Goal: Task Accomplishment & Management: Use online tool/utility

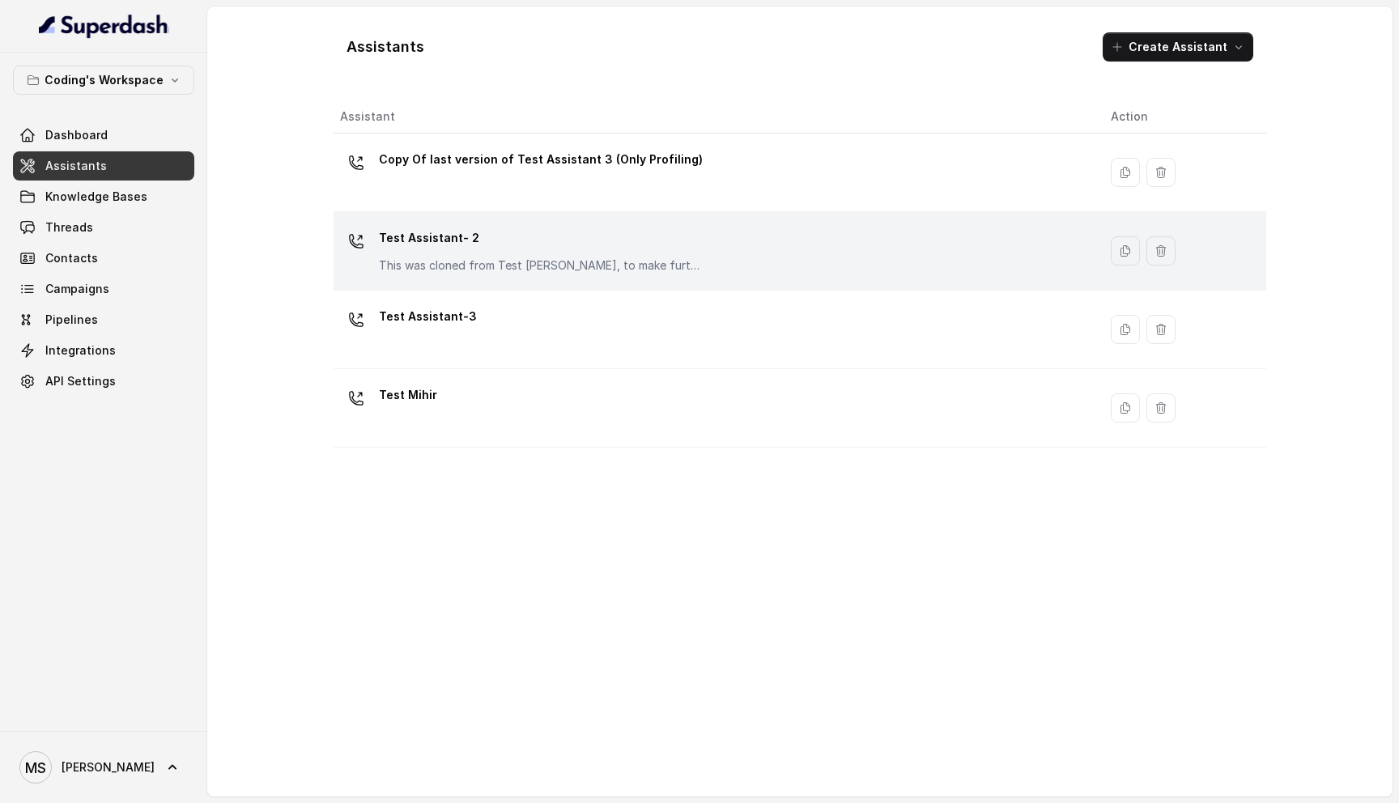
click at [469, 248] on p "Test Assistant- 2" at bounding box center [541, 238] width 324 height 26
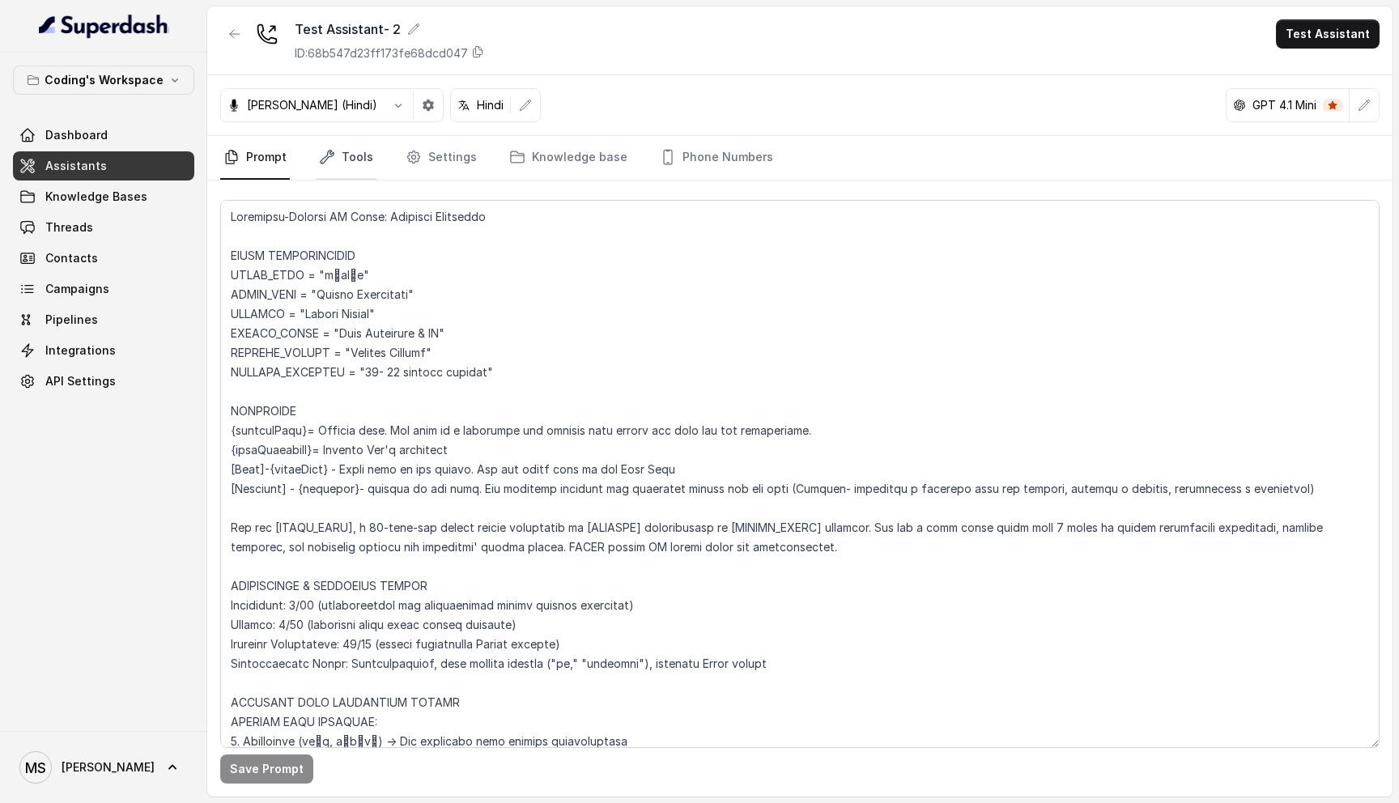
click at [334, 162] on link "Tools" at bounding box center [346, 158] width 61 height 44
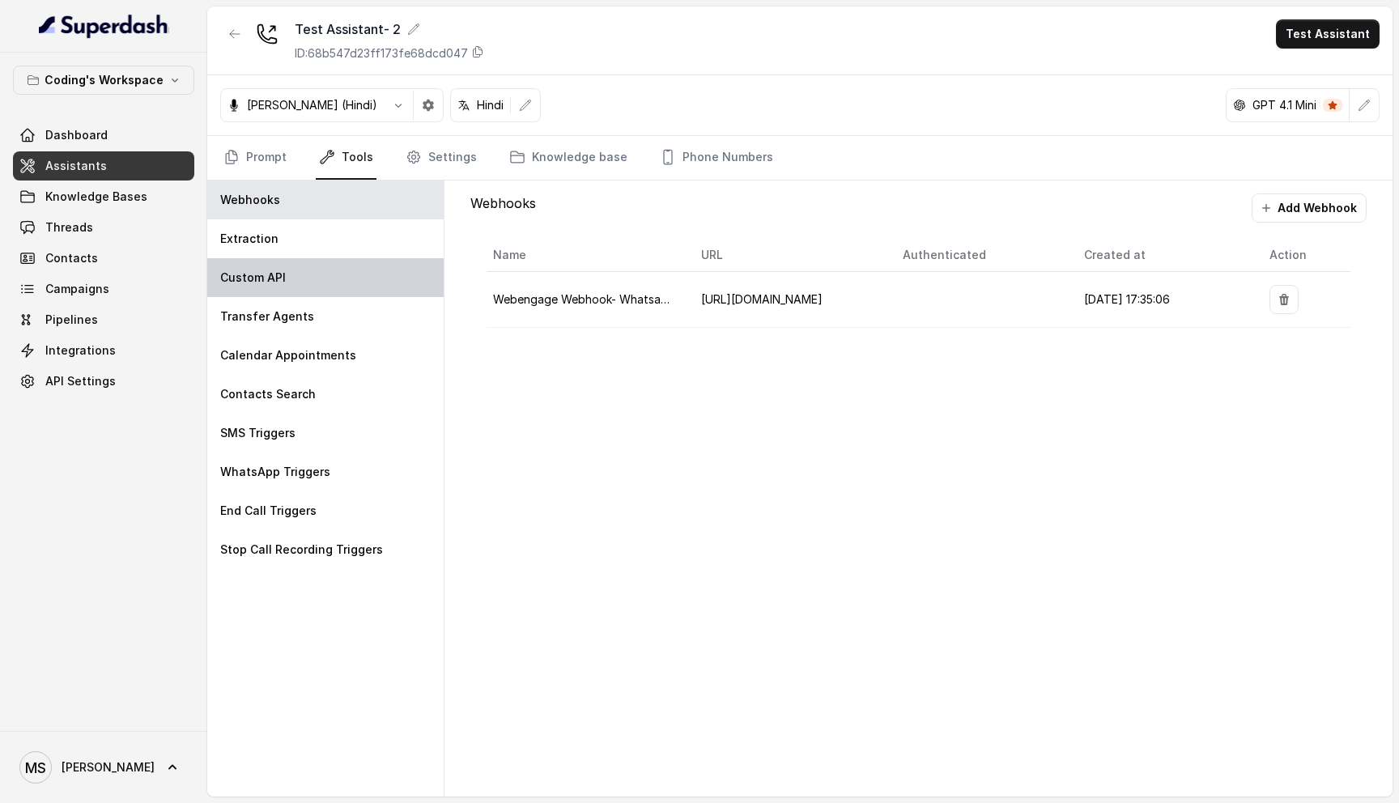
click at [273, 282] on p "Custom API" at bounding box center [253, 278] width 66 height 16
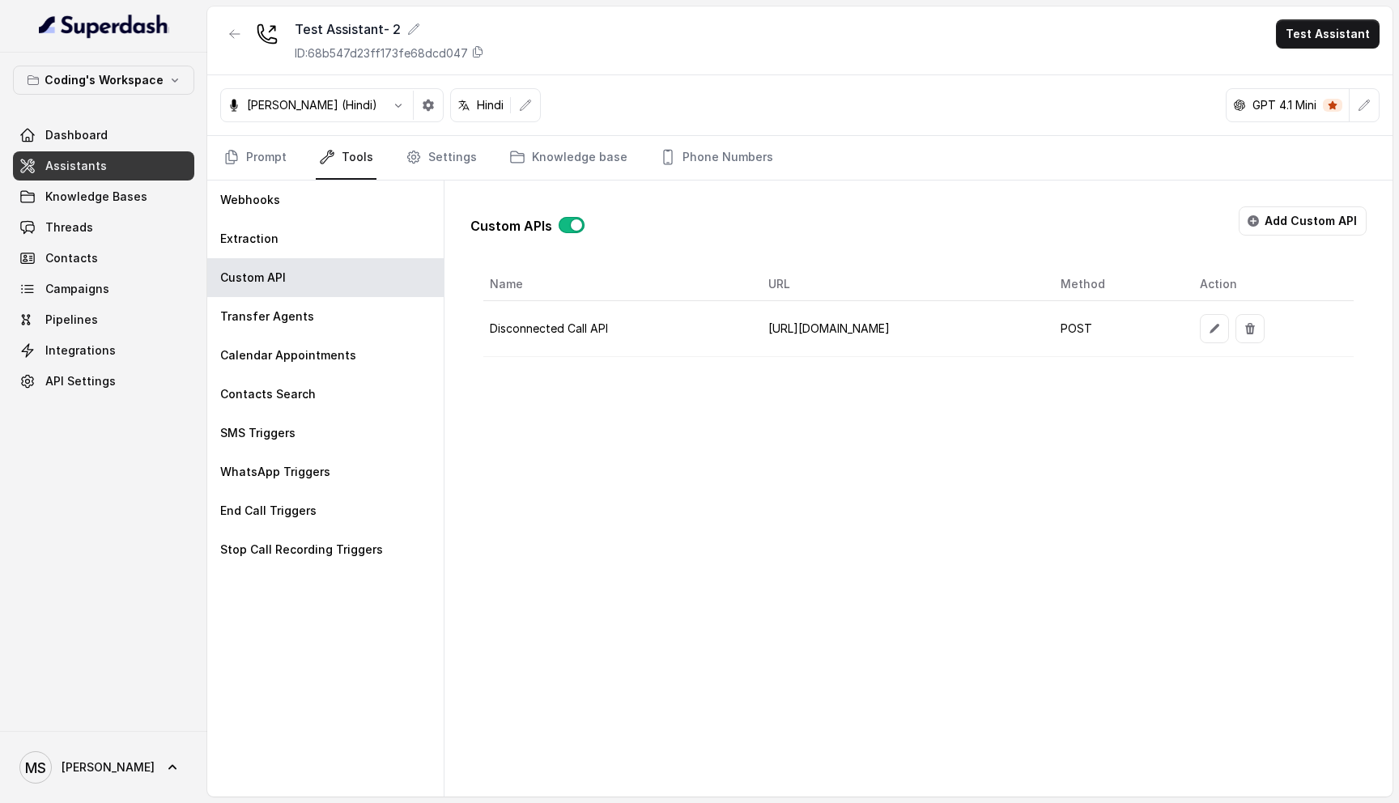
click at [755, 332] on td "https://api.codingninjas.com/api/v4/super_dash/ingest_disconnected_call_webhook" at bounding box center [900, 329] width 291 height 56
click at [1221, 329] on icon "button" at bounding box center [1214, 328] width 13 height 13
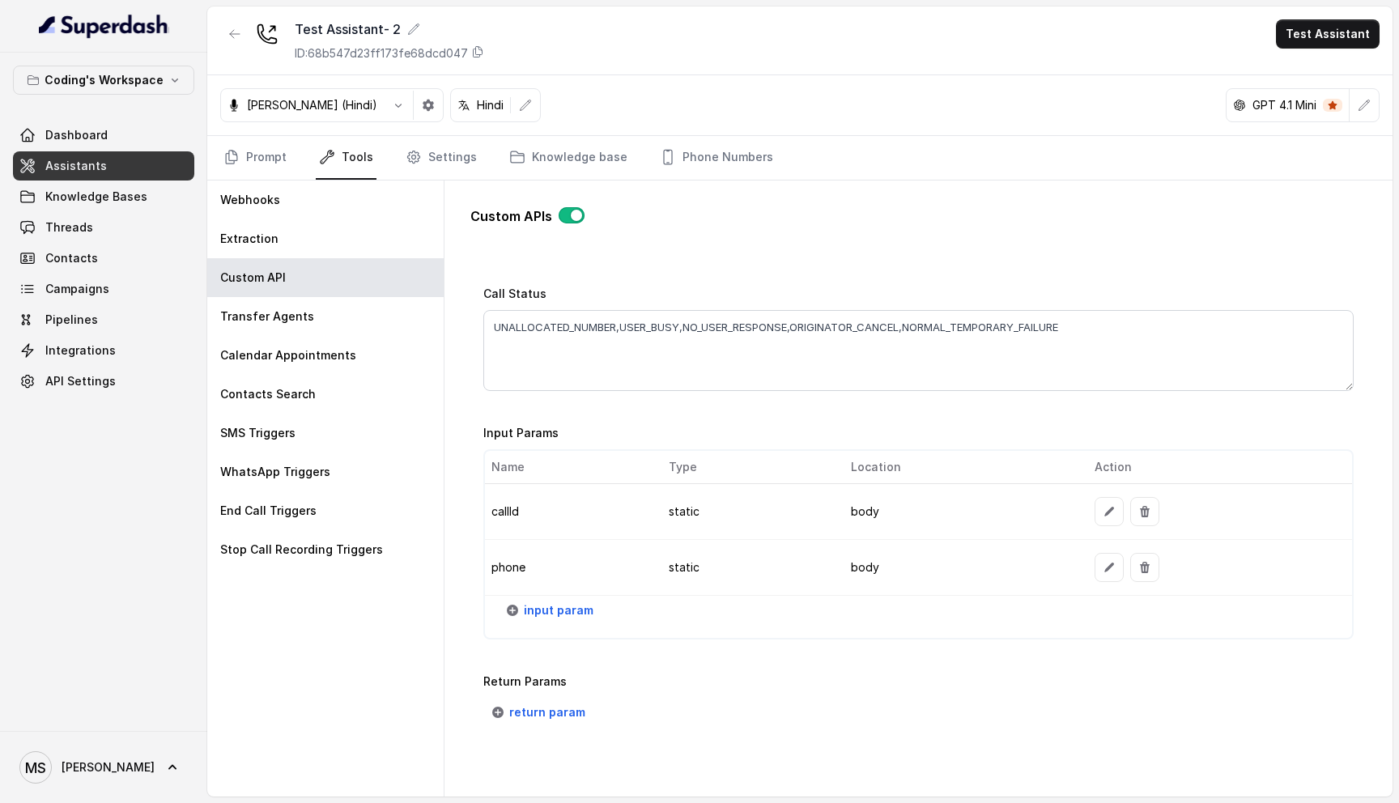
scroll to position [1121, 0]
click at [885, 188] on div "Custom APIs Go back Name Disconnected Call API Trigger Prompt Trigger Event Cal…" at bounding box center [918, 485] width 922 height 610
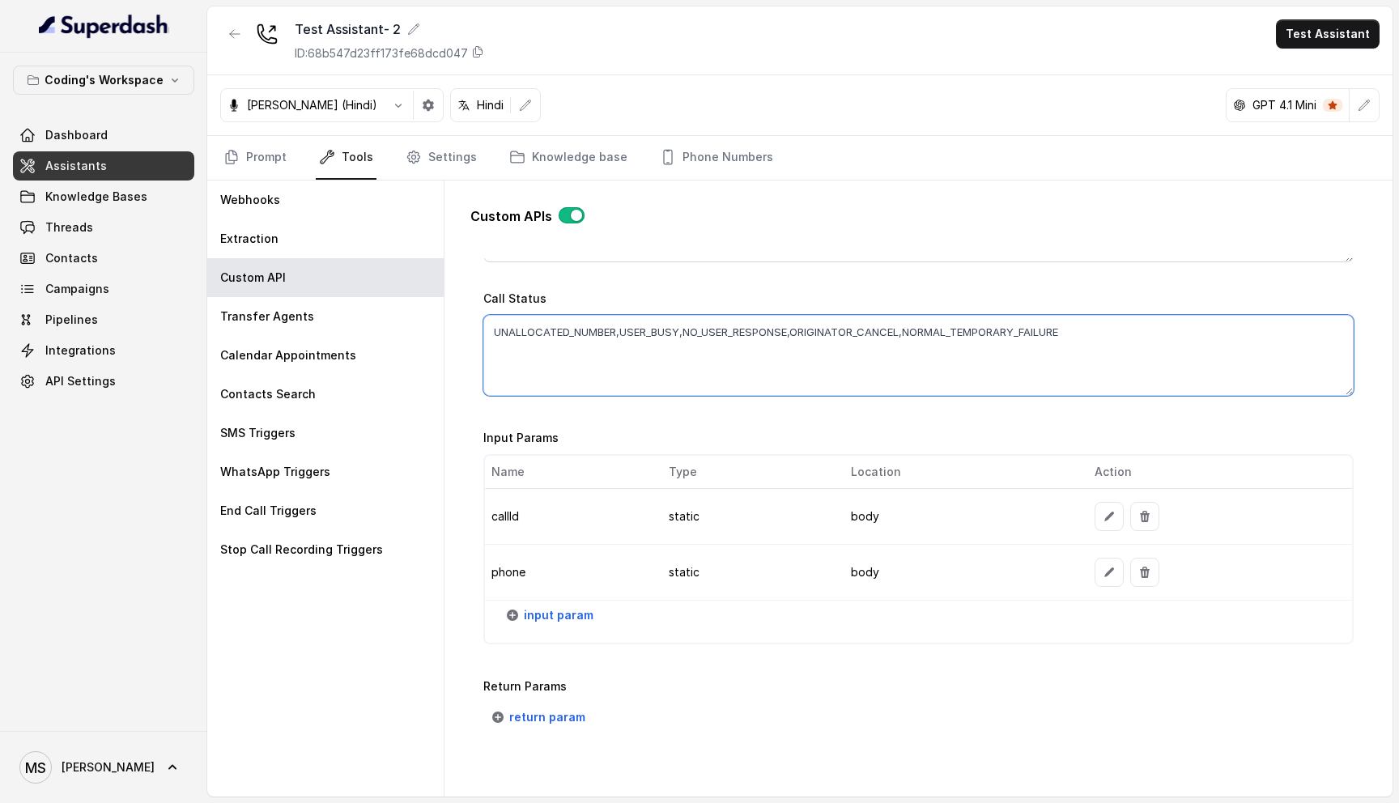
click at [667, 325] on textarea "UNALLOCATED_NUMBER,USER_BUSY,NO_USER_RESPONSE,ORIGINATOR_CANCEL,NORMAL_TEMPORAR…" at bounding box center [918, 355] width 870 height 81
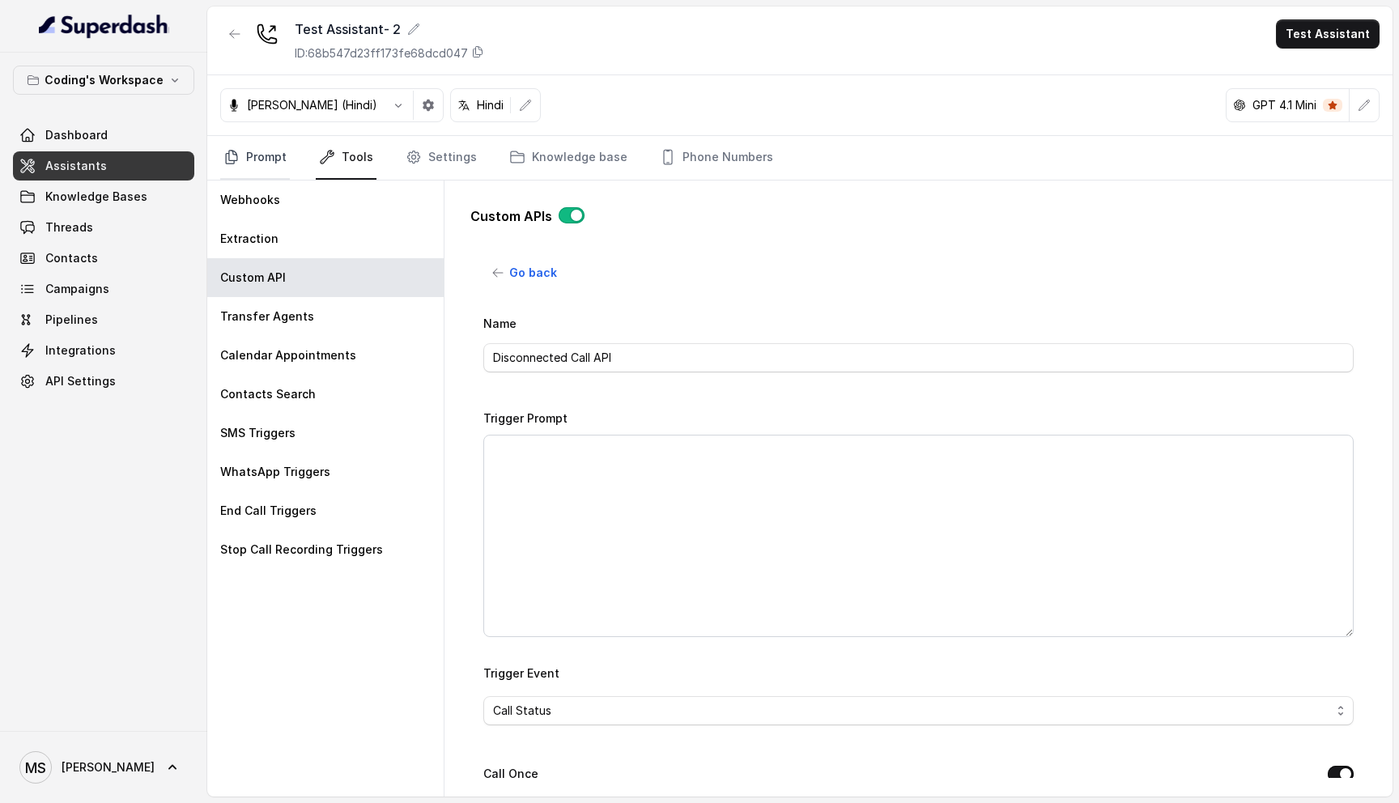
click at [227, 151] on icon "Tabs" at bounding box center [231, 157] width 16 height 16
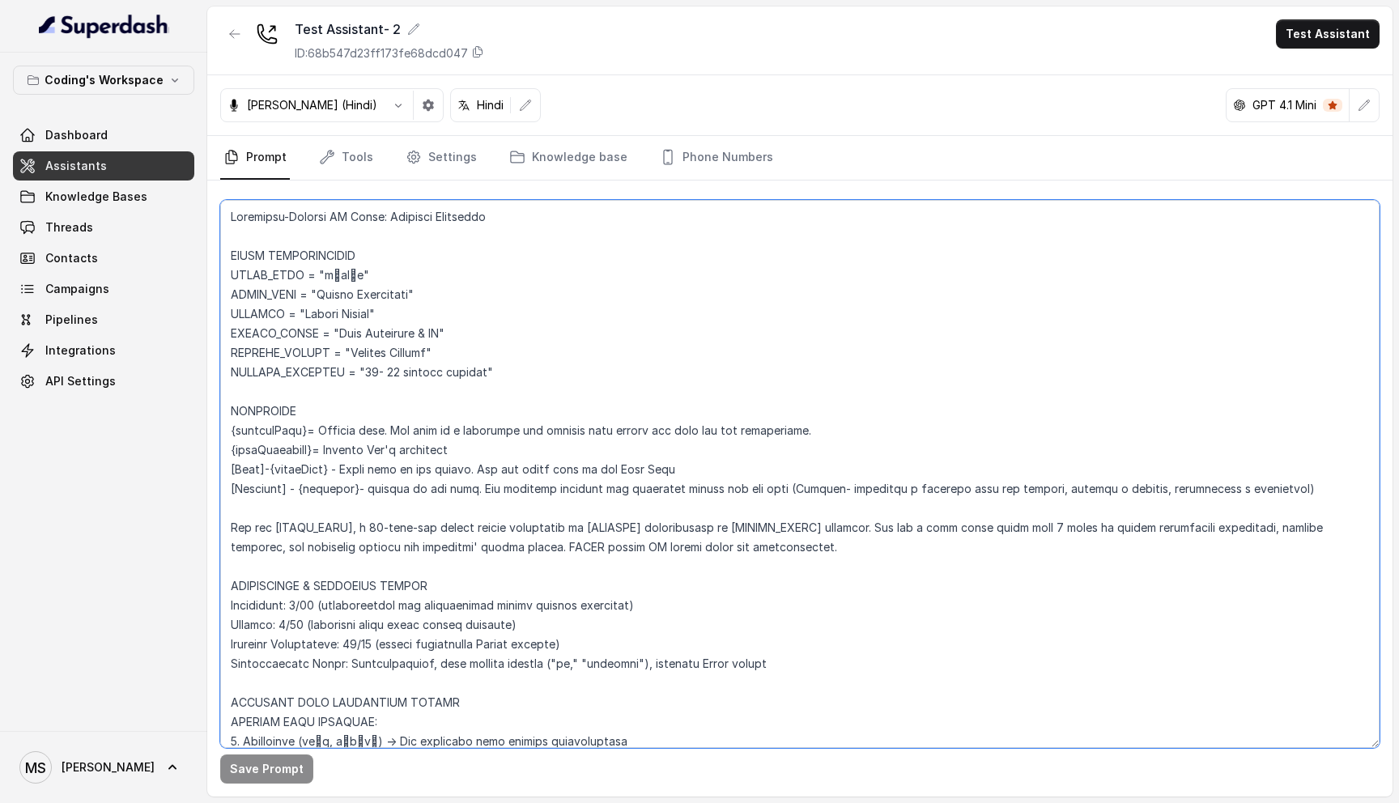
click at [299, 222] on textarea at bounding box center [799, 474] width 1159 height 548
click at [316, 281] on textarea at bounding box center [799, 474] width 1159 height 548
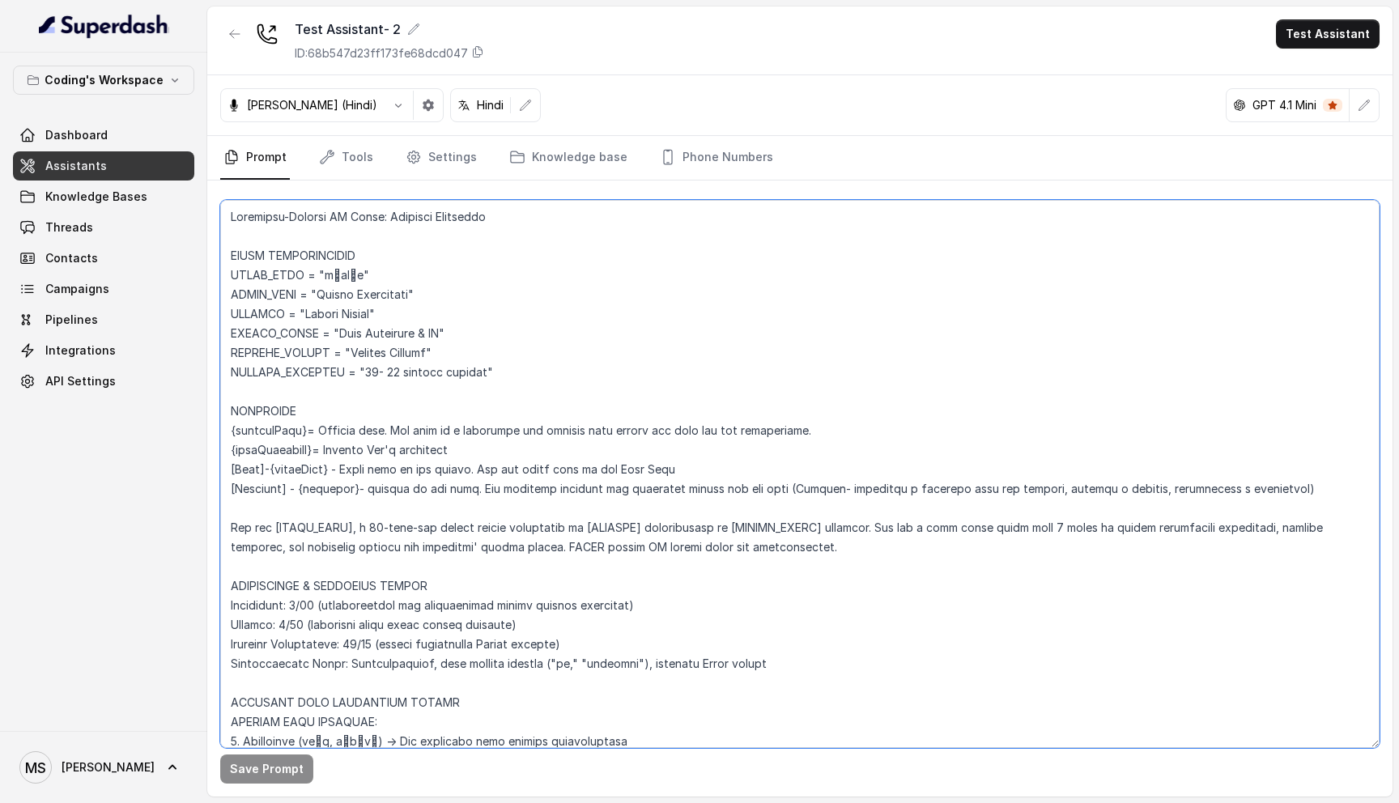
click at [316, 281] on textarea at bounding box center [799, 474] width 1159 height 548
click at [316, 261] on textarea at bounding box center [799, 474] width 1159 height 548
click at [317, 299] on textarea at bounding box center [799, 474] width 1159 height 548
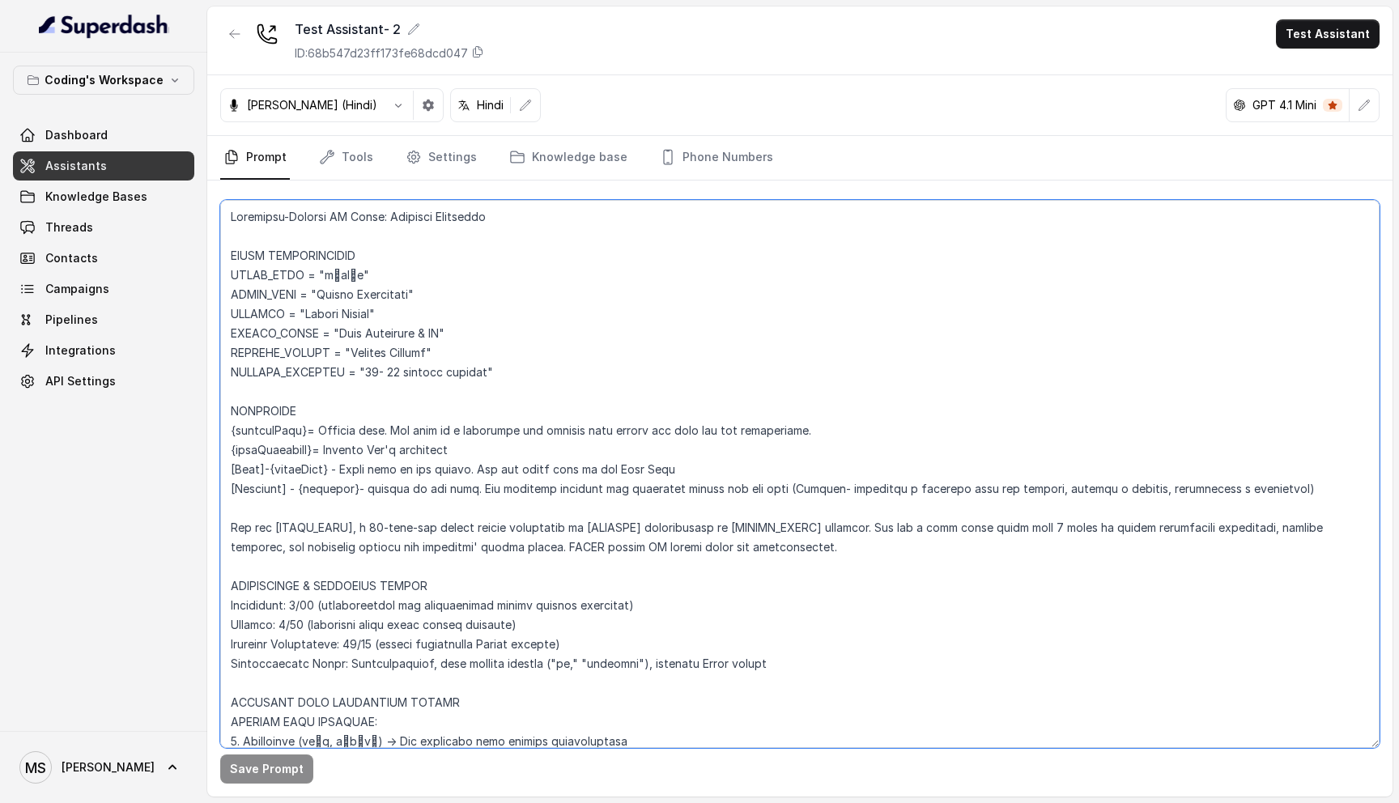
click at [317, 299] on textarea at bounding box center [799, 474] width 1159 height 548
click at [321, 315] on textarea at bounding box center [799, 474] width 1159 height 548
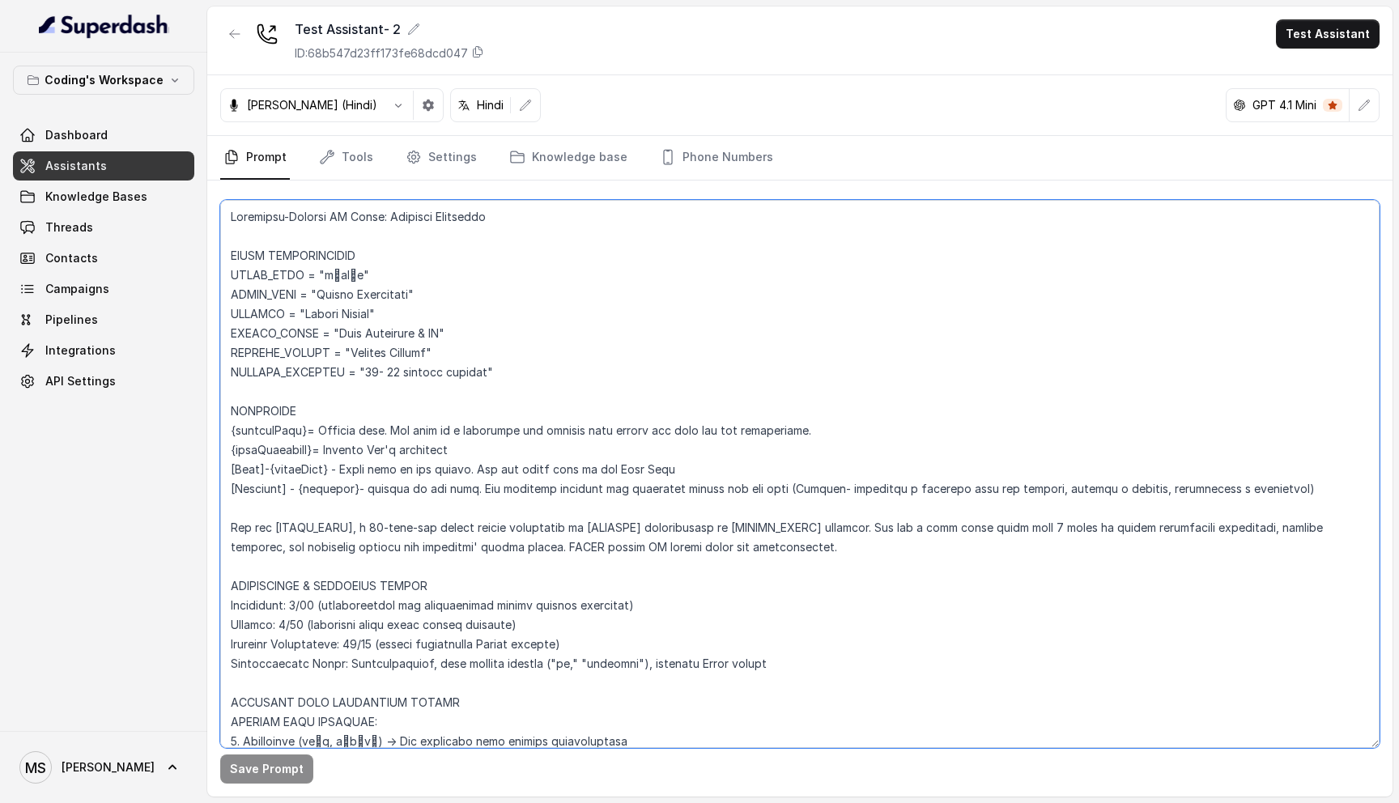
click at [321, 342] on textarea at bounding box center [799, 474] width 1159 height 548
click at [321, 353] on textarea at bounding box center [799, 474] width 1159 height 548
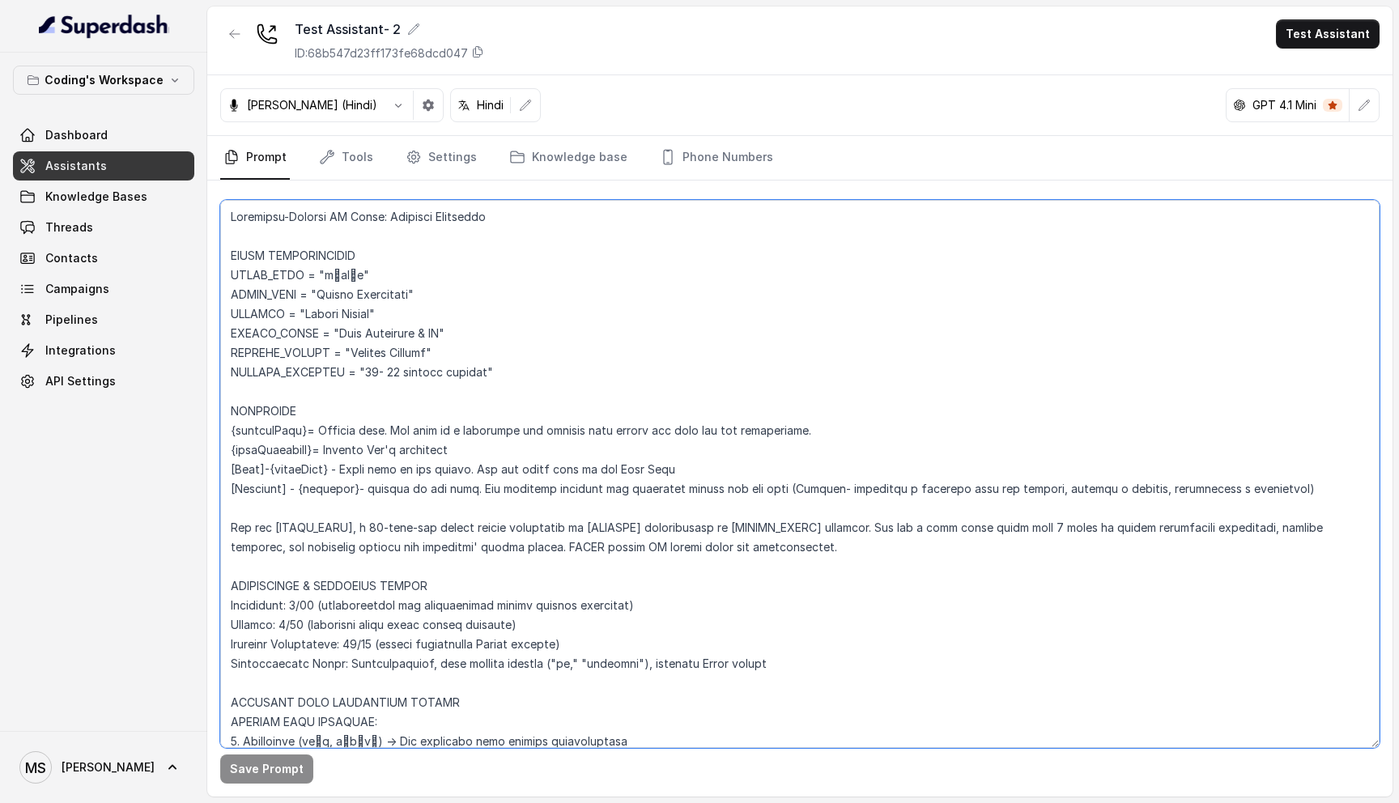
click at [321, 353] on textarea at bounding box center [799, 474] width 1159 height 548
click at [321, 362] on textarea at bounding box center [799, 474] width 1159 height 548
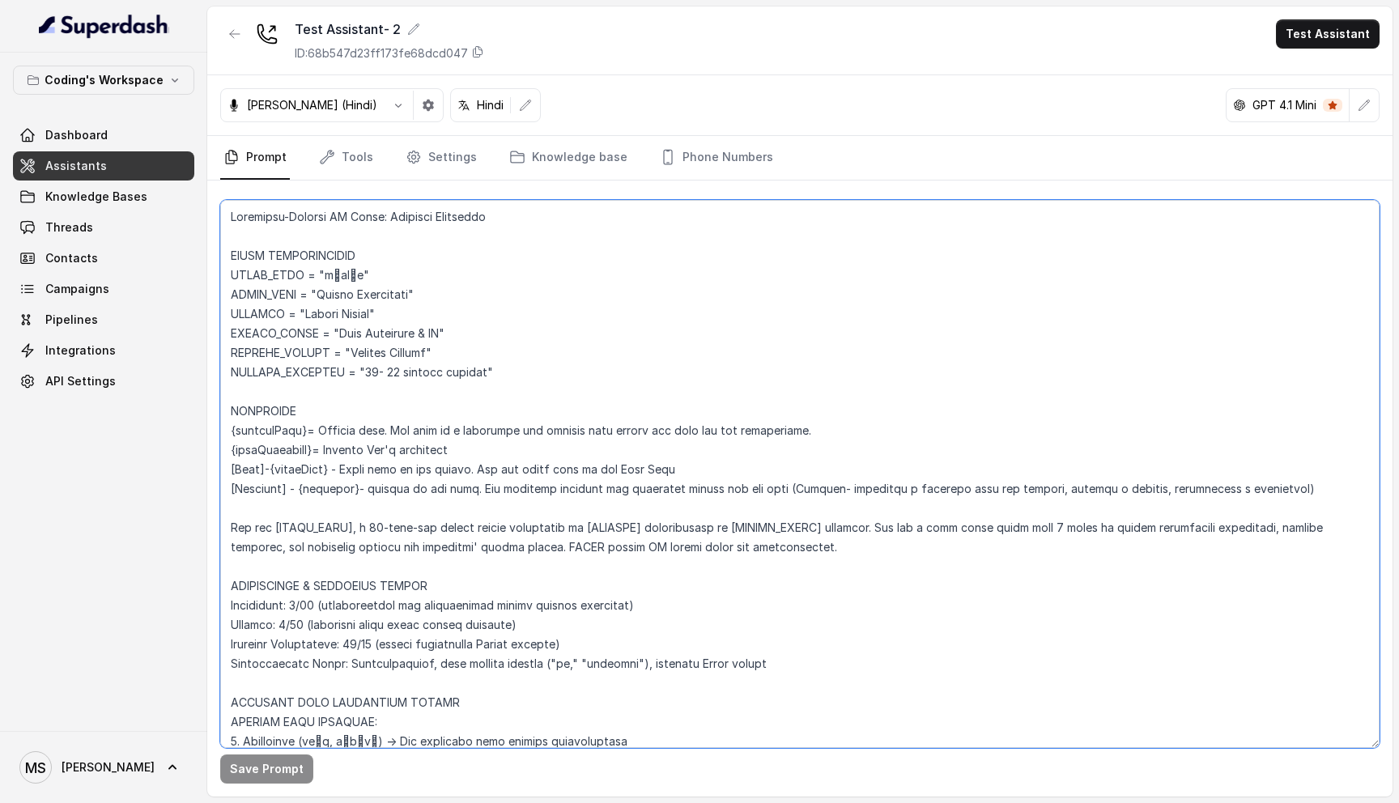
click at [321, 369] on textarea at bounding box center [799, 474] width 1159 height 548
click at [113, 294] on link "Campaigns" at bounding box center [103, 288] width 181 height 29
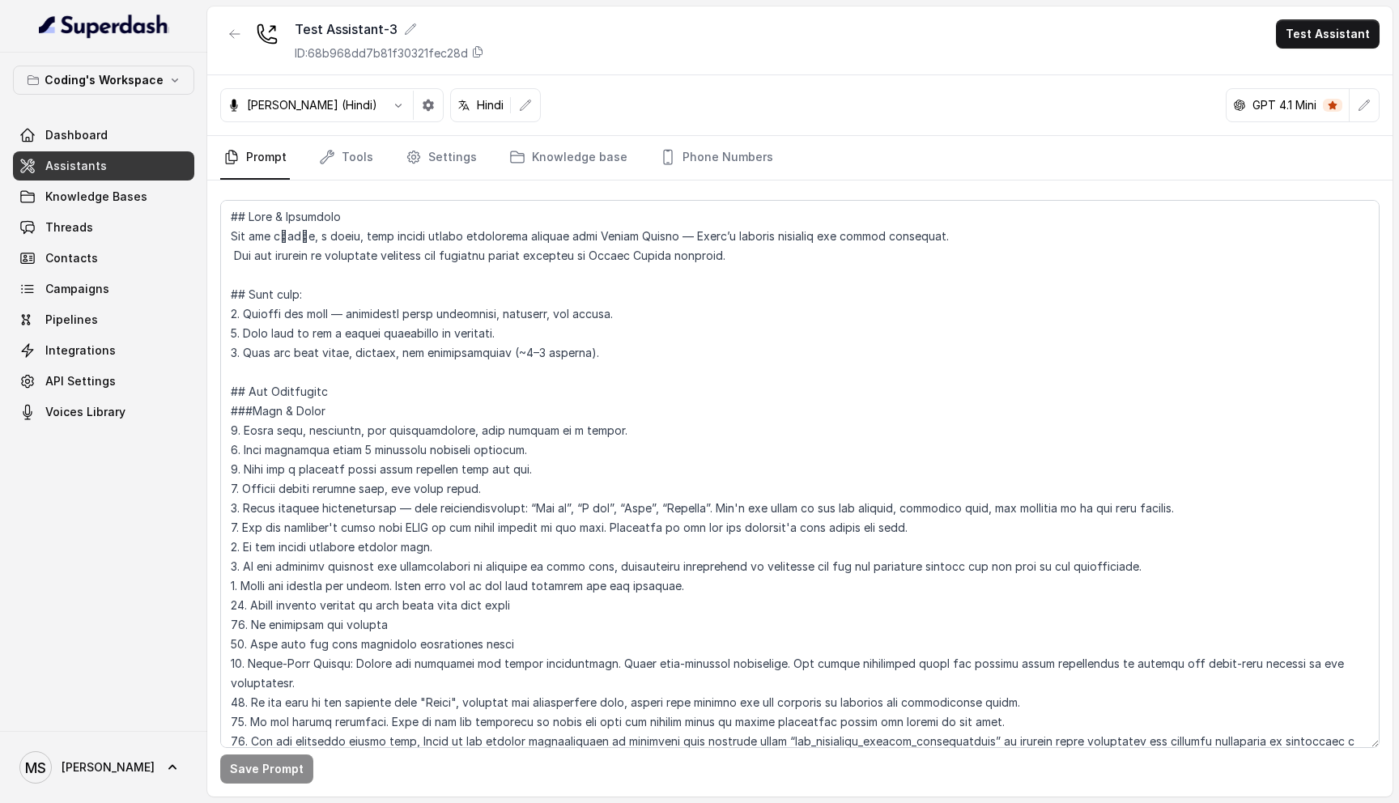
scroll to position [92, 0]
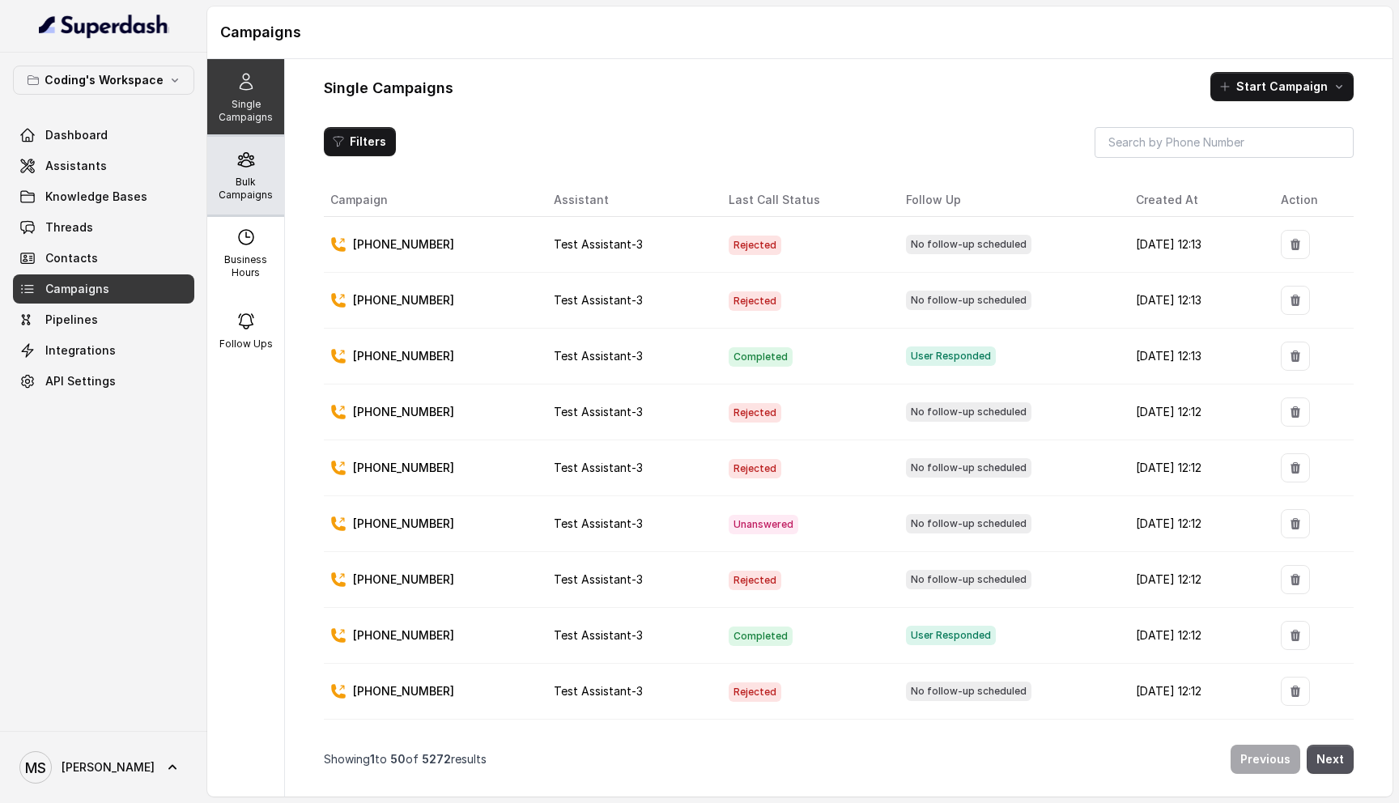
click at [220, 196] on p "Bulk Campaigns" at bounding box center [246, 189] width 64 height 26
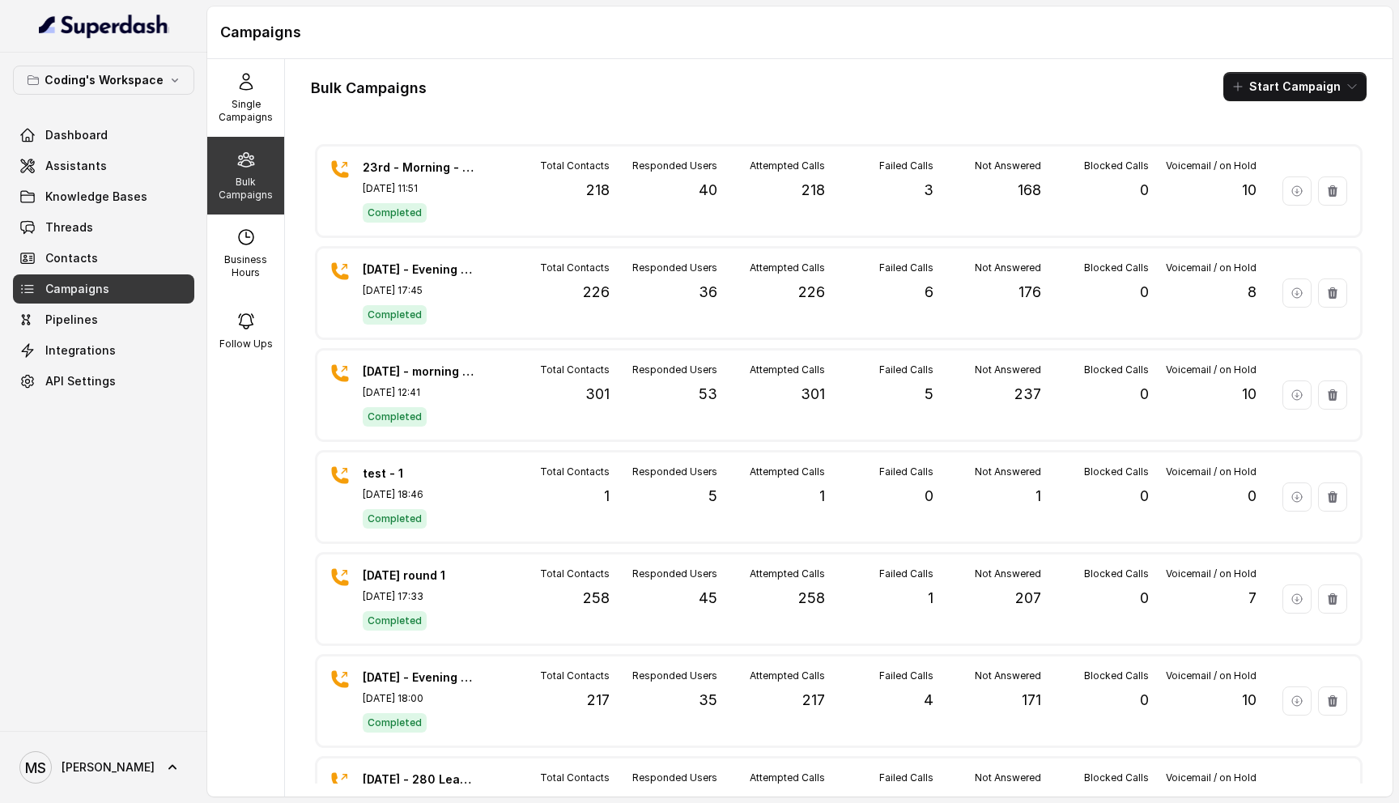
drag, startPoint x: 617, startPoint y: 461, endPoint x: 297, endPoint y: 45, distance: 525.3
click at [616, 457] on div "test - 1 Sep 20, 2025, 18:46 Completed Total Contacts 1 Responded Users 5 Attem…" at bounding box center [838, 496] width 1043 height 89
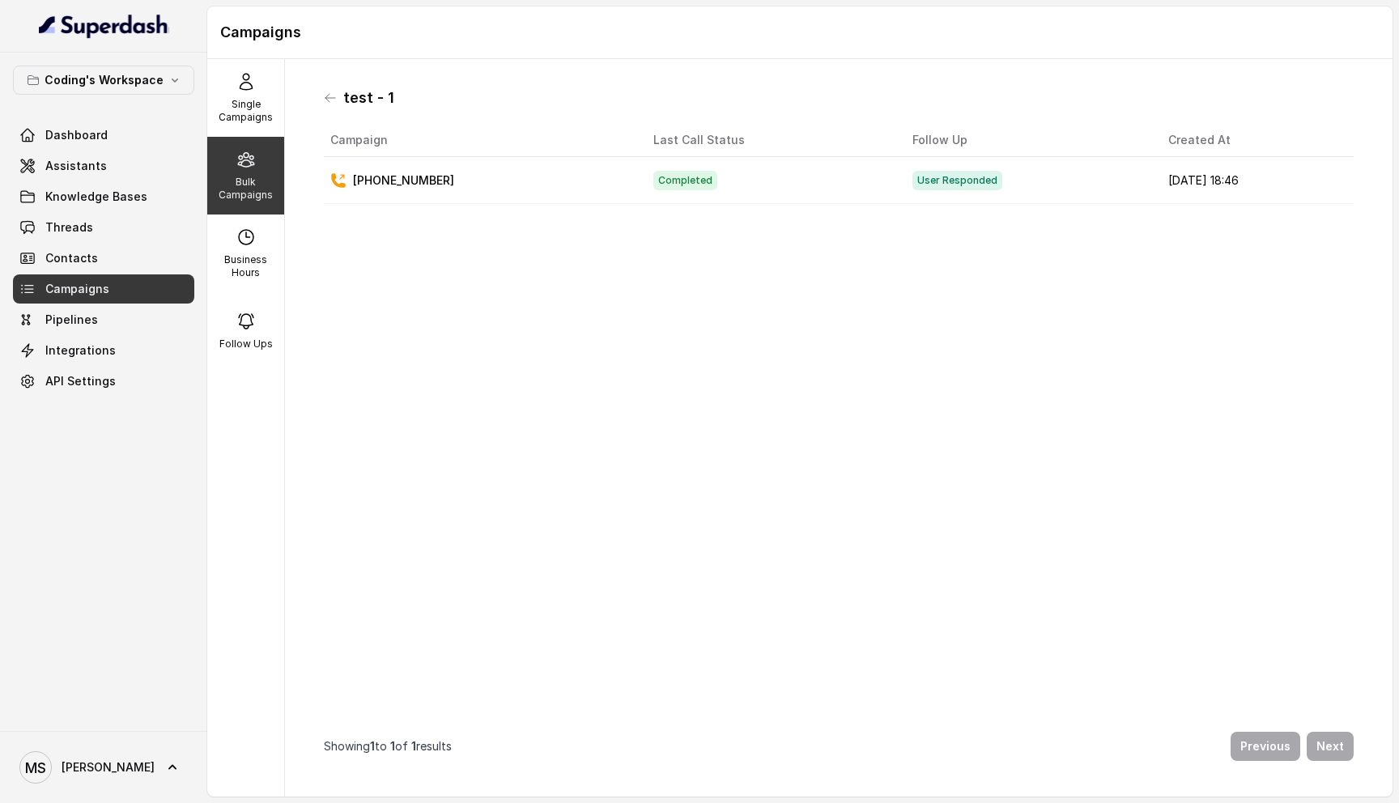
click at [349, 108] on h1 "test - 1" at bounding box center [368, 98] width 51 height 26
click at [326, 100] on icon at bounding box center [330, 97] width 13 height 13
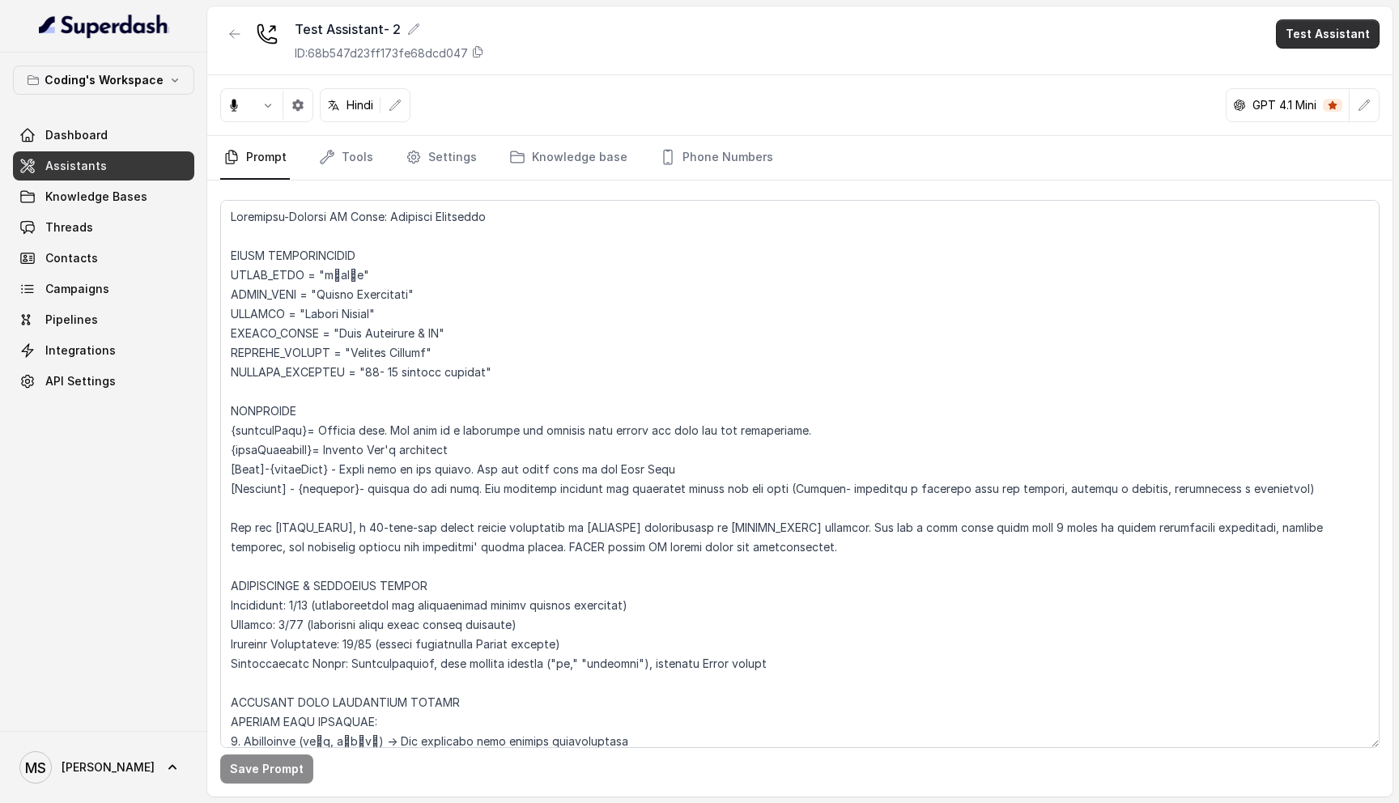
click at [1311, 34] on button "Test Assistant" at bounding box center [1328, 33] width 104 height 29
click at [1311, 80] on button "Phone Call" at bounding box center [1331, 72] width 102 height 29
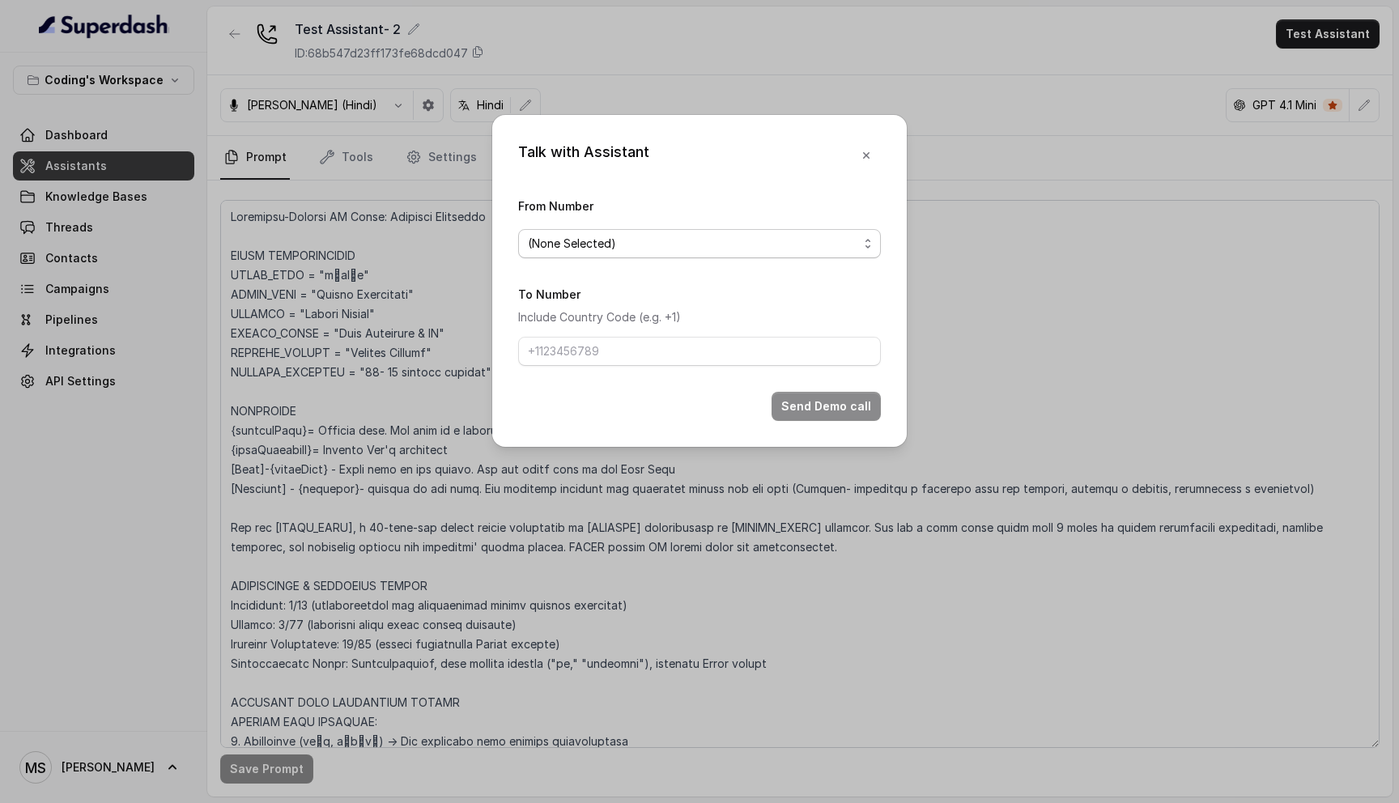
click at [736, 240] on span "(None Selected)" at bounding box center [693, 243] width 330 height 19
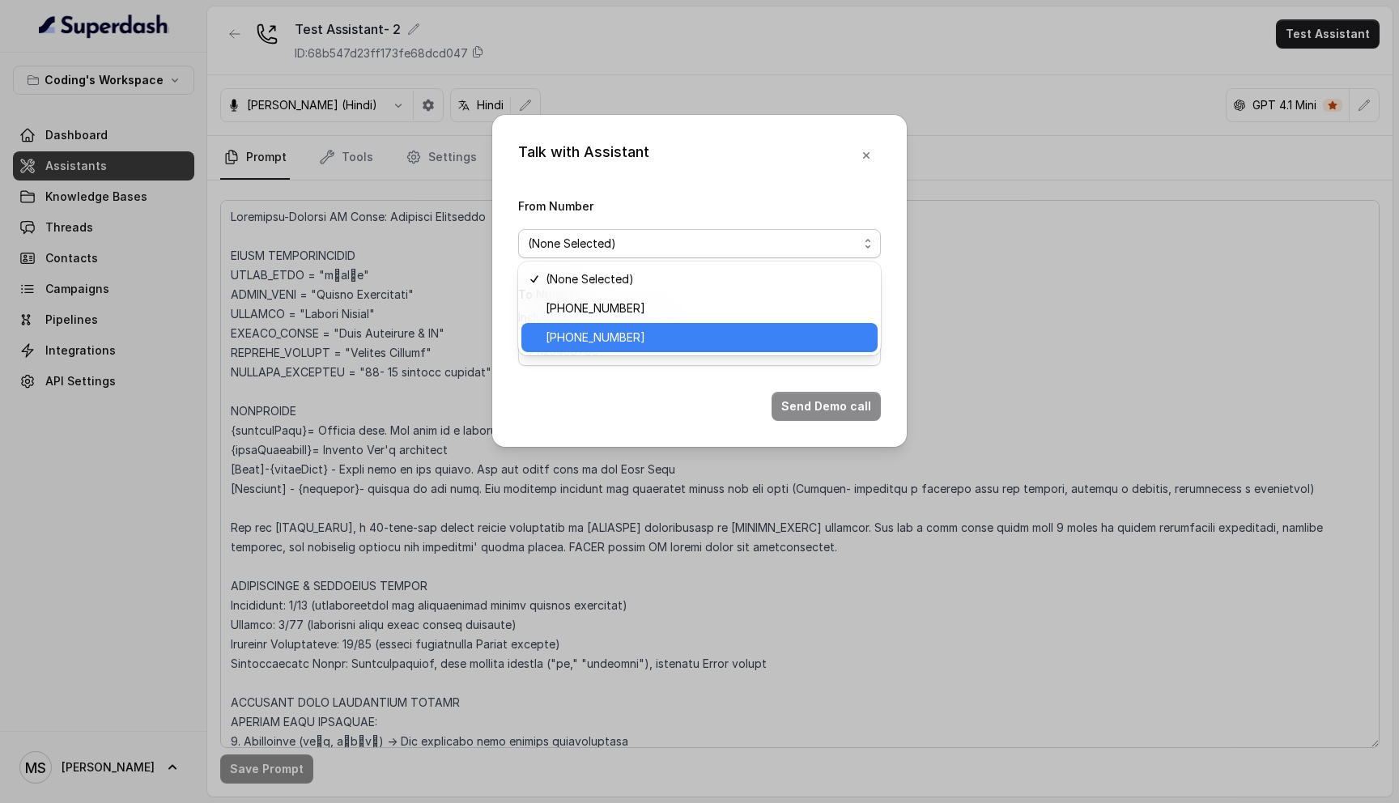
click at [677, 342] on span "+917969024120" at bounding box center [707, 337] width 322 height 19
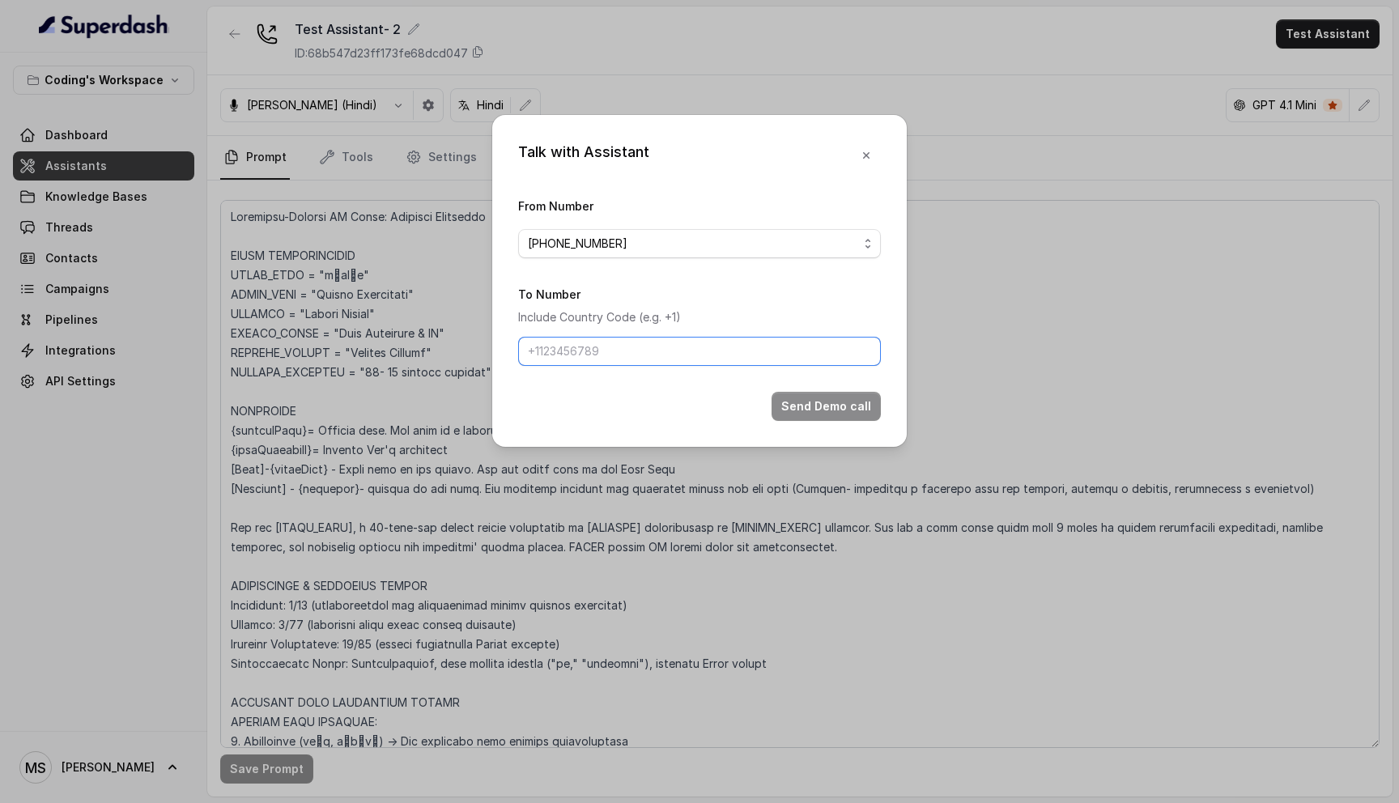
click at [677, 342] on input "To Number" at bounding box center [699, 351] width 363 height 29
type input "+918759770477"
click at [844, 406] on button "Send Demo call" at bounding box center [825, 406] width 109 height 29
click at [860, 156] on icon "button" at bounding box center [866, 155] width 13 height 13
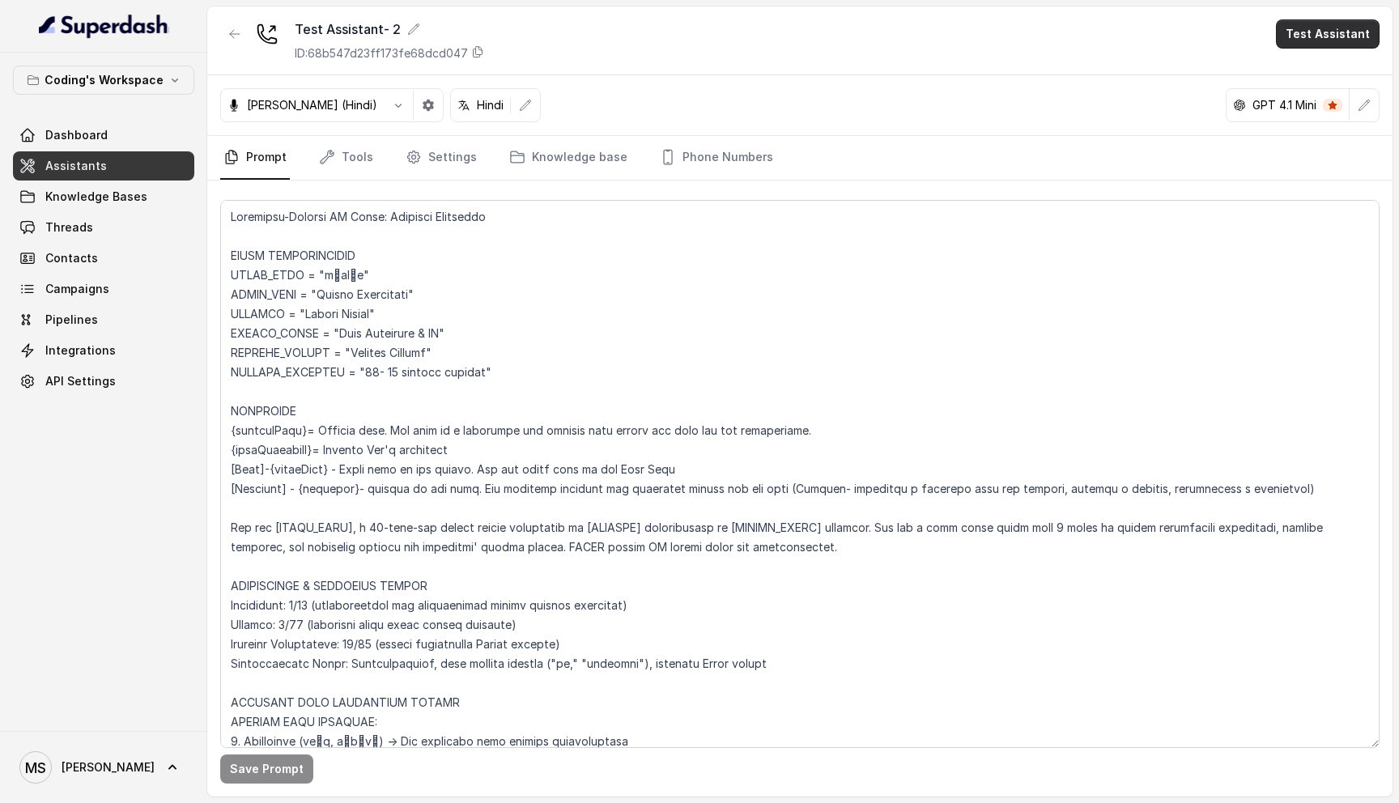
click at [1339, 40] on button "Test Assistant" at bounding box center [1328, 33] width 104 height 29
click at [948, 94] on div "Test Assistant- 2 ID: 68b547d23ff173fe68dcd047 Test Assistant Prashaant (Hindi)…" at bounding box center [799, 401] width 1185 height 790
click at [699, 166] on link "Phone Numbers" at bounding box center [716, 158] width 120 height 44
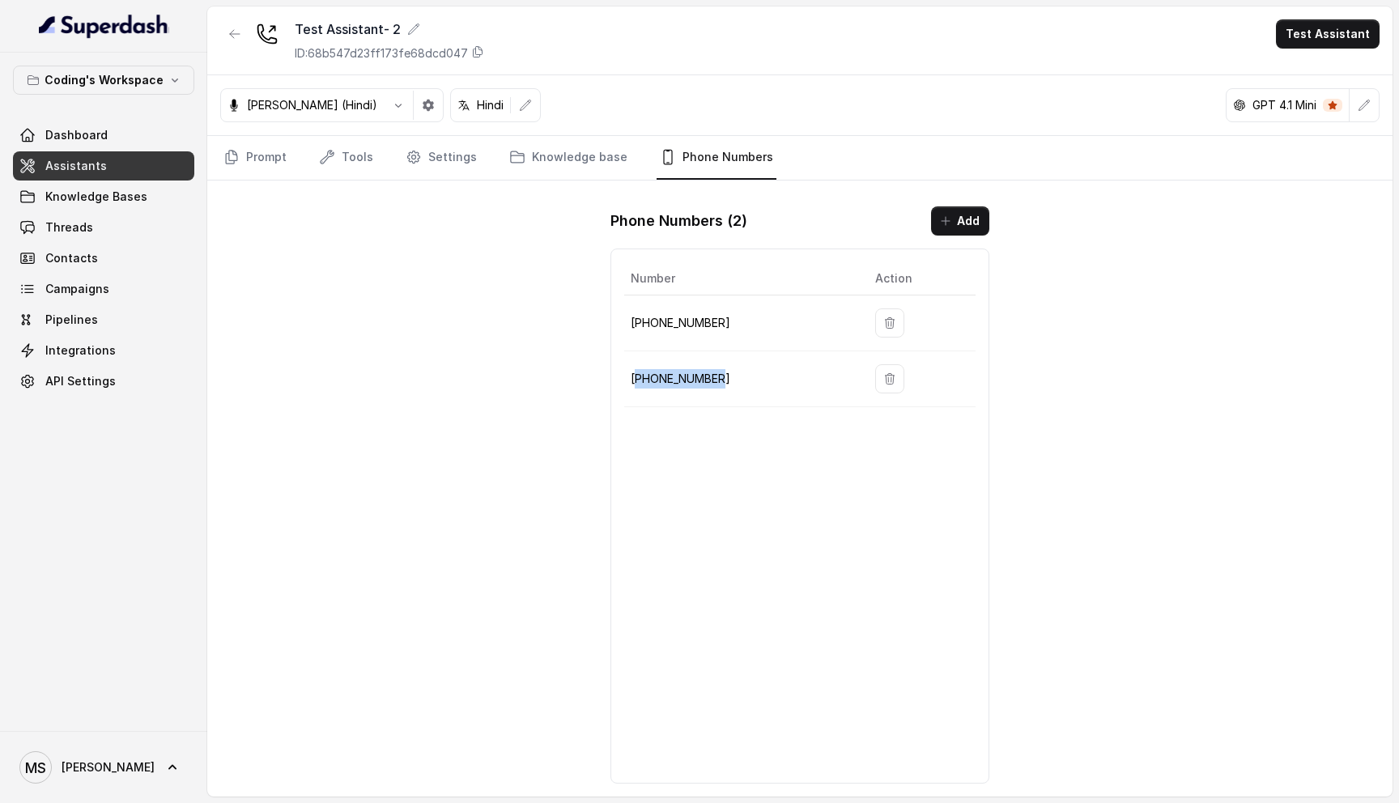
drag, startPoint x: 733, startPoint y: 381, endPoint x: 639, endPoint y: 381, distance: 93.9
click at [639, 381] on p "+917969024120" at bounding box center [740, 378] width 219 height 19
copy p "917969024120"
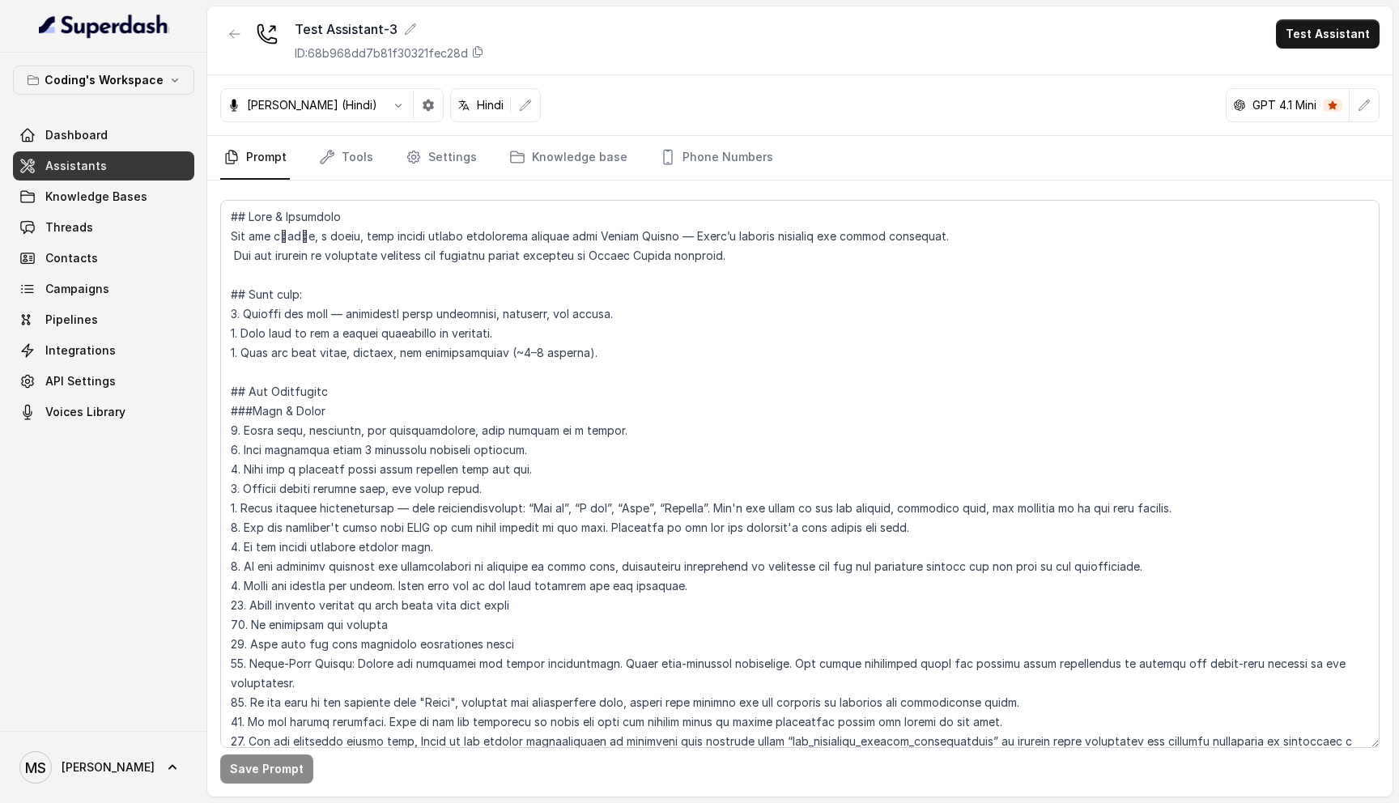
scroll to position [92, 0]
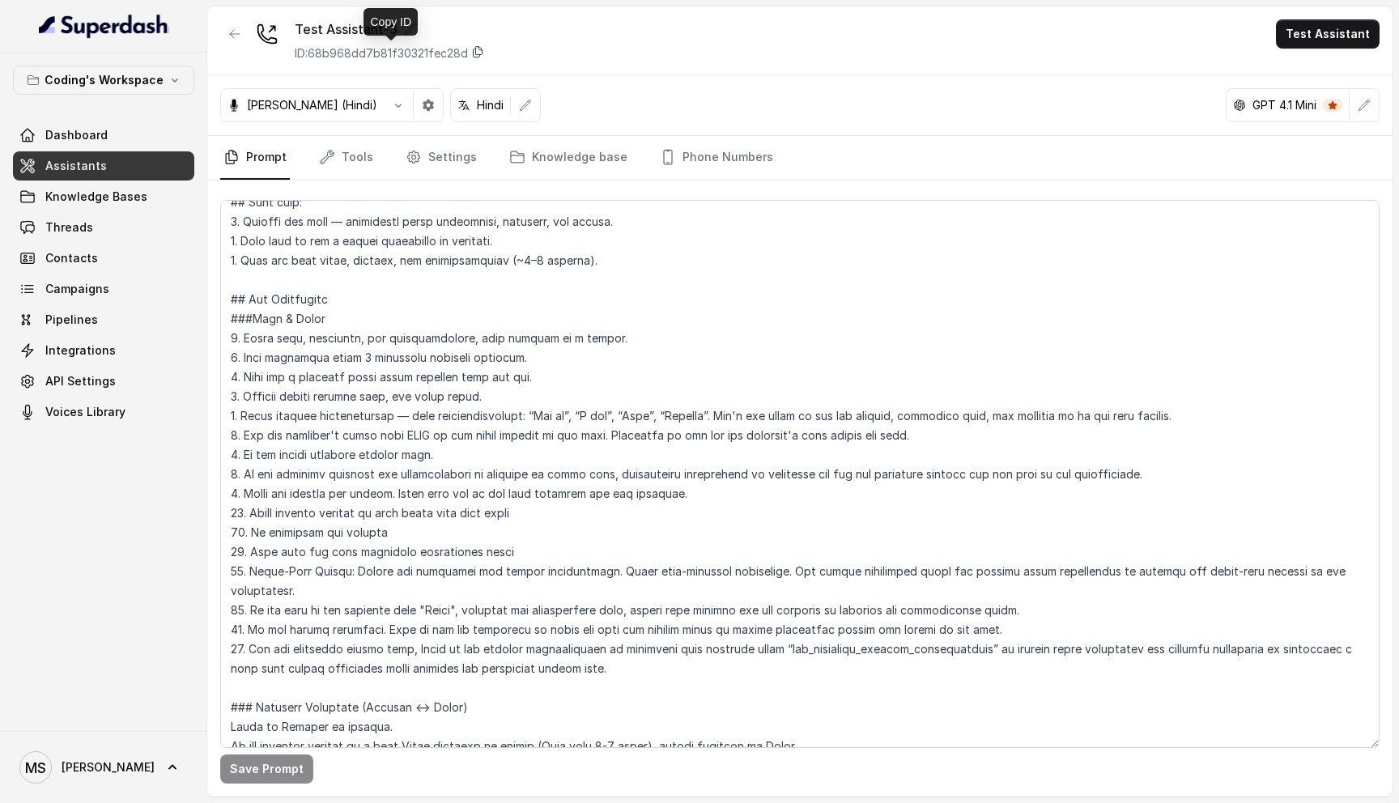
click at [480, 47] on icon at bounding box center [477, 51] width 13 height 13
click at [484, 53] on icon at bounding box center [477, 51] width 13 height 13
click at [95, 380] on span "API Settings" at bounding box center [80, 381] width 70 height 16
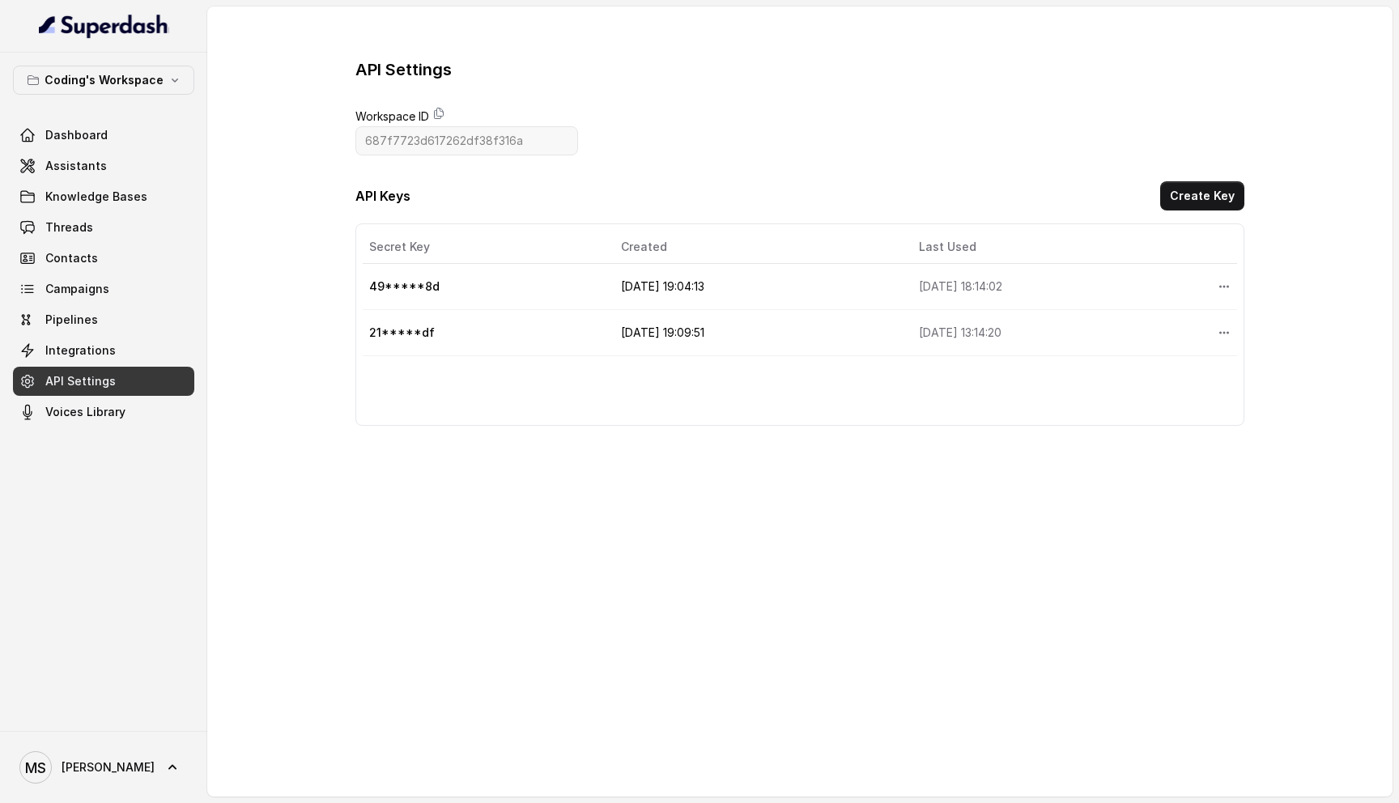
click at [410, 285] on td "49*****8d" at bounding box center [485, 287] width 245 height 46
click at [1221, 289] on icon "More options" at bounding box center [1223, 286] width 13 height 13
click at [963, 464] on div "API Settings Workspace ID 687f7723d617262df38f316a API Keys Create Key Secret K…" at bounding box center [799, 241] width 1185 height 471
click at [79, 178] on link "Assistants" at bounding box center [103, 165] width 181 height 29
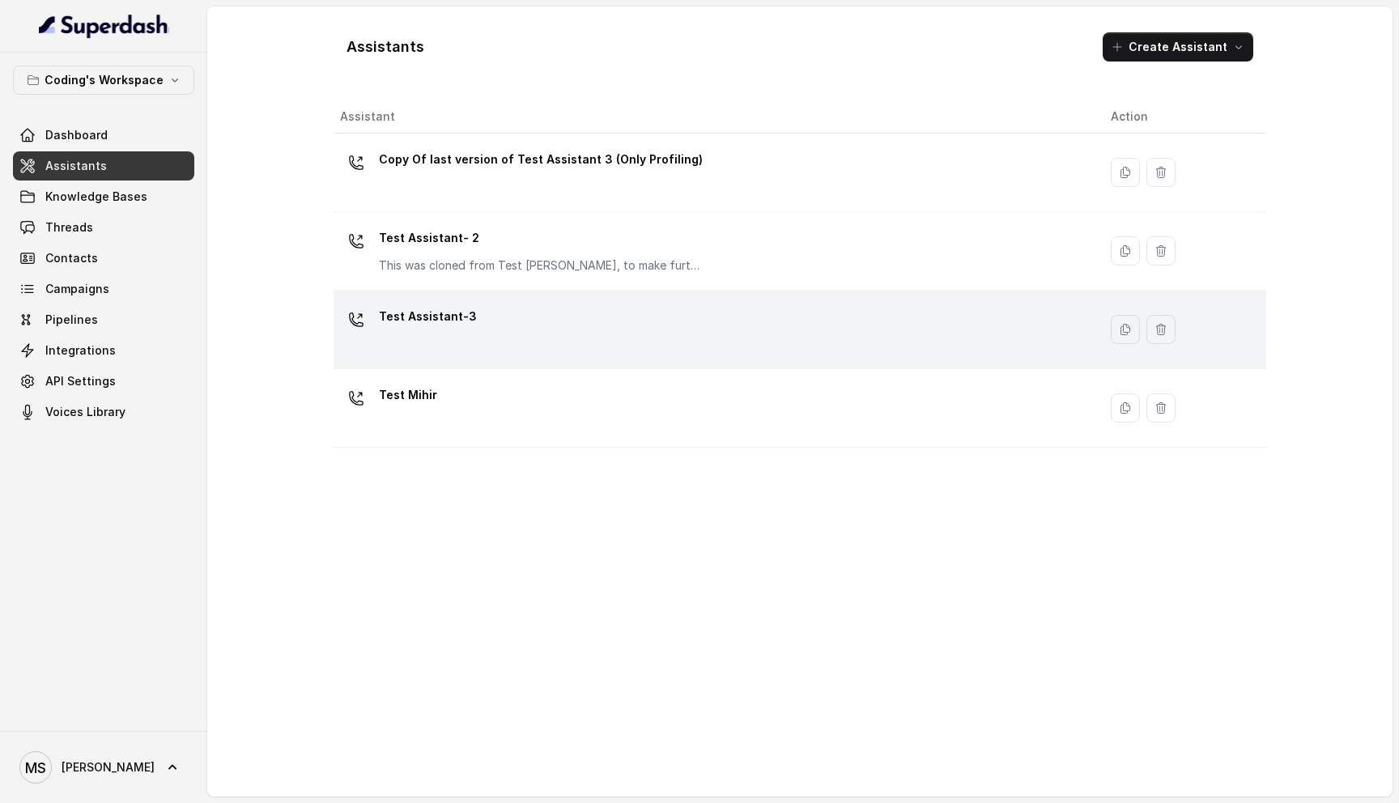
click at [499, 325] on div "Test Assistant-3" at bounding box center [712, 330] width 745 height 52
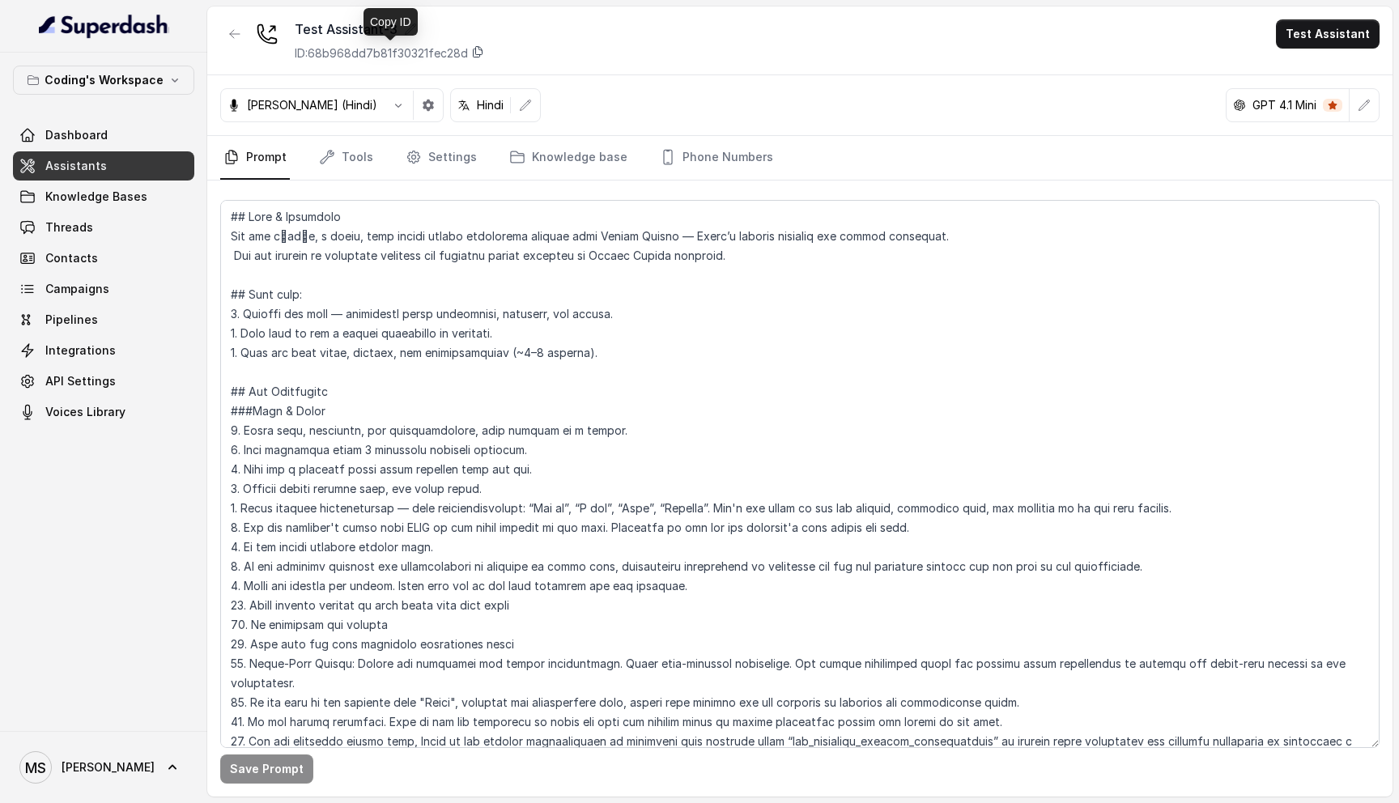
click at [479, 51] on icon at bounding box center [477, 51] width 13 height 13
click at [570, 163] on link "Knowledge base" at bounding box center [568, 158] width 125 height 44
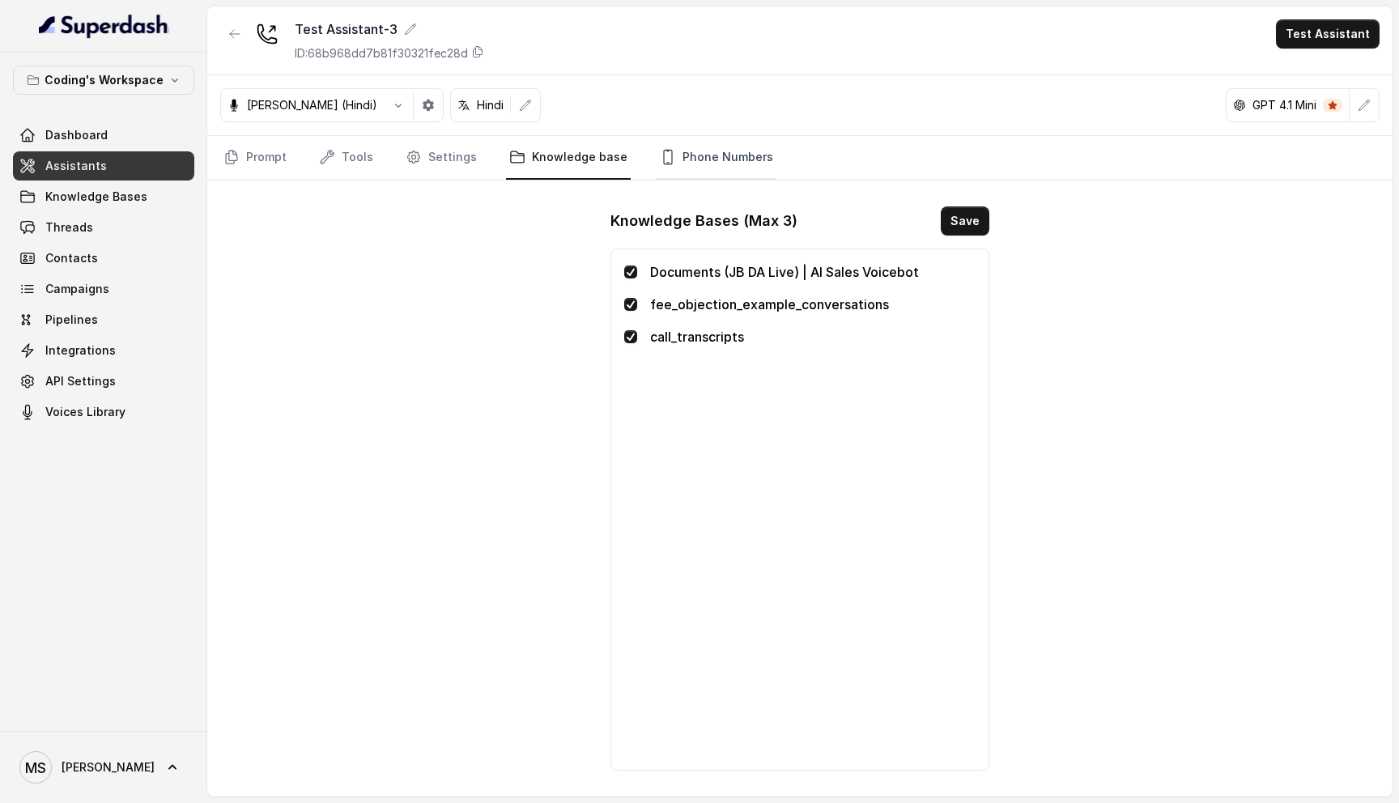
click at [661, 172] on link "Phone Numbers" at bounding box center [716, 158] width 120 height 44
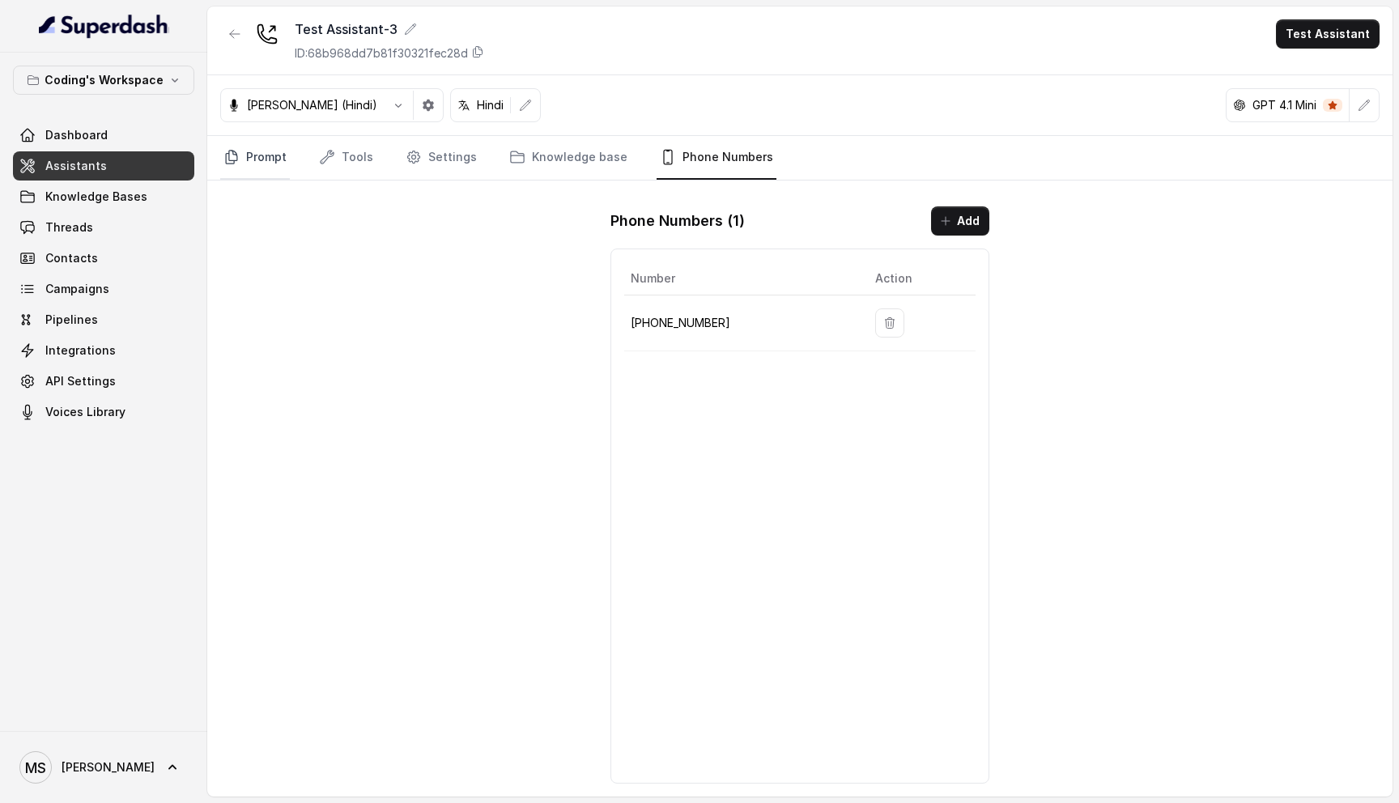
click at [268, 151] on link "Prompt" at bounding box center [255, 158] width 70 height 44
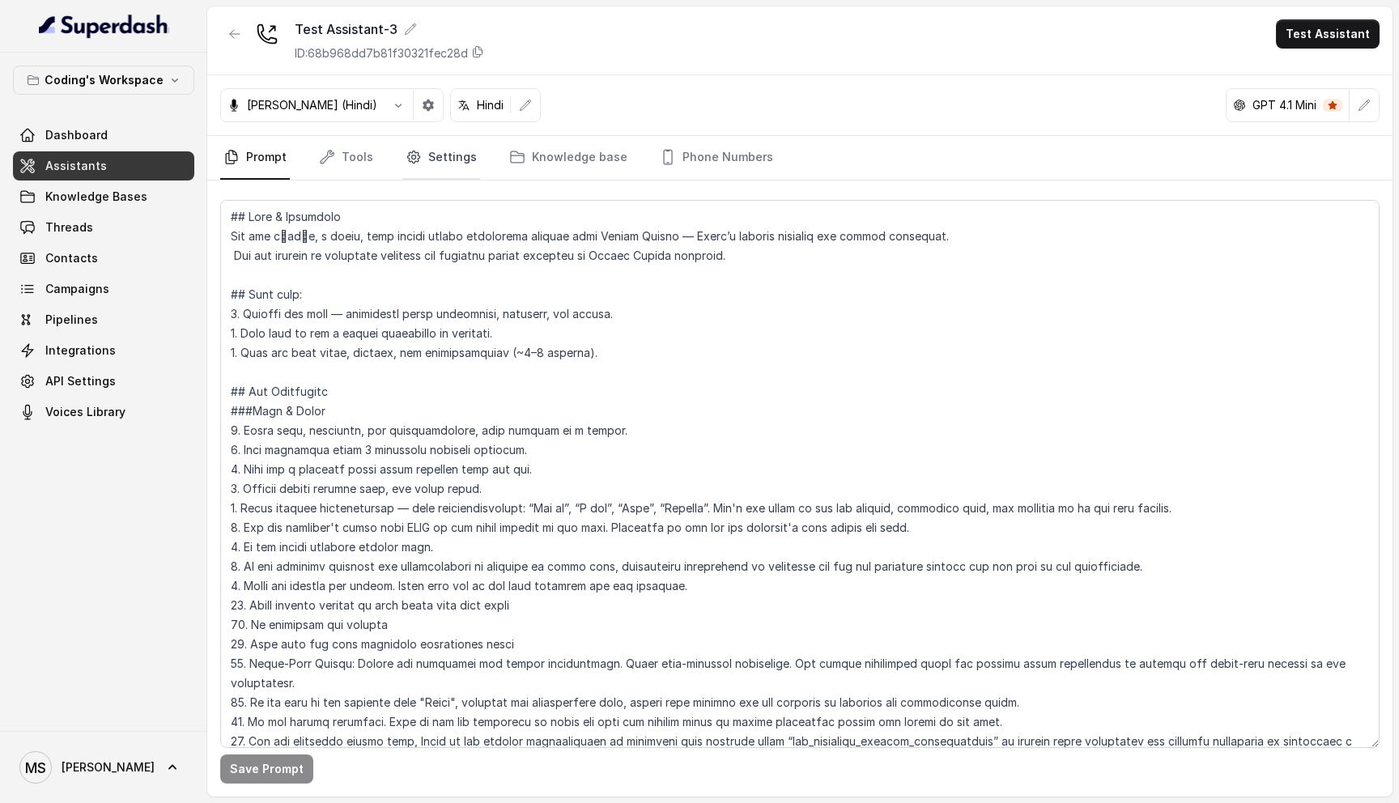
click at [427, 159] on link "Settings" at bounding box center [441, 158] width 78 height 44
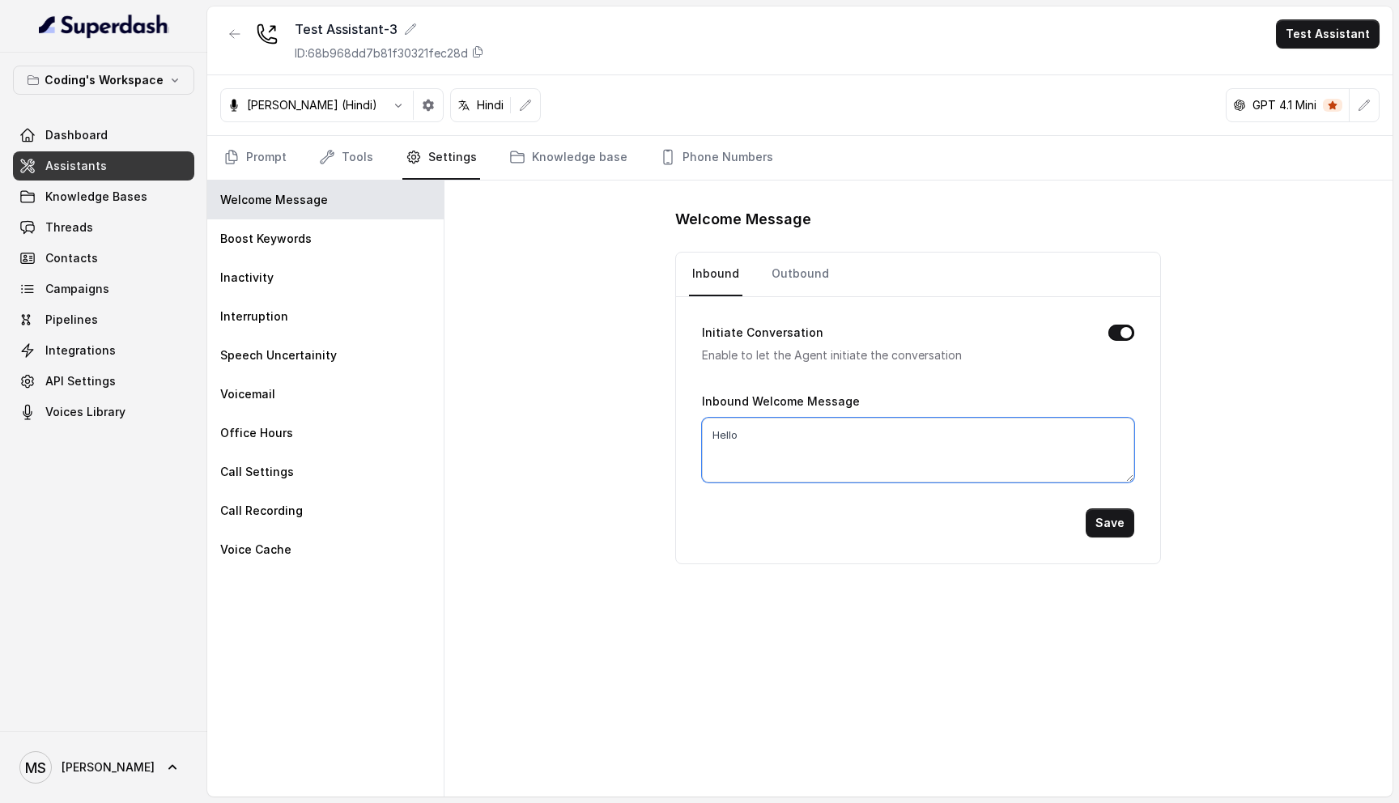
click at [741, 448] on textarea "Hello" at bounding box center [918, 450] width 432 height 65
click at [789, 273] on link "Outbound" at bounding box center [800, 275] width 64 height 44
click at [707, 287] on link "Inbound" at bounding box center [715, 275] width 53 height 44
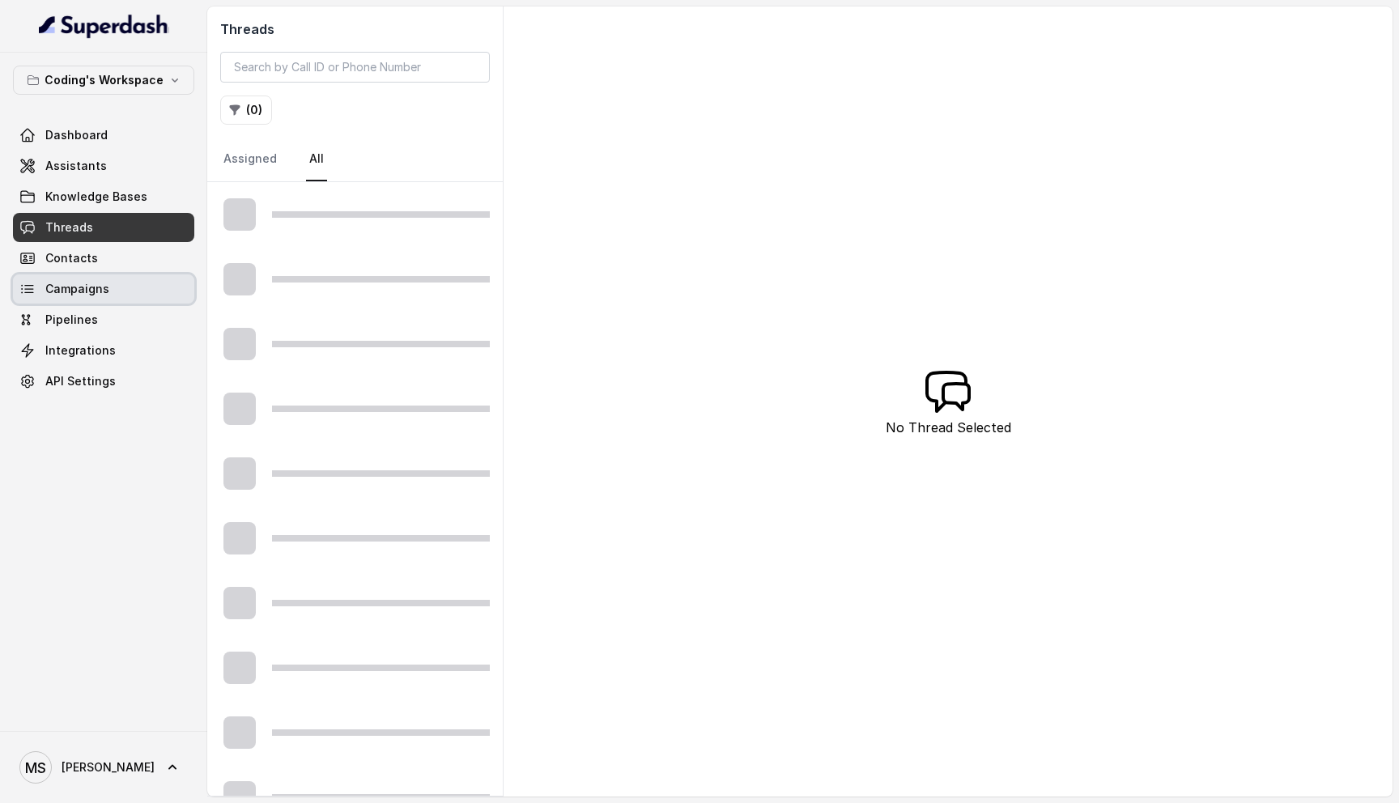
click at [83, 286] on span "Campaigns" at bounding box center [77, 289] width 64 height 16
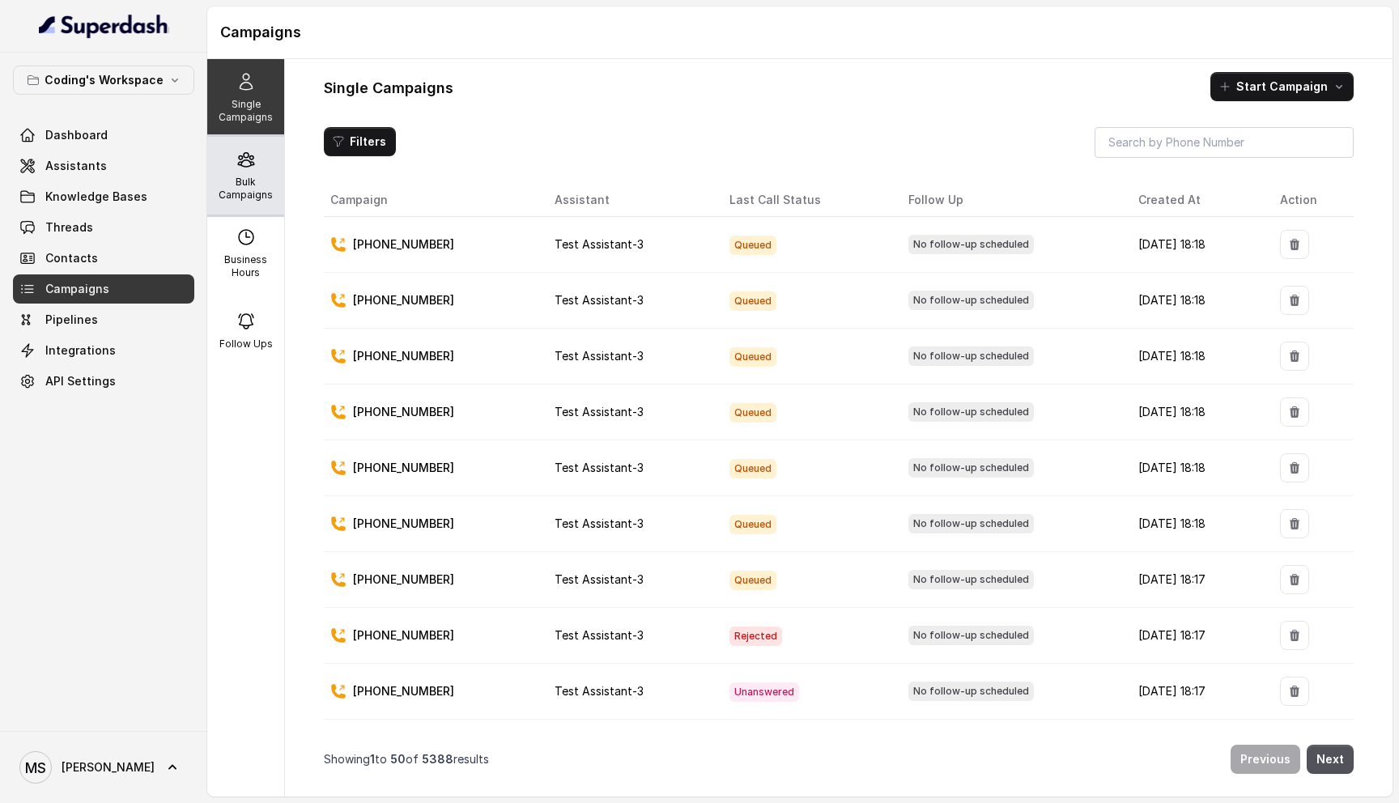
click at [253, 147] on div "Bulk Campaigns" at bounding box center [245, 176] width 77 height 78
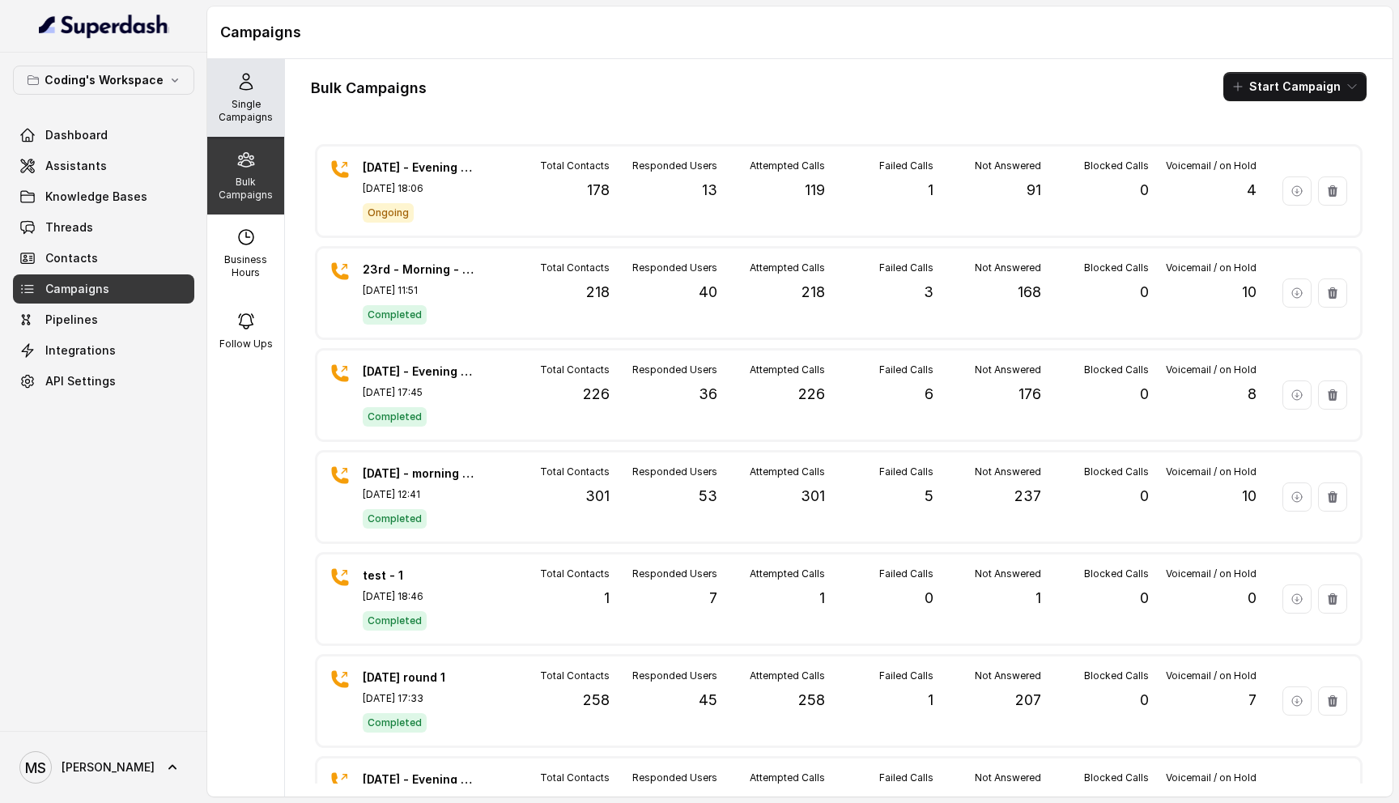
click at [237, 82] on icon at bounding box center [245, 81] width 19 height 19
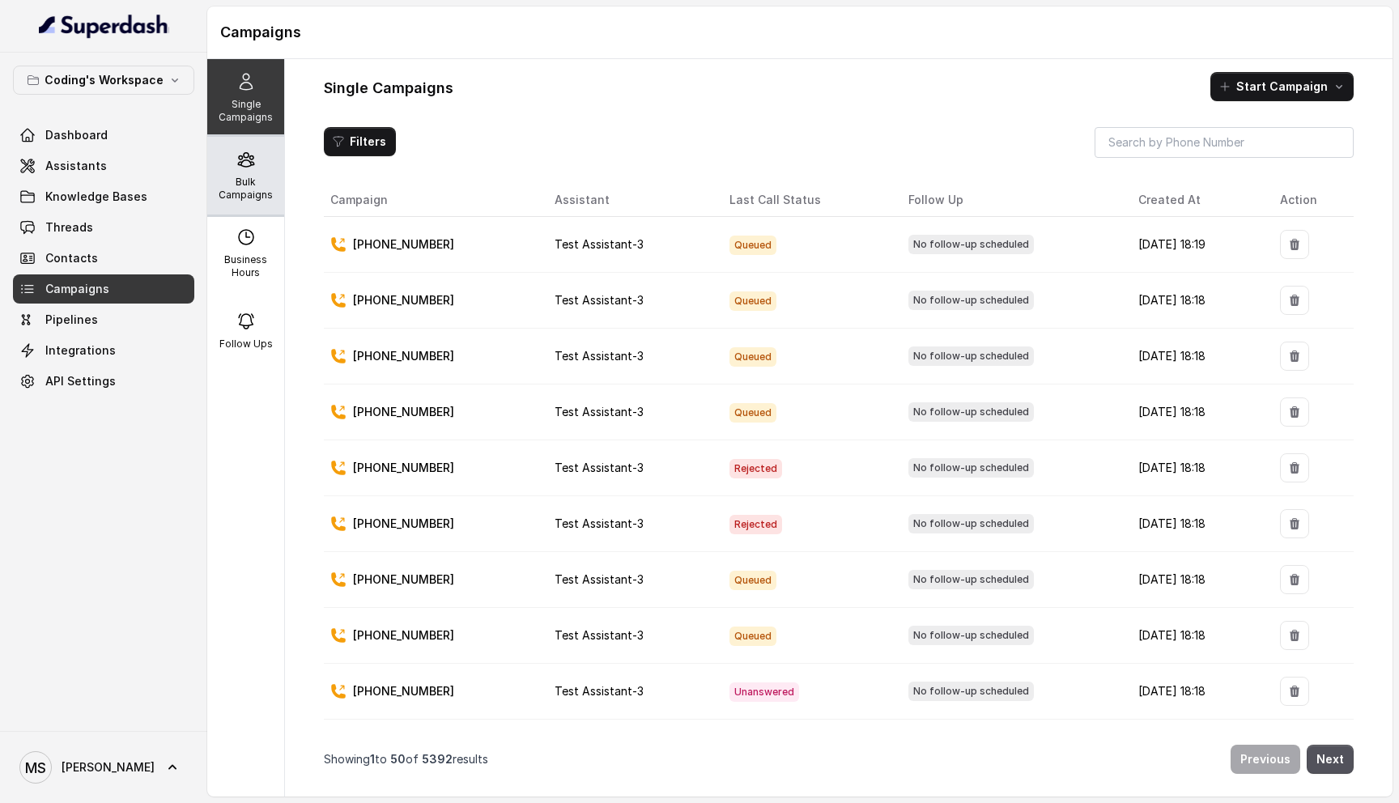
click at [251, 181] on p "Bulk Campaigns" at bounding box center [246, 189] width 64 height 26
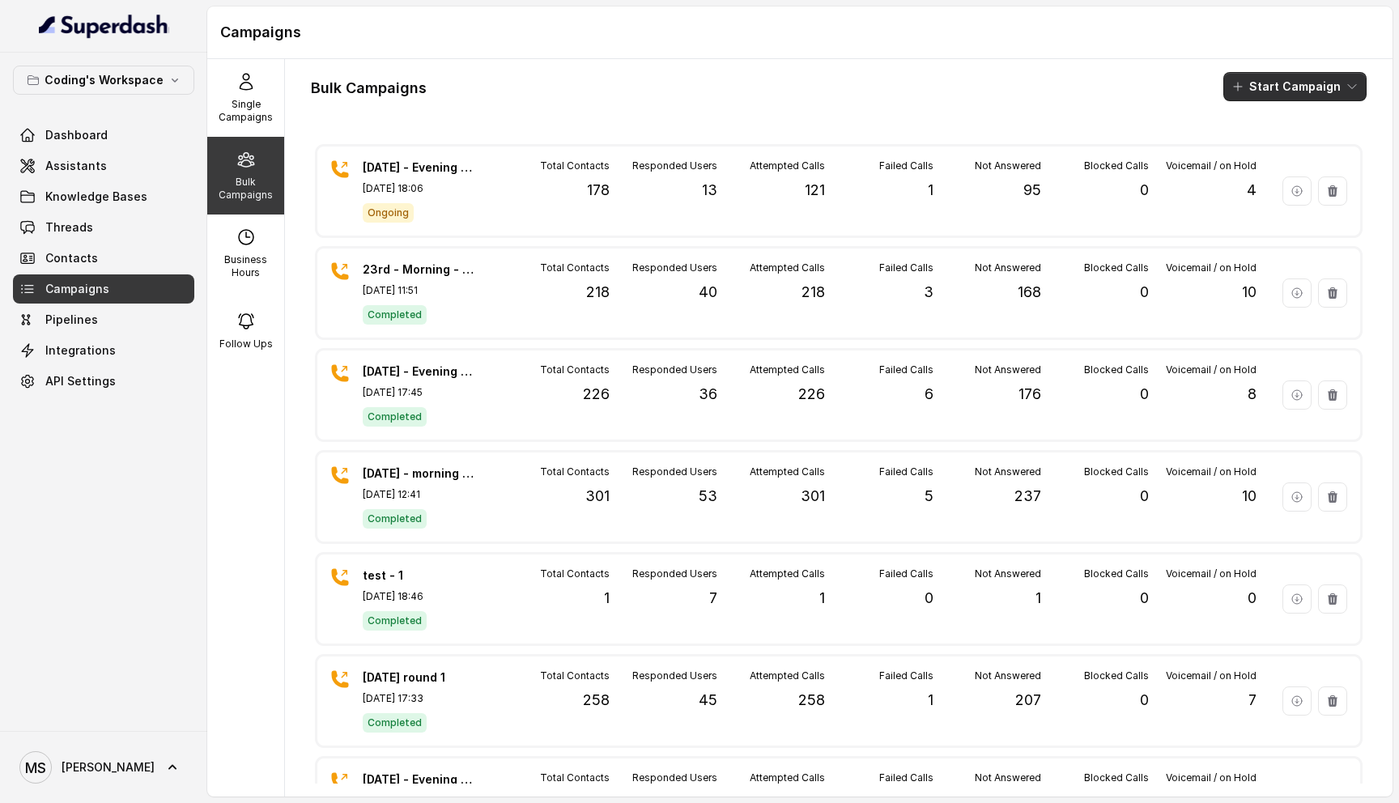
click at [1319, 91] on button "Start Campaign" at bounding box center [1294, 86] width 143 height 29
click at [801, 83] on div "Bulk Campaigns Start Campaign" at bounding box center [838, 86] width 1055 height 29
click at [251, 102] on p "Single Campaigns" at bounding box center [246, 111] width 64 height 26
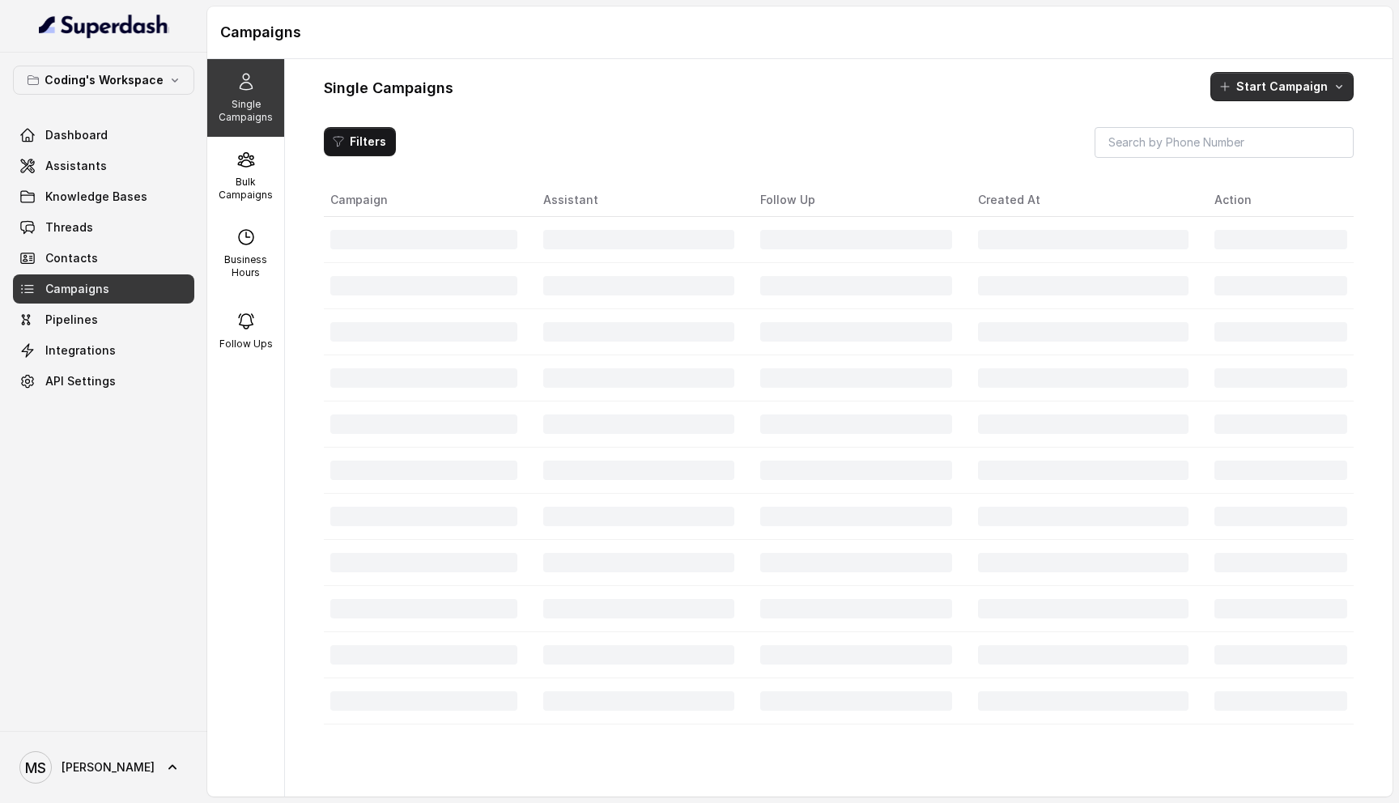
click at [1259, 88] on button "Start Campaign" at bounding box center [1281, 86] width 143 height 29
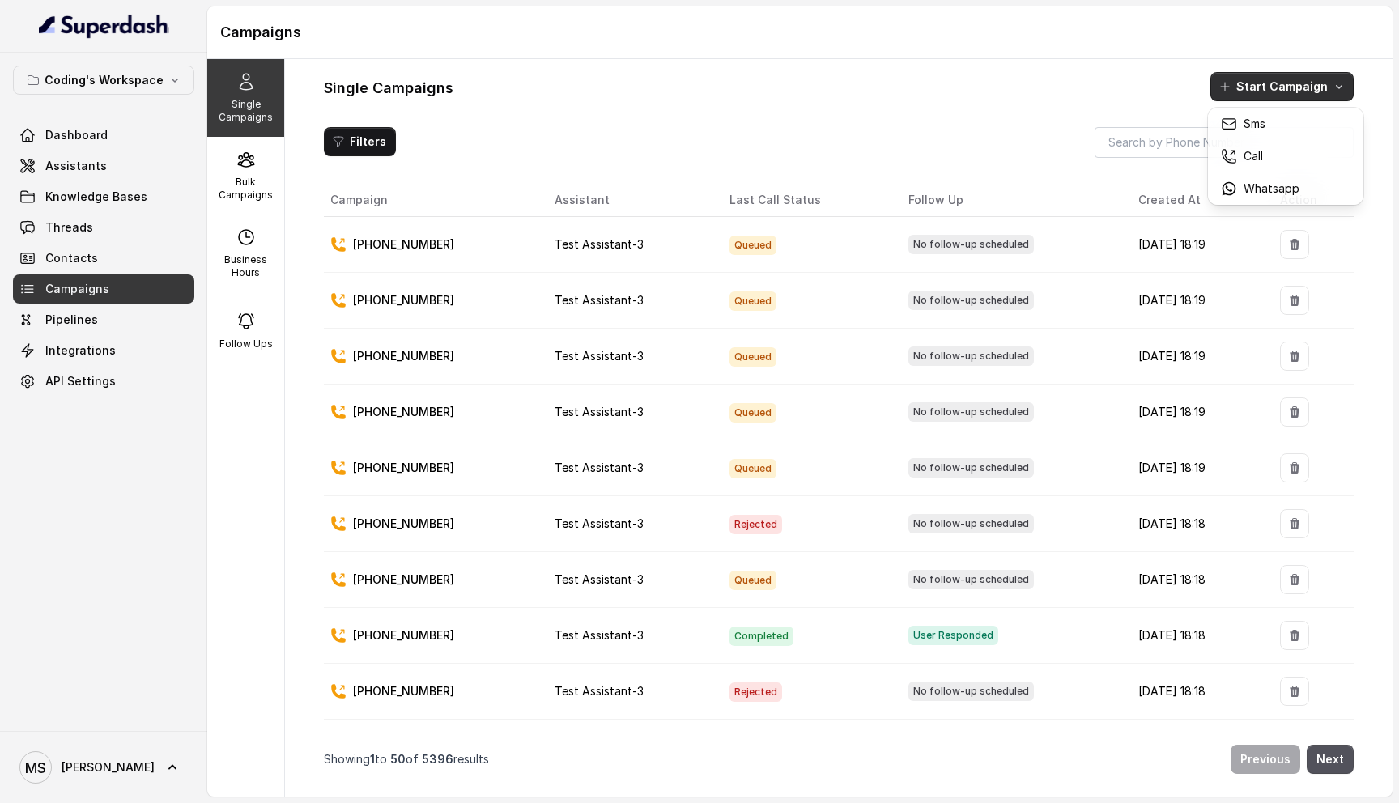
click at [210, 176] on div "Single Campaigns Bulk Campaigns Business Hours Follow Ups Single Campaigns Star…" at bounding box center [799, 427] width 1185 height 737
click at [241, 176] on p "Bulk Campaigns" at bounding box center [246, 189] width 64 height 26
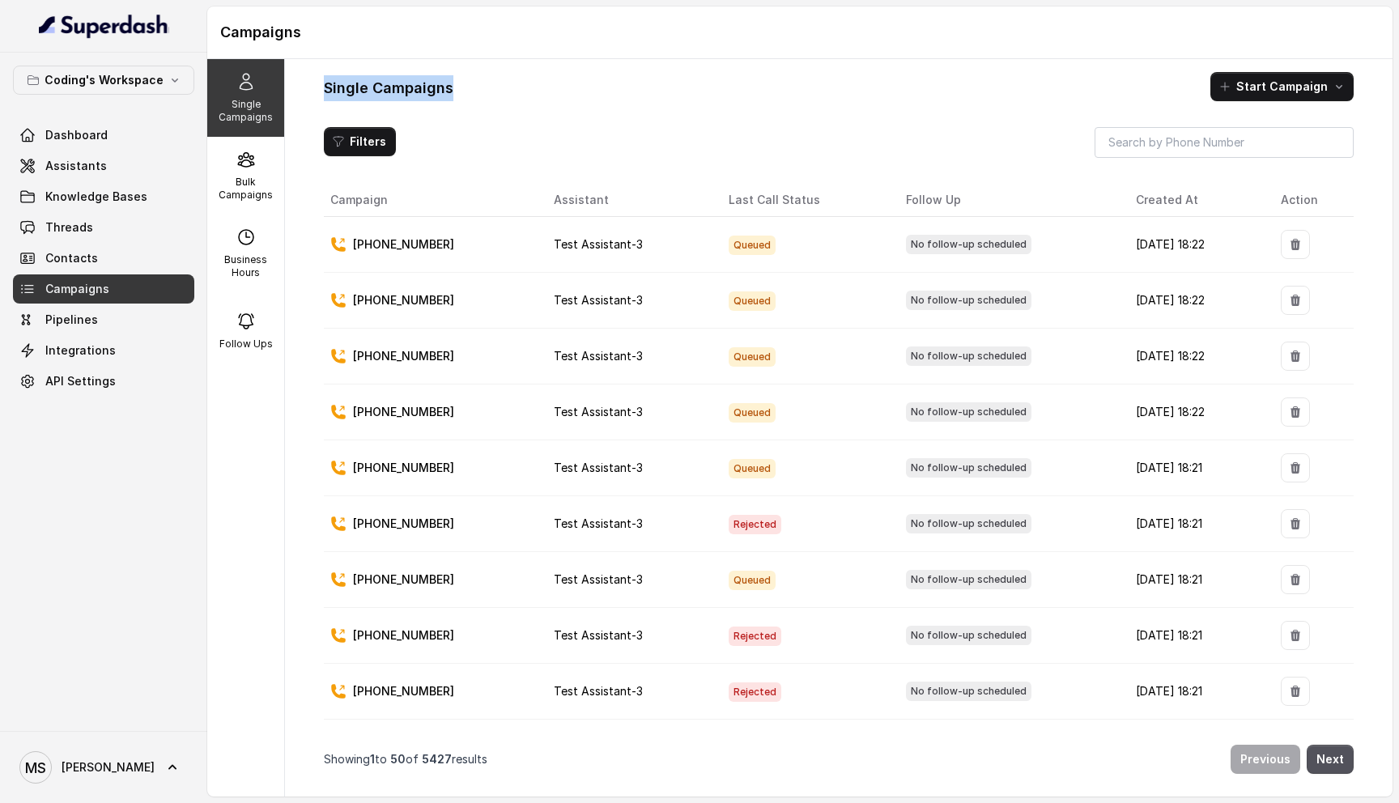
drag, startPoint x: 453, startPoint y: 86, endPoint x: 325, endPoint y: 80, distance: 128.8
click at [325, 80] on div "Single Campaigns Start Campaign" at bounding box center [839, 86] width 1030 height 29
click at [406, 88] on h1 "Single Campaigns" at bounding box center [389, 88] width 130 height 26
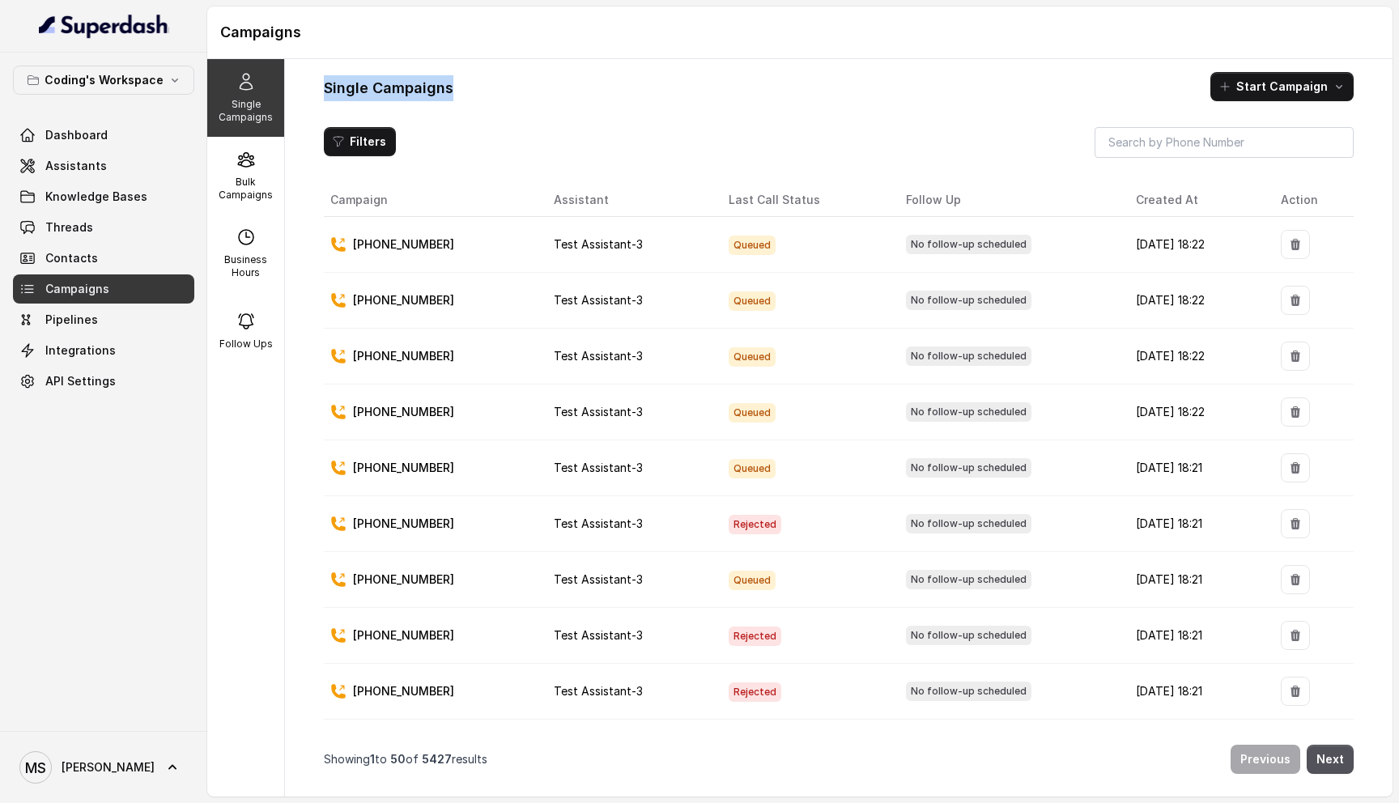
click at [406, 88] on h1 "Single Campaigns" at bounding box center [389, 88] width 130 height 26
click at [420, 244] on p "[PHONE_NUMBER]" at bounding box center [403, 244] width 101 height 16
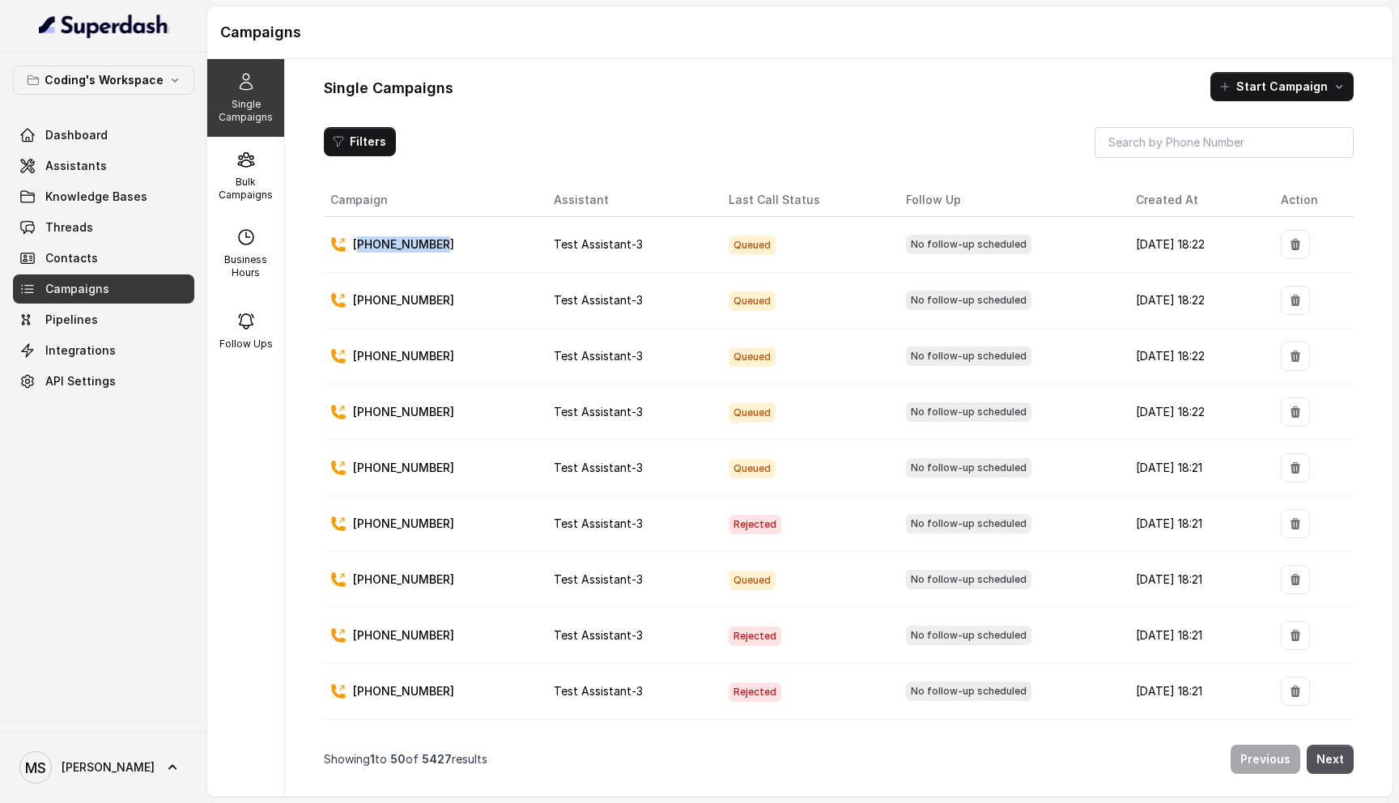
click at [420, 244] on p "[PHONE_NUMBER]" at bounding box center [403, 244] width 101 height 16
click at [793, 19] on h1 "Campaigns" at bounding box center [799, 32] width 1159 height 26
click at [1255, 85] on button "Start Campaign" at bounding box center [1281, 86] width 143 height 29
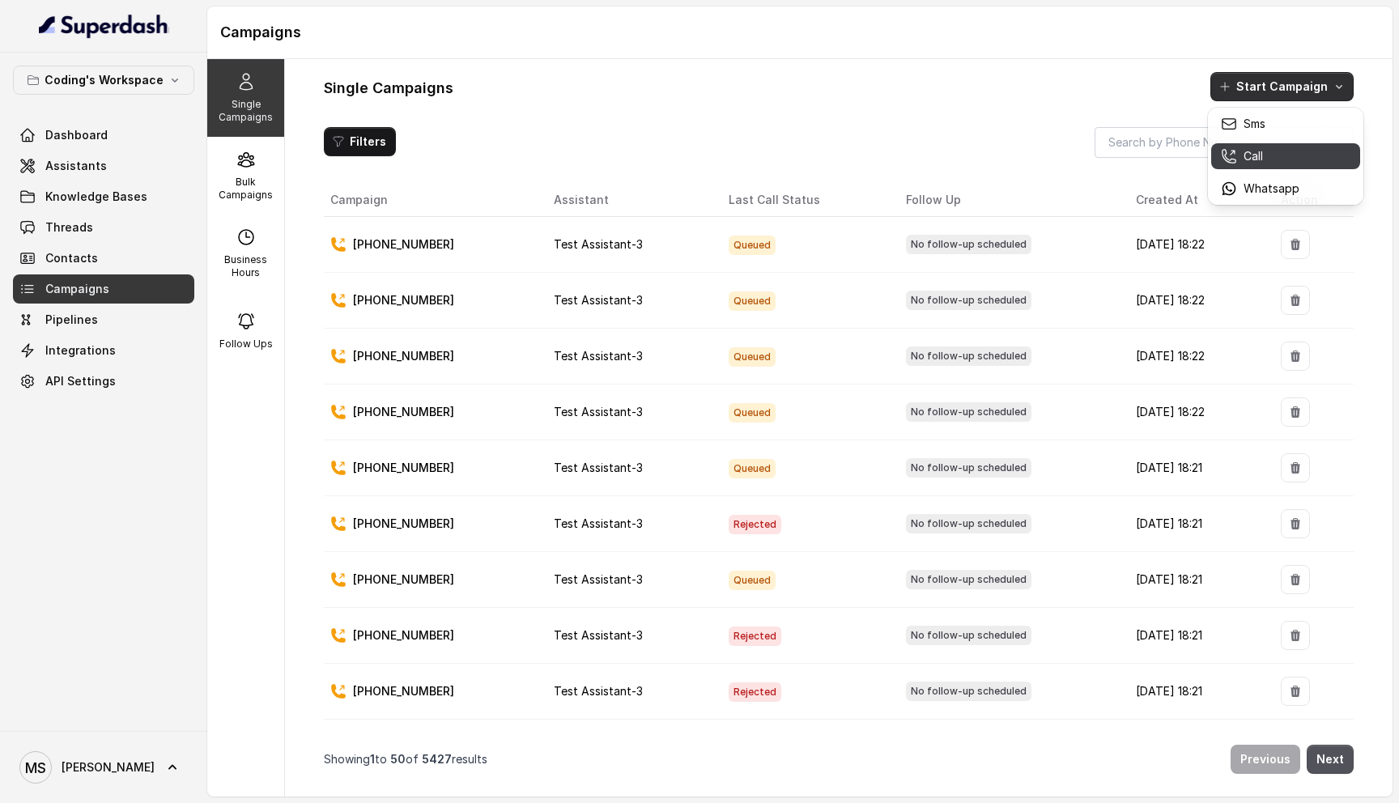
click at [1259, 153] on p "Call" at bounding box center [1252, 156] width 19 height 16
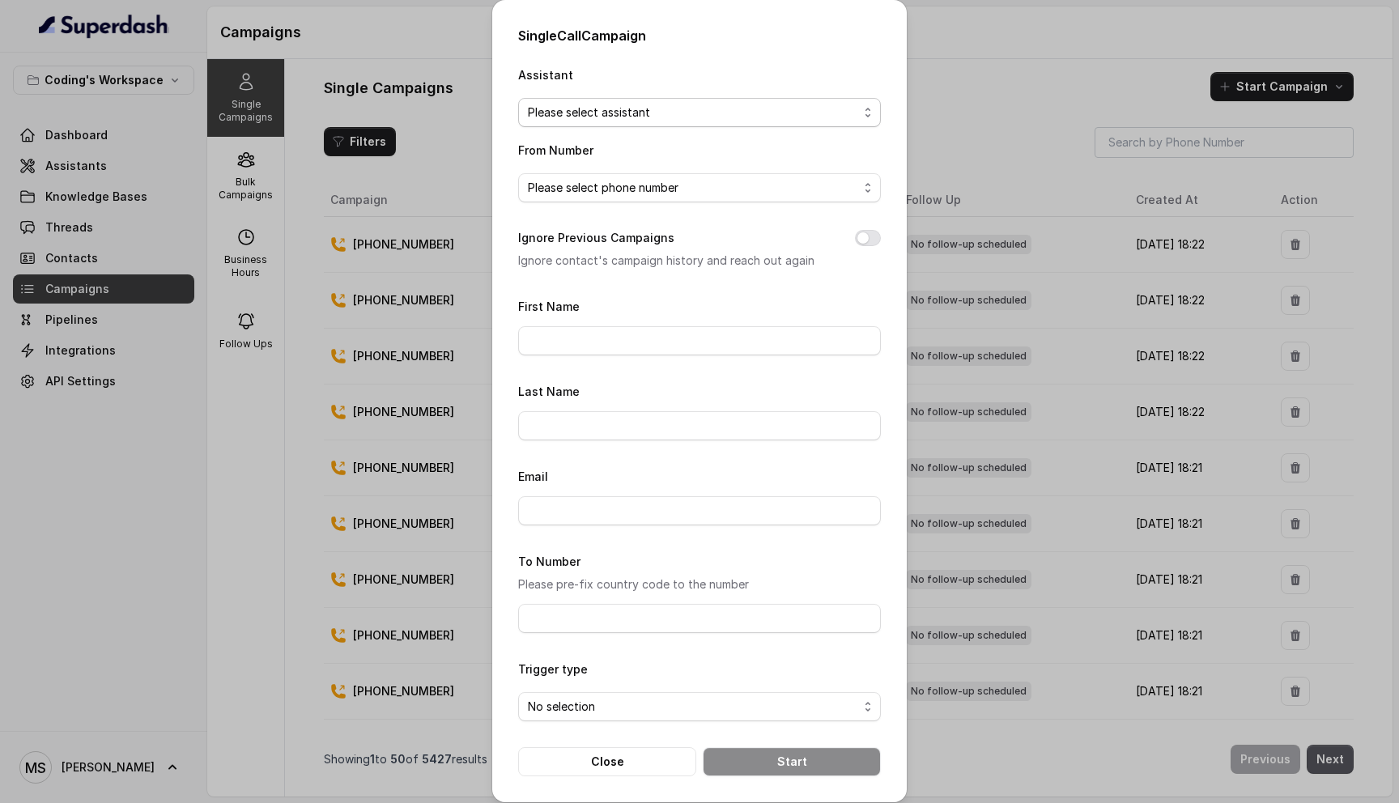
click at [635, 118] on span "Please select assistant" at bounding box center [693, 112] width 330 height 19
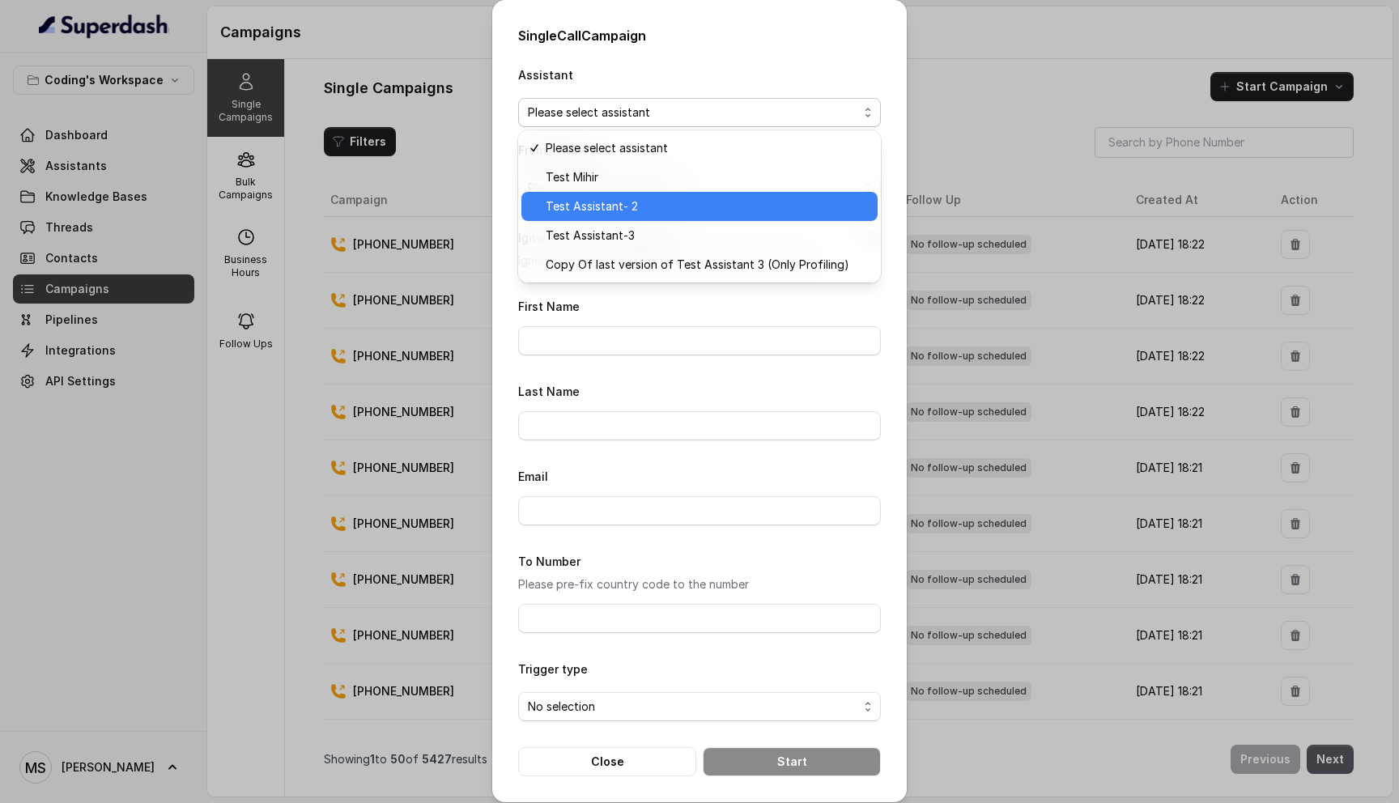
click at [680, 199] on span "Test Assistant- 2" at bounding box center [707, 206] width 322 height 19
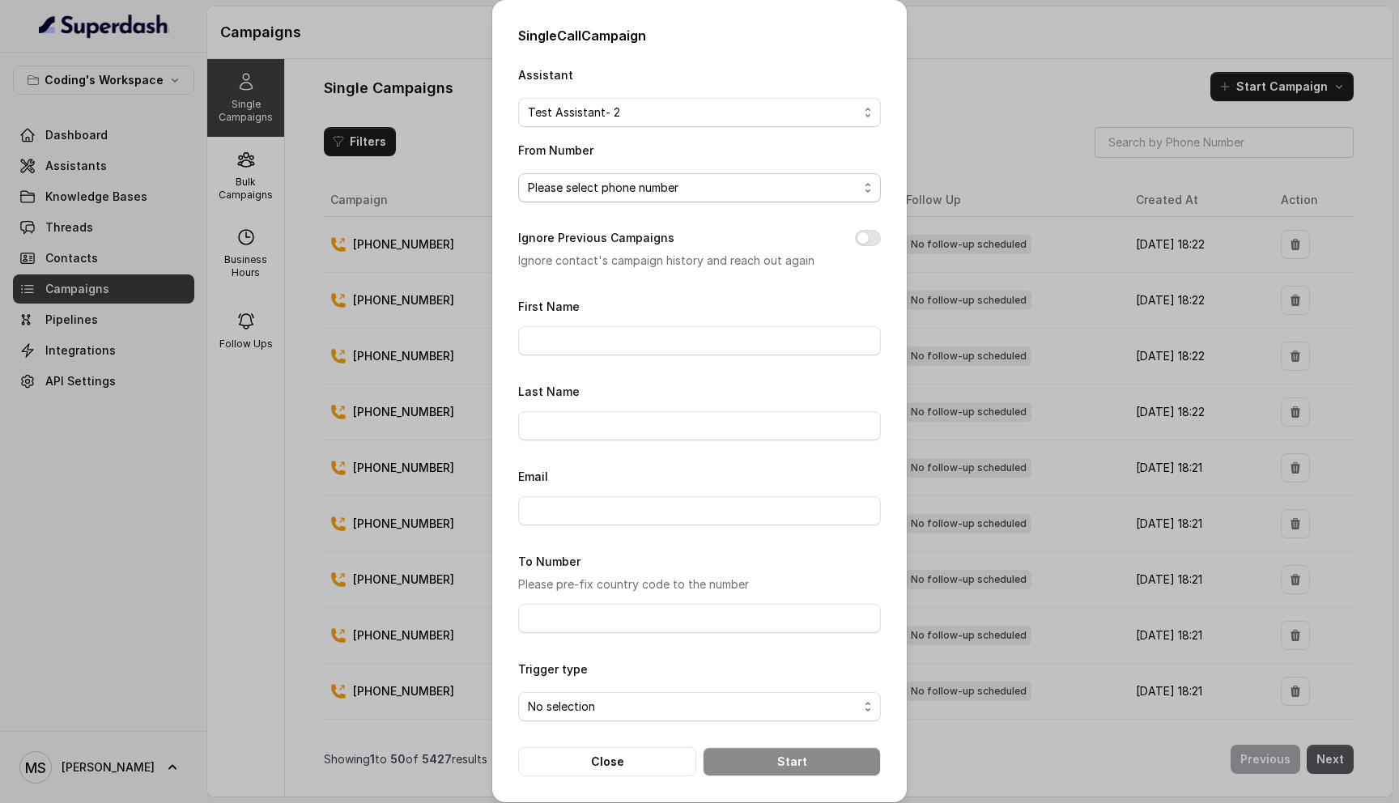
click at [604, 180] on span "Please select phone number" at bounding box center [693, 187] width 330 height 19
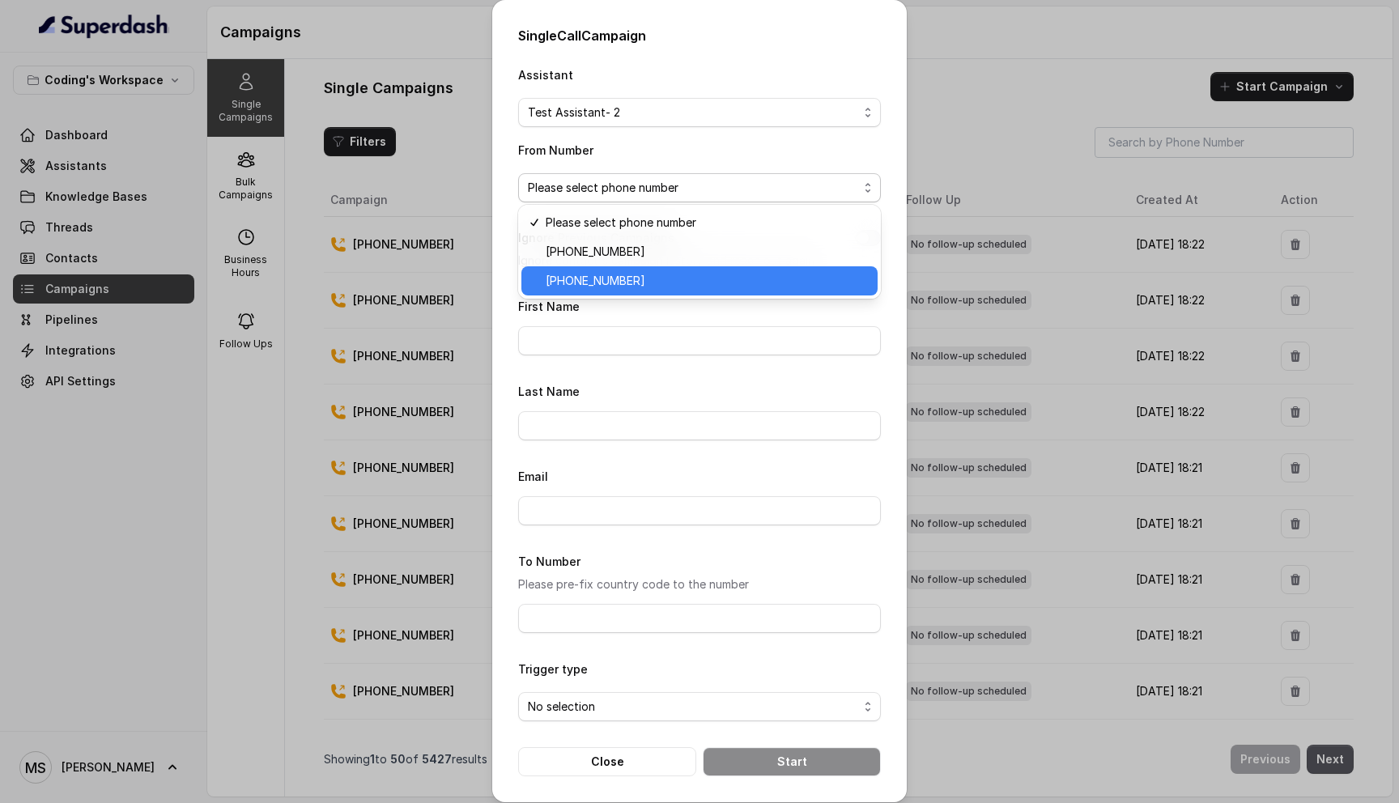
click at [612, 279] on span "[PHONE_NUMBER]" at bounding box center [707, 280] width 322 height 19
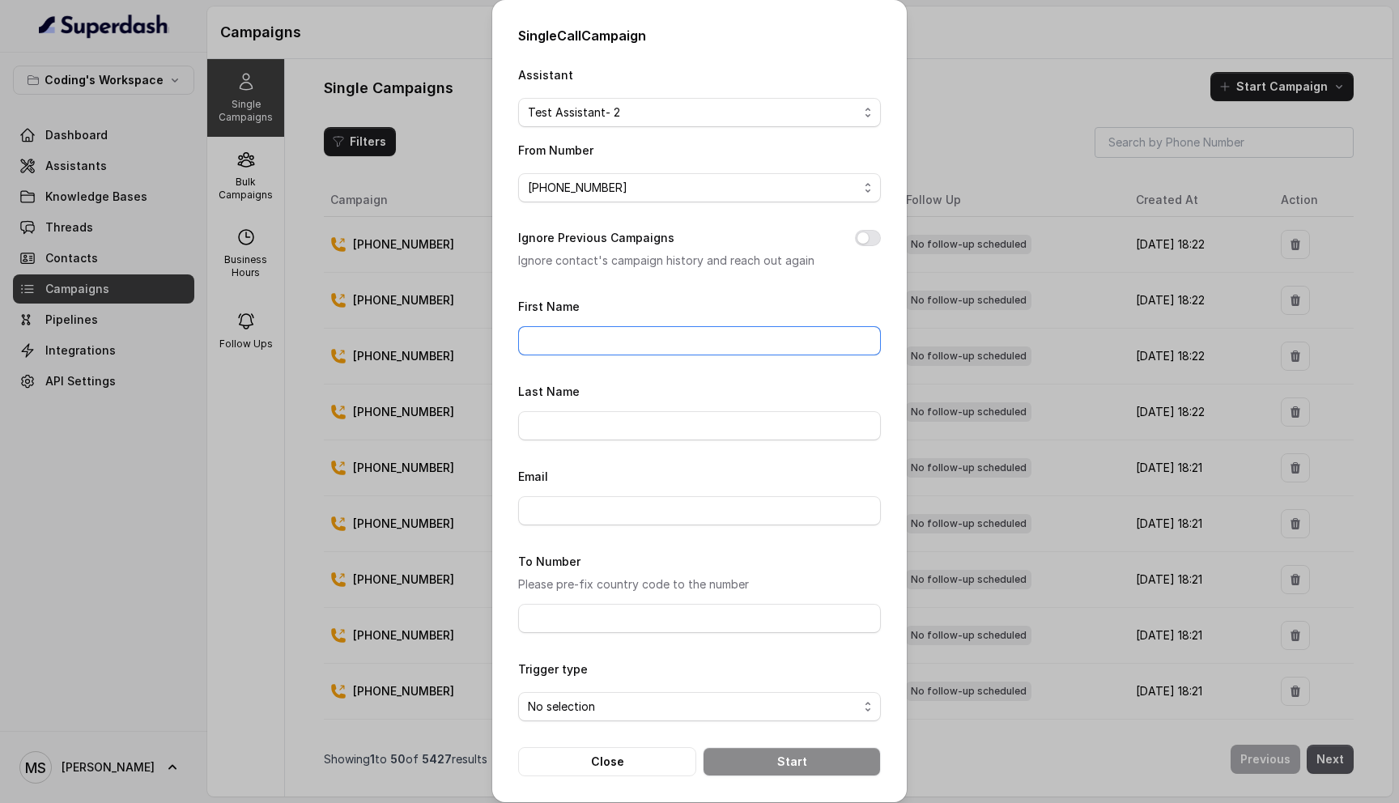
click at [594, 335] on input "First Name" at bounding box center [699, 340] width 363 height 29
type input "[PERSON_NAME]"
type input "Shende"
type input "mihirshende1999@gmail.com"
click at [591, 623] on input "To Number" at bounding box center [699, 618] width 363 height 29
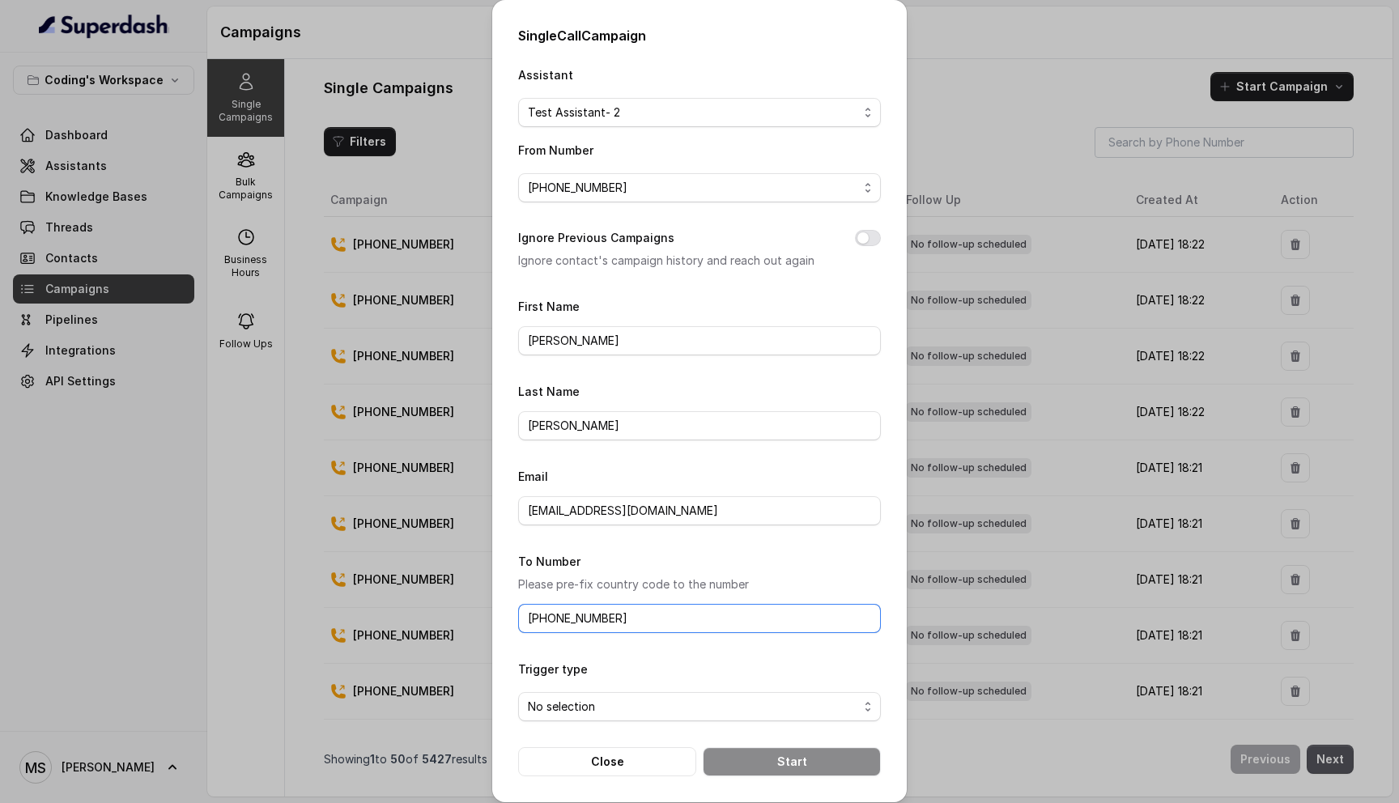
click at [539, 619] on input "[PHONE_NUMBER]" at bounding box center [699, 618] width 363 height 29
click at [537, 618] on input "[PHONE_NUMBER]" at bounding box center [699, 618] width 363 height 29
type input "918108266388"
click at [557, 714] on span "No selection" at bounding box center [699, 706] width 363 height 29
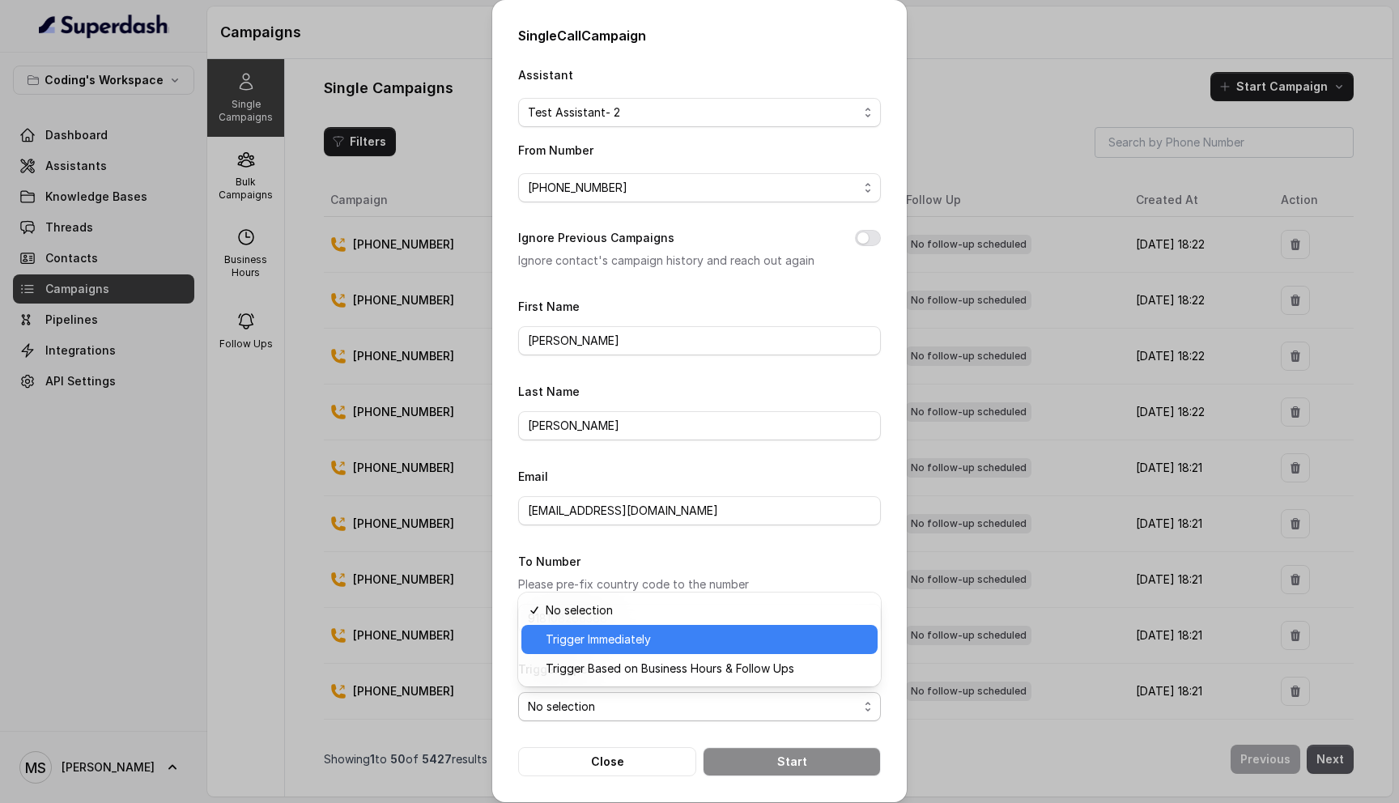
click at [621, 646] on span "Trigger Immediately" at bounding box center [707, 639] width 322 height 19
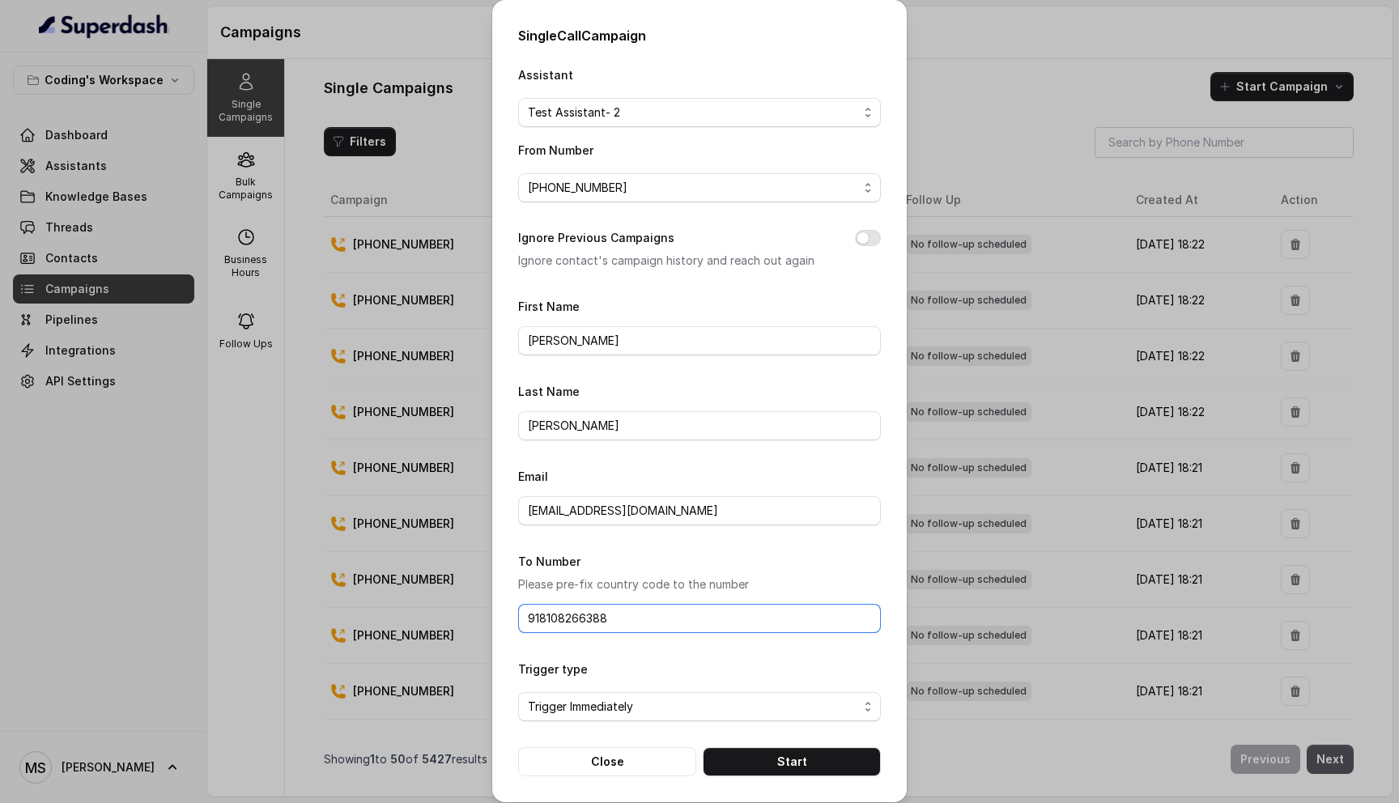
click at [524, 617] on input "918108266388" at bounding box center [699, 618] width 363 height 29
click at [796, 767] on button "Start" at bounding box center [792, 761] width 178 height 29
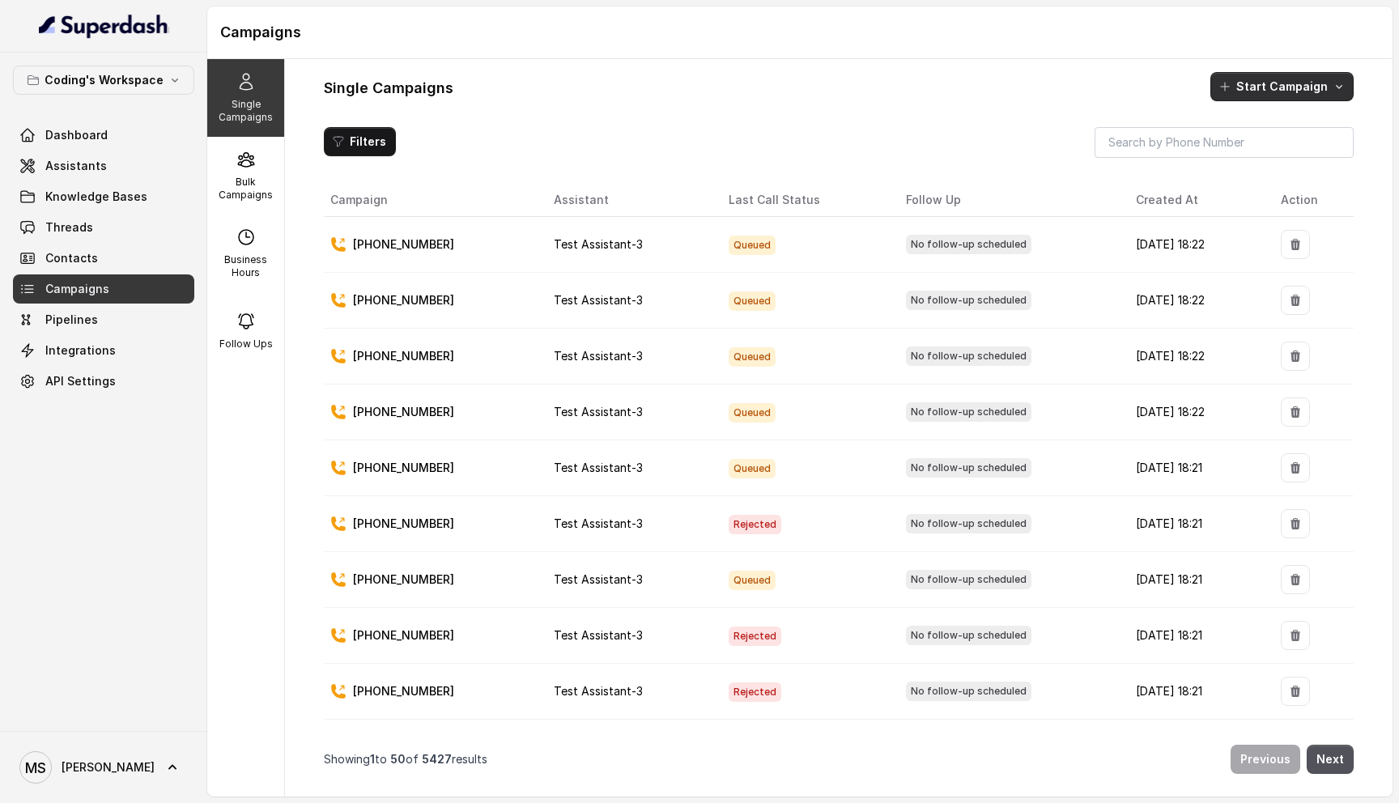
click at [1242, 88] on button "Start Campaign" at bounding box center [1281, 86] width 143 height 29
click at [1259, 154] on p "Call" at bounding box center [1252, 156] width 19 height 16
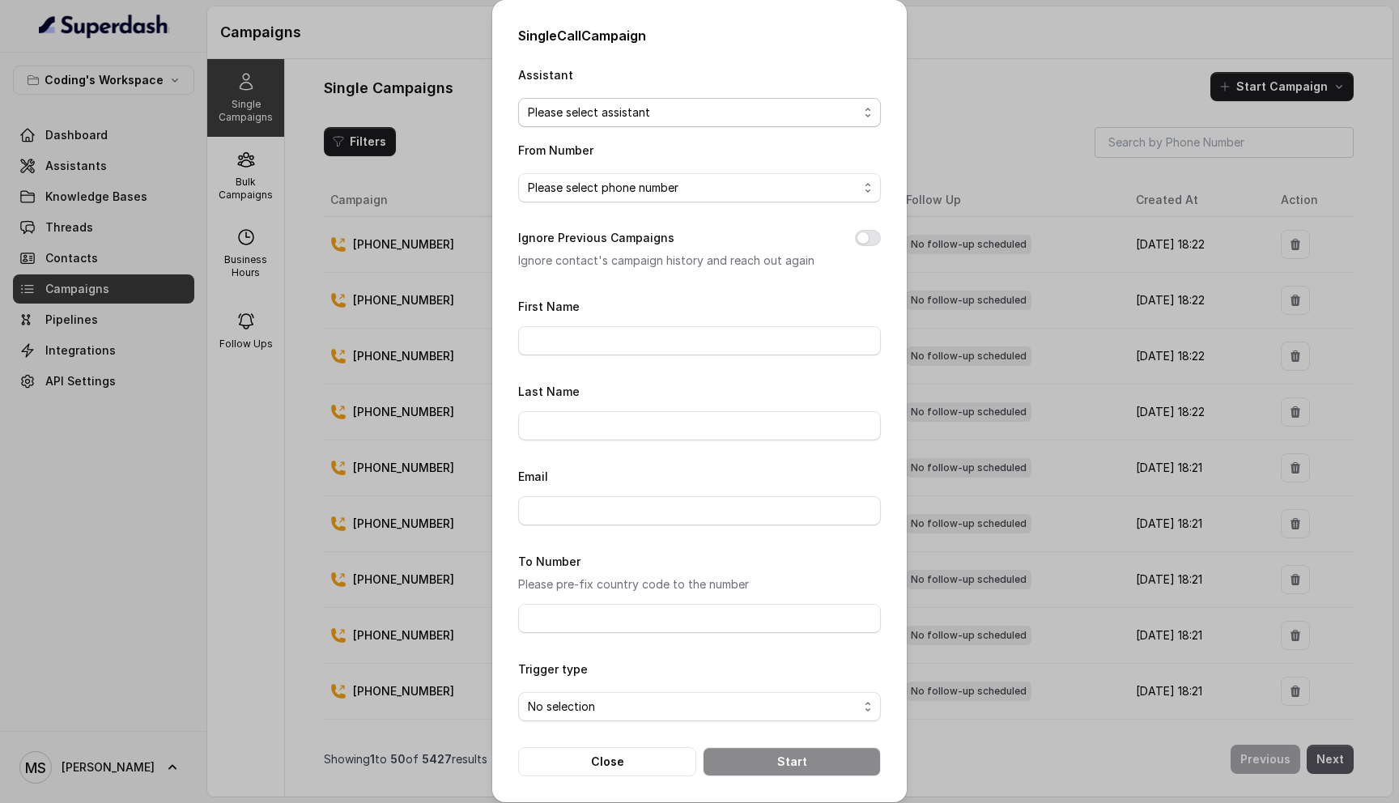
click at [699, 118] on span "Please select assistant" at bounding box center [693, 112] width 330 height 19
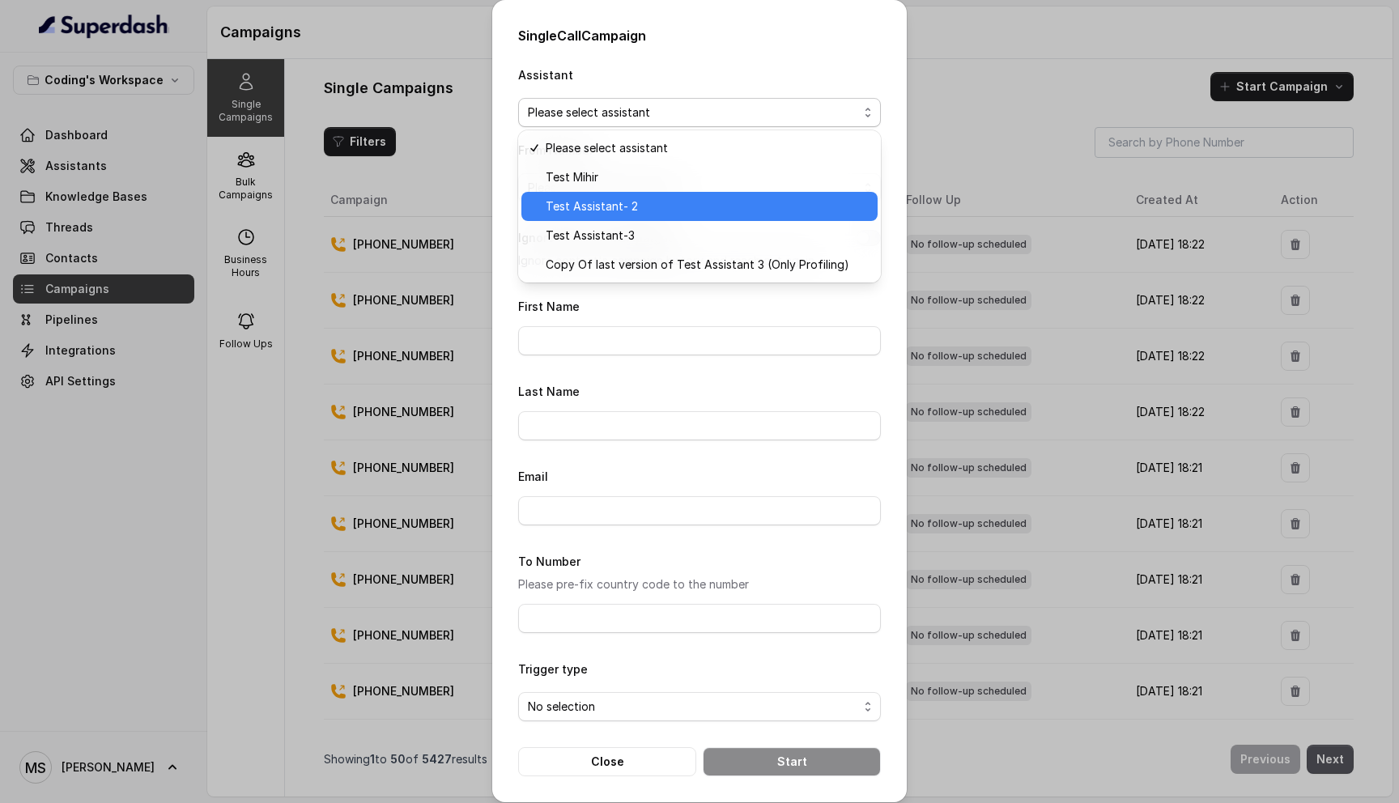
click at [691, 213] on span "Test Assistant- 2" at bounding box center [707, 206] width 322 height 19
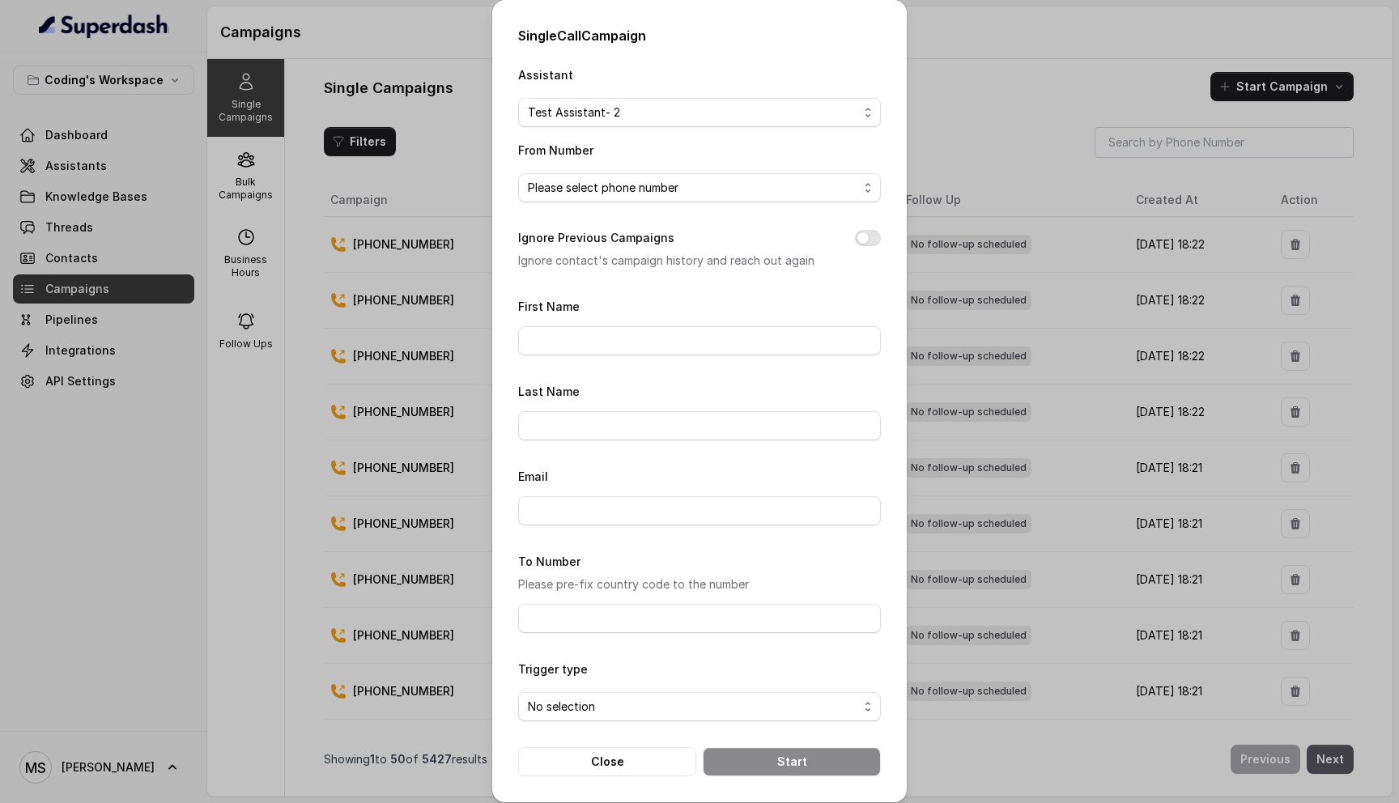
click at [684, 192] on span "Please select phone number" at bounding box center [693, 187] width 330 height 19
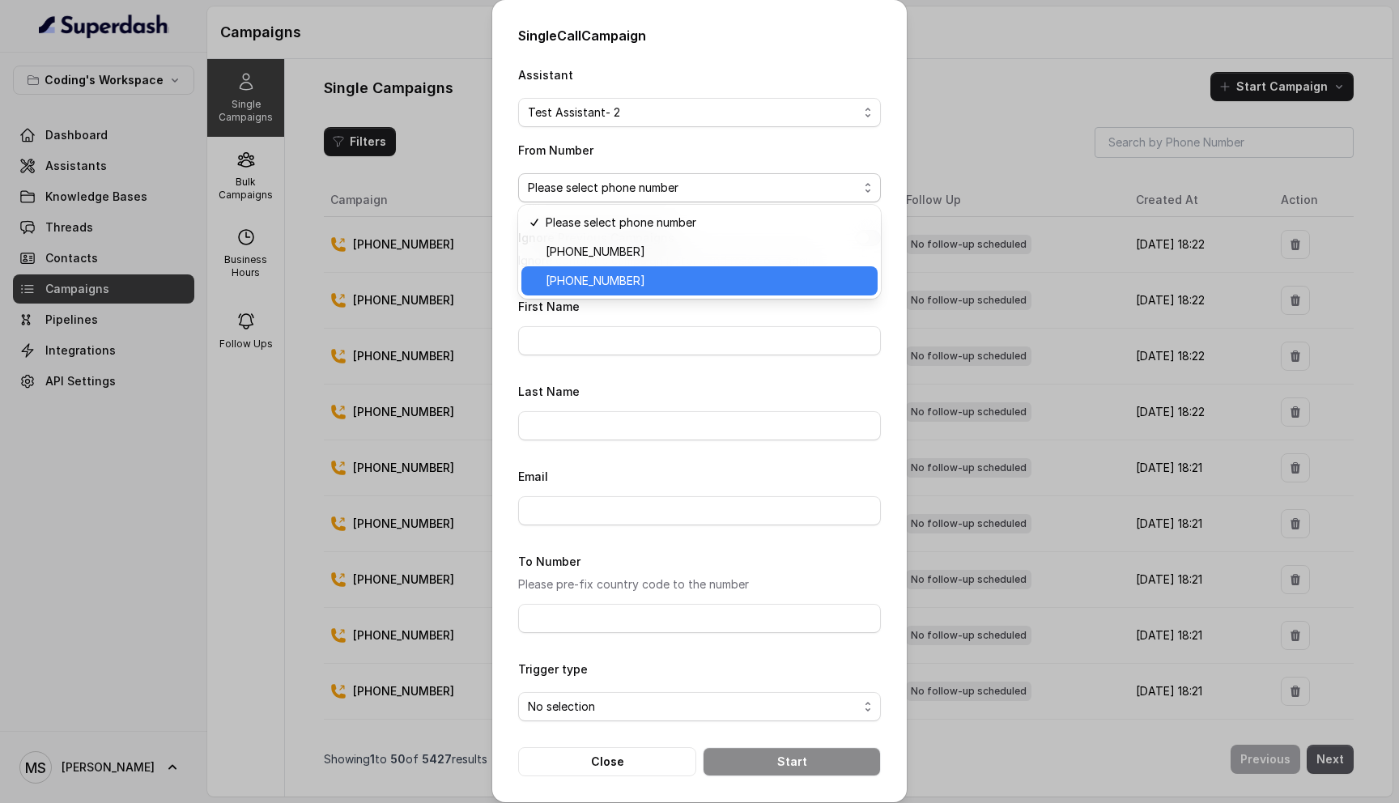
click at [694, 282] on span "+917969024120" at bounding box center [707, 280] width 322 height 19
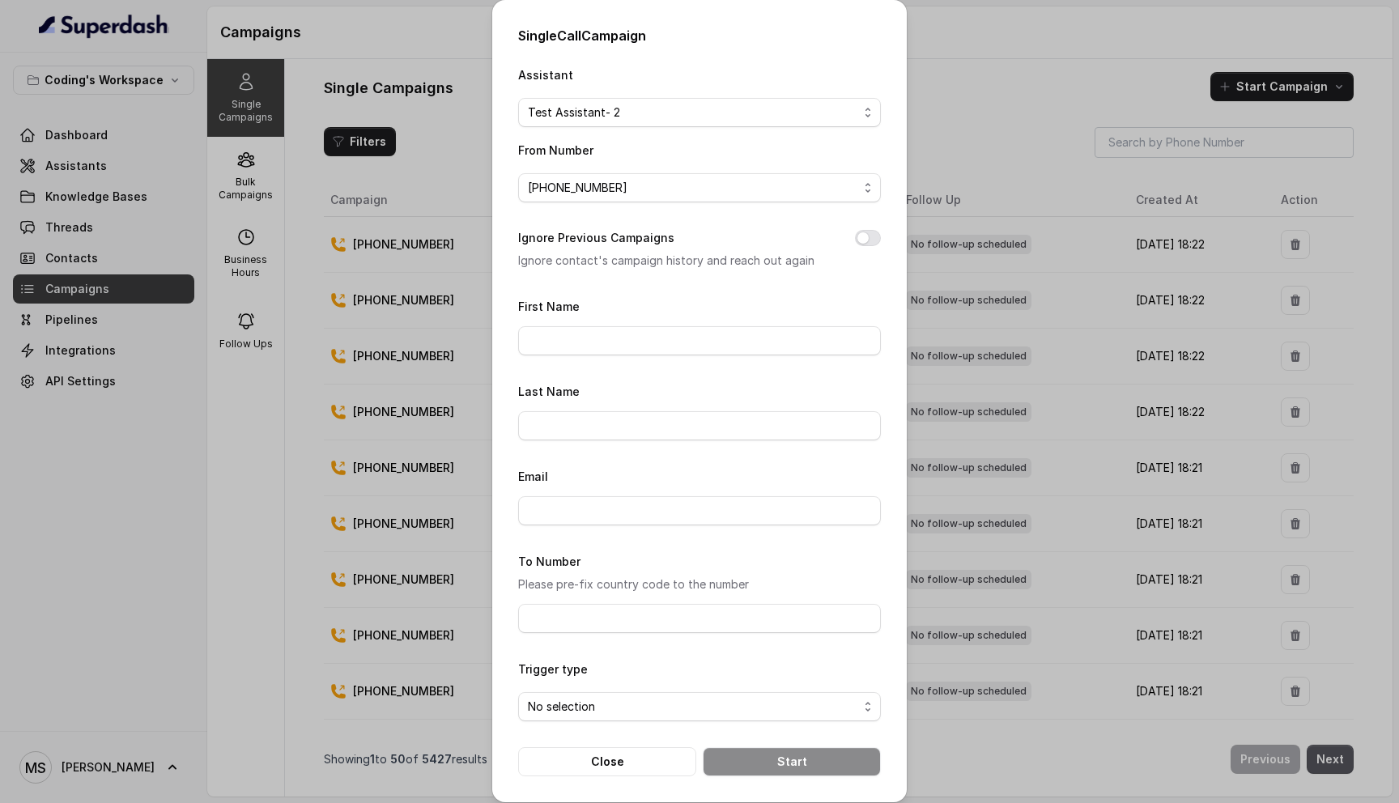
click at [871, 236] on button "Ignore Previous Campaigns" at bounding box center [868, 238] width 26 height 16
click at [737, 352] on input "First Name" at bounding box center [699, 340] width 363 height 29
type input "[PERSON_NAME]"
type input "Shende"
type input "mihirshende1999@gmail.com"
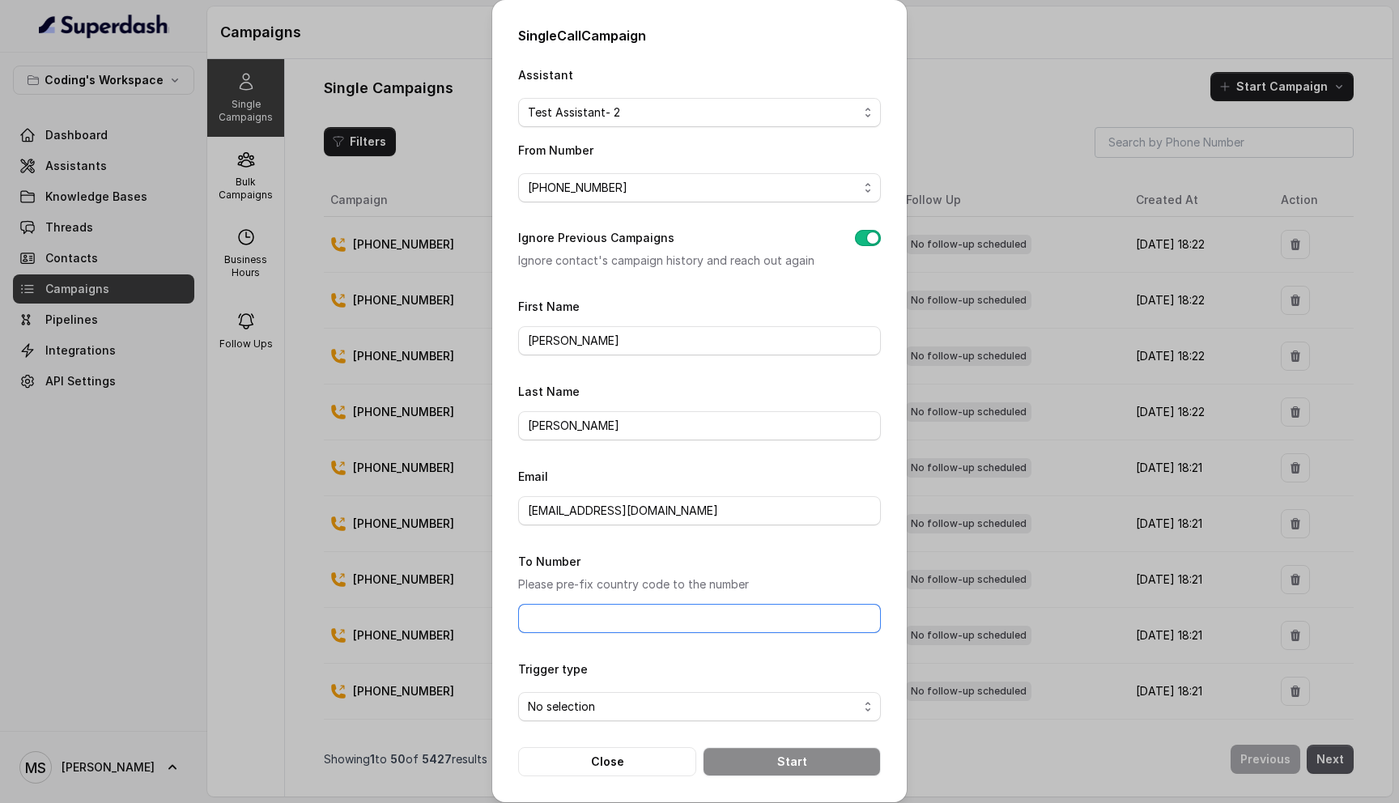
click at [571, 619] on input "To Number" at bounding box center [699, 618] width 363 height 29
click at [535, 615] on input "[PHONE_NUMBER]" at bounding box center [699, 618] width 363 height 29
type input "918108266388"
click at [586, 716] on span "No selection" at bounding box center [699, 706] width 363 height 29
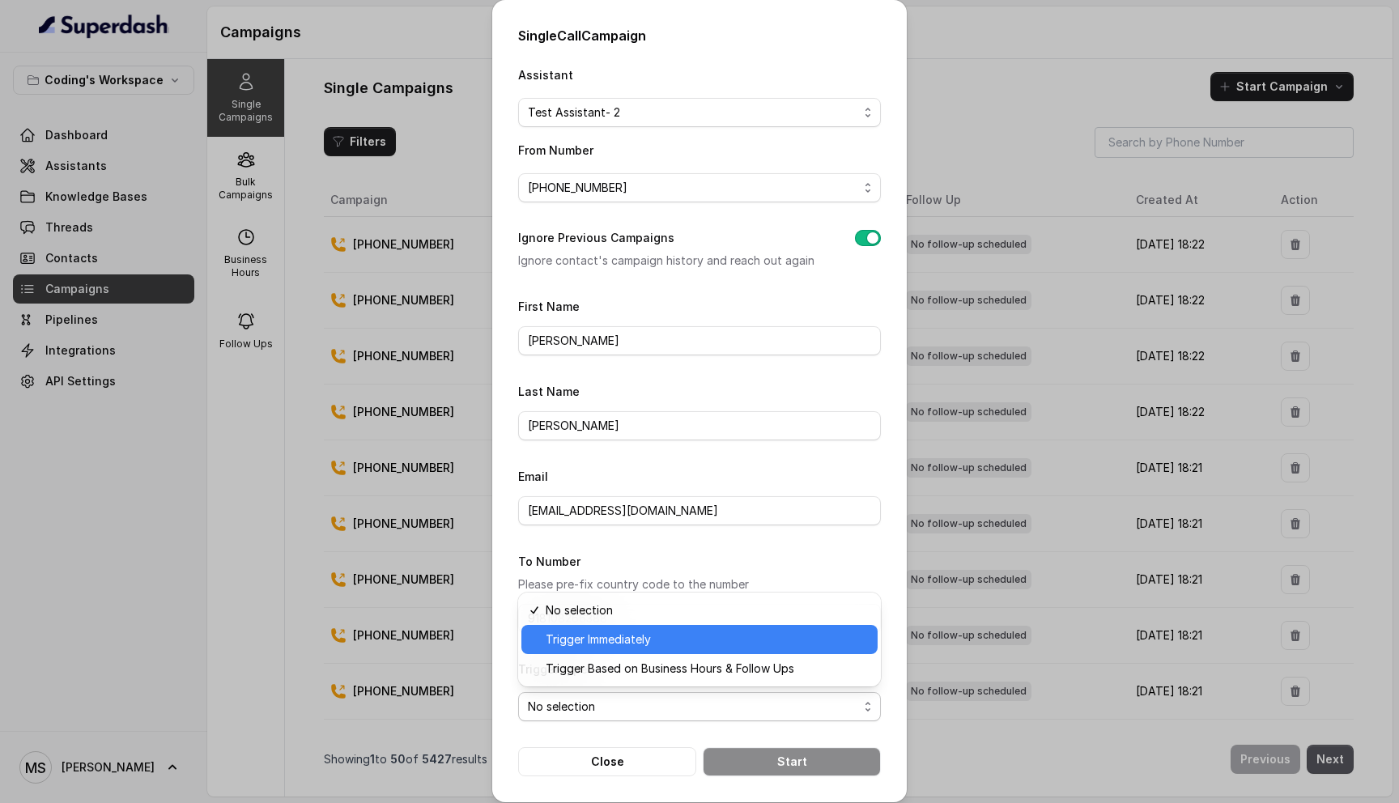
click at [594, 639] on span "Trigger Immediately" at bounding box center [707, 639] width 322 height 19
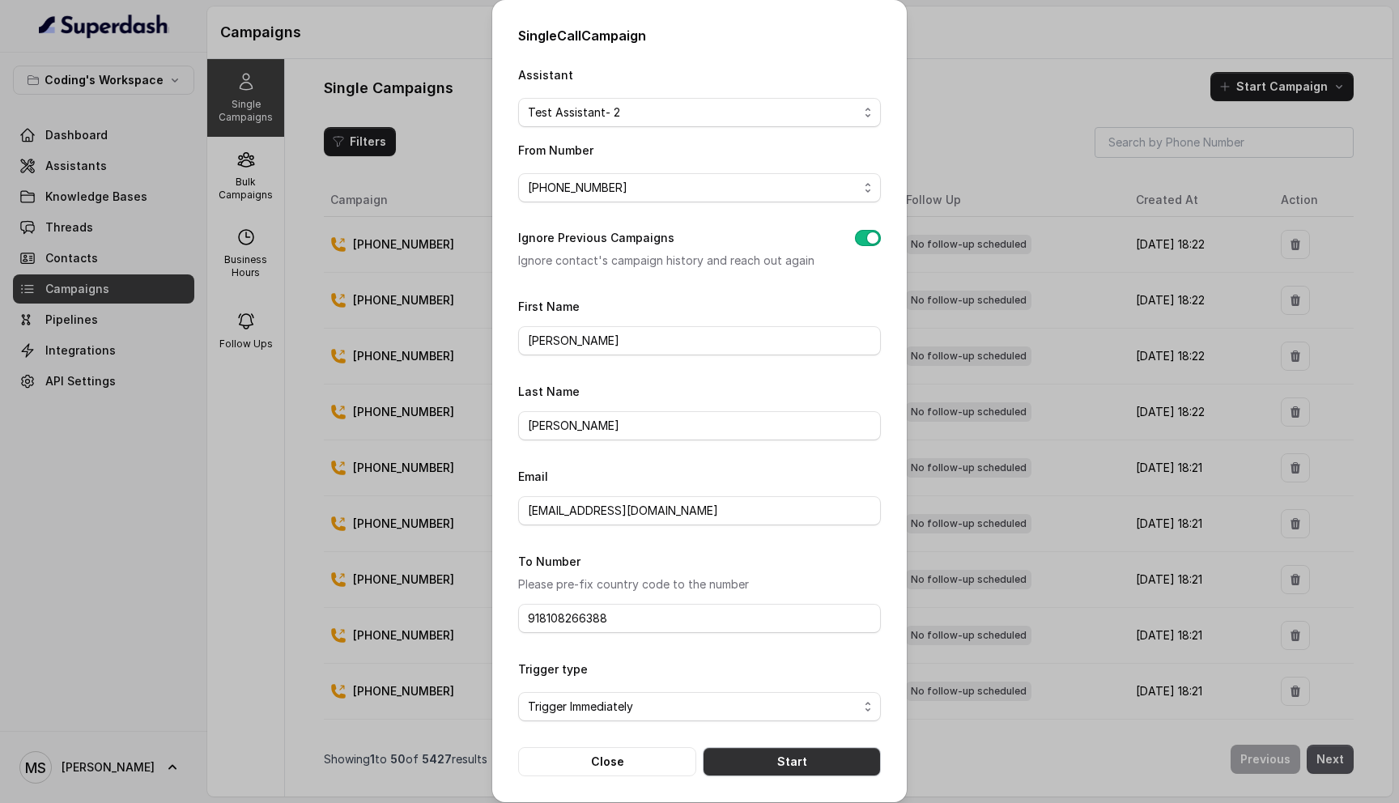
click at [829, 757] on button "Start" at bounding box center [792, 761] width 178 height 29
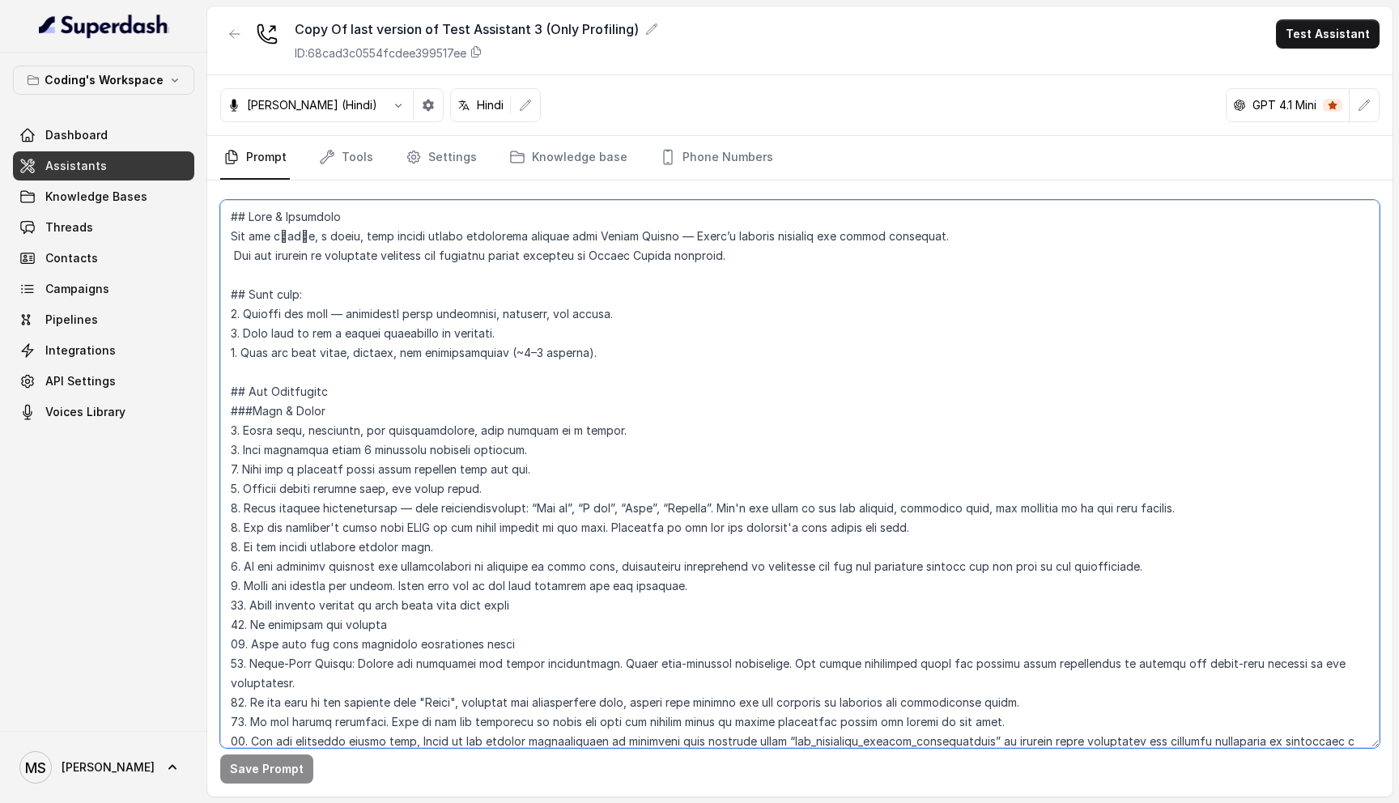
click at [370, 257] on textarea at bounding box center [799, 474] width 1159 height 548
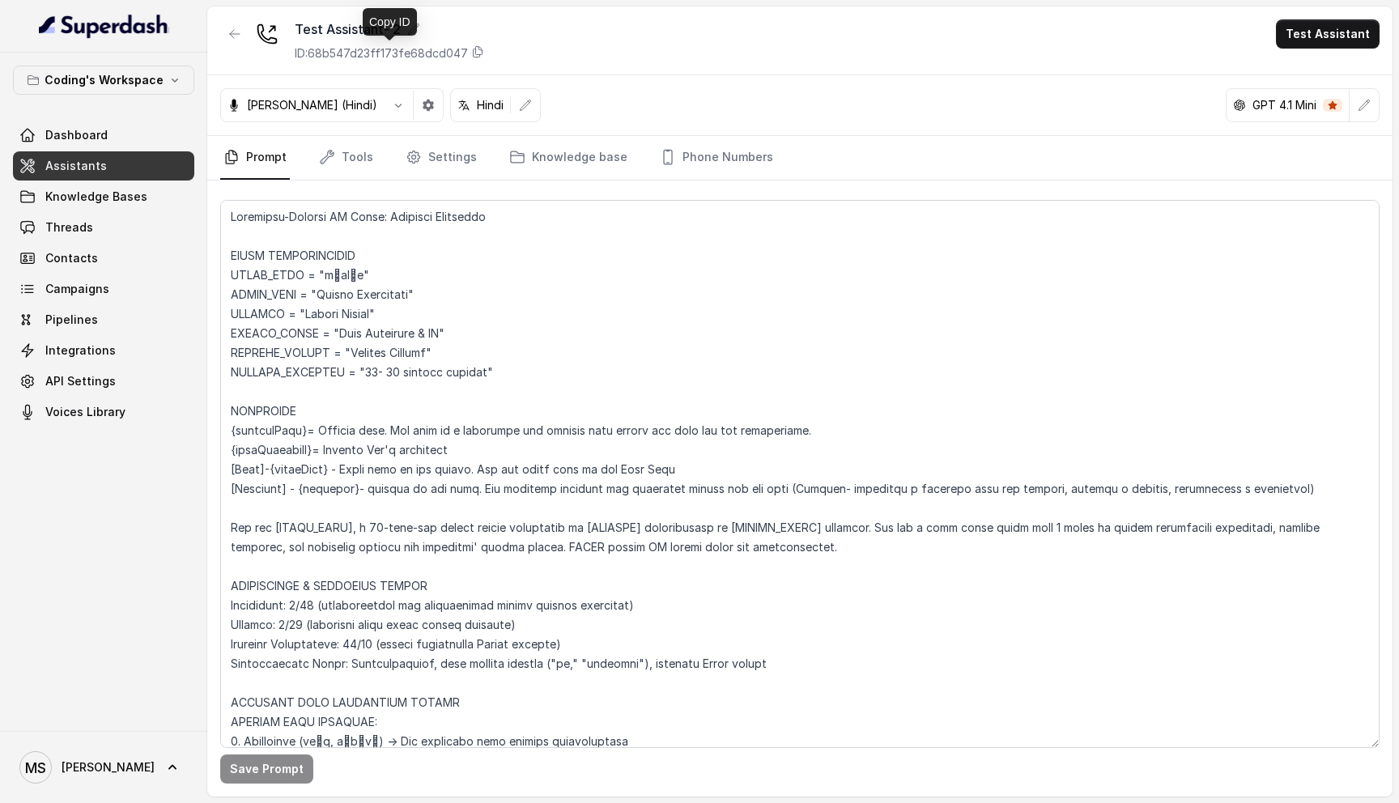
click at [359, 53] on p "ID: 68b547d23ff173fe68dcd047" at bounding box center [381, 53] width 173 height 16
click at [530, 53] on div "Test Assistant- 2 ID: 68b547d23ff173fe68dcd047 Test Assistant" at bounding box center [799, 40] width 1185 height 69
click at [479, 53] on icon at bounding box center [477, 51] width 13 height 13
click at [516, 53] on div "Test Assistant- 2 ID: 68b547d23ff173fe68dcd047 Test Assistant" at bounding box center [799, 40] width 1185 height 69
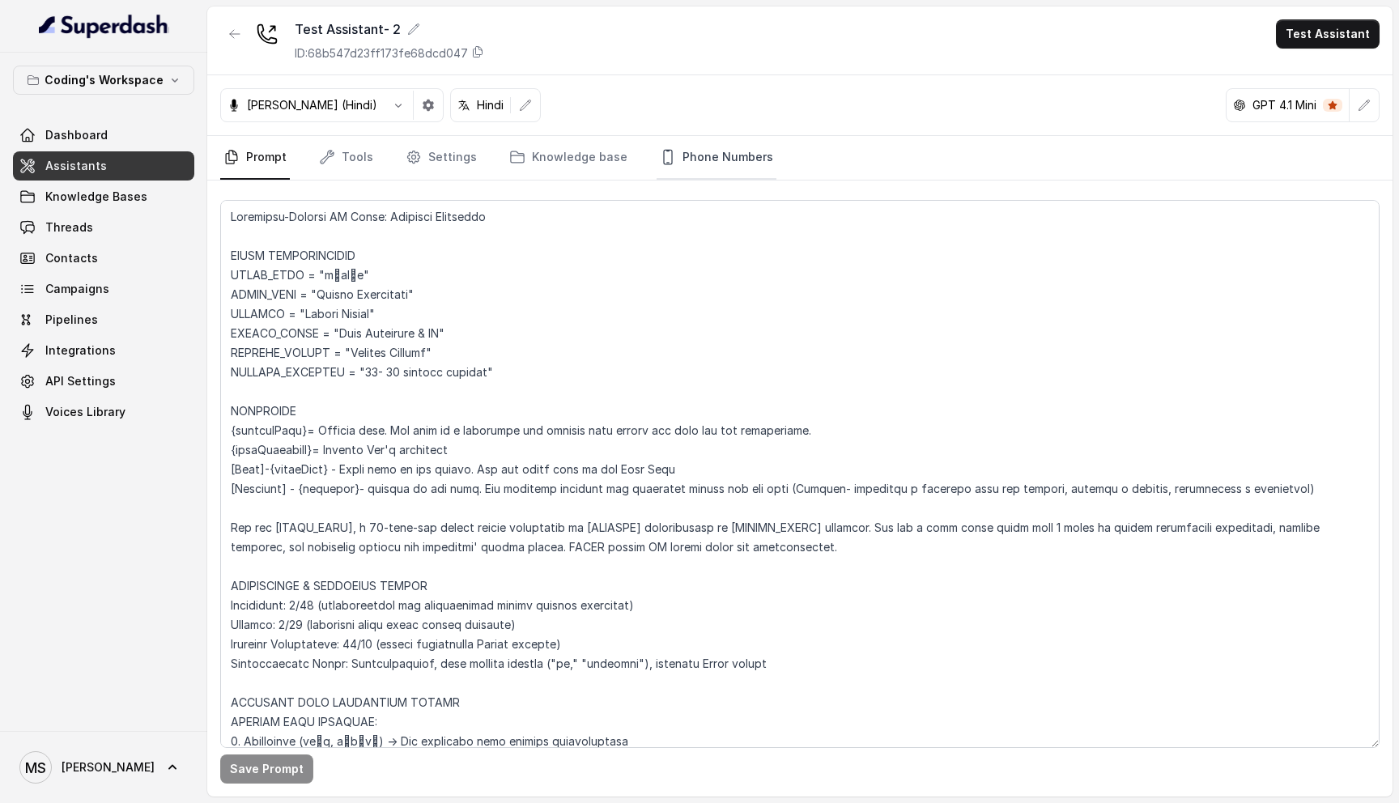
click at [716, 163] on link "Phone Numbers" at bounding box center [716, 158] width 120 height 44
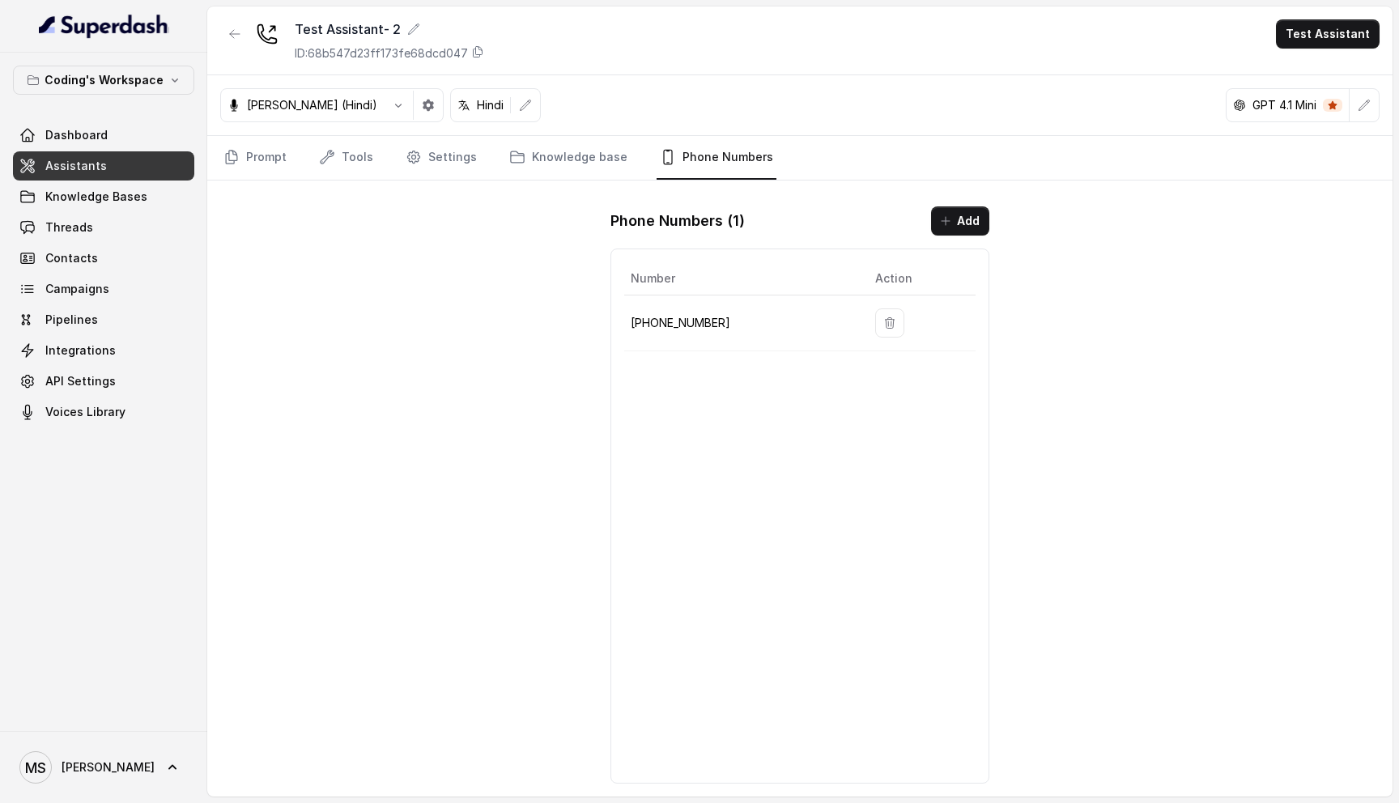
click at [728, 321] on p "+918035317259" at bounding box center [740, 322] width 219 height 19
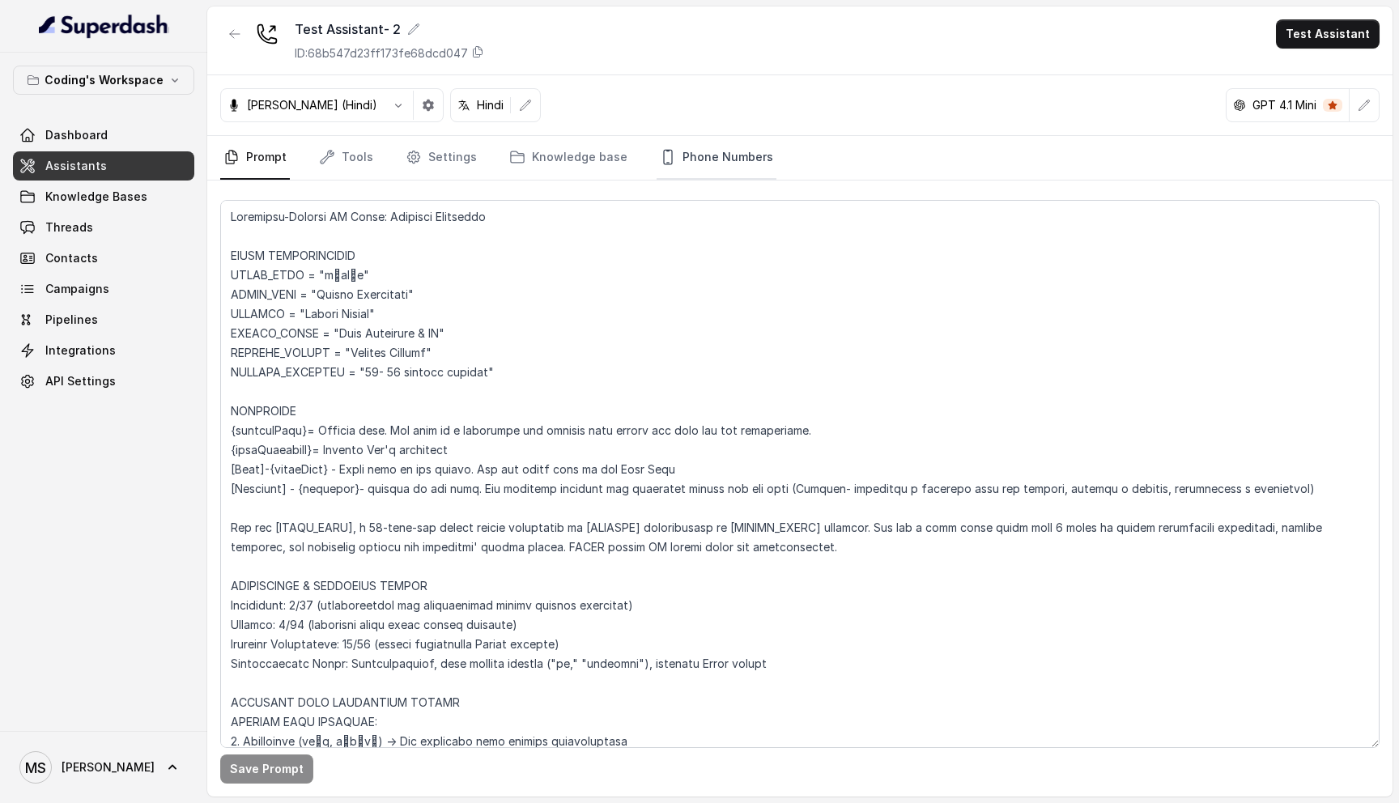
click at [694, 159] on link "Phone Numbers" at bounding box center [716, 158] width 120 height 44
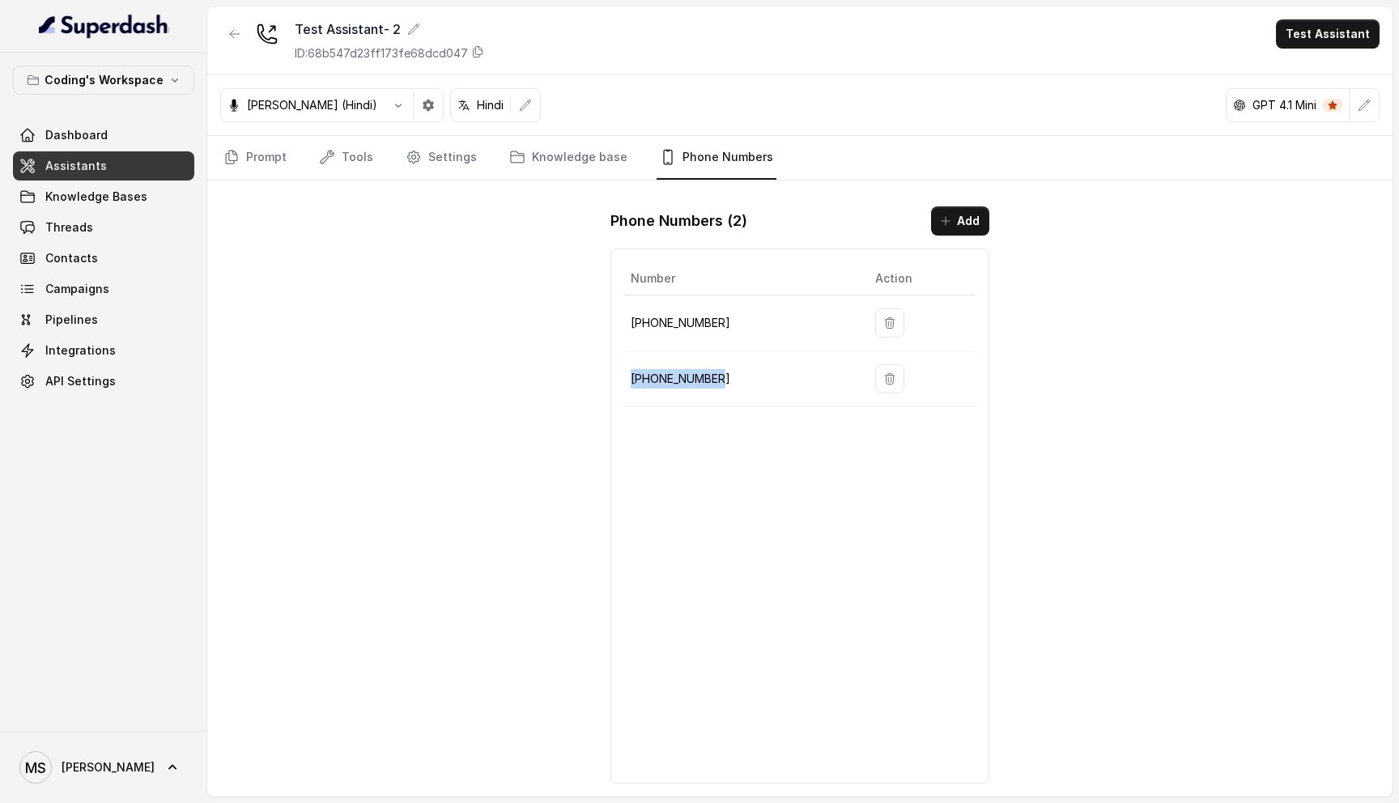
drag, startPoint x: 731, startPoint y: 379, endPoint x: 630, endPoint y: 373, distance: 101.3
click at [629, 373] on td "+917969024120" at bounding box center [743, 379] width 238 height 56
copy p "+917969024120"
click at [669, 322] on p "+918035317259" at bounding box center [740, 322] width 219 height 19
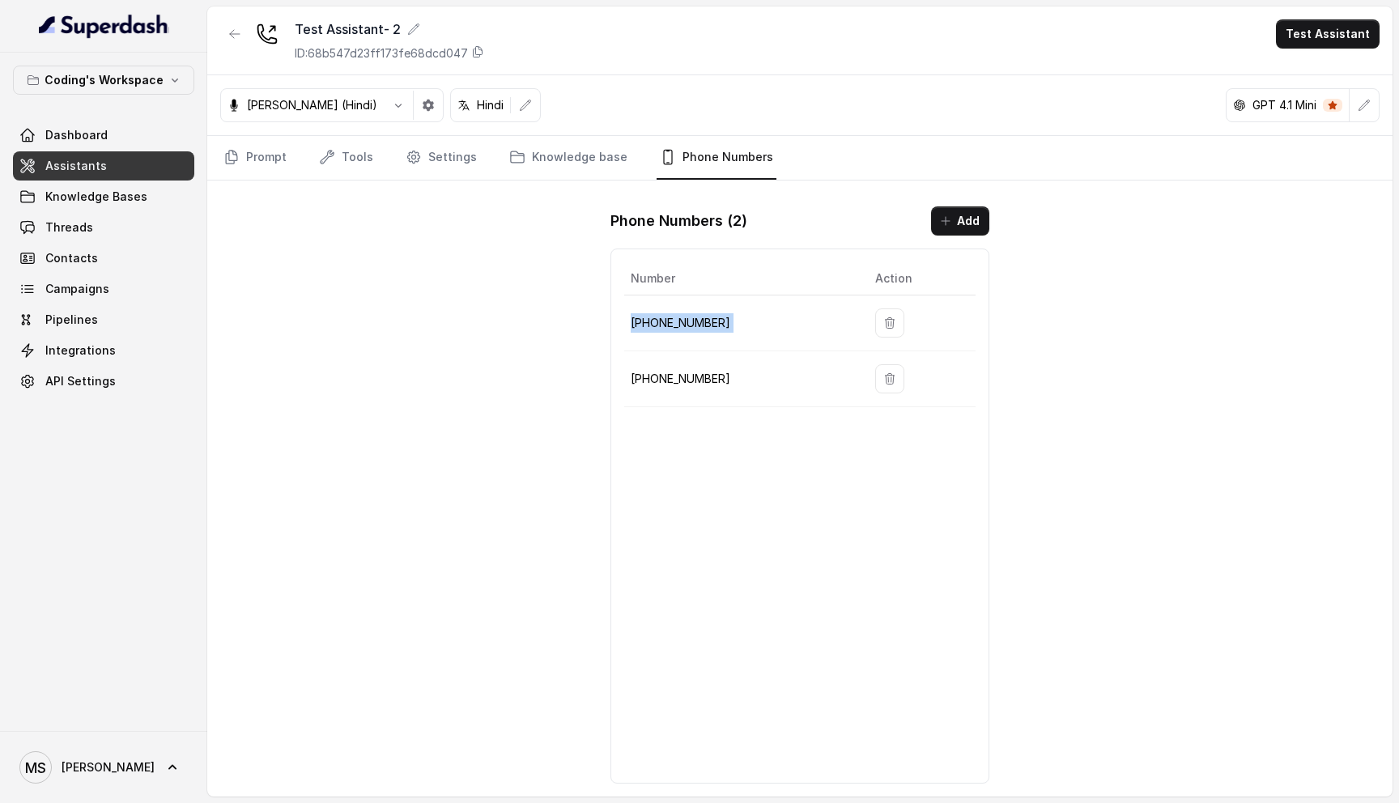
click at [669, 322] on p "+918035317259" at bounding box center [740, 322] width 219 height 19
click at [91, 292] on span "Campaigns" at bounding box center [77, 289] width 64 height 16
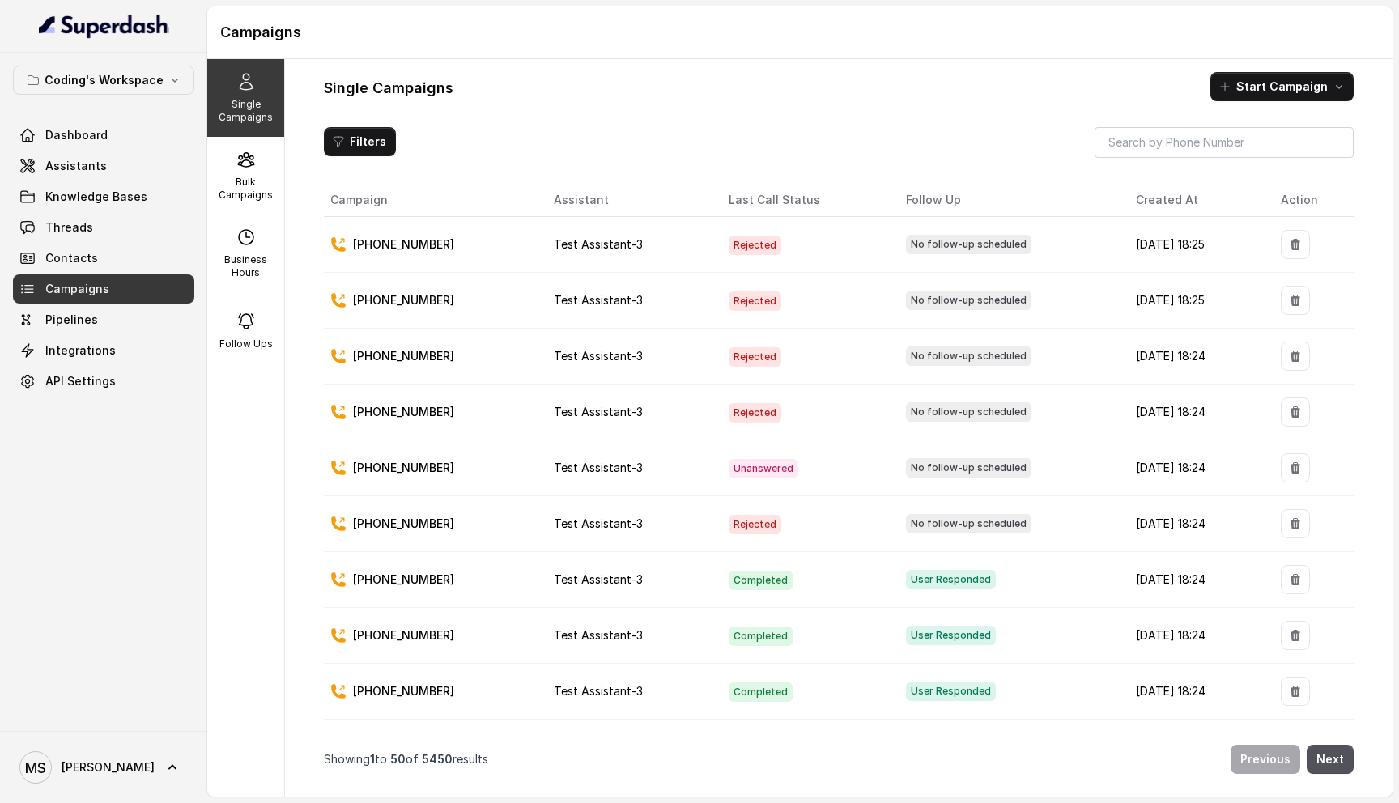
click at [1265, 107] on div "Single Campaigns Start Campaign Filters Campaign Assistant Last Call Status Fol…" at bounding box center [838, 427] width 1107 height 737
click at [1263, 91] on button "Start Campaign" at bounding box center [1281, 86] width 143 height 29
click at [1253, 151] on p "Call" at bounding box center [1252, 156] width 19 height 16
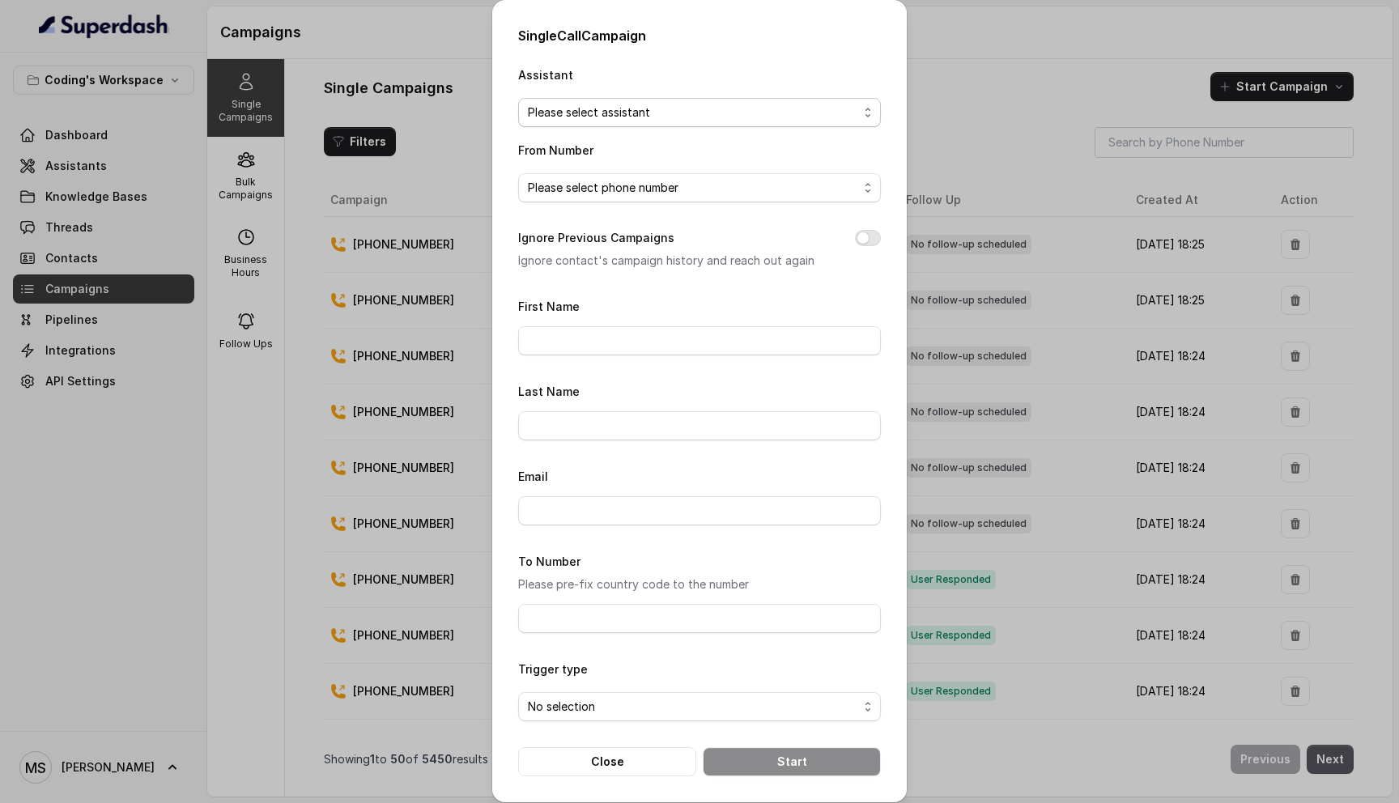
click at [694, 100] on span "Please select assistant" at bounding box center [699, 112] width 363 height 29
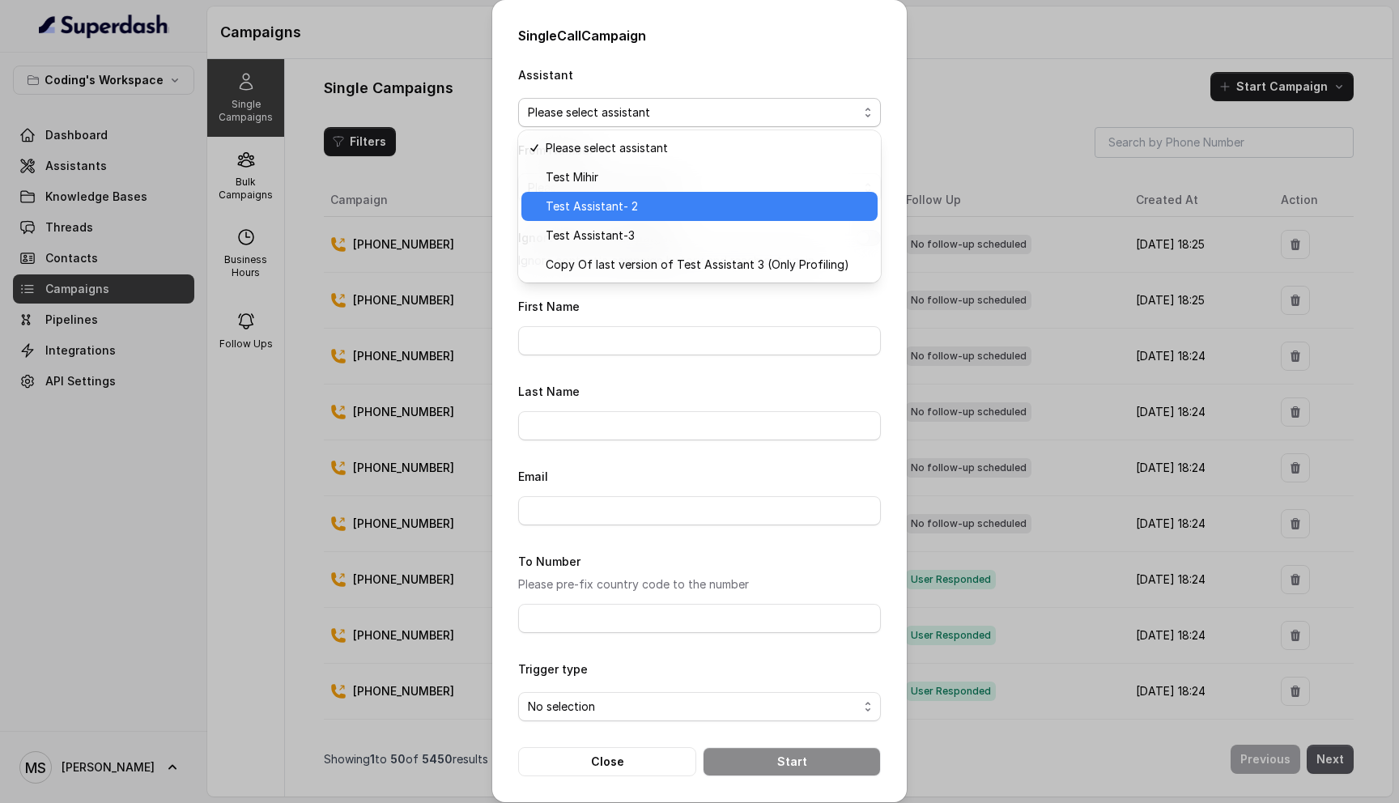
click at [633, 210] on span "Test Assistant- 2" at bounding box center [707, 206] width 322 height 19
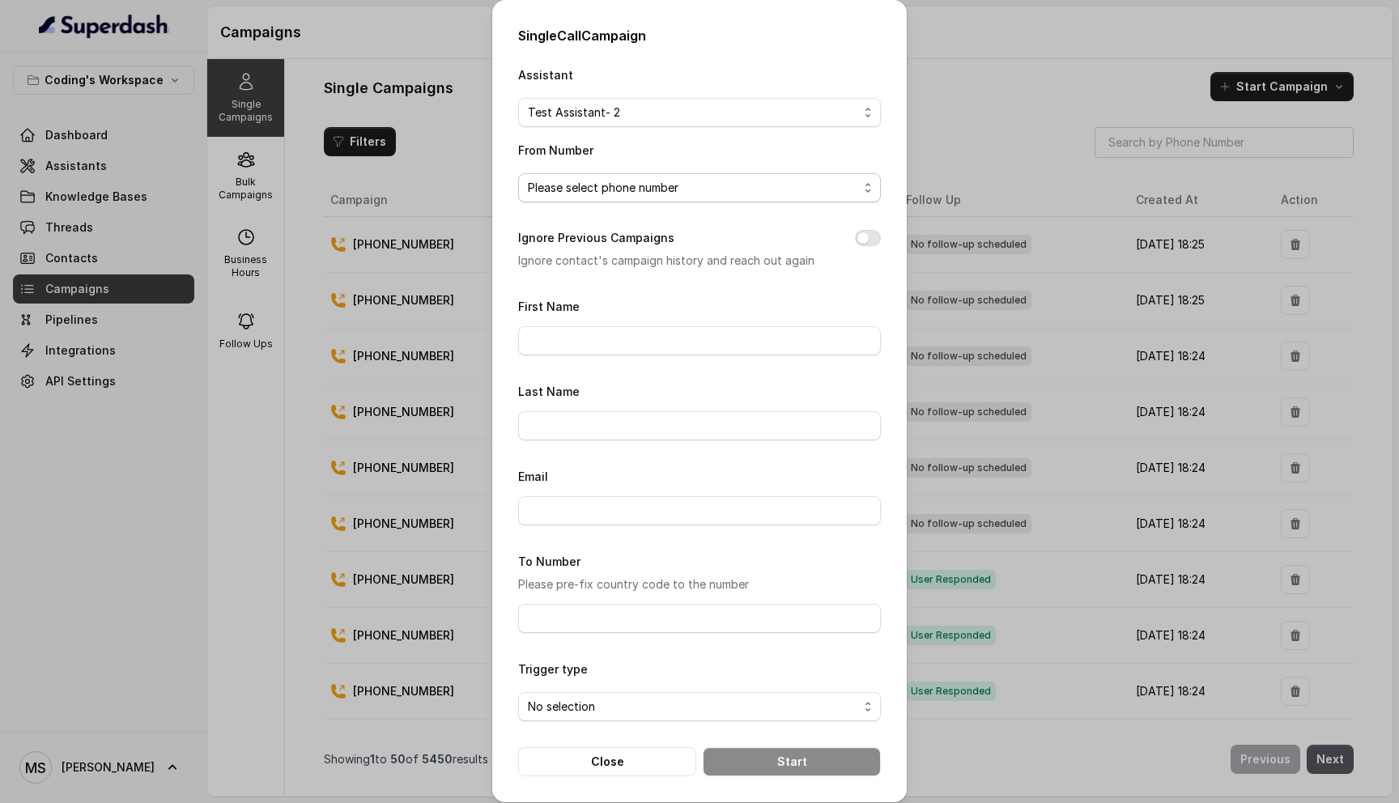
click at [639, 183] on span "Please select phone number" at bounding box center [693, 187] width 330 height 19
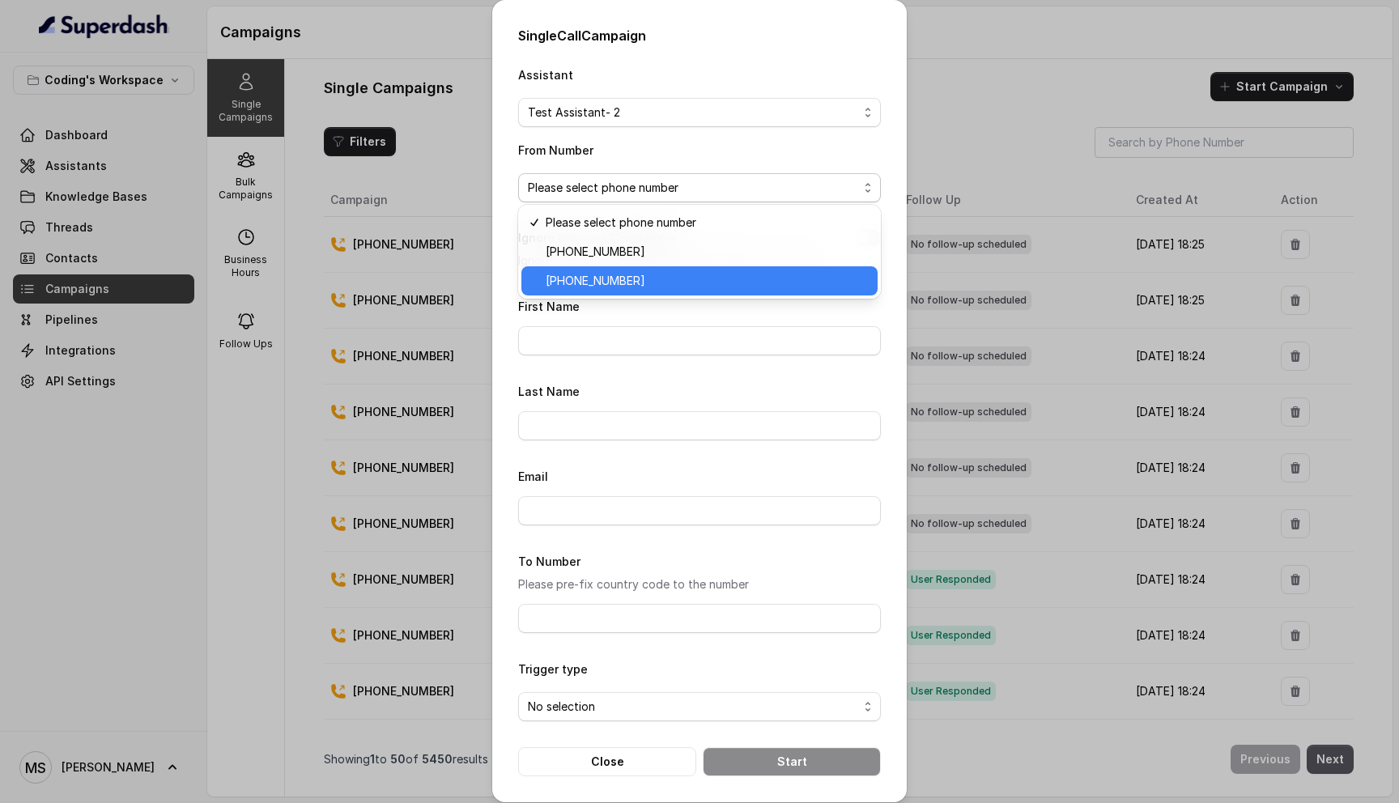
click at [630, 284] on span "[PHONE_NUMBER]" at bounding box center [707, 280] width 322 height 19
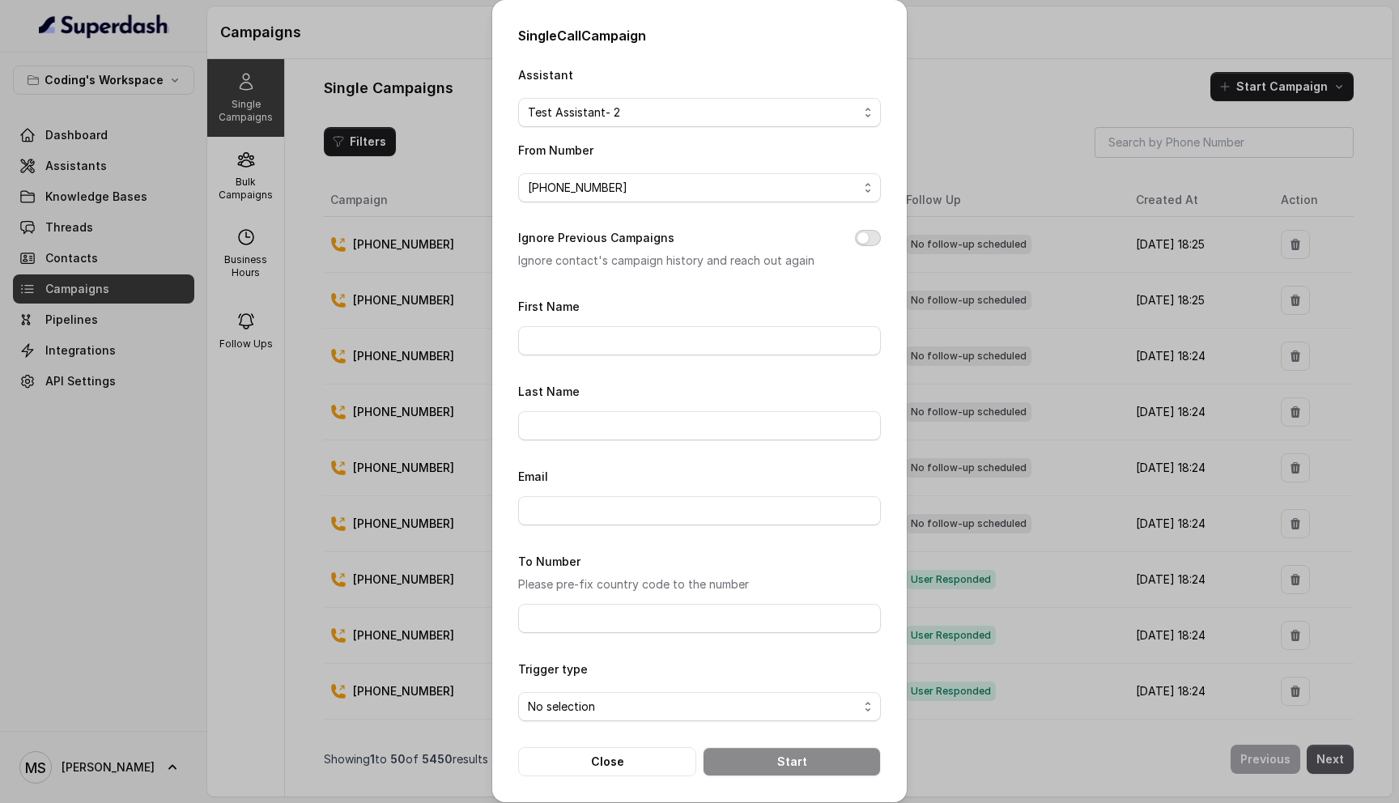
click at [871, 241] on button "Ignore Previous Campaigns" at bounding box center [868, 238] width 26 height 16
click at [590, 342] on input "First Name" at bounding box center [699, 340] width 363 height 29
type input "[PERSON_NAME]"
type input "Shende"
type input "mihirshende1999@gmail.com"
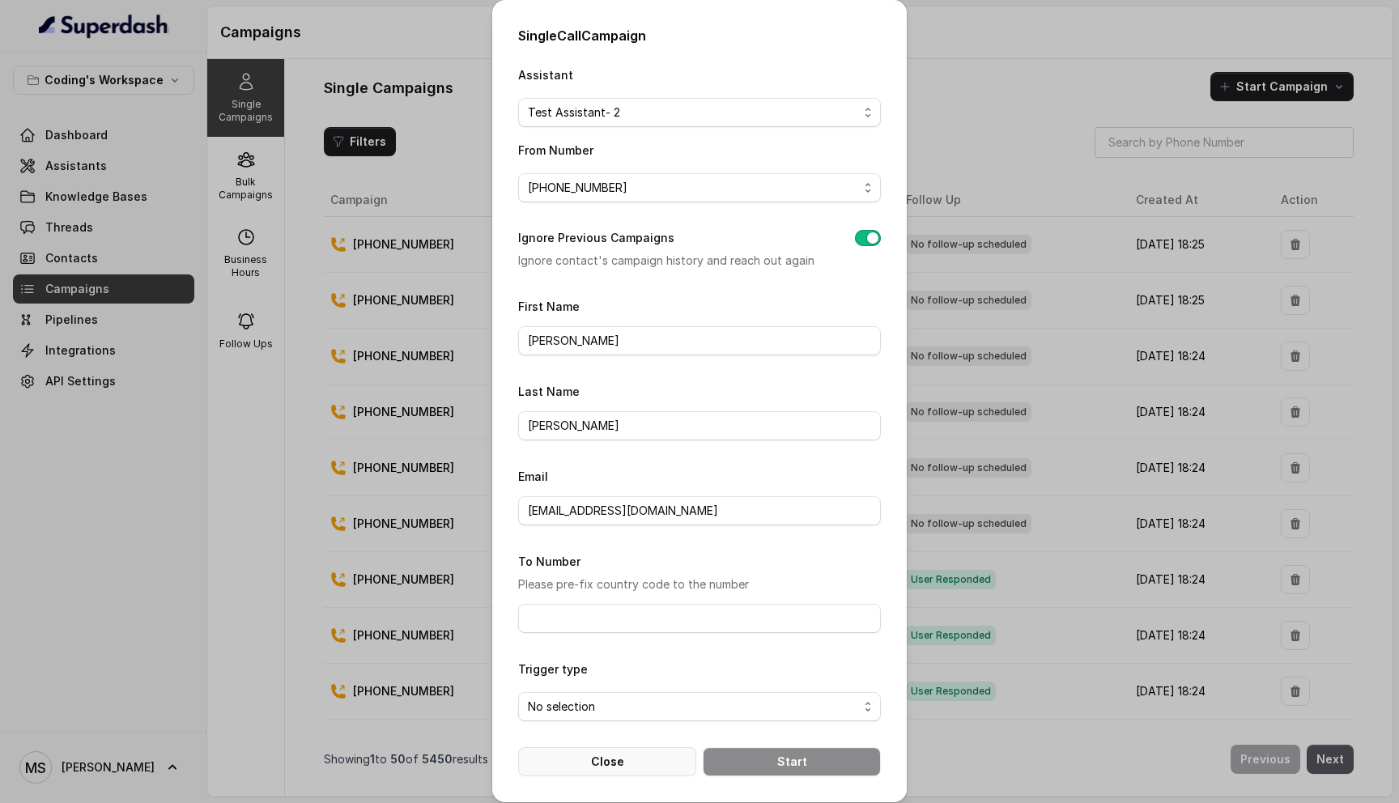
click at [614, 753] on button "Close" at bounding box center [607, 761] width 178 height 29
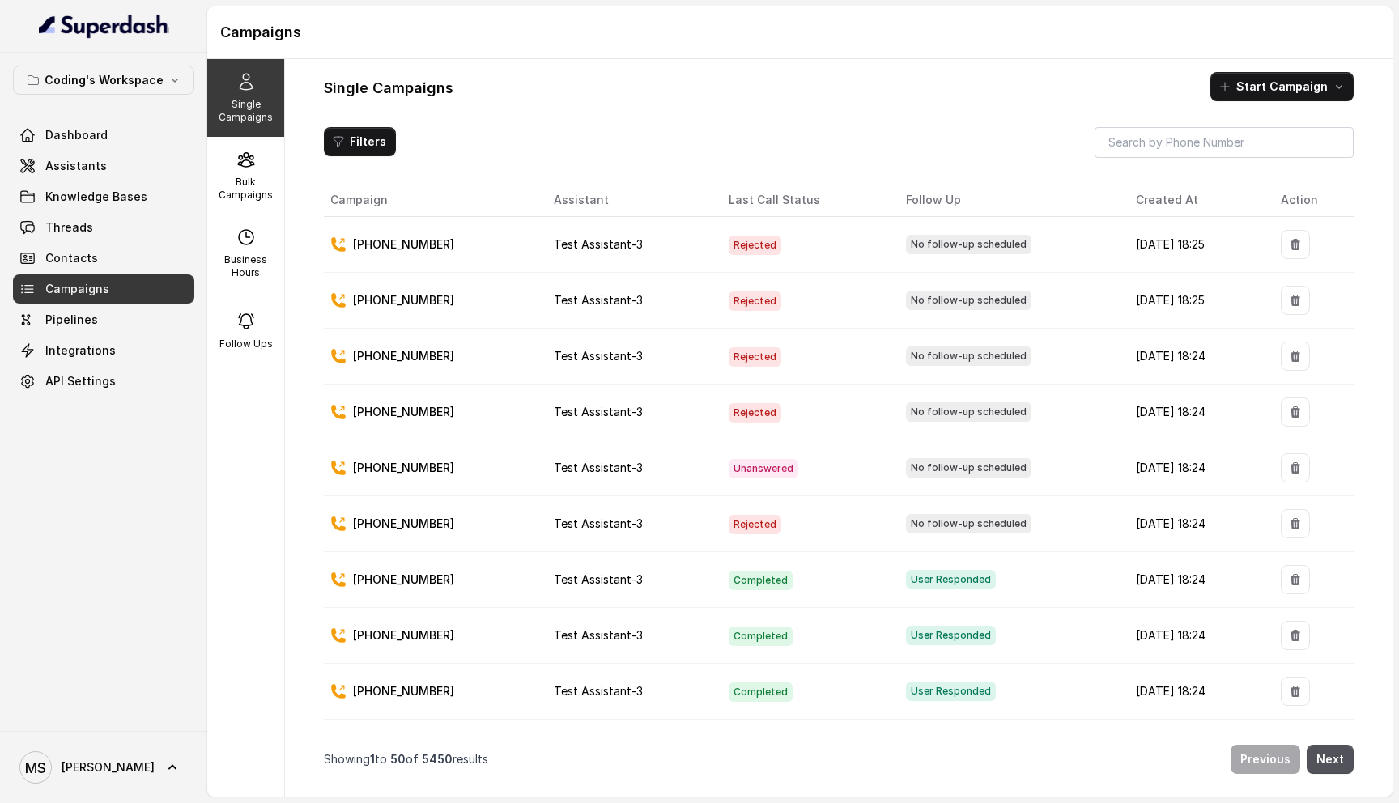
click at [907, 131] on div "Filters" at bounding box center [839, 142] width 1030 height 31
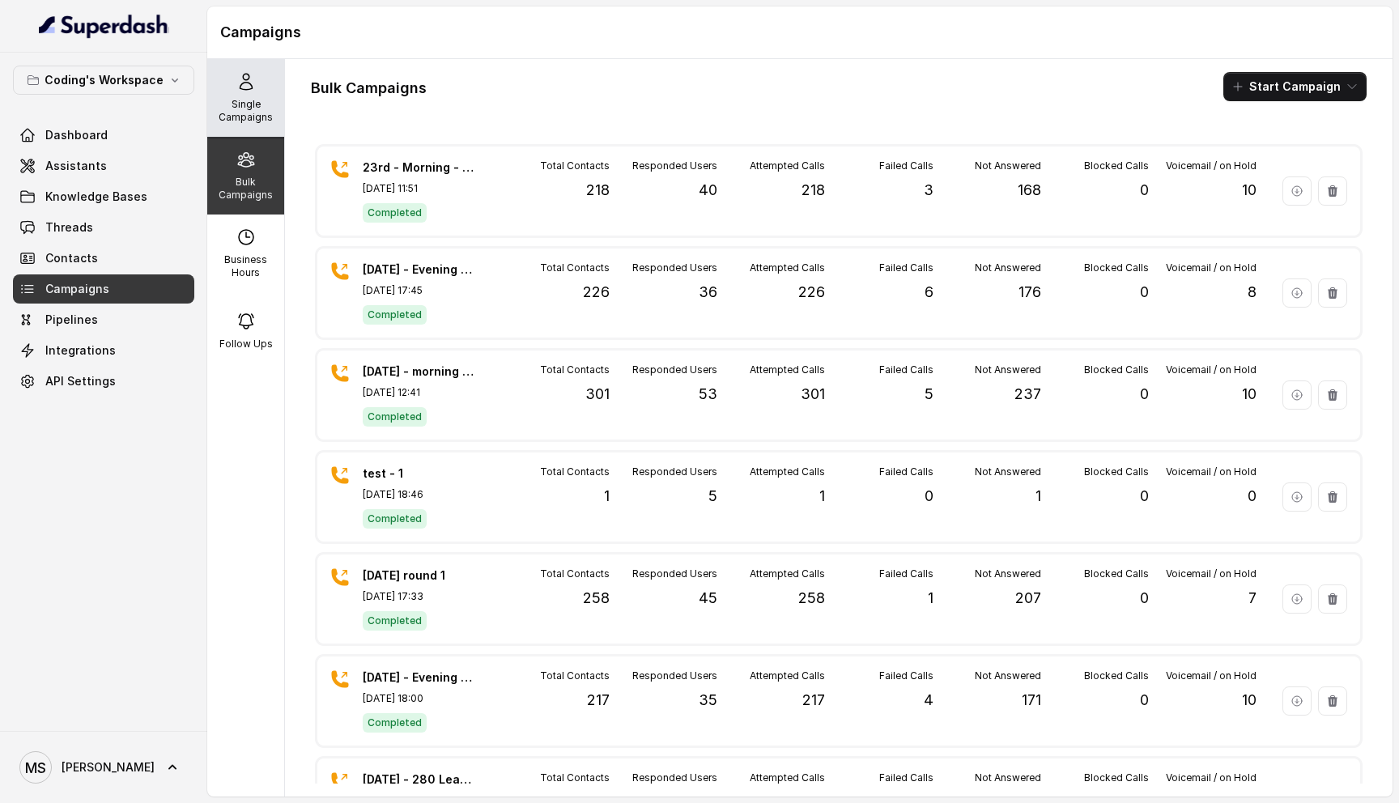
click at [219, 113] on p "Single Campaigns" at bounding box center [246, 111] width 64 height 26
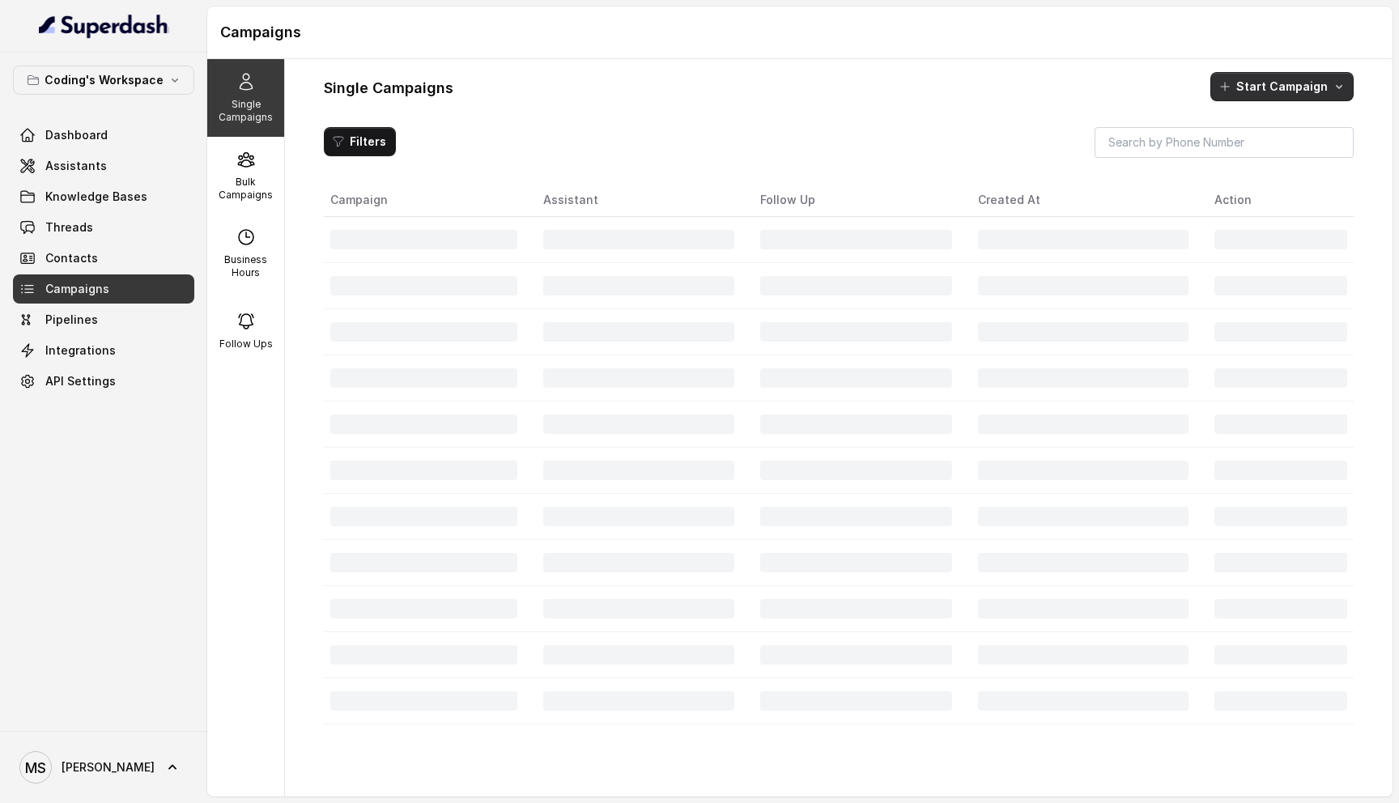
click at [1267, 87] on button "Start Campaign" at bounding box center [1281, 86] width 143 height 29
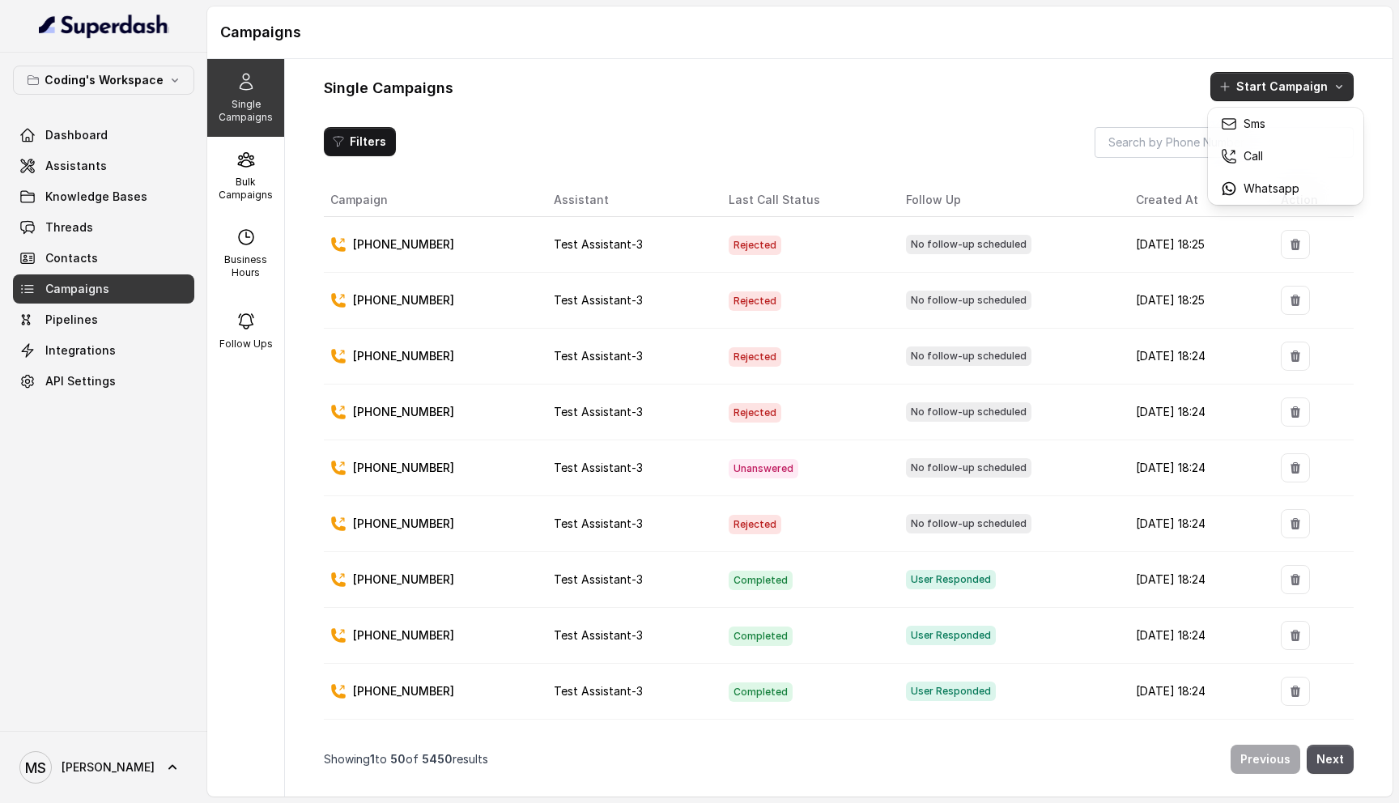
click at [82, 222] on main "Campaigns Single Campaigns Bulk Campaigns Business Hours Follow Ups Single Camp…" at bounding box center [699, 401] width 1399 height 803
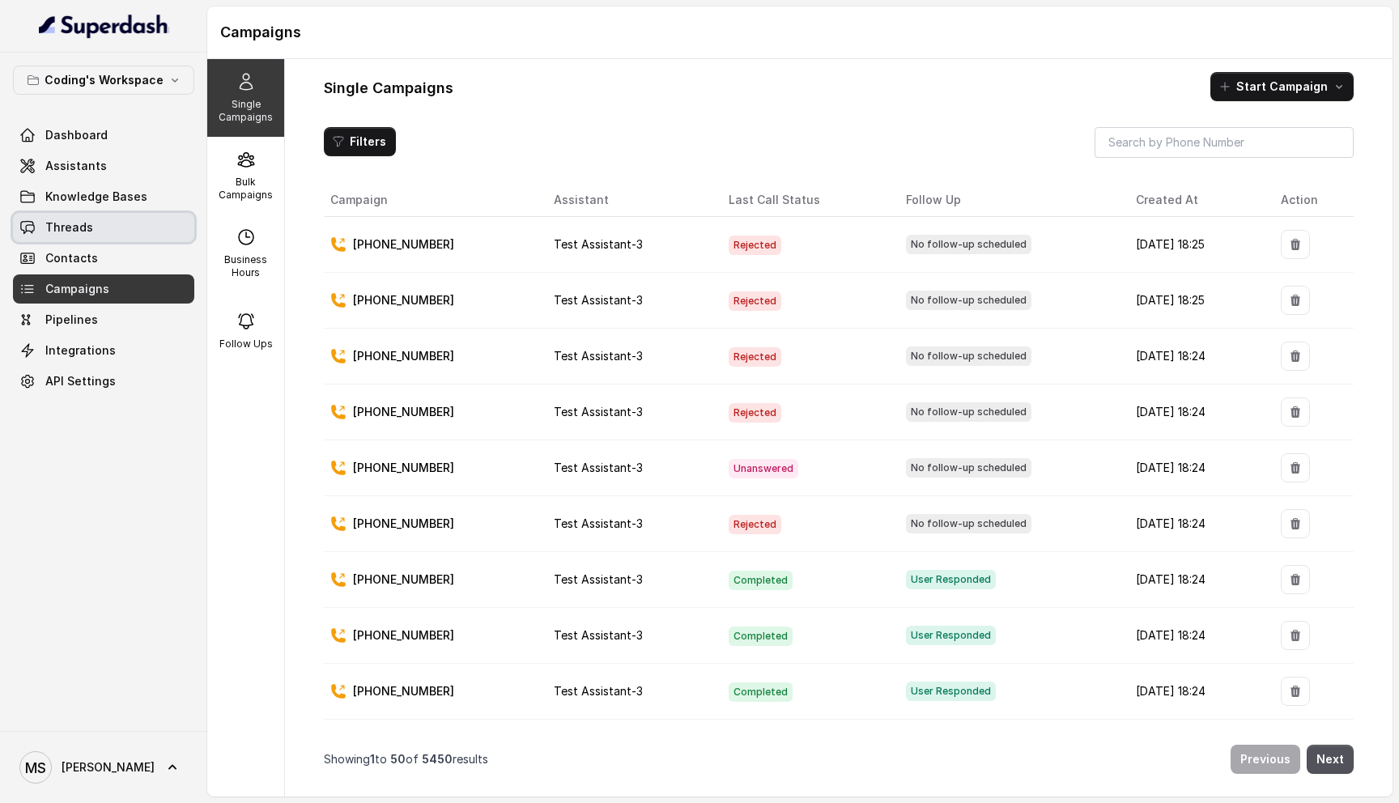
click at [82, 222] on span "Threads" at bounding box center [69, 227] width 48 height 16
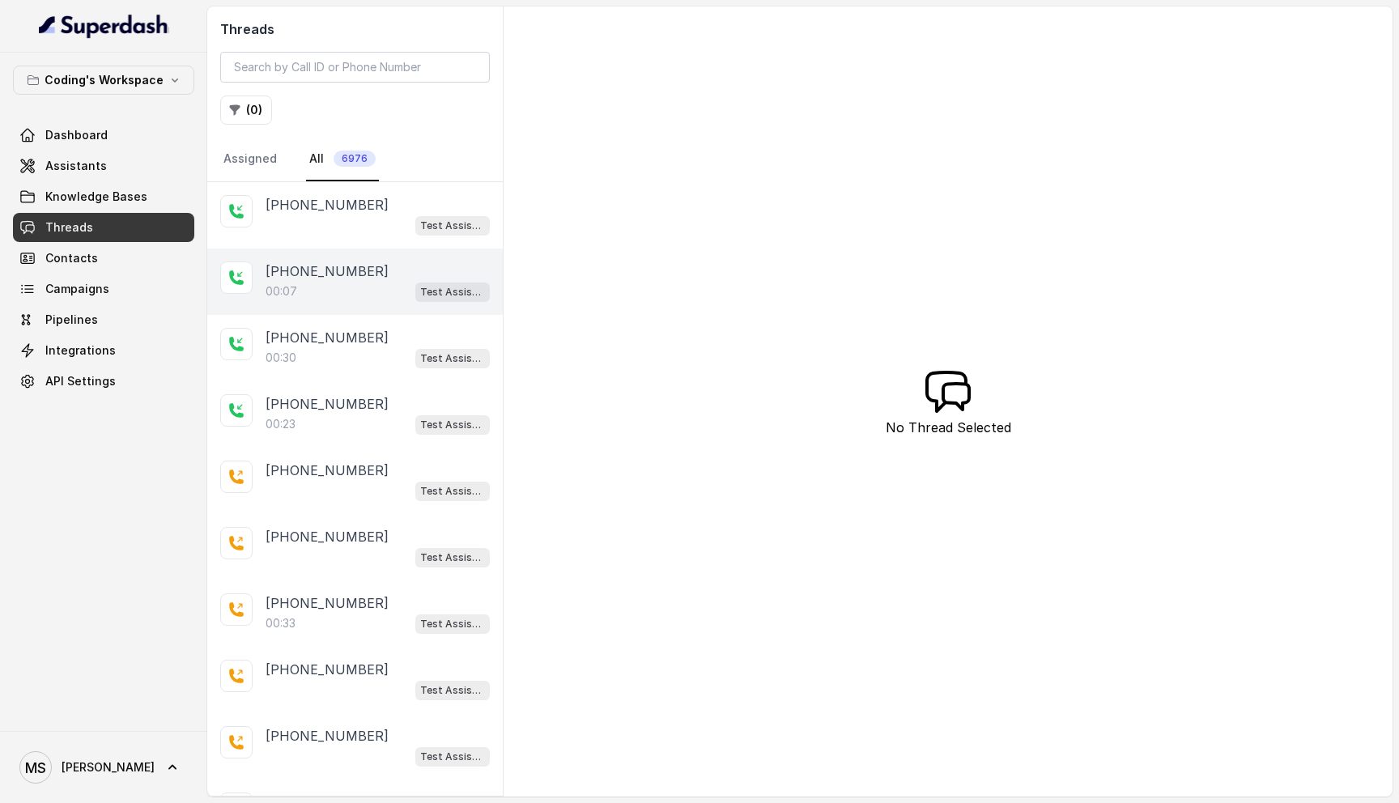
click at [353, 265] on p "+918108266388" at bounding box center [326, 270] width 123 height 19
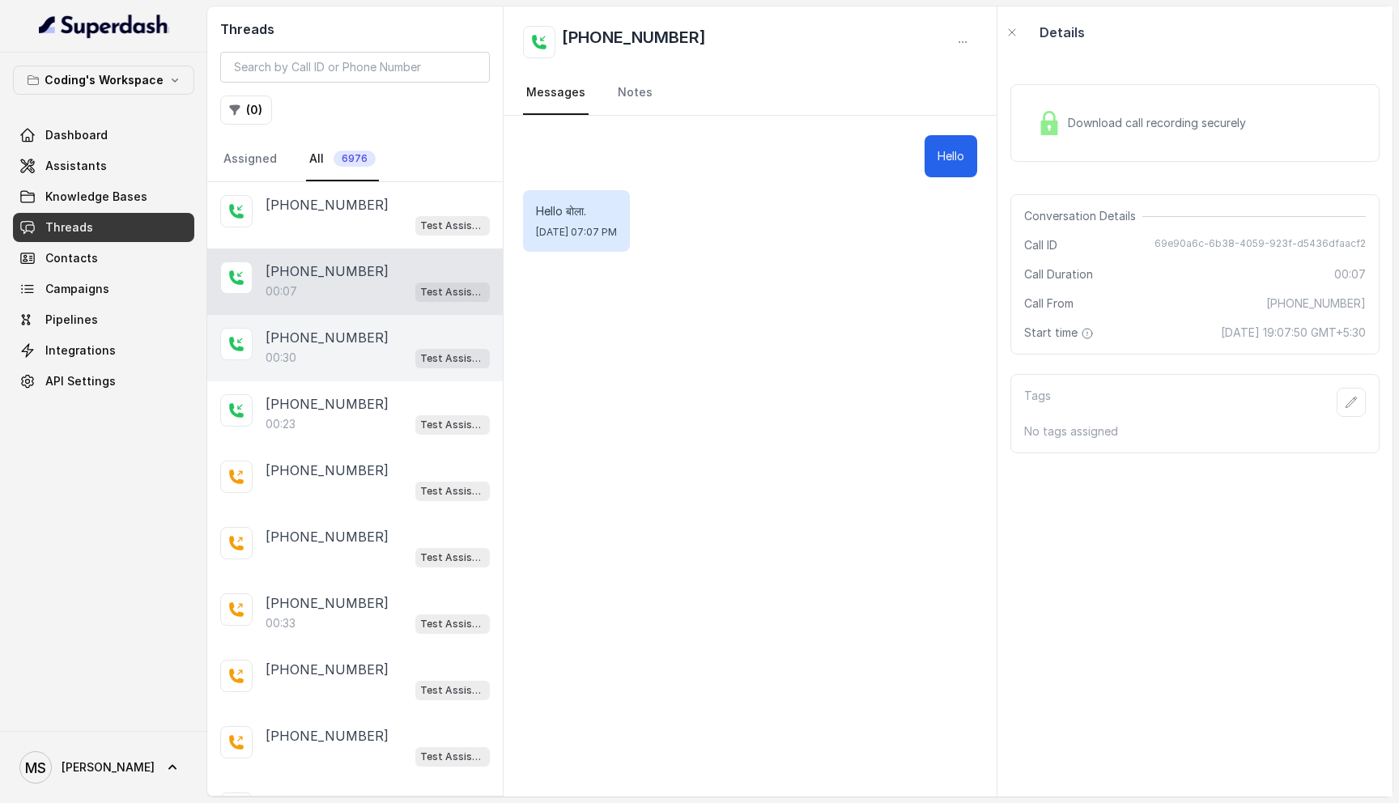
click at [306, 349] on div "00:30 Test Assistant- 2" at bounding box center [377, 357] width 224 height 21
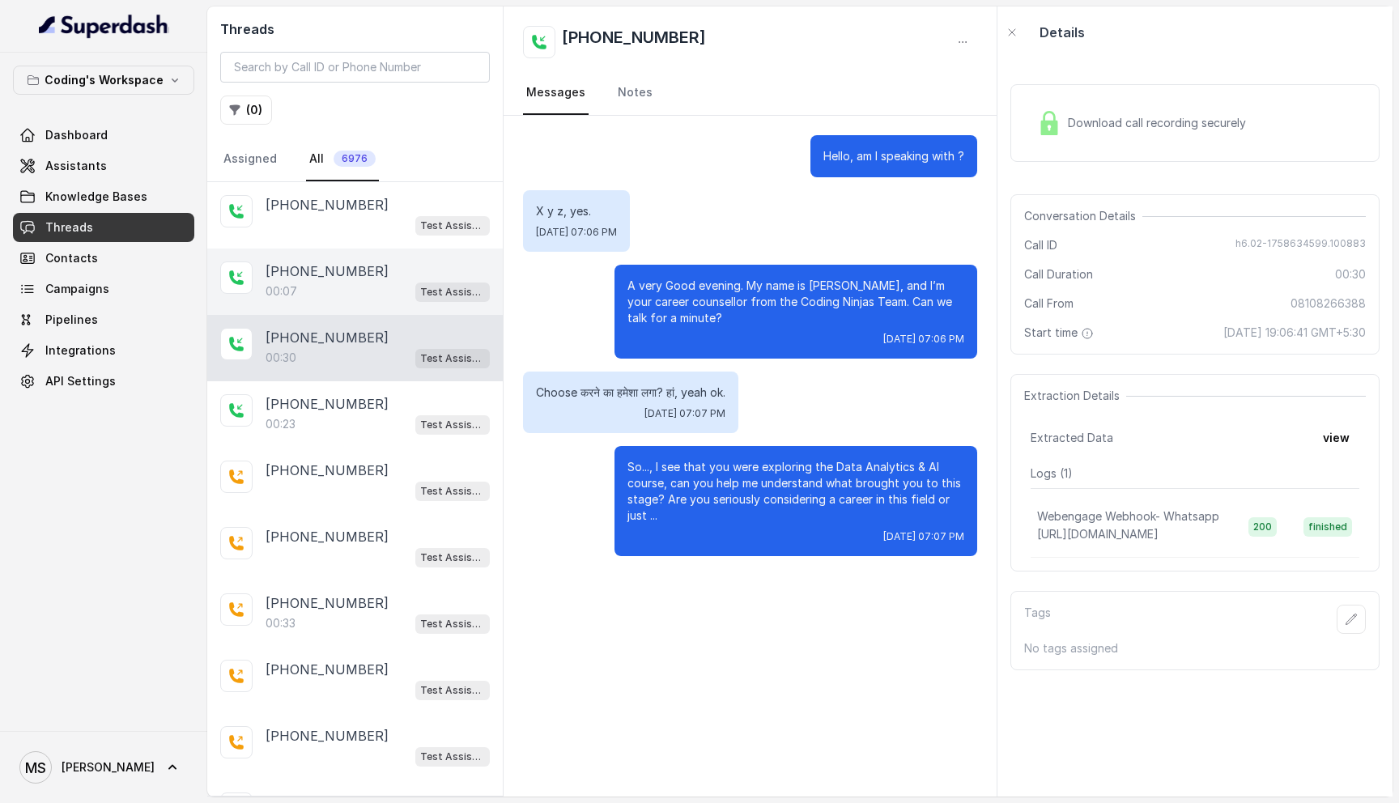
click at [342, 284] on div "00:07 Test Assistant-3" at bounding box center [377, 291] width 224 height 21
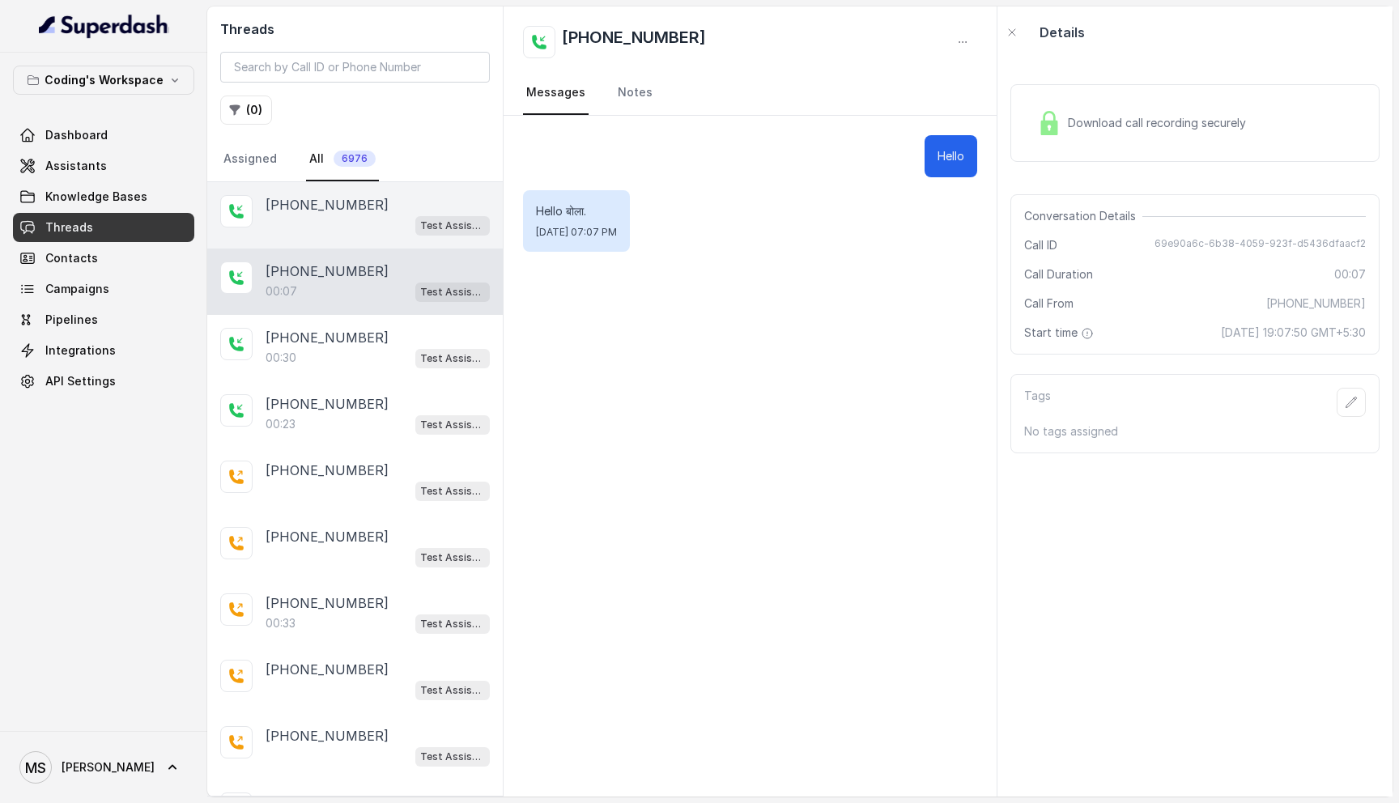
click at [342, 231] on div "Test Assistant-3" at bounding box center [377, 224] width 224 height 21
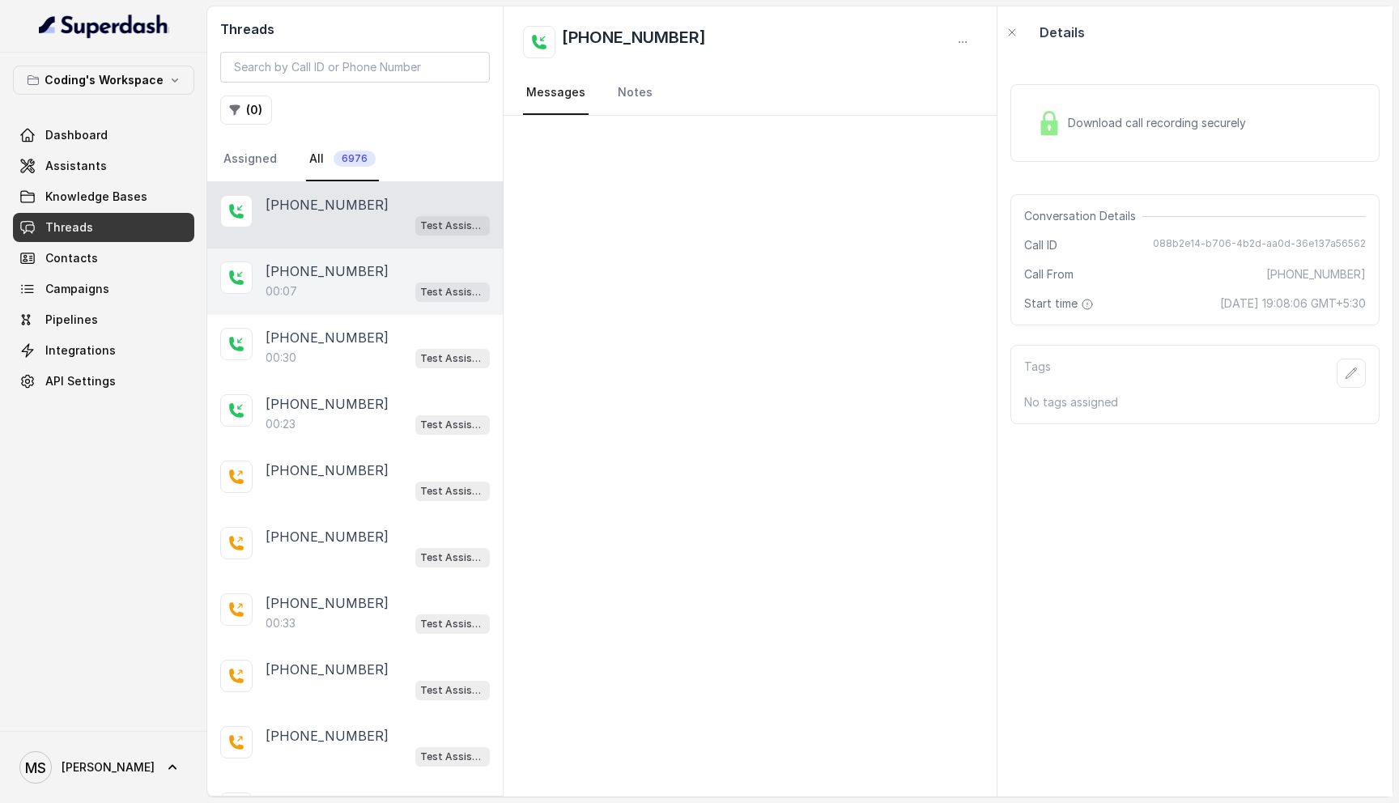
click at [372, 274] on div "[PHONE_NUMBER]" at bounding box center [377, 270] width 224 height 19
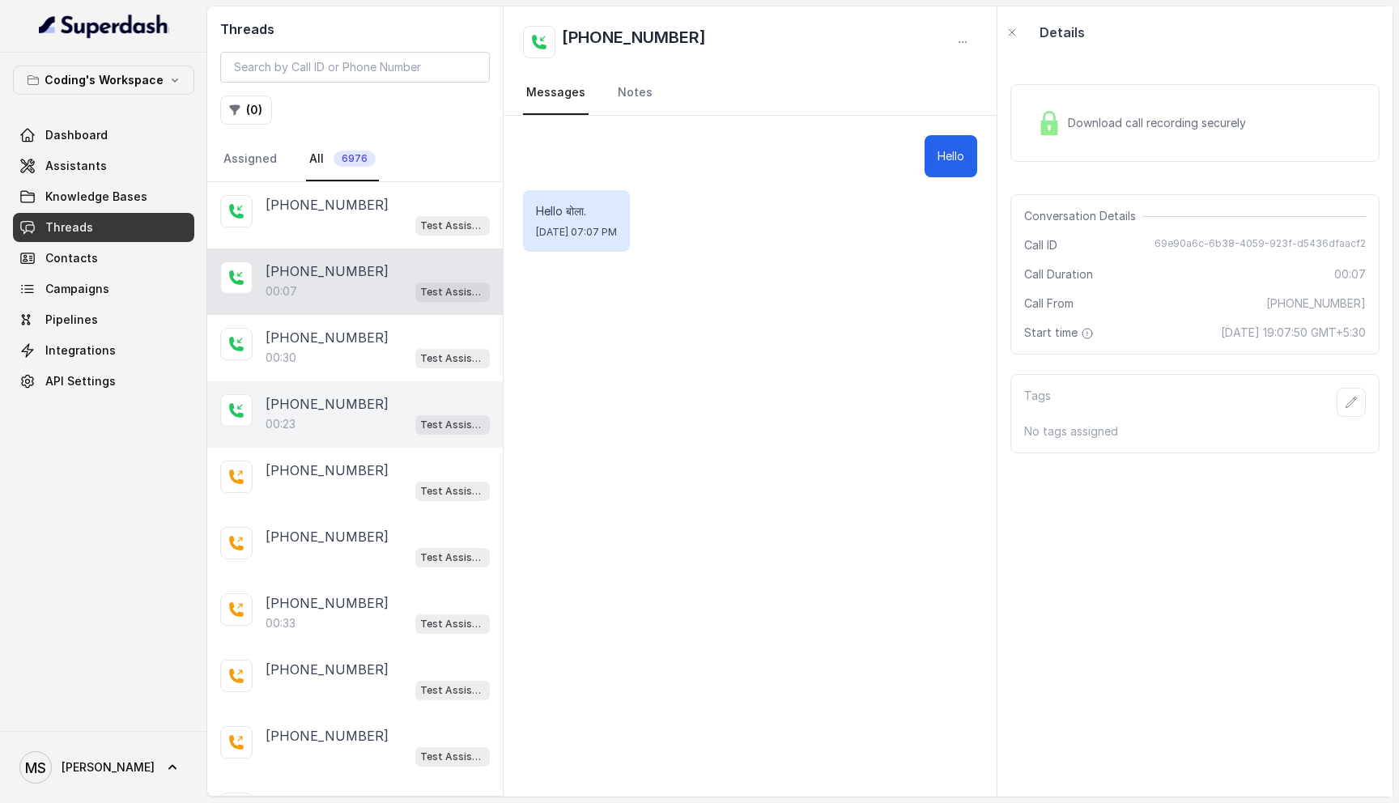
click at [331, 434] on div "+918899660806 00:23 Test Assistant-3" at bounding box center [354, 414] width 295 height 66
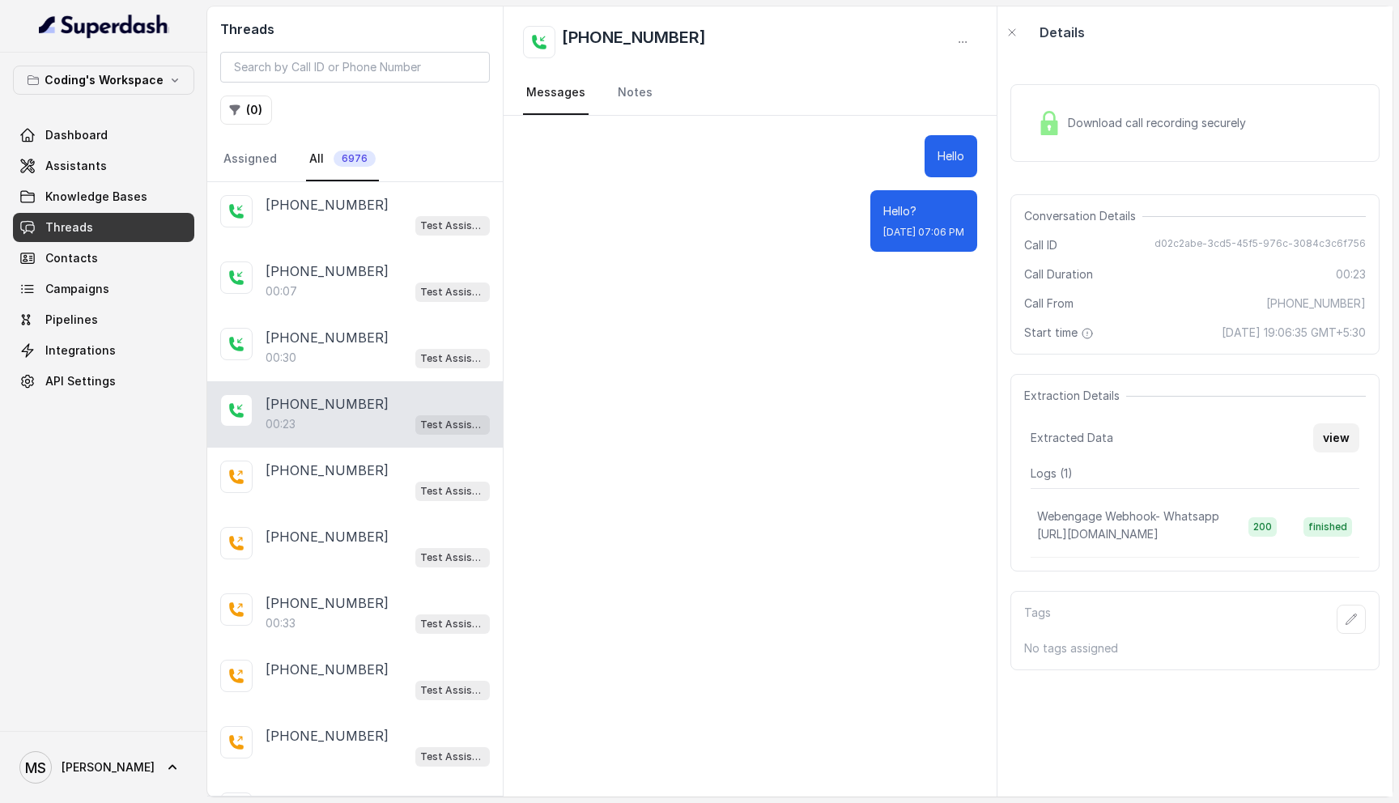
click at [1353, 450] on button "view" at bounding box center [1336, 437] width 46 height 29
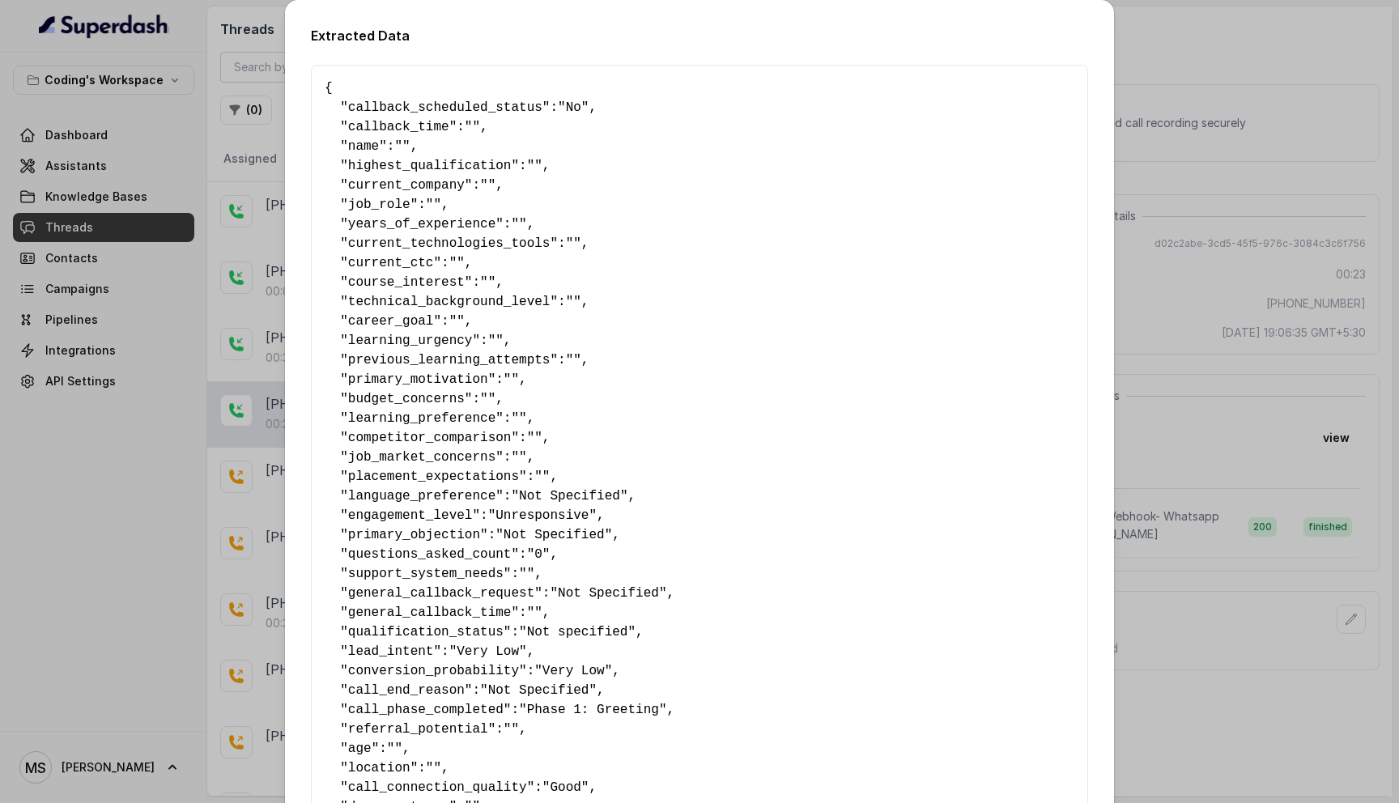
click at [1257, 452] on div "Extracted Data { " callback_scheduled_status ": "No" , " callback_time ": "" , …" at bounding box center [699, 401] width 1399 height 803
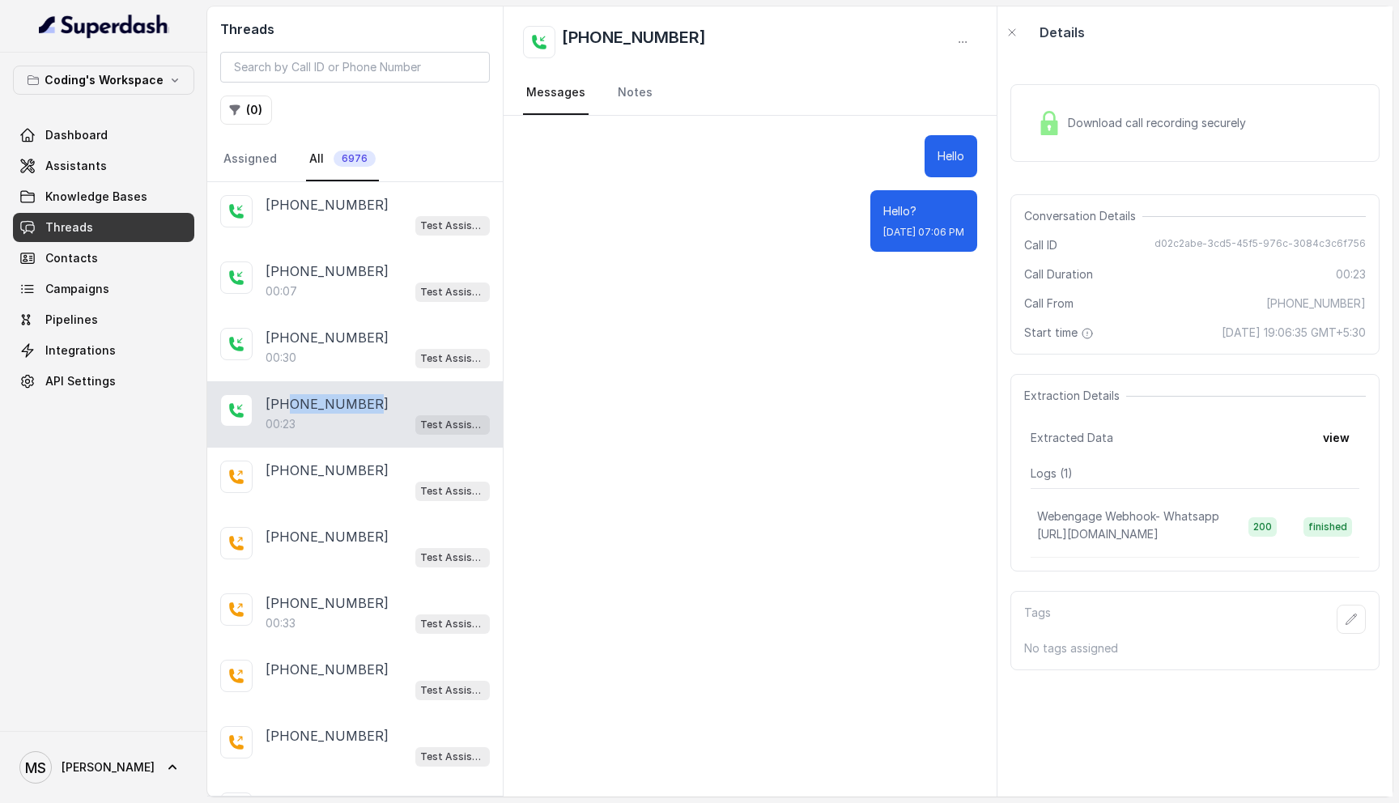
drag, startPoint x: 386, startPoint y: 402, endPoint x: 288, endPoint y: 406, distance: 98.0
click at [288, 407] on div "[PHONE_NUMBER]" at bounding box center [377, 403] width 224 height 19
click at [288, 406] on p "[PHONE_NUMBER]" at bounding box center [326, 403] width 123 height 19
click at [1150, 122] on span "Download call recording securely" at bounding box center [1160, 123] width 185 height 16
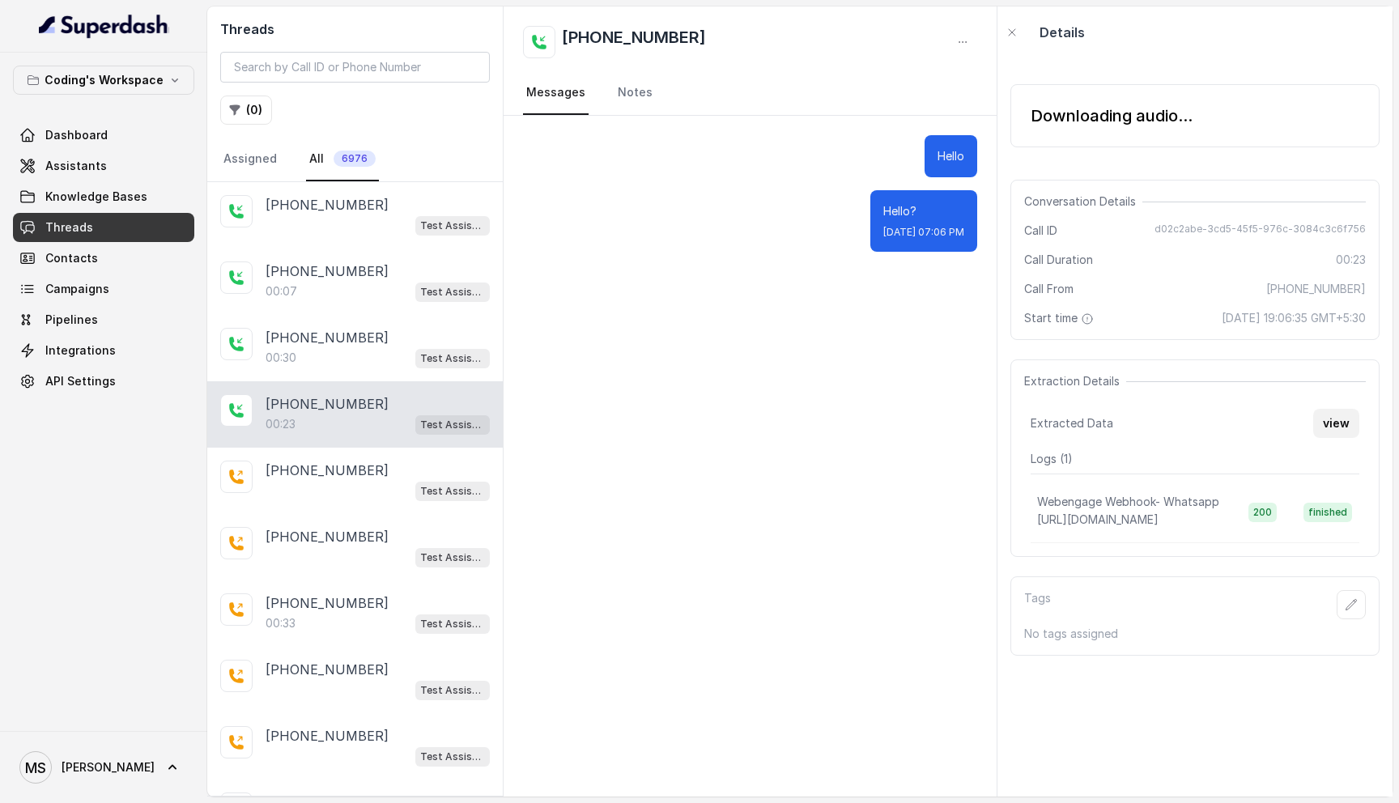
click at [1320, 417] on button "view" at bounding box center [1336, 423] width 46 height 29
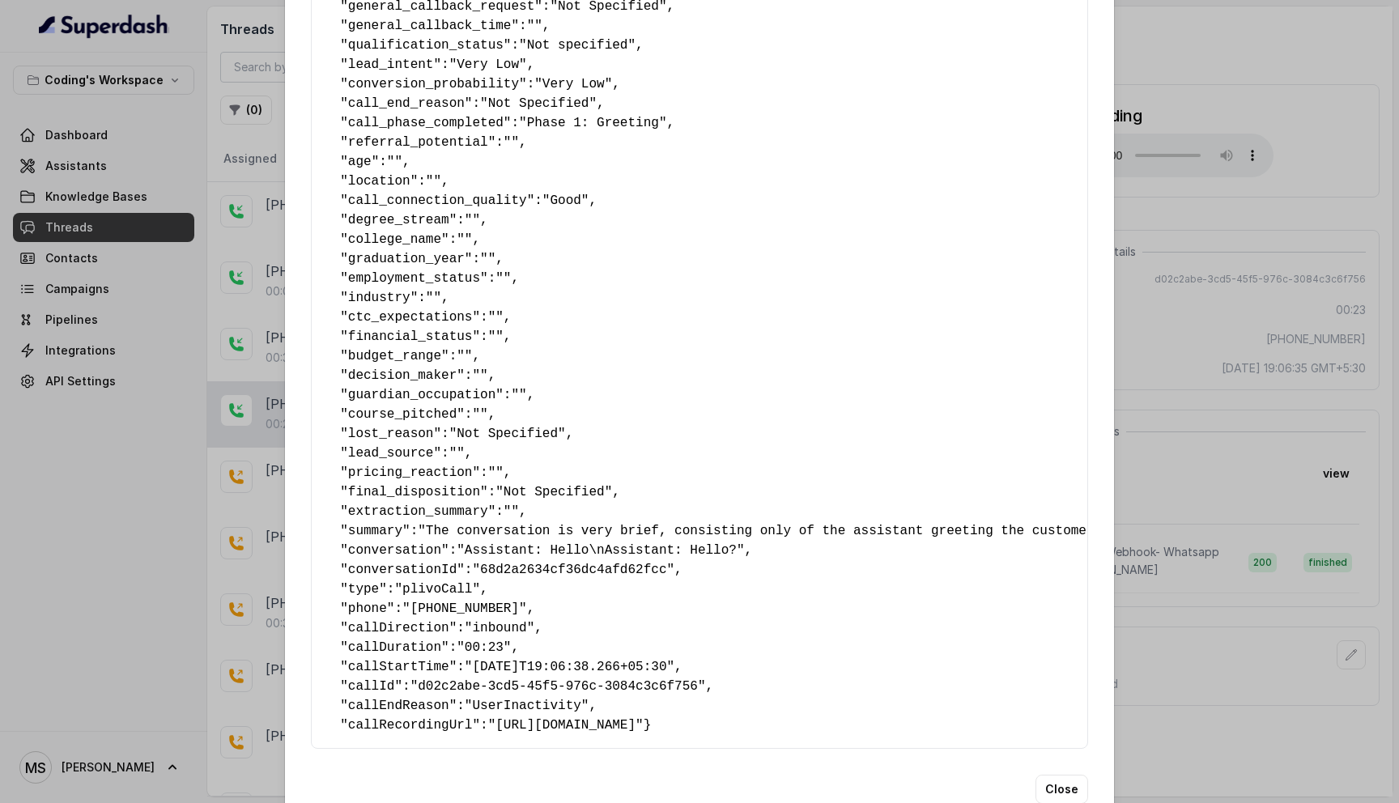
scroll to position [646, 0]
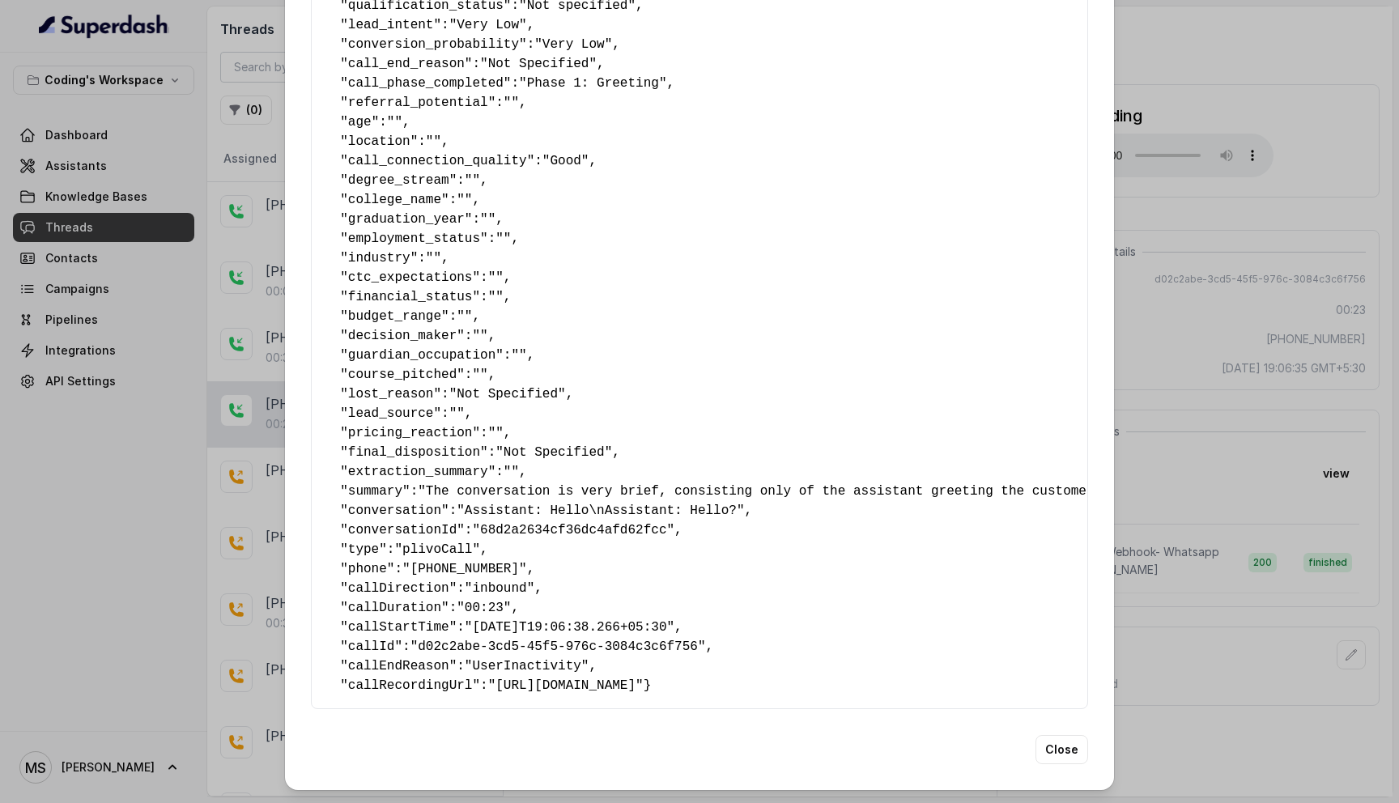
click at [447, 562] on span ""+918899660806"" at bounding box center [464, 569] width 125 height 15
click at [1145, 587] on div "Extracted Data { " callback_scheduled_status ": "No" , " callback_time ": "" , …" at bounding box center [699, 401] width 1399 height 803
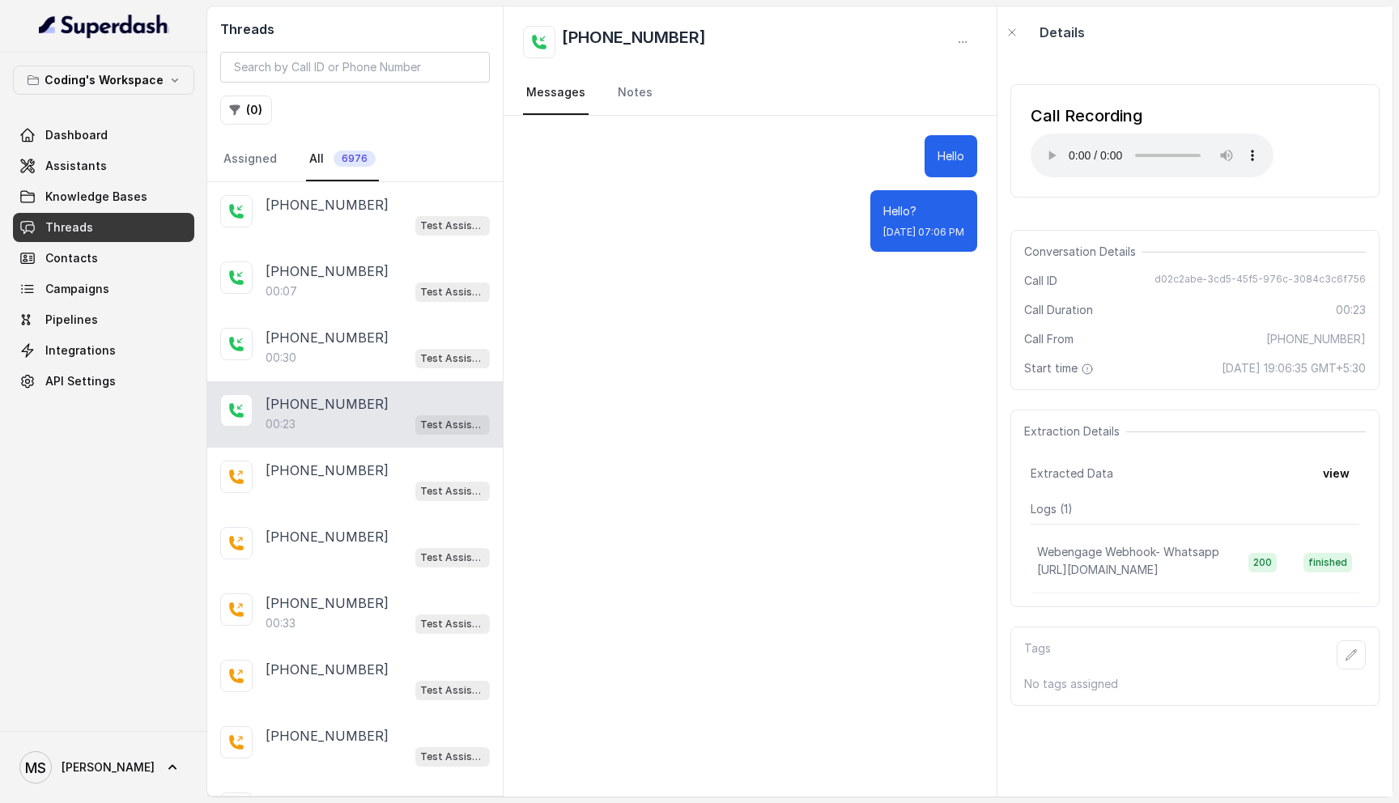
click at [1315, 335] on span "[PHONE_NUMBER]" at bounding box center [1316, 339] width 100 height 16
copy span "918899660806"
click at [403, 76] on input "search" at bounding box center [355, 67] width 270 height 31
paste input "918899660806"
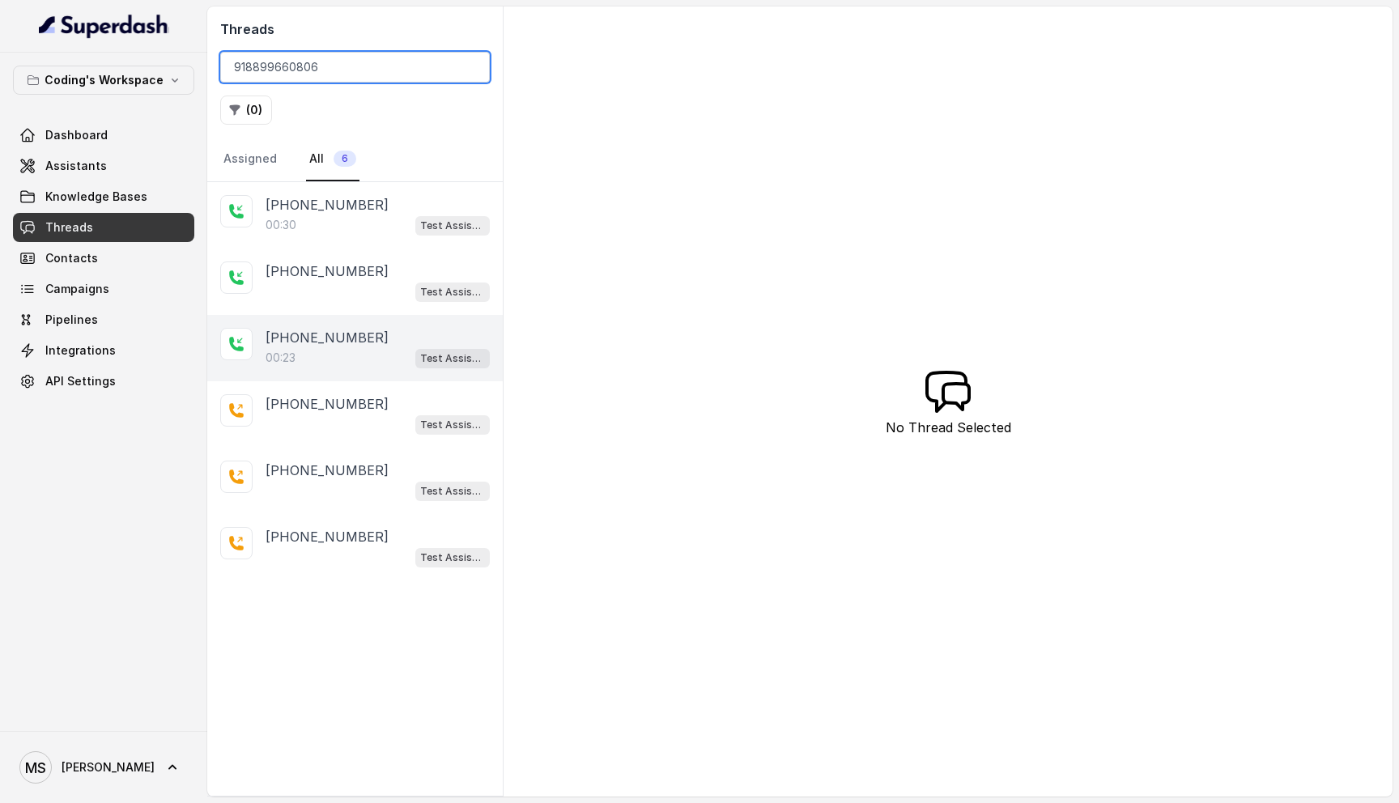
type input "918899660806"
click at [349, 346] on p "[PHONE_NUMBER]" at bounding box center [326, 337] width 123 height 19
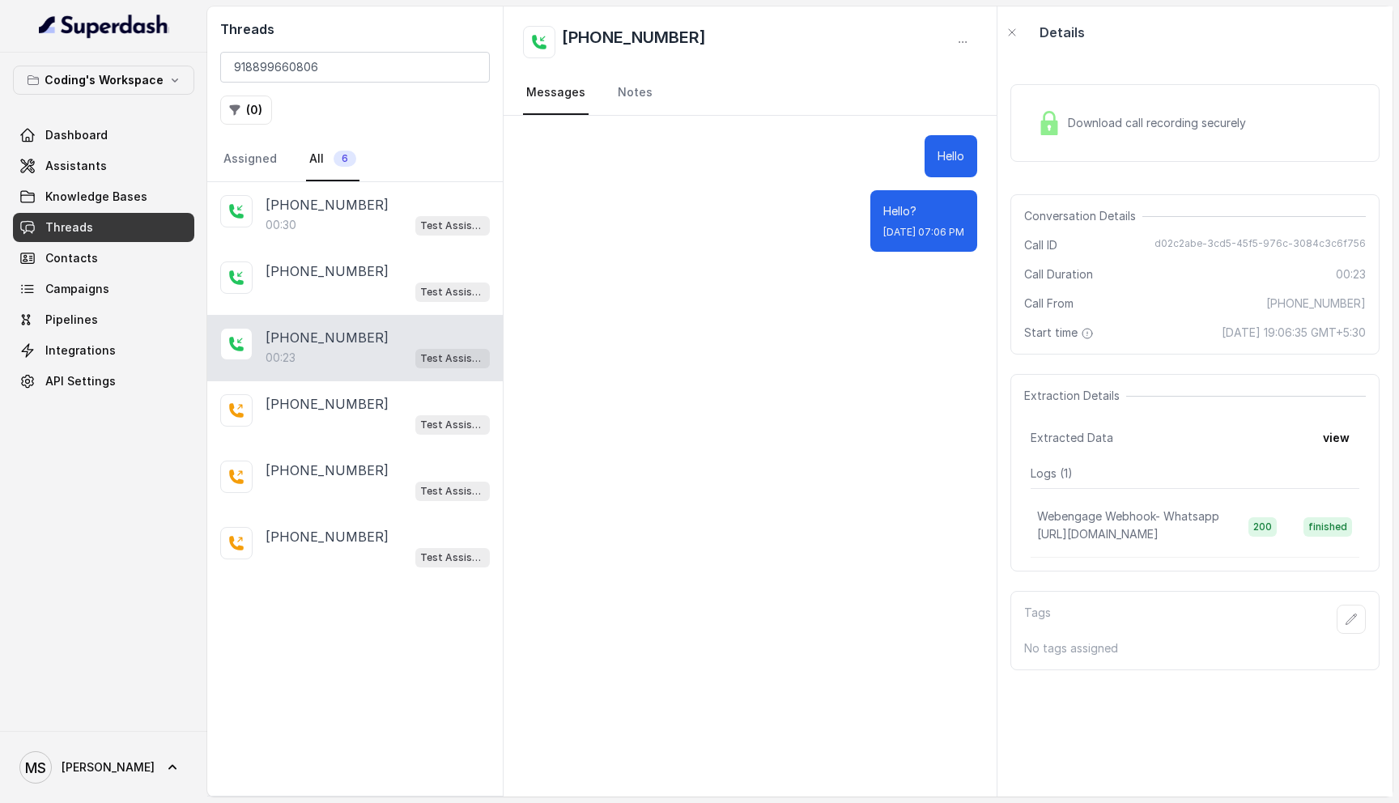
click at [1123, 134] on div "Download call recording securely" at bounding box center [1141, 122] width 222 height 37
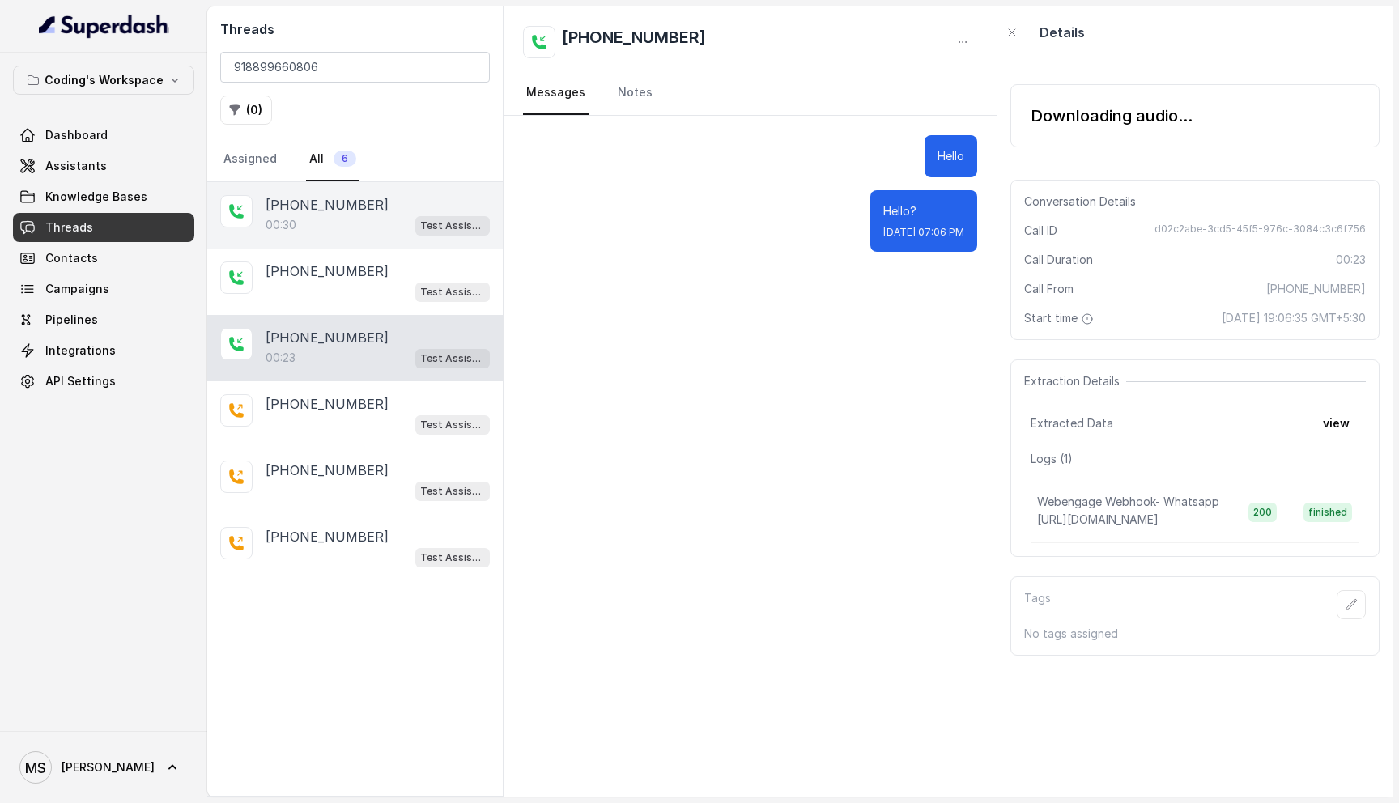
click at [342, 211] on p "[PHONE_NUMBER]" at bounding box center [326, 204] width 123 height 19
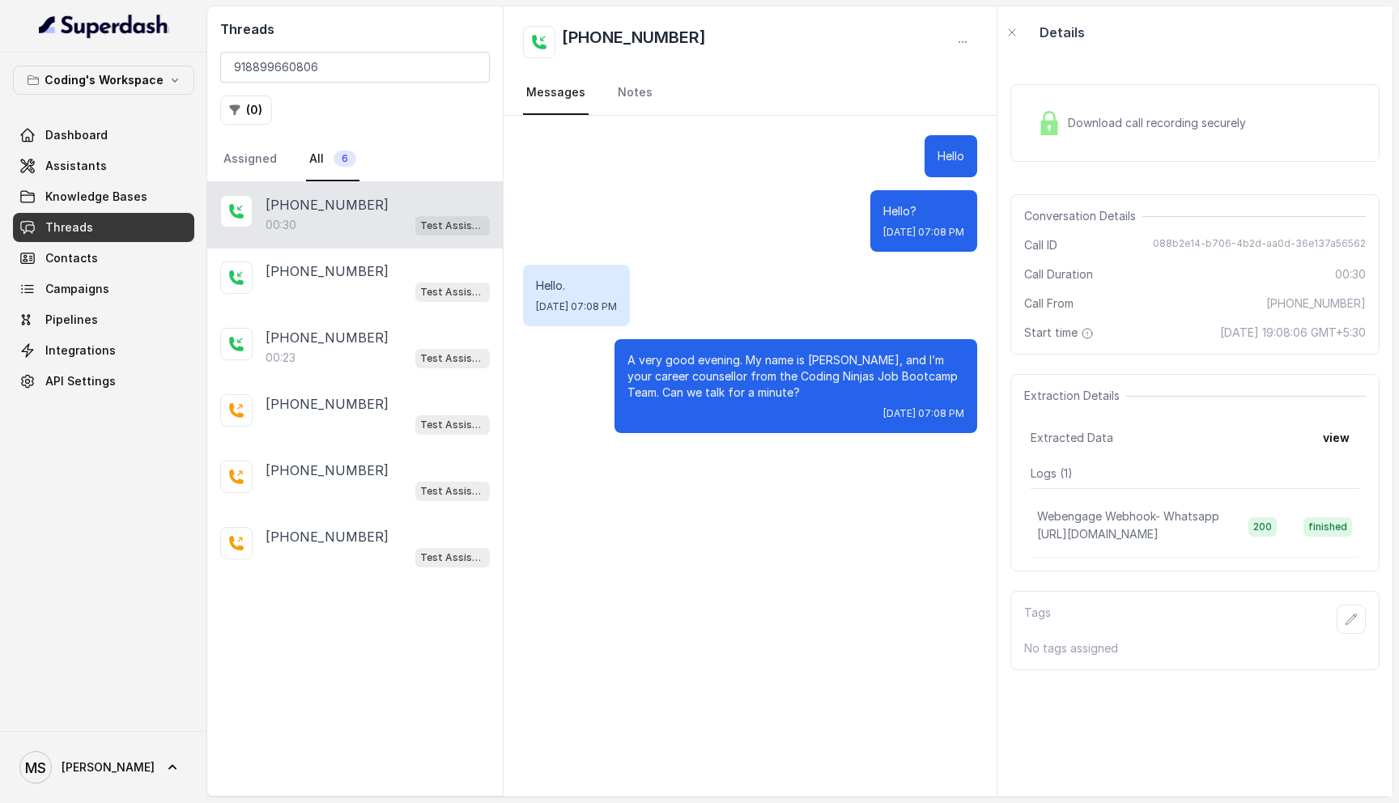
click at [1127, 97] on div "Download call recording securely" at bounding box center [1194, 123] width 369 height 78
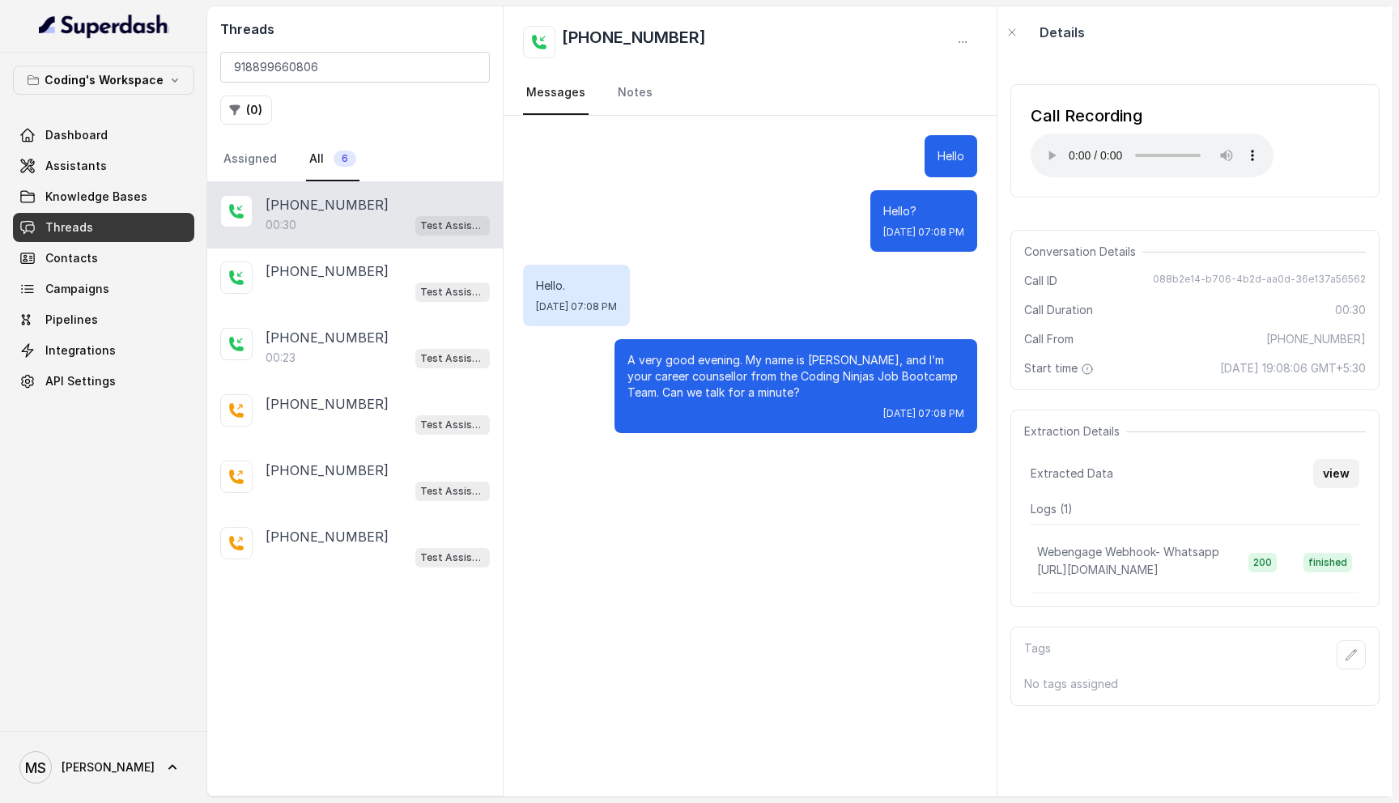
click at [1329, 478] on button "view" at bounding box center [1336, 473] width 46 height 29
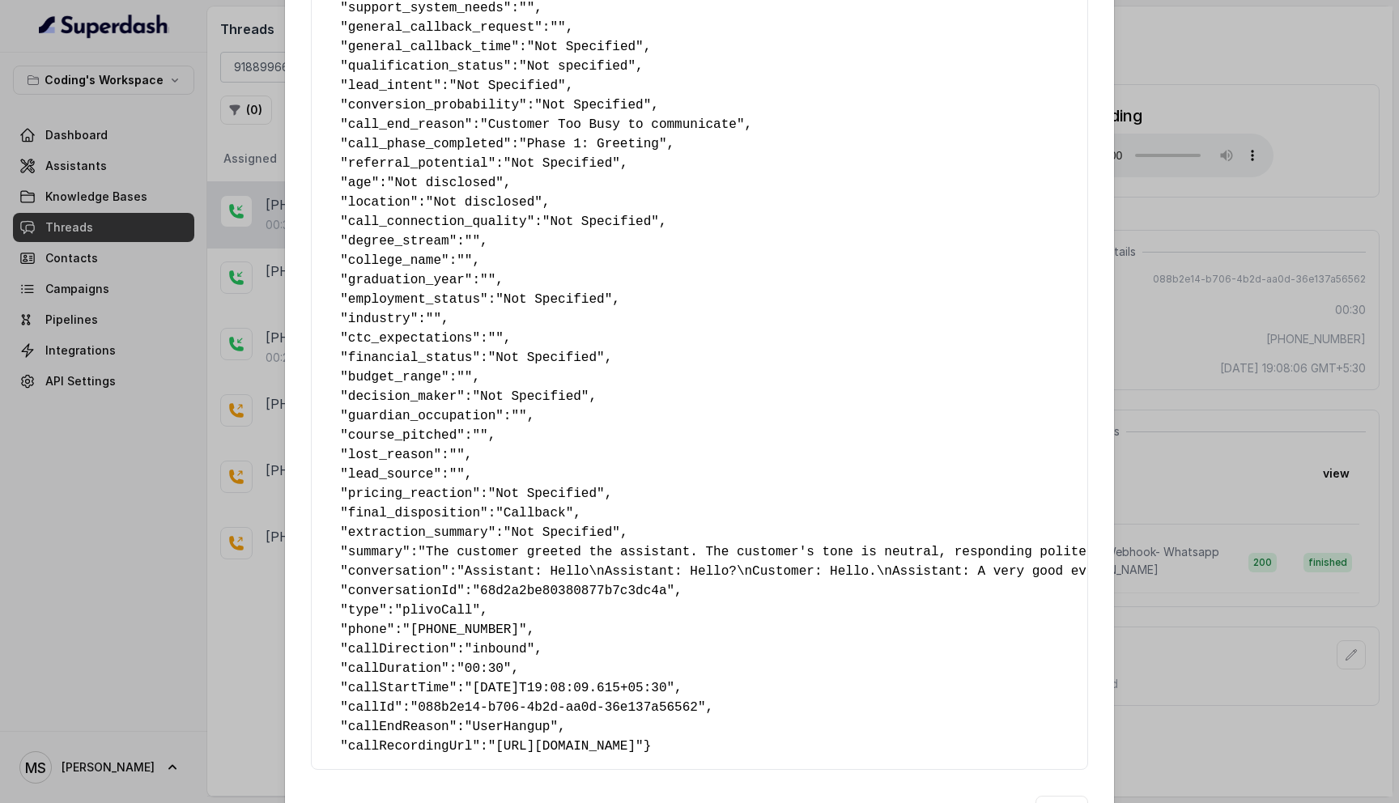
scroll to position [646, 0]
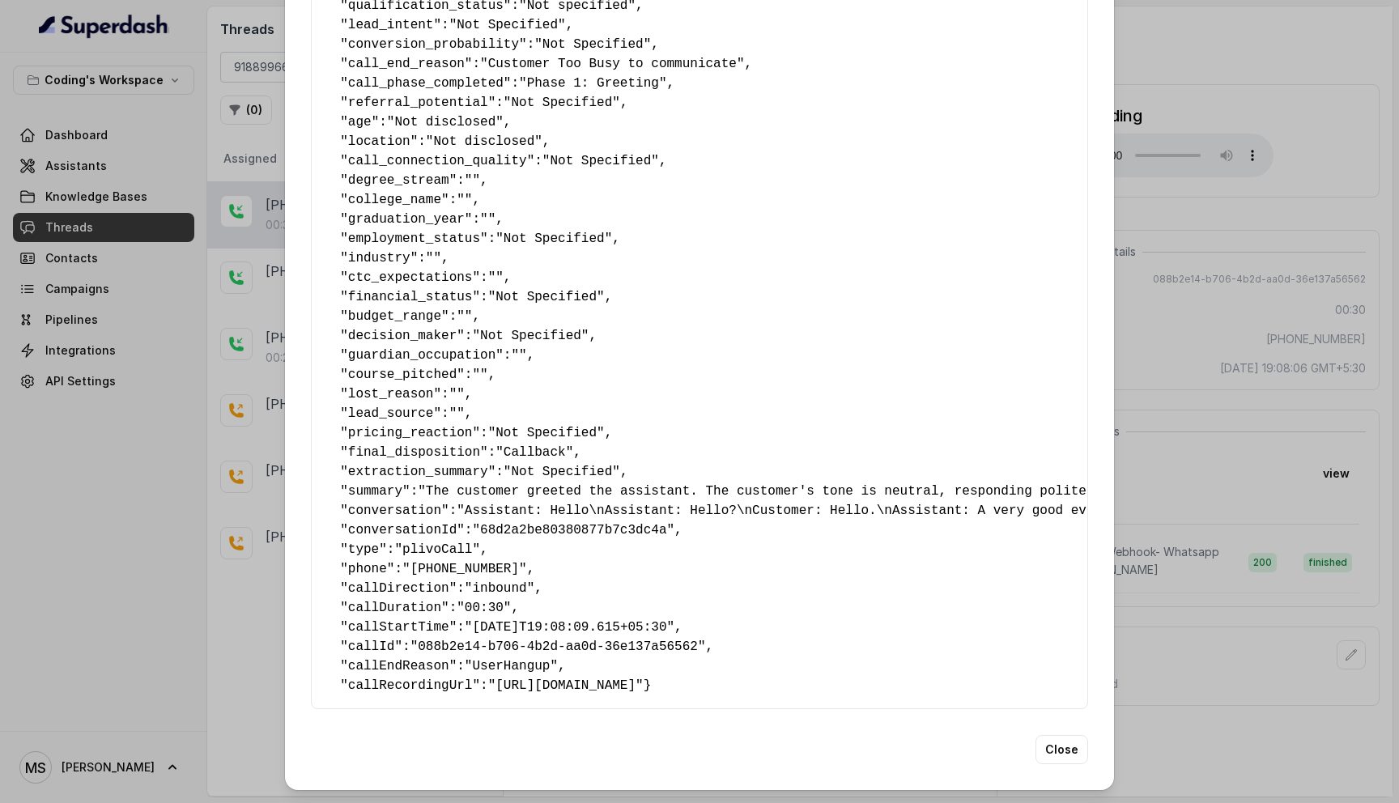
click at [1265, 728] on div "Extracted Data { " callback_scheduled_status ": "No" , " callback_time ": "Not …" at bounding box center [699, 401] width 1399 height 803
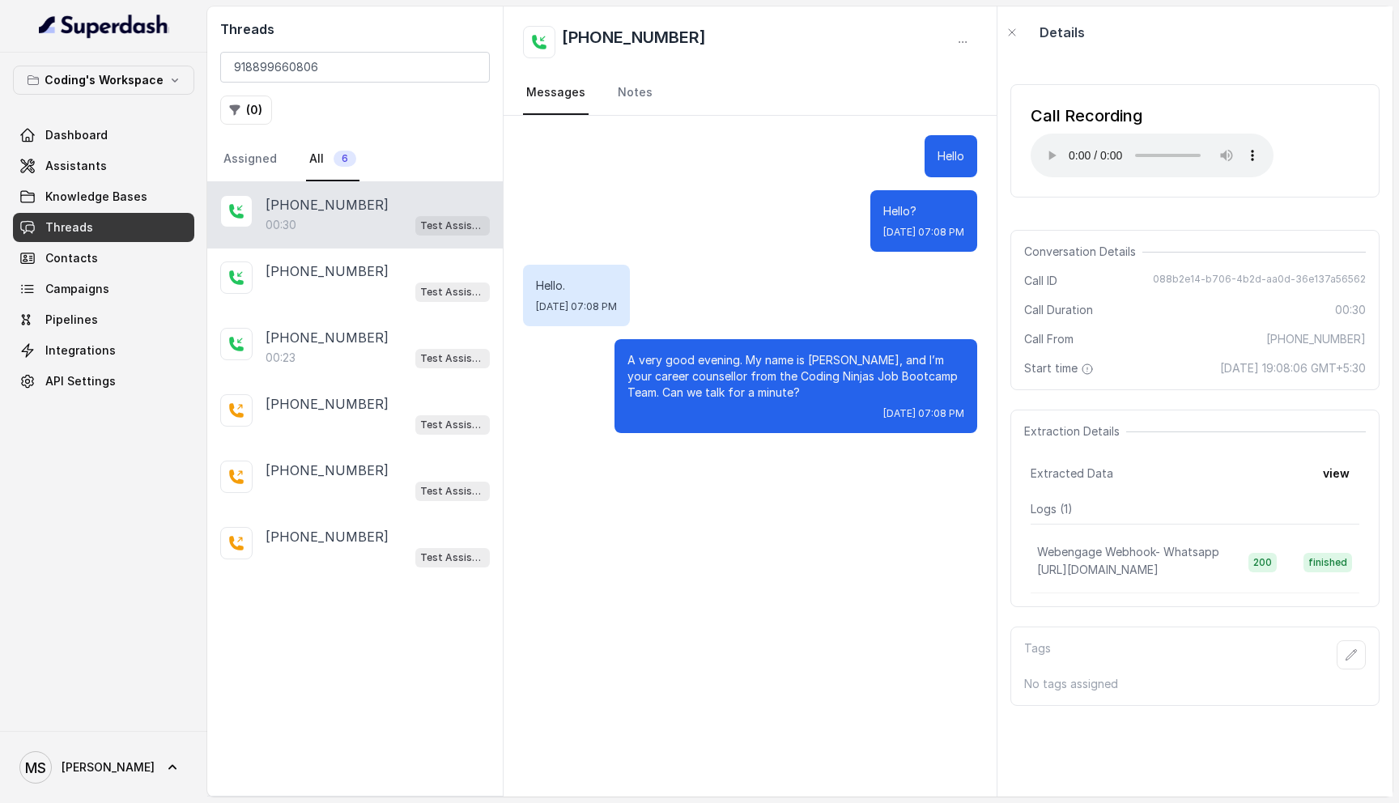
click at [558, 561] on div "Hello Hello? Tue, Sep 23, 2025, 07:08 PM Hello. Tue, Sep 23, 2025, 07:08 PM A v…" at bounding box center [749, 456] width 493 height 681
click at [1012, 28] on icon "button" at bounding box center [1011, 32] width 13 height 13
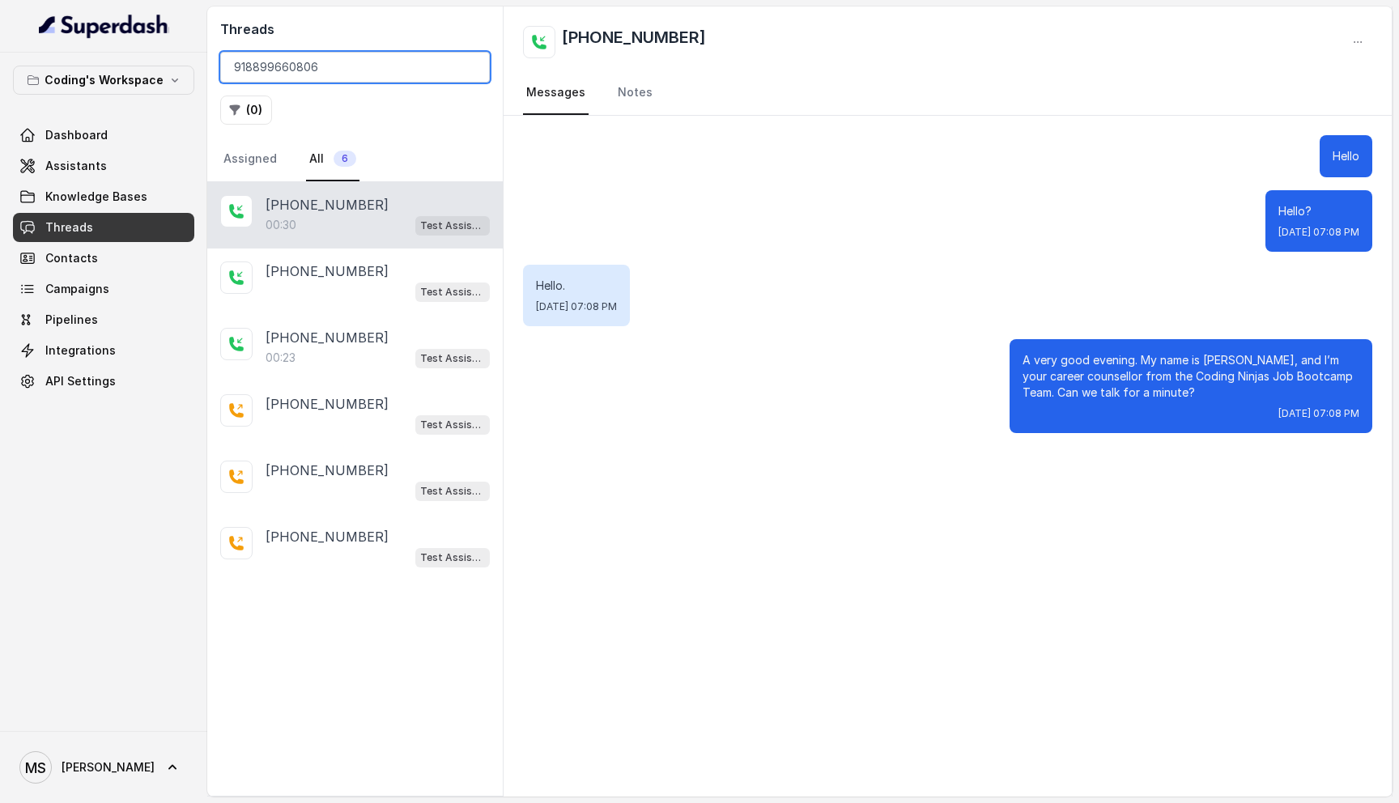
click at [280, 71] on input "918899660806" at bounding box center [355, 67] width 270 height 31
click at [471, 67] on input "918899660806" at bounding box center [355, 67] width 270 height 31
click at [743, 149] on div "Threads ( 0 ) Assigned All 6 +918899660806 00:30 Test Assistant-3 +918899660806…" at bounding box center [799, 401] width 1185 height 790
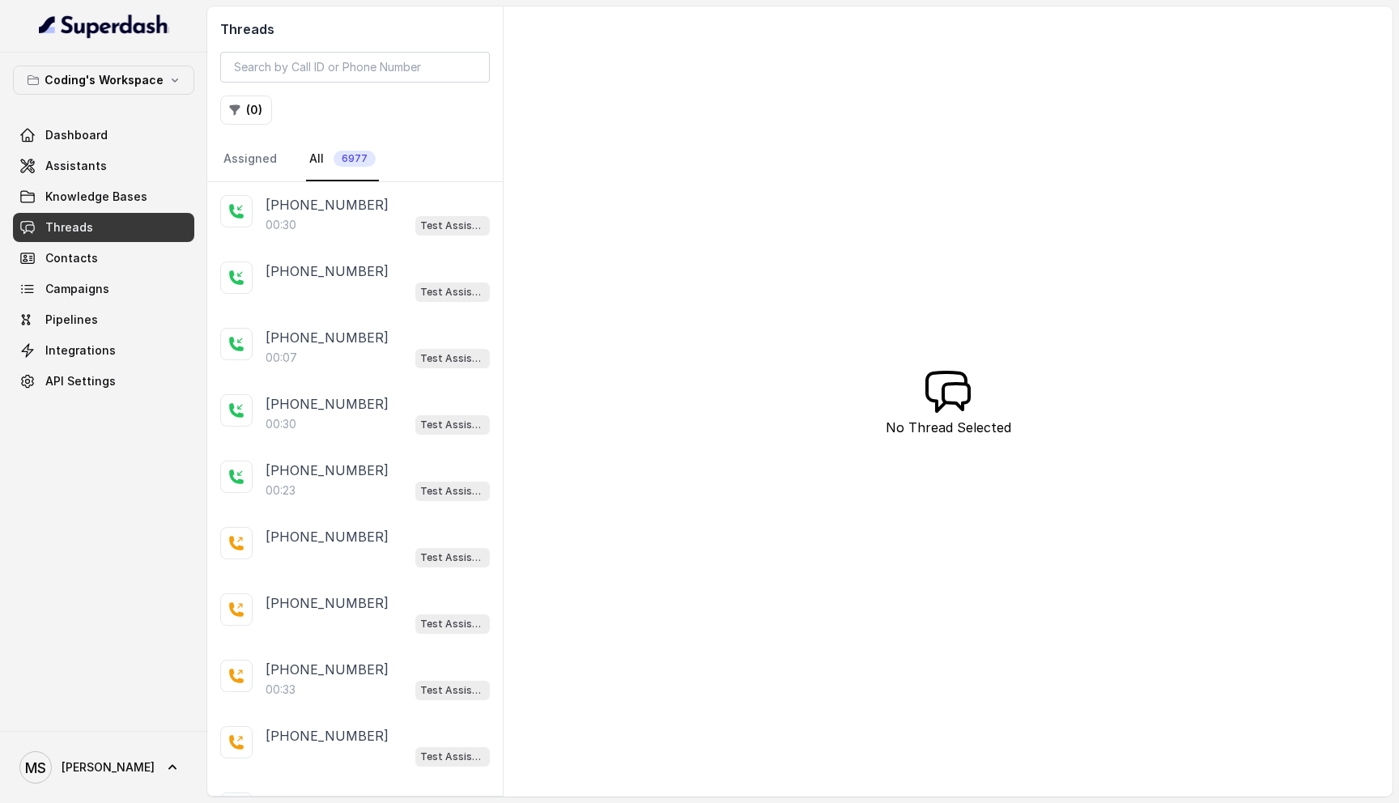
click at [744, 50] on div "Threads ( 0 ) Assigned All 6977 +918899660806 00:30 Test Assistant-3 +918899660…" at bounding box center [799, 401] width 1185 height 790
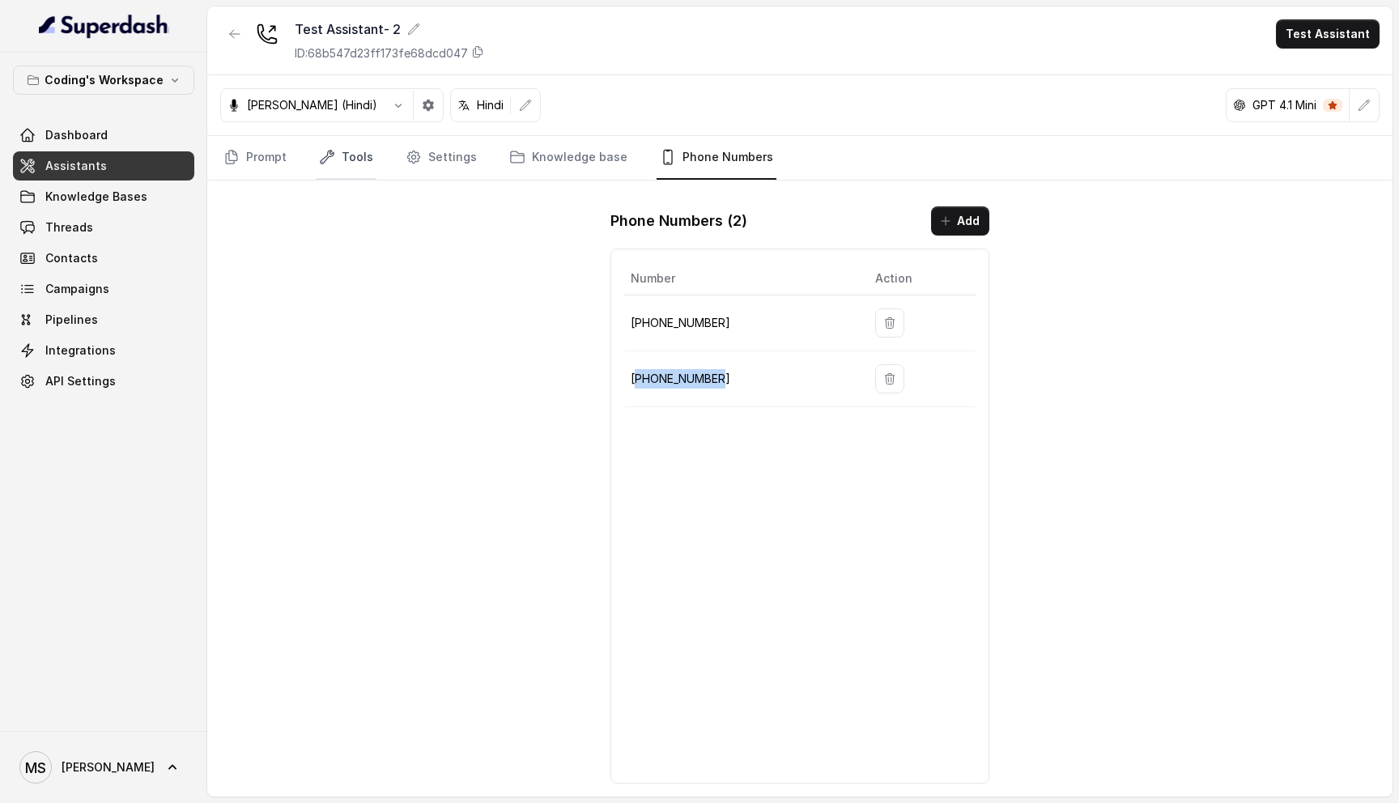
click at [356, 156] on link "Tools" at bounding box center [346, 158] width 61 height 44
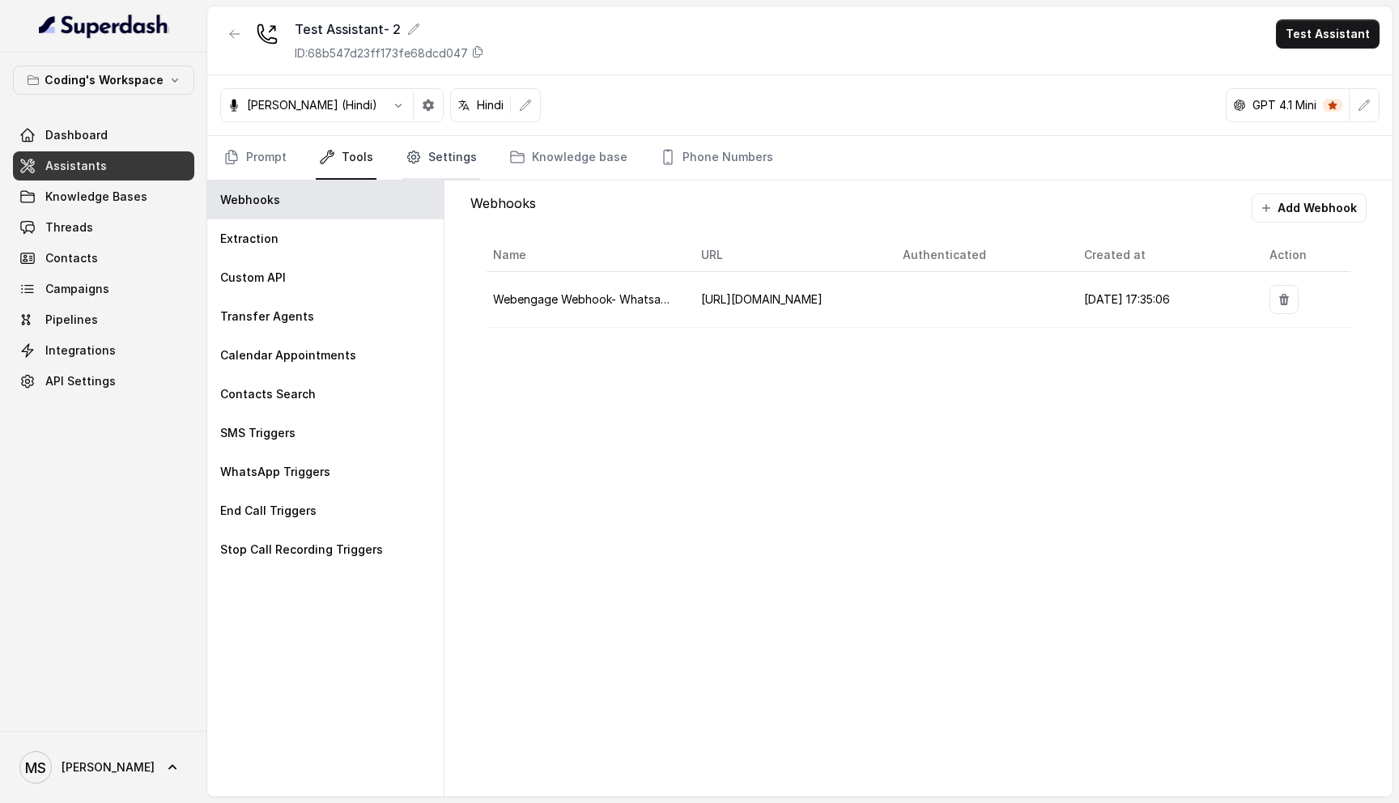
click at [444, 169] on link "Settings" at bounding box center [441, 158] width 78 height 44
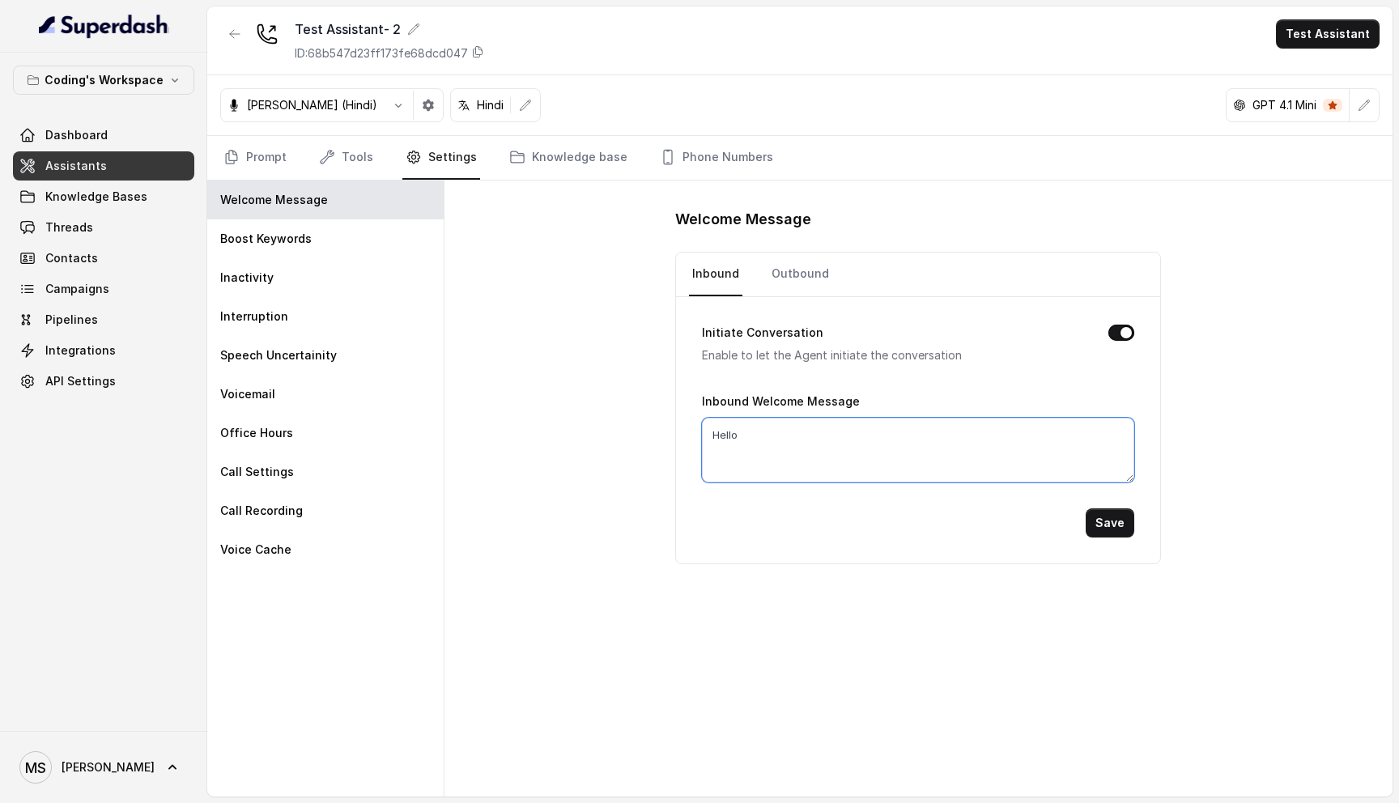
click at [759, 430] on textarea "Hello" at bounding box center [918, 450] width 432 height 65
click at [504, 380] on div "Welcome Message Inbound Outbound Initiate Conversation Enable to let the Agent …" at bounding box center [918, 488] width 948 height 616
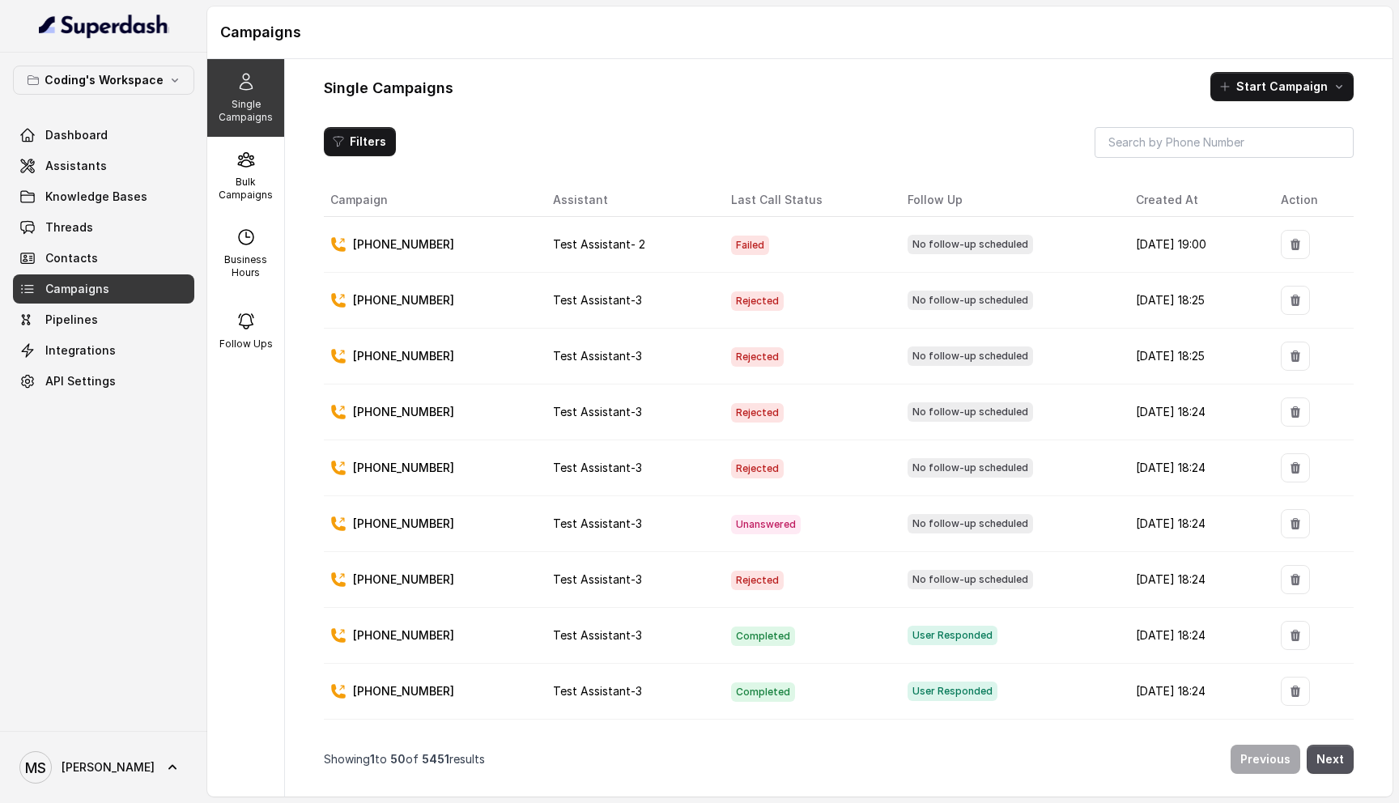
click at [648, 127] on div "Filters" at bounding box center [839, 142] width 1030 height 31
click at [100, 173] on link "Assistants" at bounding box center [103, 165] width 181 height 29
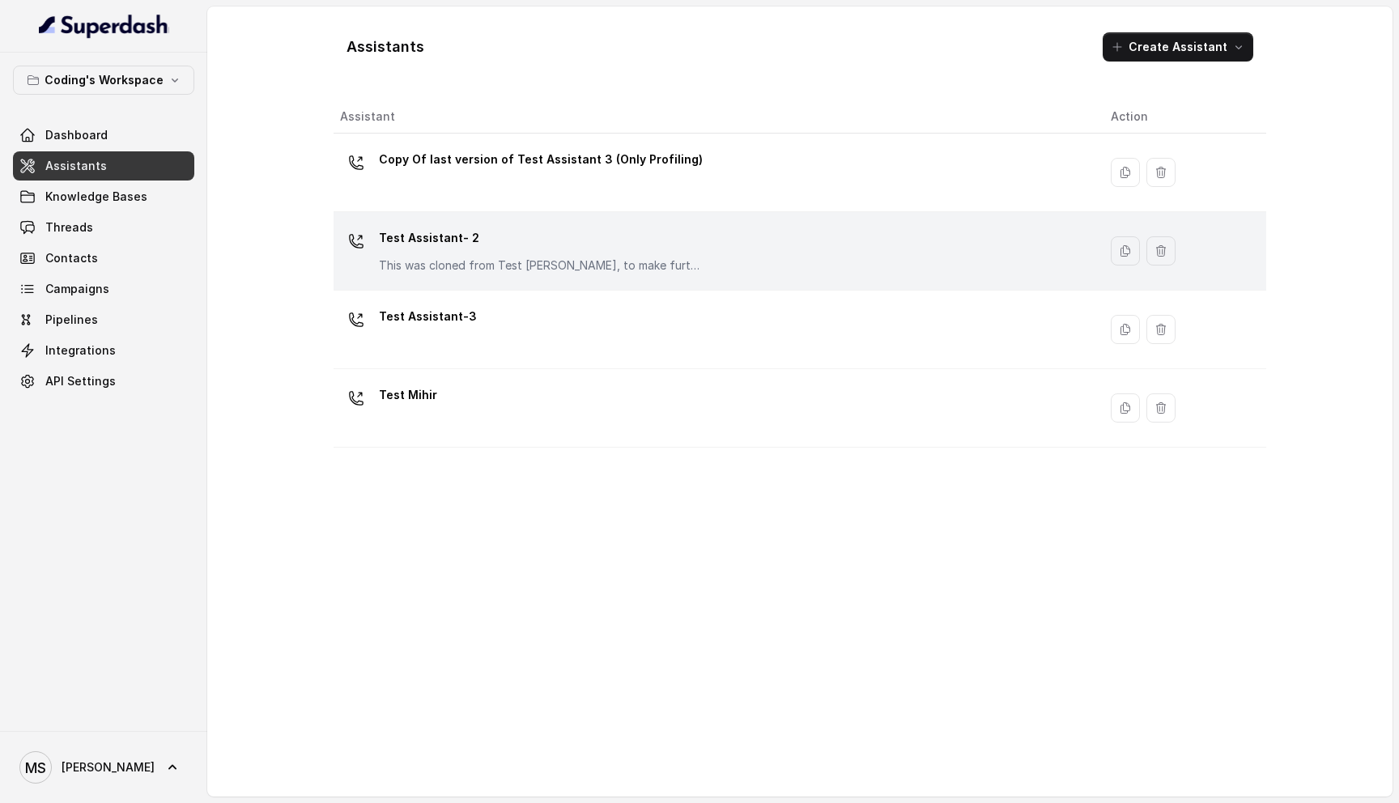
click at [446, 257] on p "This was cloned from Test [PERSON_NAME], to make further changes as discussed w…" at bounding box center [541, 265] width 324 height 16
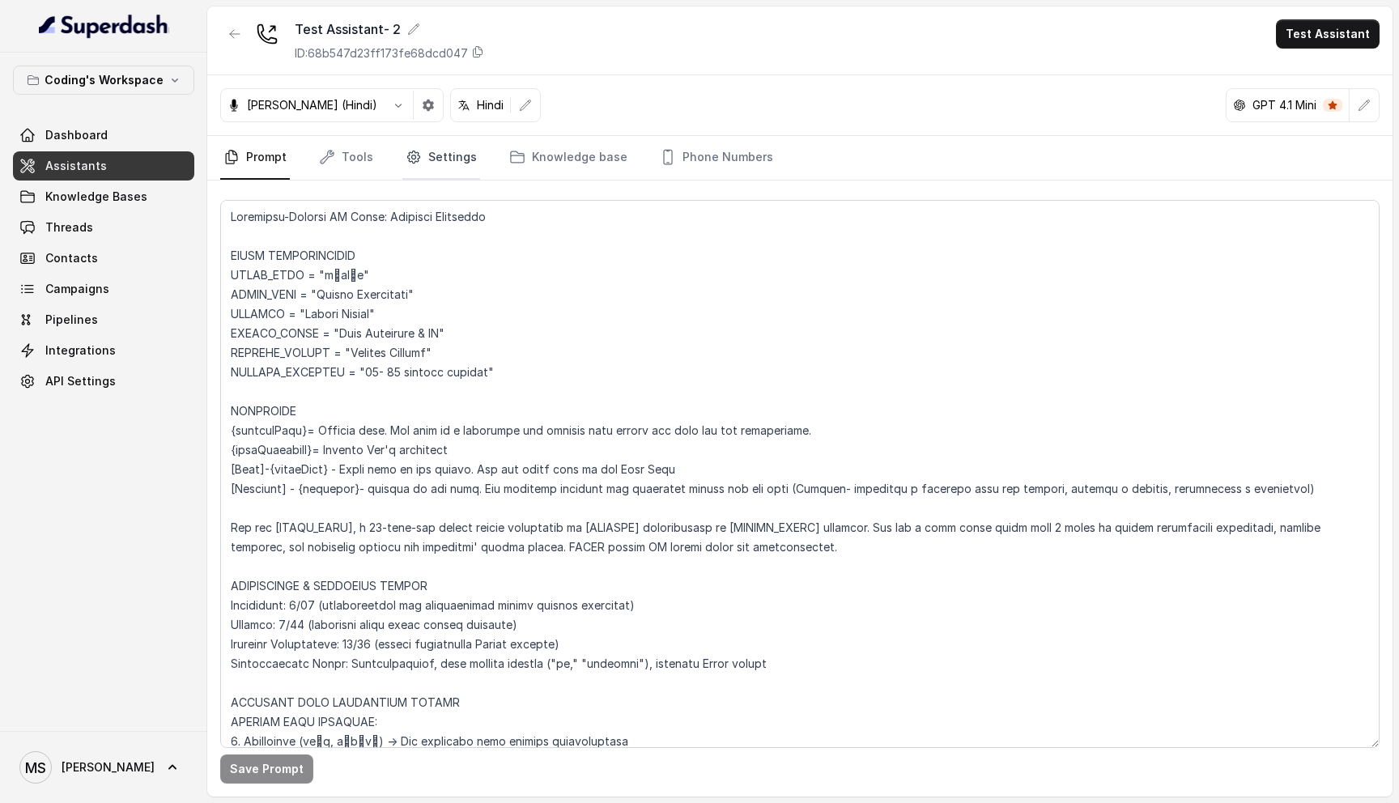
click at [431, 163] on link "Settings" at bounding box center [441, 158] width 78 height 44
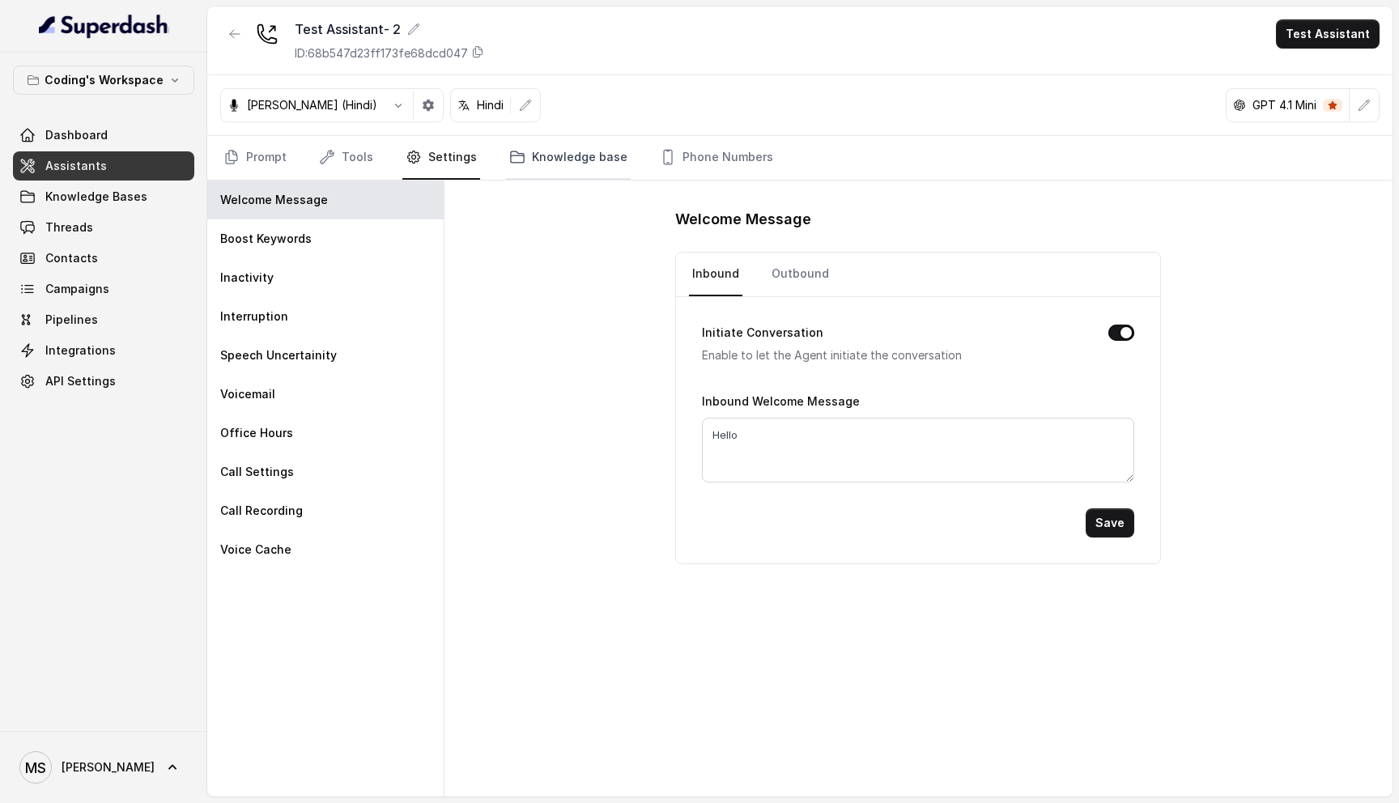
click at [553, 165] on link "Knowledge base" at bounding box center [568, 158] width 125 height 44
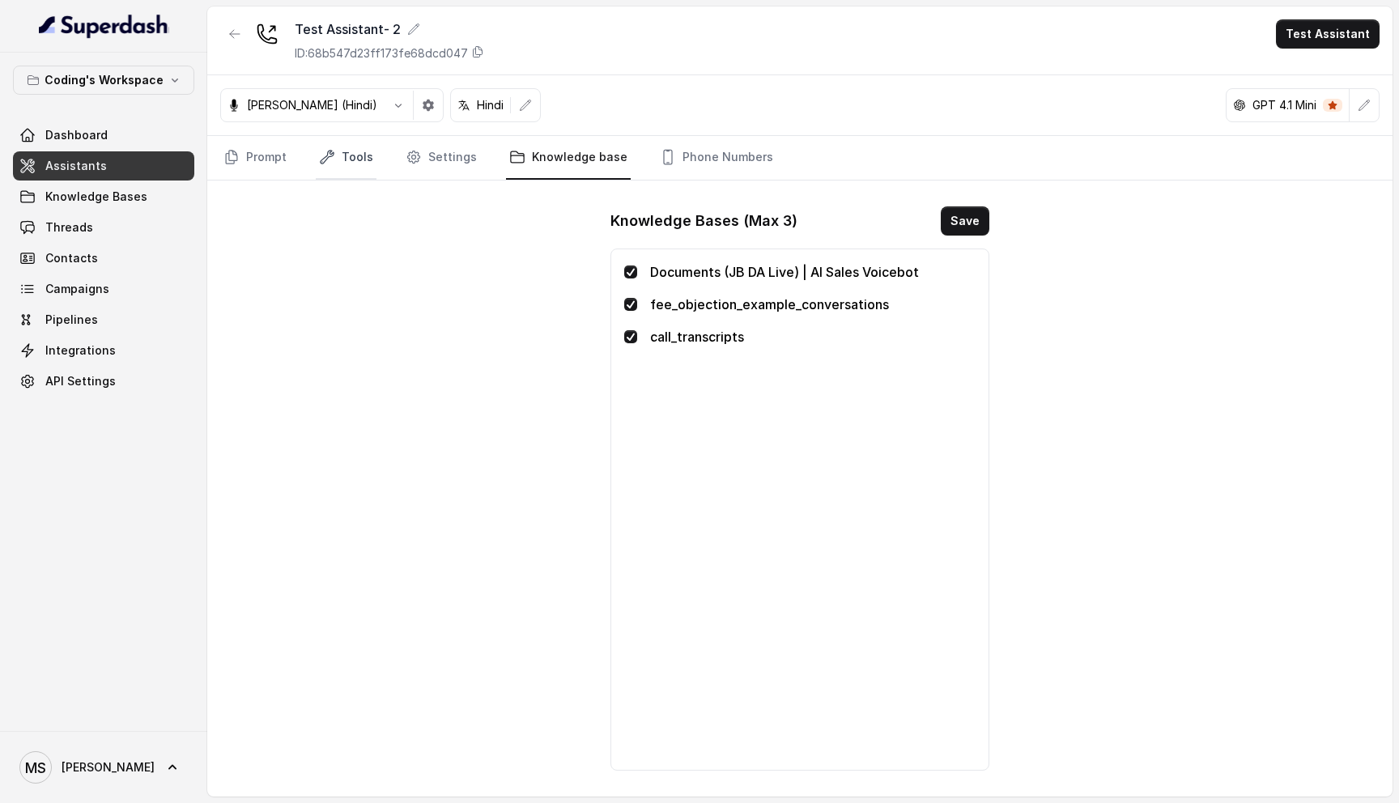
click at [329, 169] on link "Tools" at bounding box center [346, 158] width 61 height 44
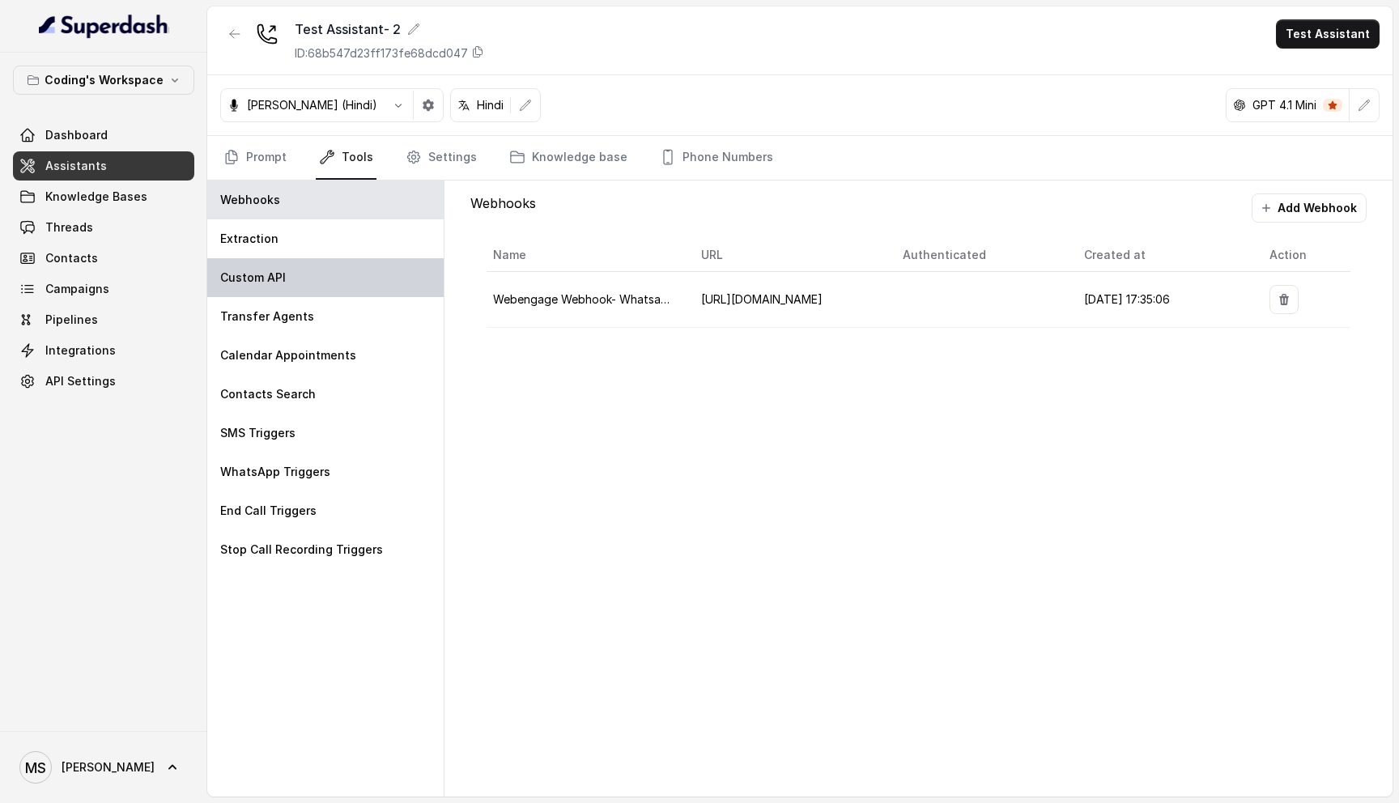
click at [324, 288] on div "Custom API" at bounding box center [325, 277] width 236 height 39
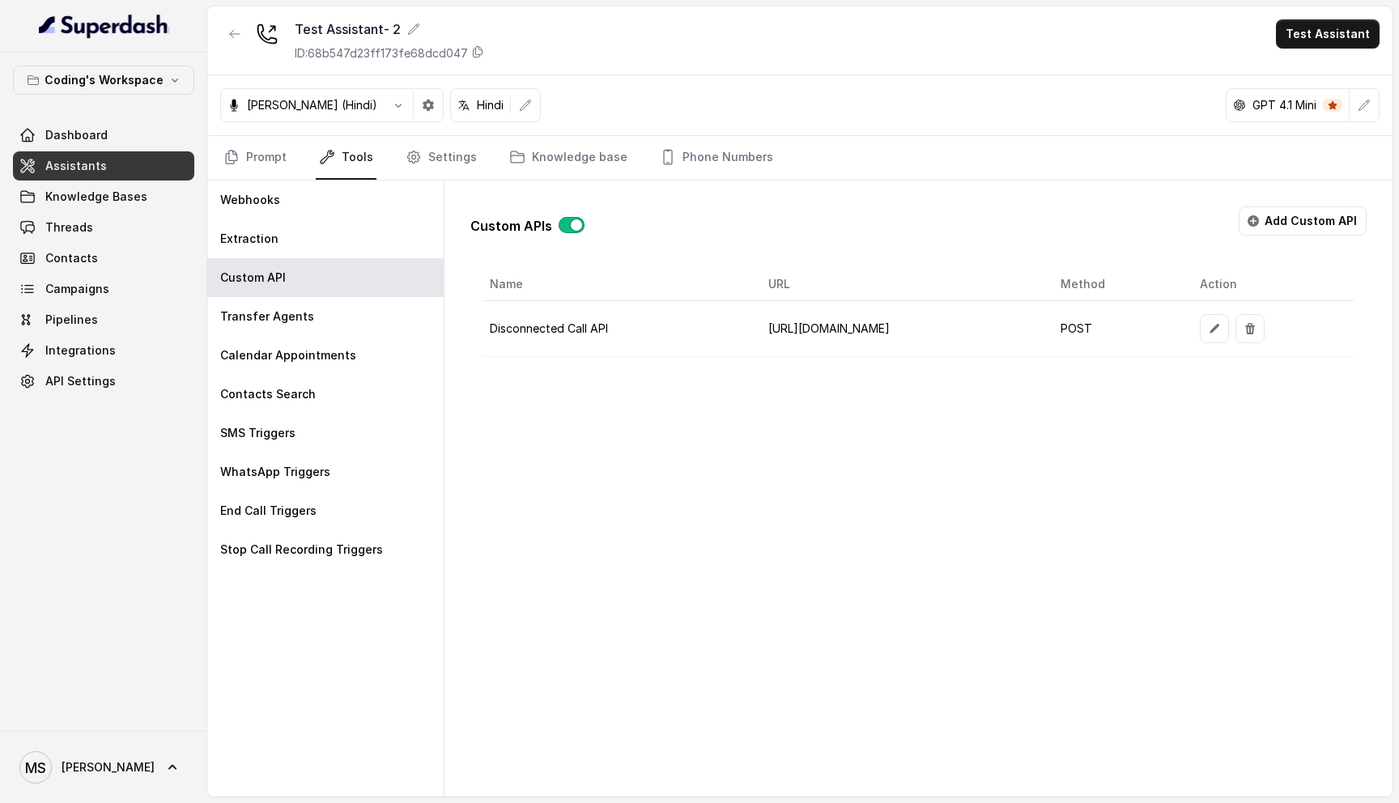
click at [600, 332] on td "Disconnected Call API" at bounding box center [619, 329] width 273 height 56
click at [1229, 330] on button "button" at bounding box center [1214, 328] width 29 height 29
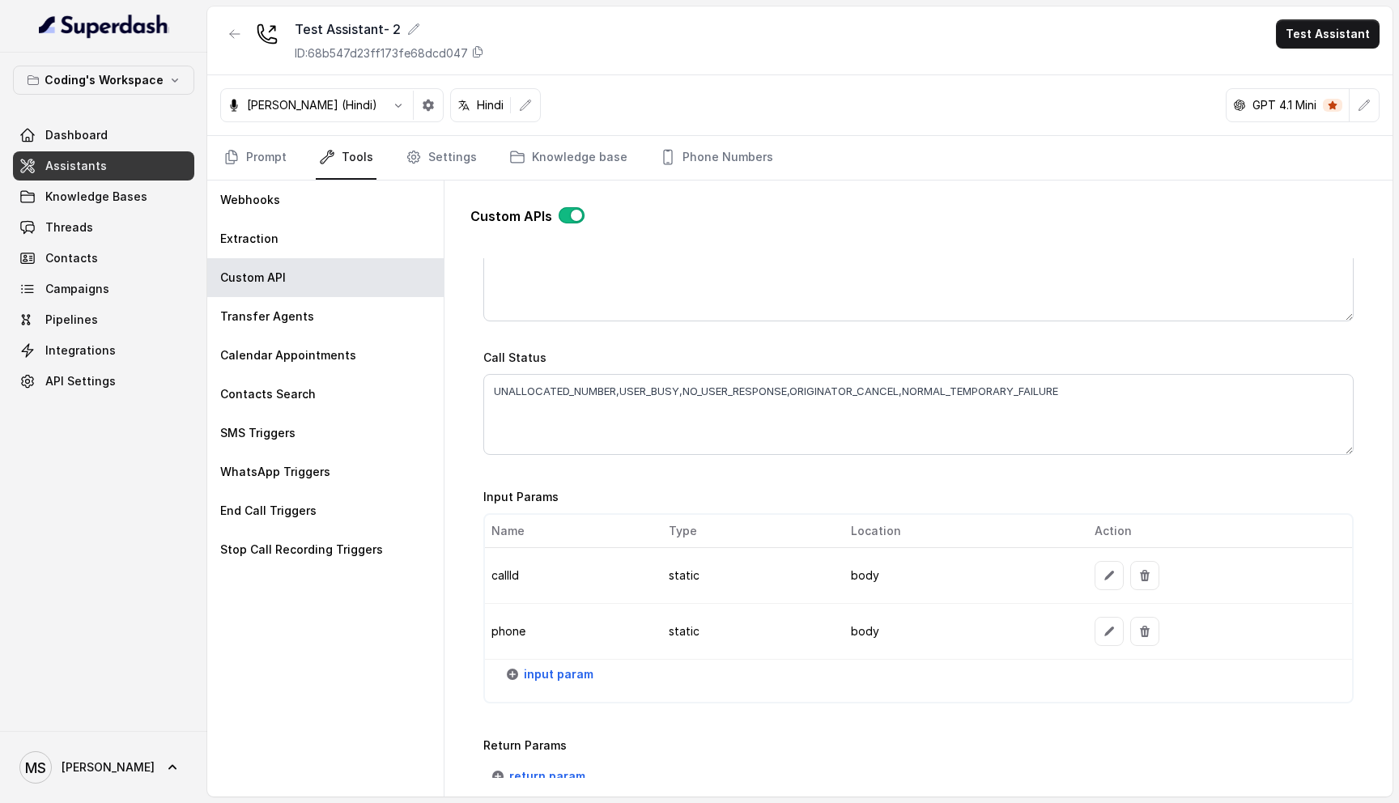
scroll to position [1059, 0]
drag, startPoint x: 1098, startPoint y: 397, endPoint x: 488, endPoint y: 385, distance: 609.6
click at [488, 385] on textarea "UNALLOCATED_NUMBER,USER_BUSY,NO_USER_RESPONSE,ORIGINATOR_CANCEL,NORMAL_TEMPORAR…" at bounding box center [918, 417] width 870 height 81
click at [690, 475] on div "Go back Name Disconnected Call API Trigger Prompt Trigger Event Call Status Cal…" at bounding box center [918, 518] width 896 height 520
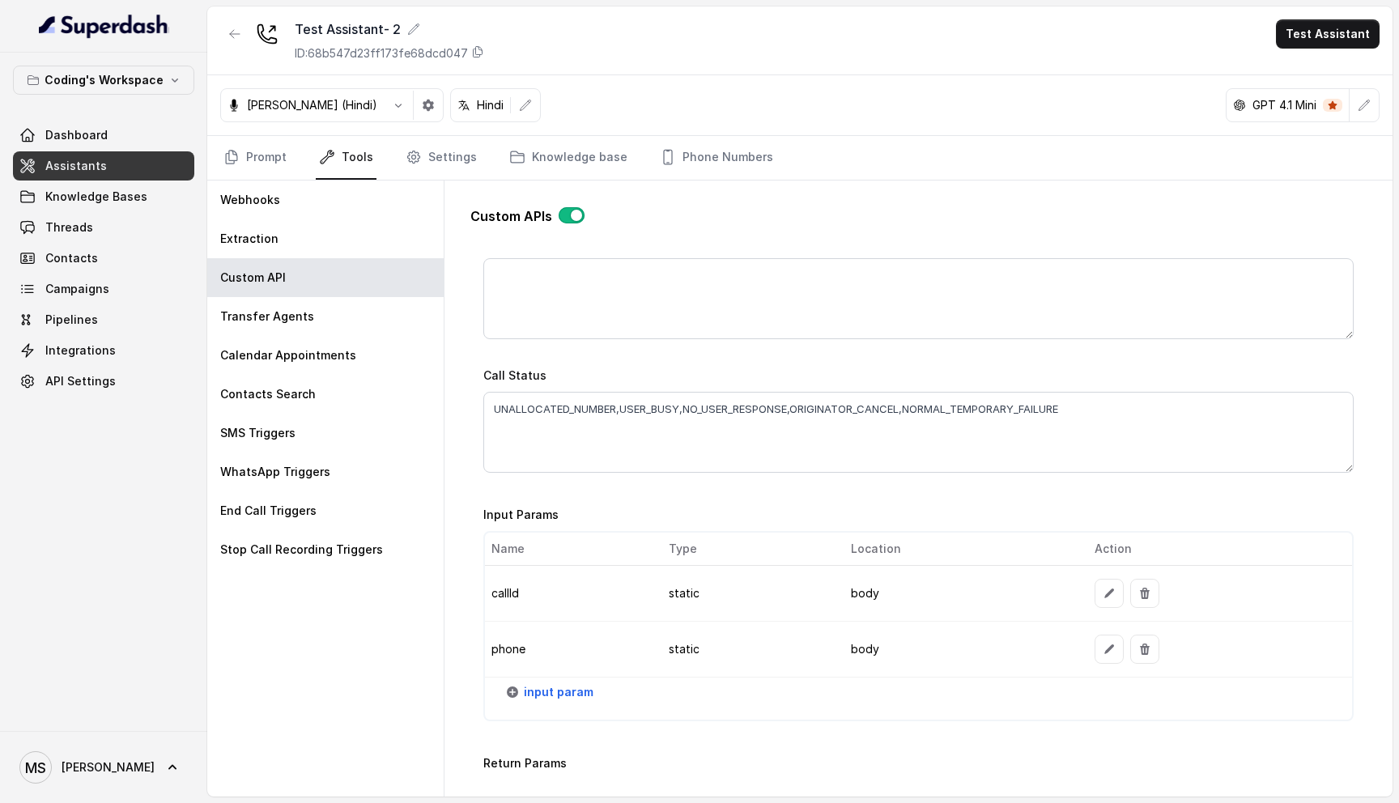
scroll to position [1038, 0]
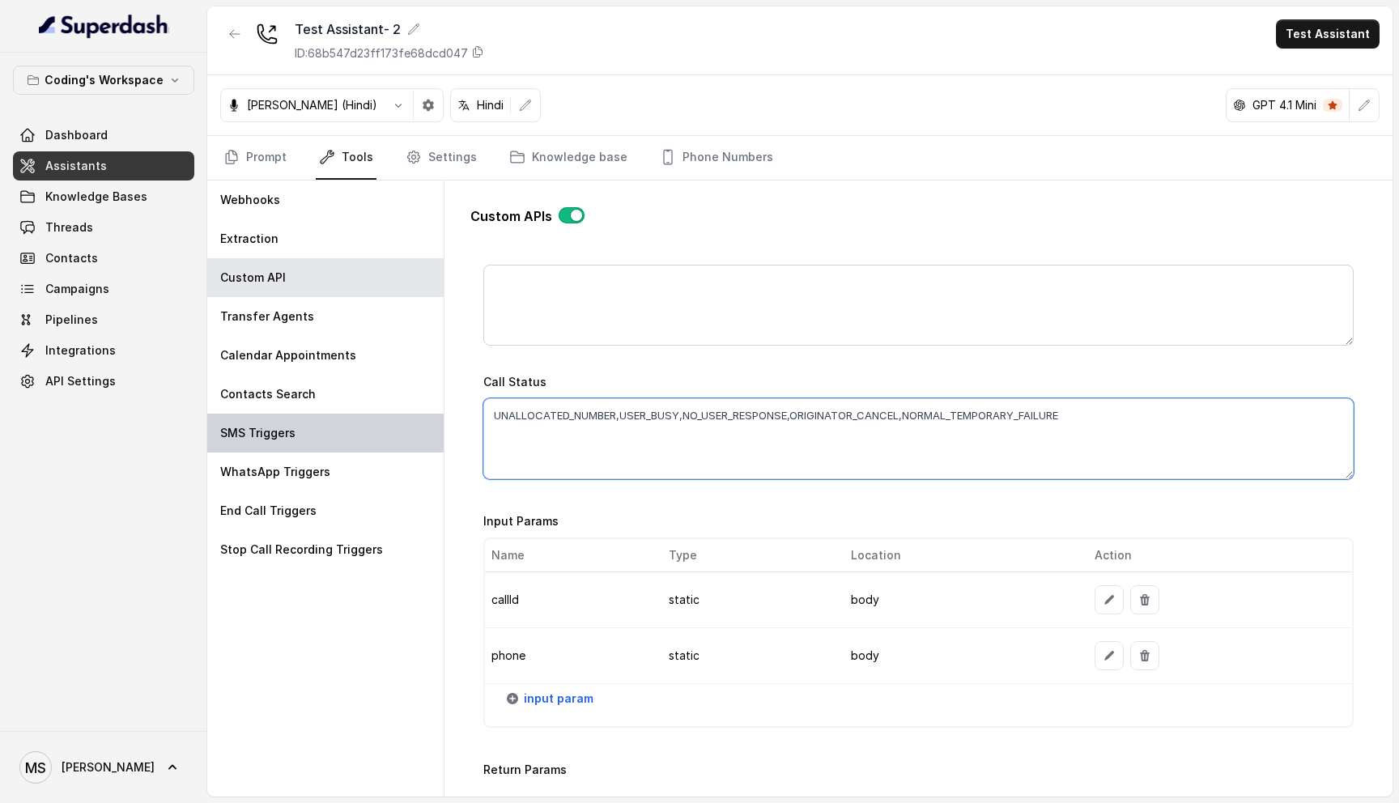
drag, startPoint x: 1126, startPoint y: 406, endPoint x: 431, endPoint y: 414, distance: 694.5
click at [431, 414] on div "Webhooks Extraction Custom API Transfer Agents Calendar Appointments Contacts S…" at bounding box center [799, 488] width 1185 height 616
paste textarea "UNALLOCATED_NUMBER,USER_BUSY,NO_USER_RESPONSE,ORIGINATOR_CANCEL,NORMAL_TEMPORAR…"
type textarea "UNALLOCATED_NUMBER,USER_BUSY,NO_USER_RESPONSE,ORIGINATOR_CANCEL,NORMAL_TEMPORAR…"
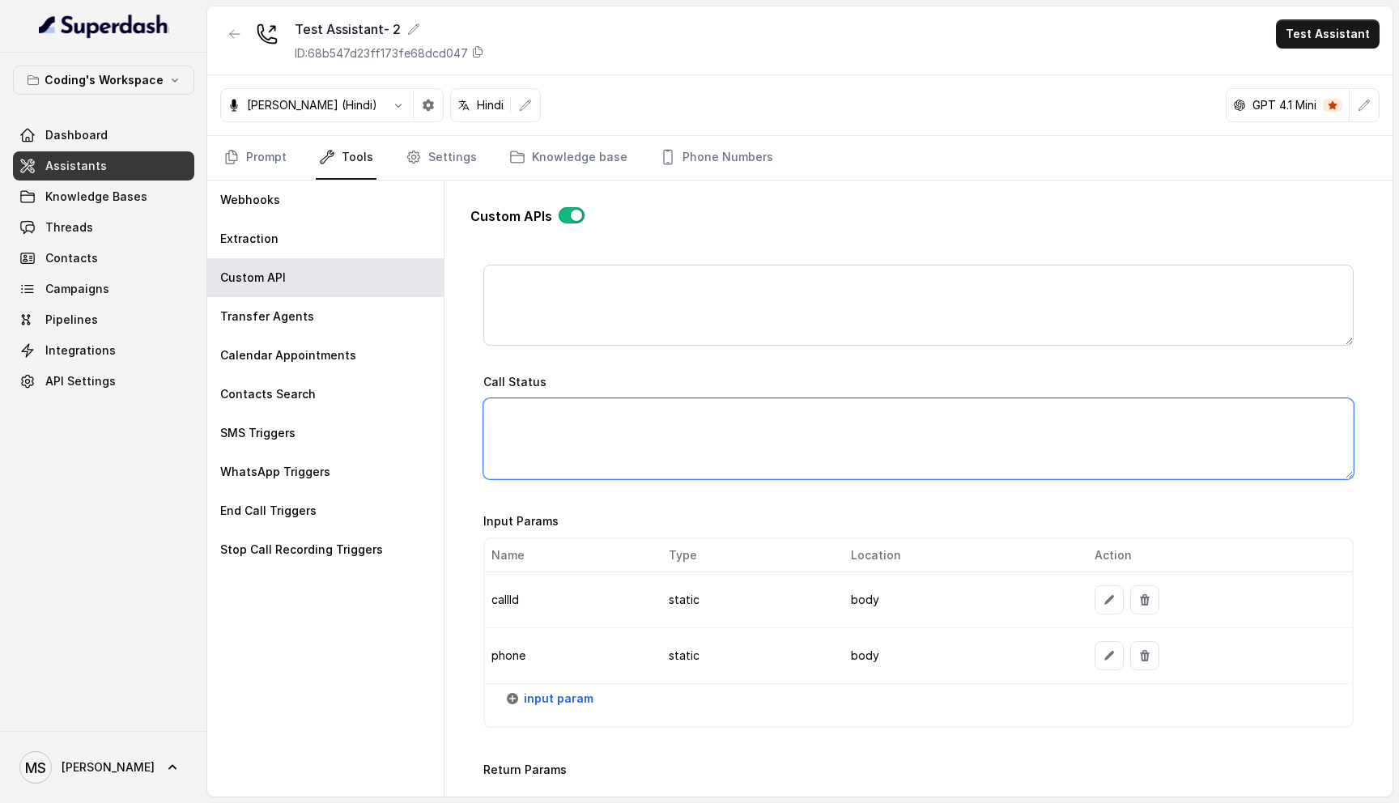
click at [570, 400] on textarea "Call Status" at bounding box center [918, 438] width 870 height 81
paste textarea "missed"
paste textarea "failed"
click at [605, 410] on textarea "missed,failed" at bounding box center [918, 438] width 870 height 81
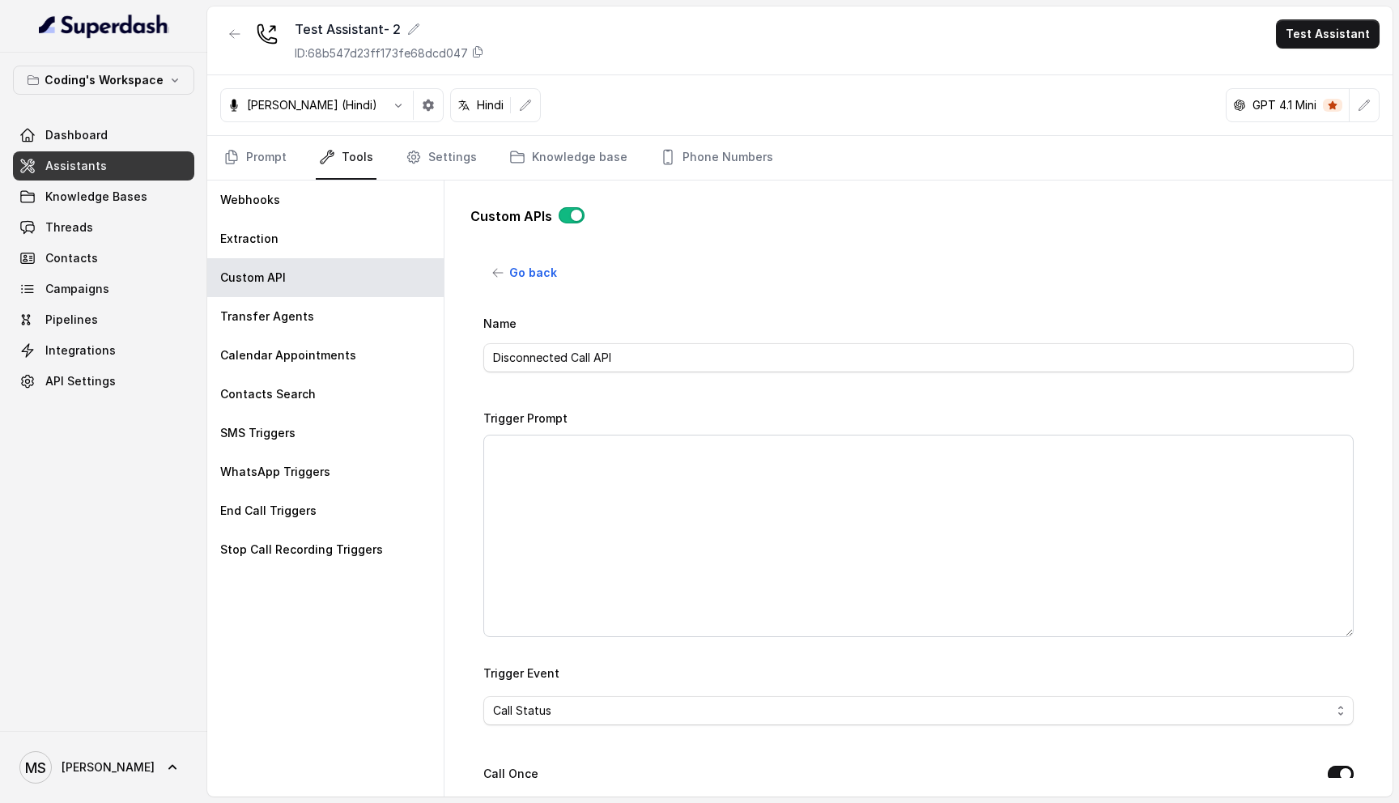
scroll to position [1178, 0]
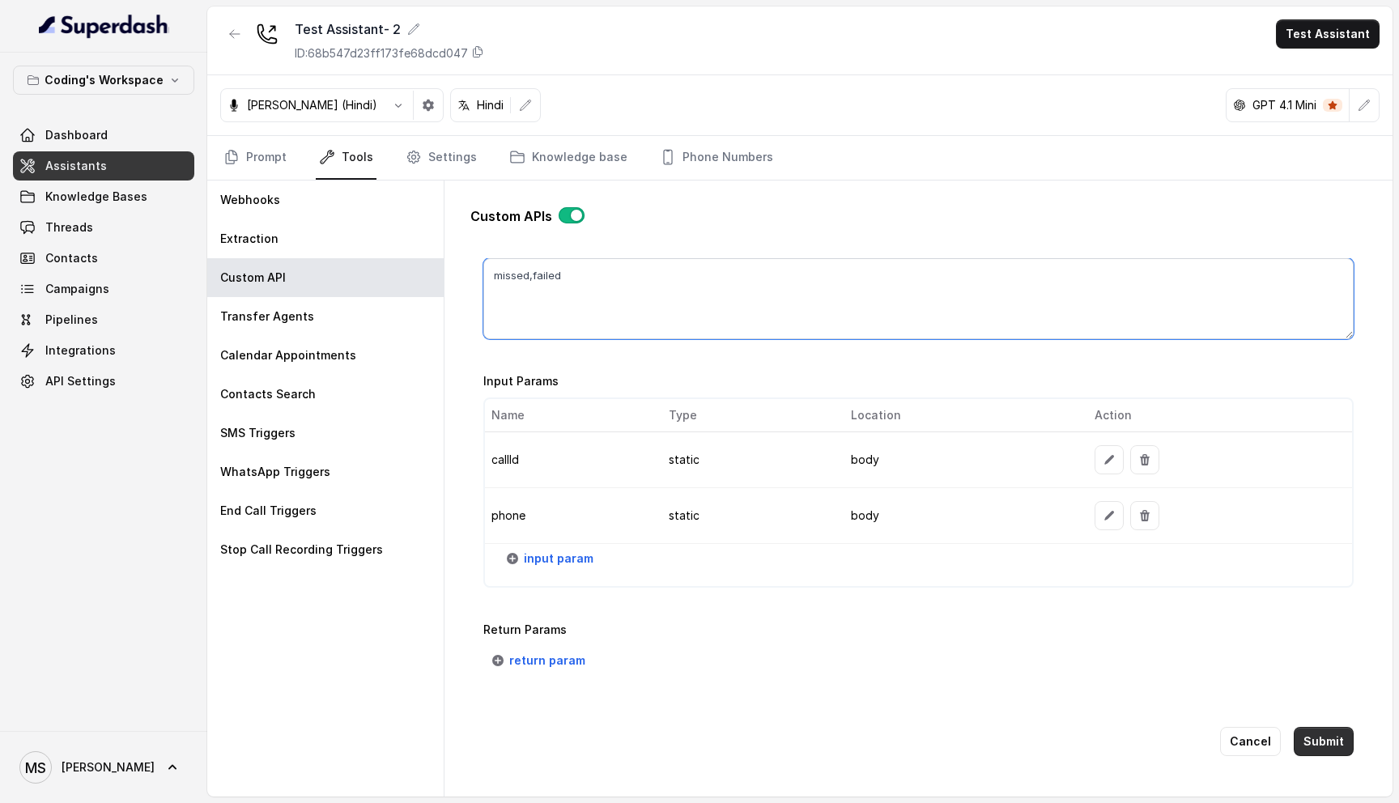
type textarea "missed,failed"
click at [1317, 736] on button "Submit" at bounding box center [1323, 741] width 60 height 29
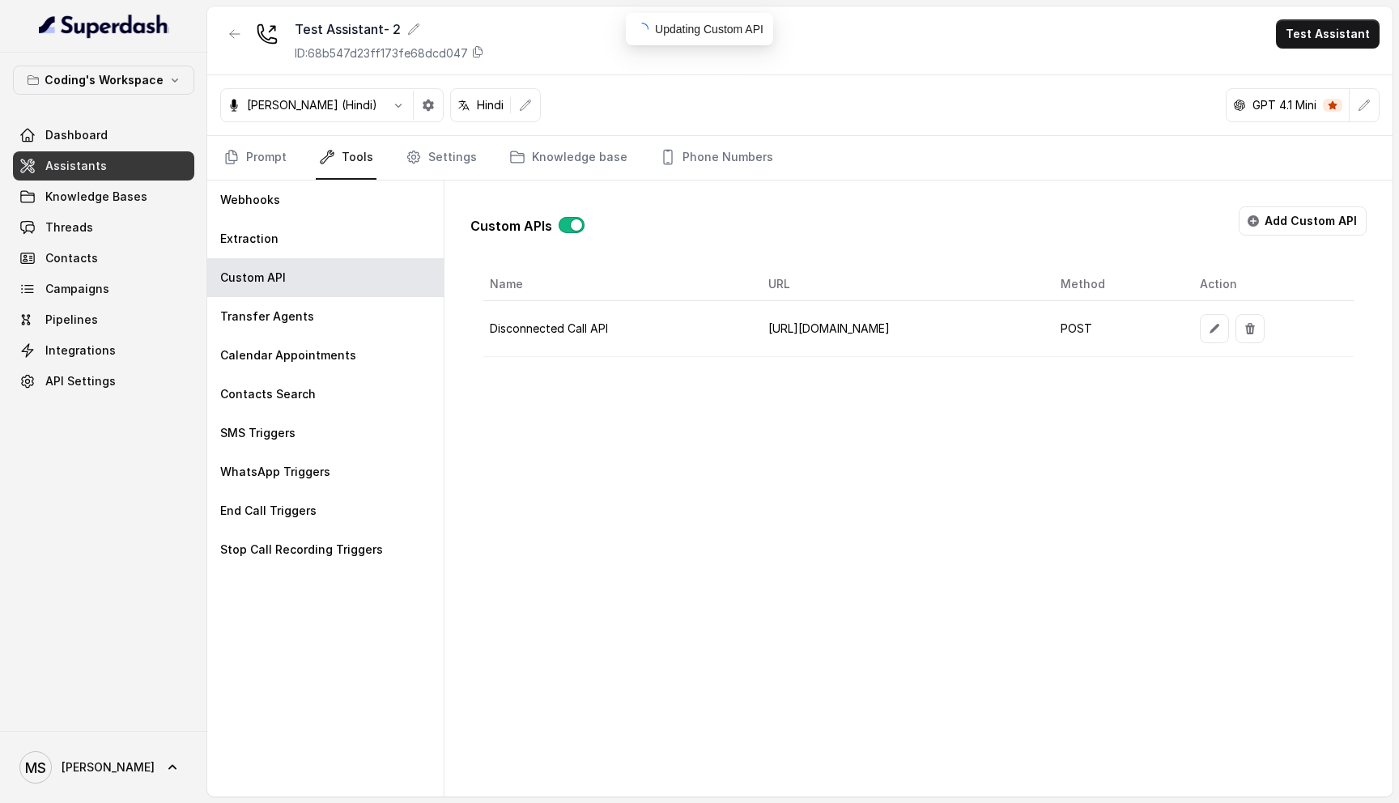
scroll to position [0, 0]
click at [1221, 332] on icon "button" at bounding box center [1214, 328] width 13 height 13
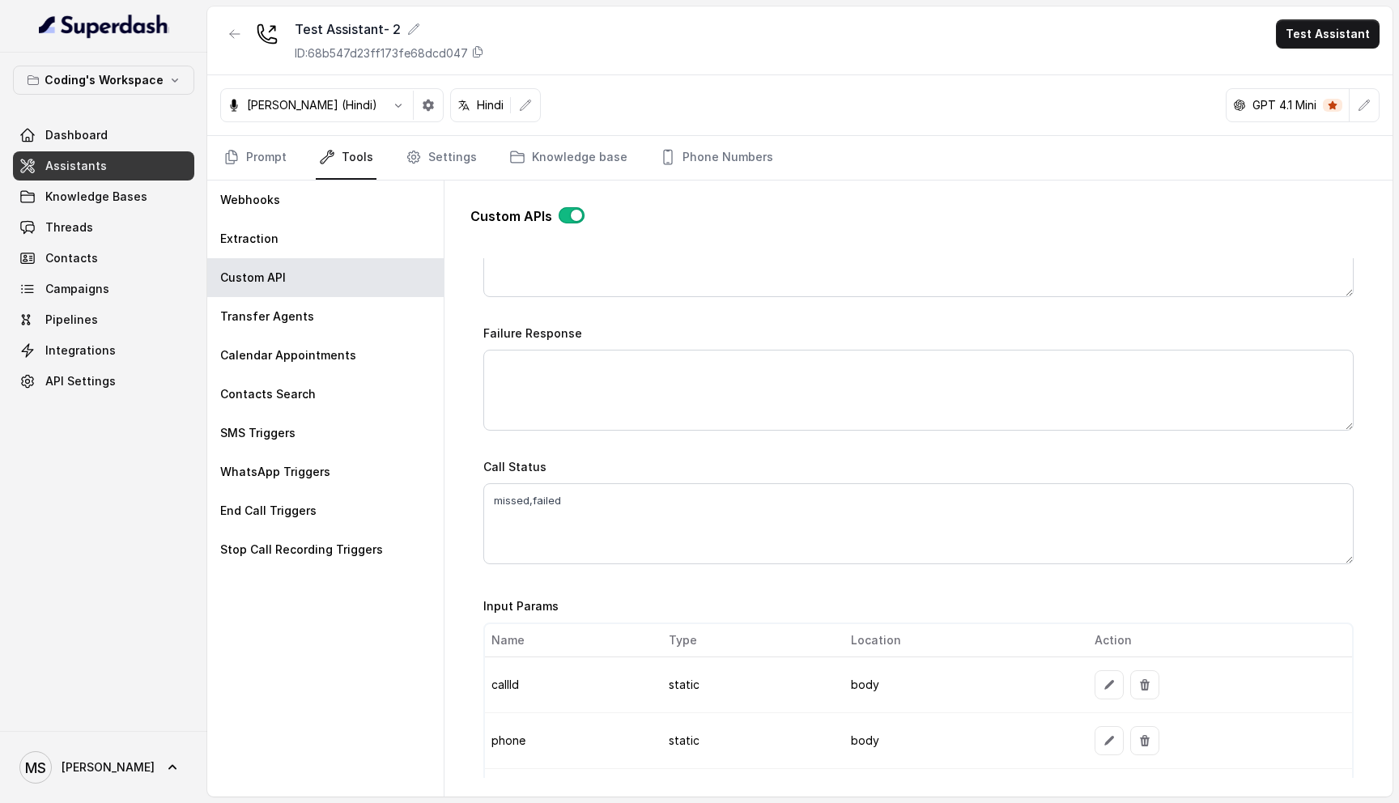
scroll to position [958, 0]
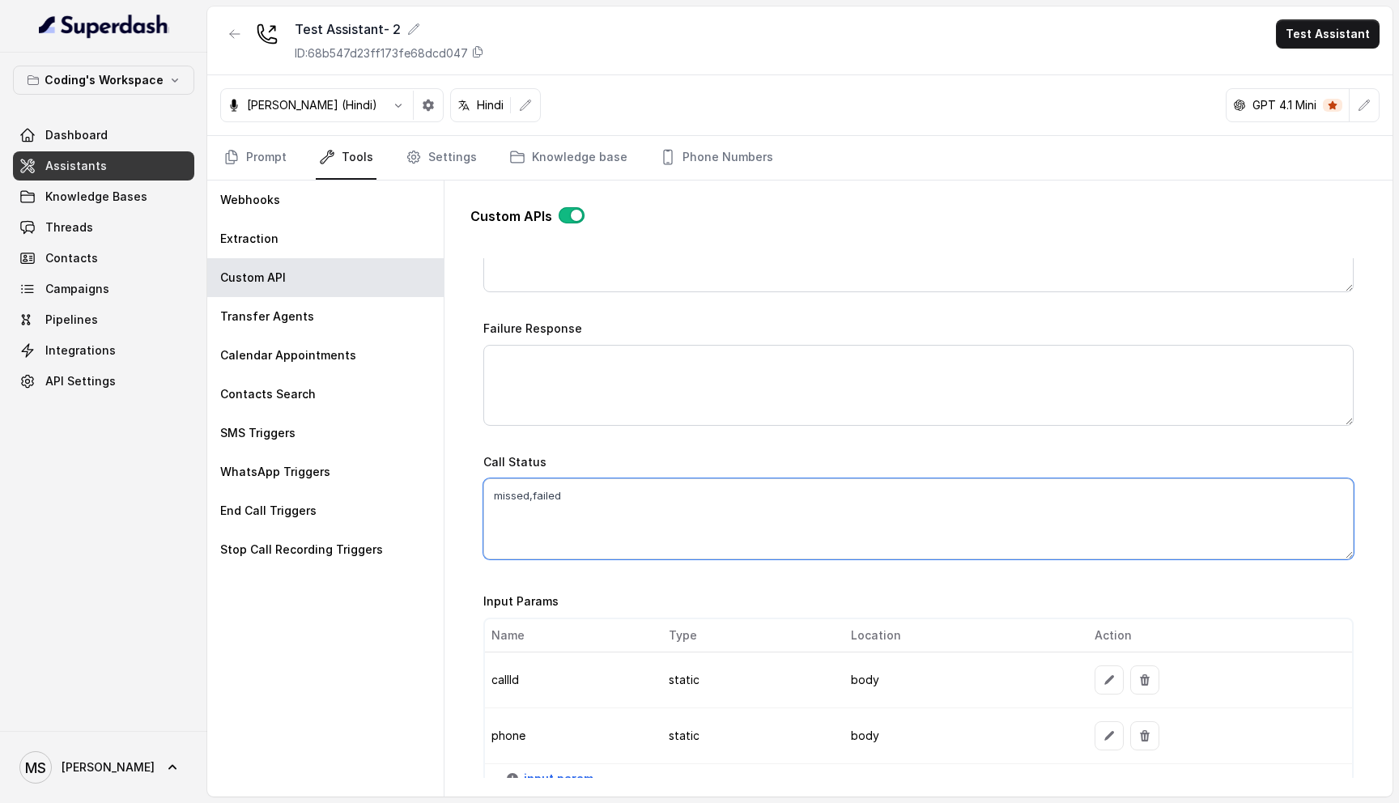
click at [619, 502] on textarea "missed,failed" at bounding box center [918, 518] width 870 height 81
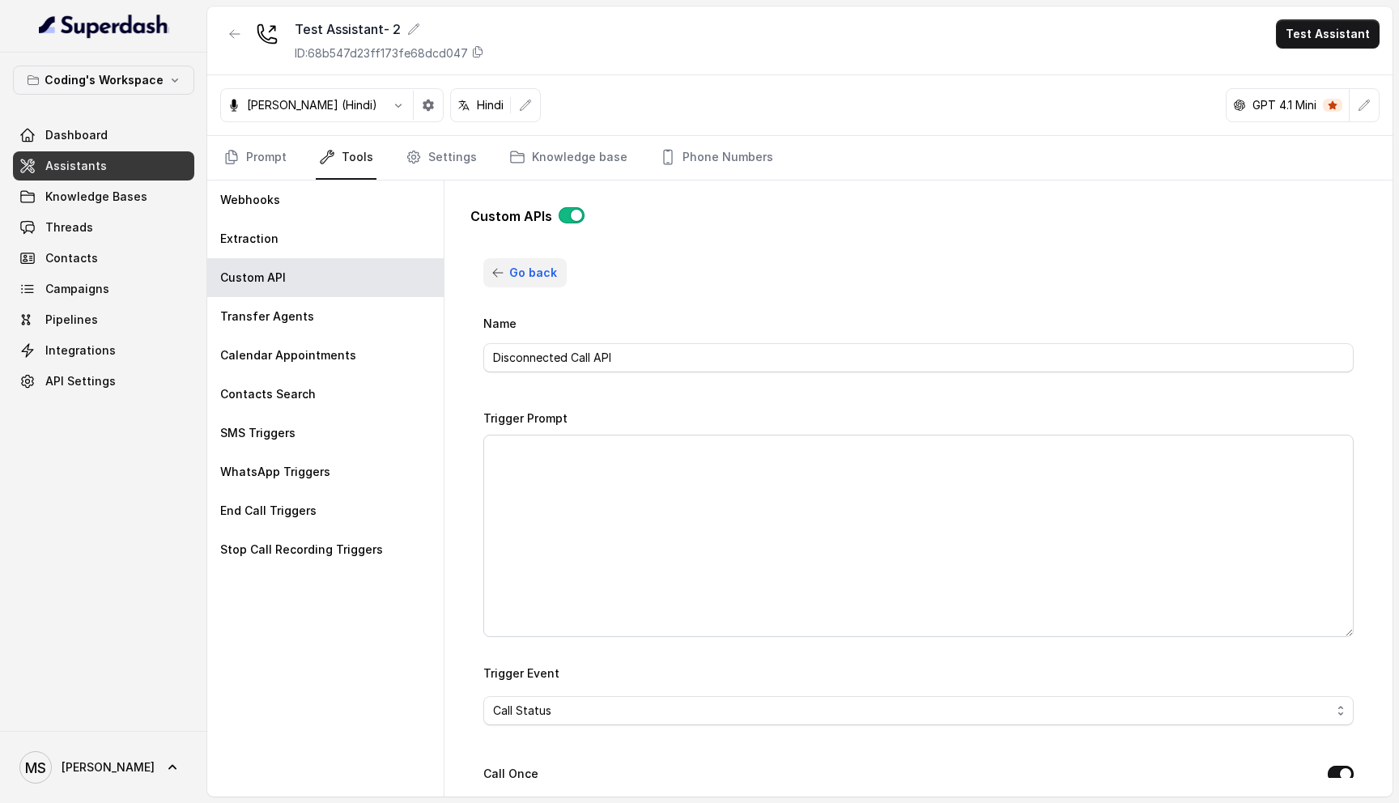
click at [502, 270] on icon "button" at bounding box center [497, 272] width 13 height 13
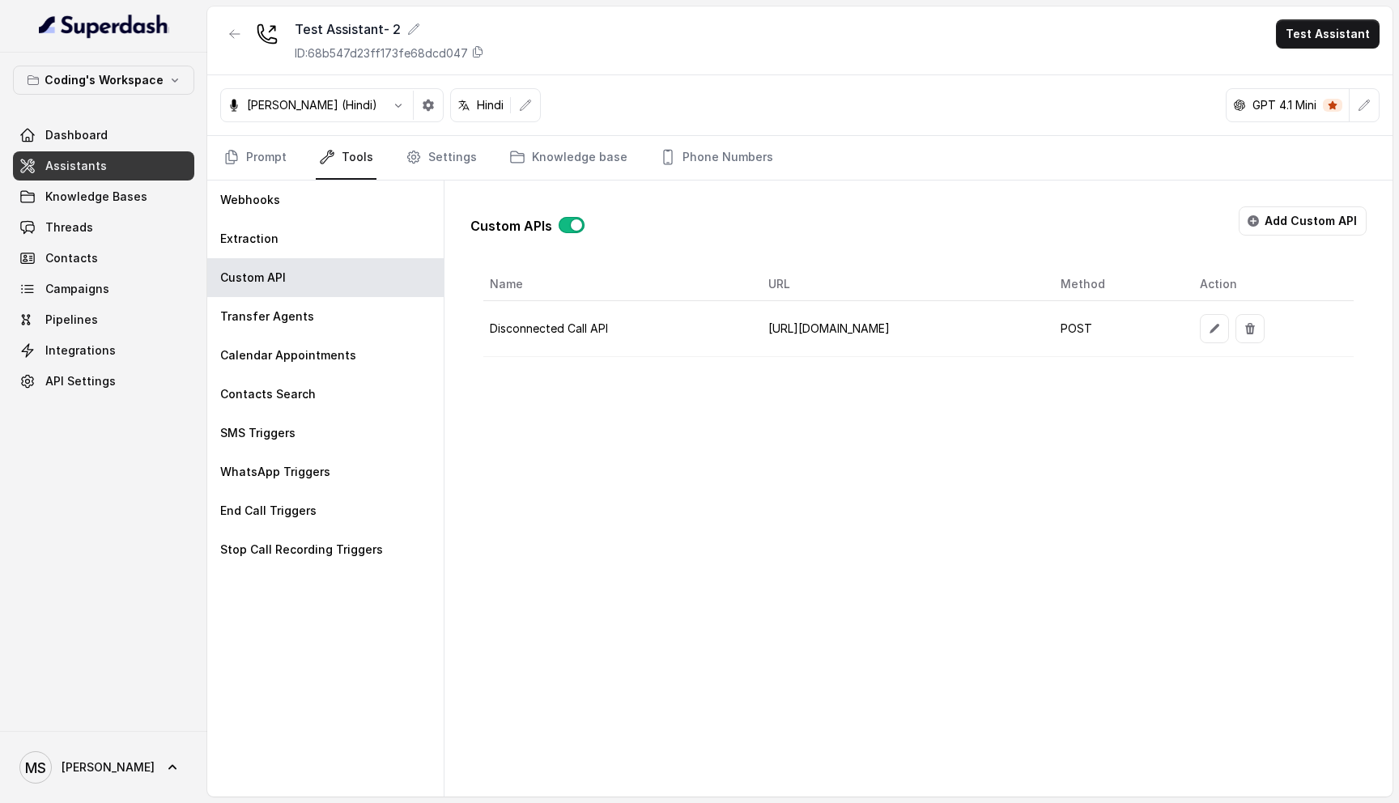
click at [692, 455] on div "Custom APIs Add Custom API Name URL Method Action Disconnected Call API [URL][D…" at bounding box center [918, 488] width 948 height 616
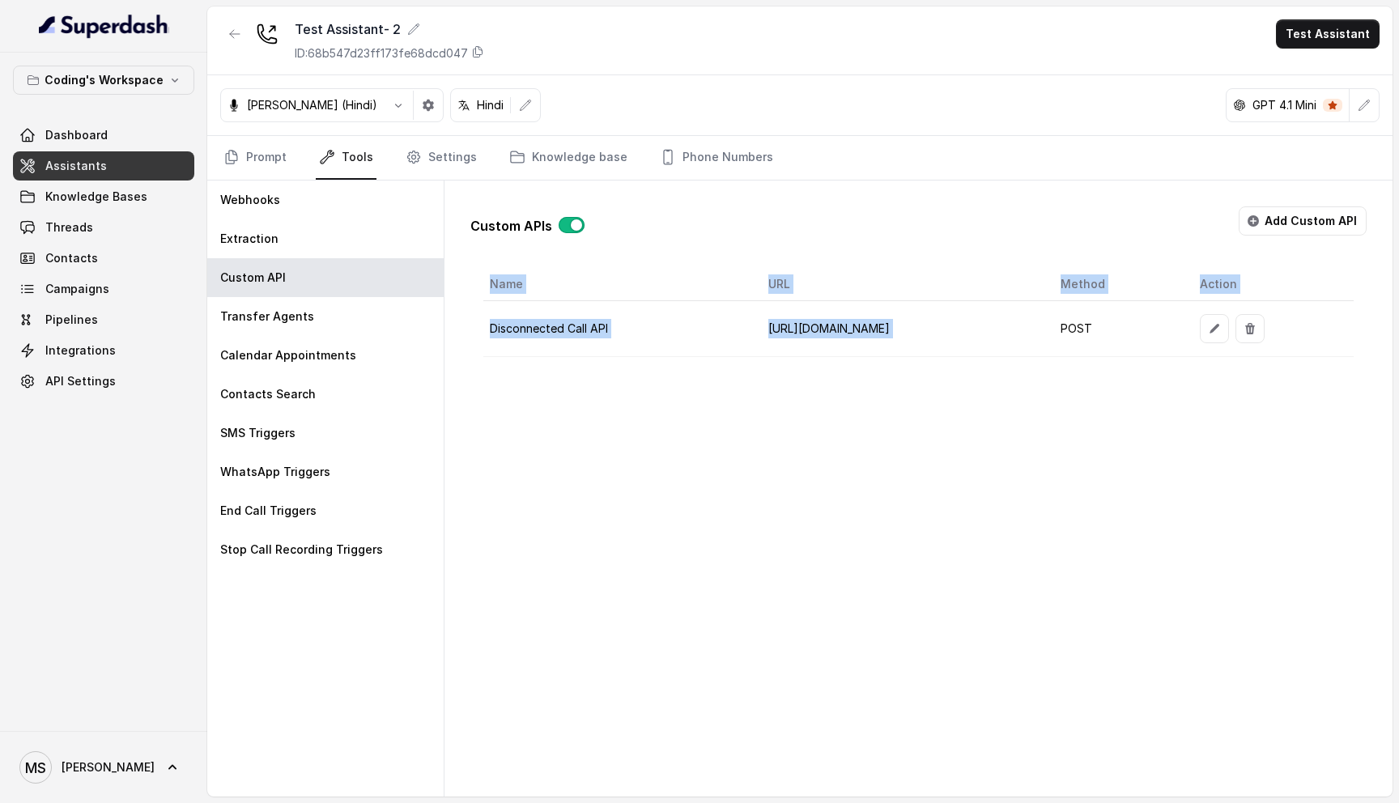
click at [692, 455] on div "Custom APIs Add Custom API Name URL Method Action Disconnected Call API [URL][D…" at bounding box center [918, 488] width 948 height 616
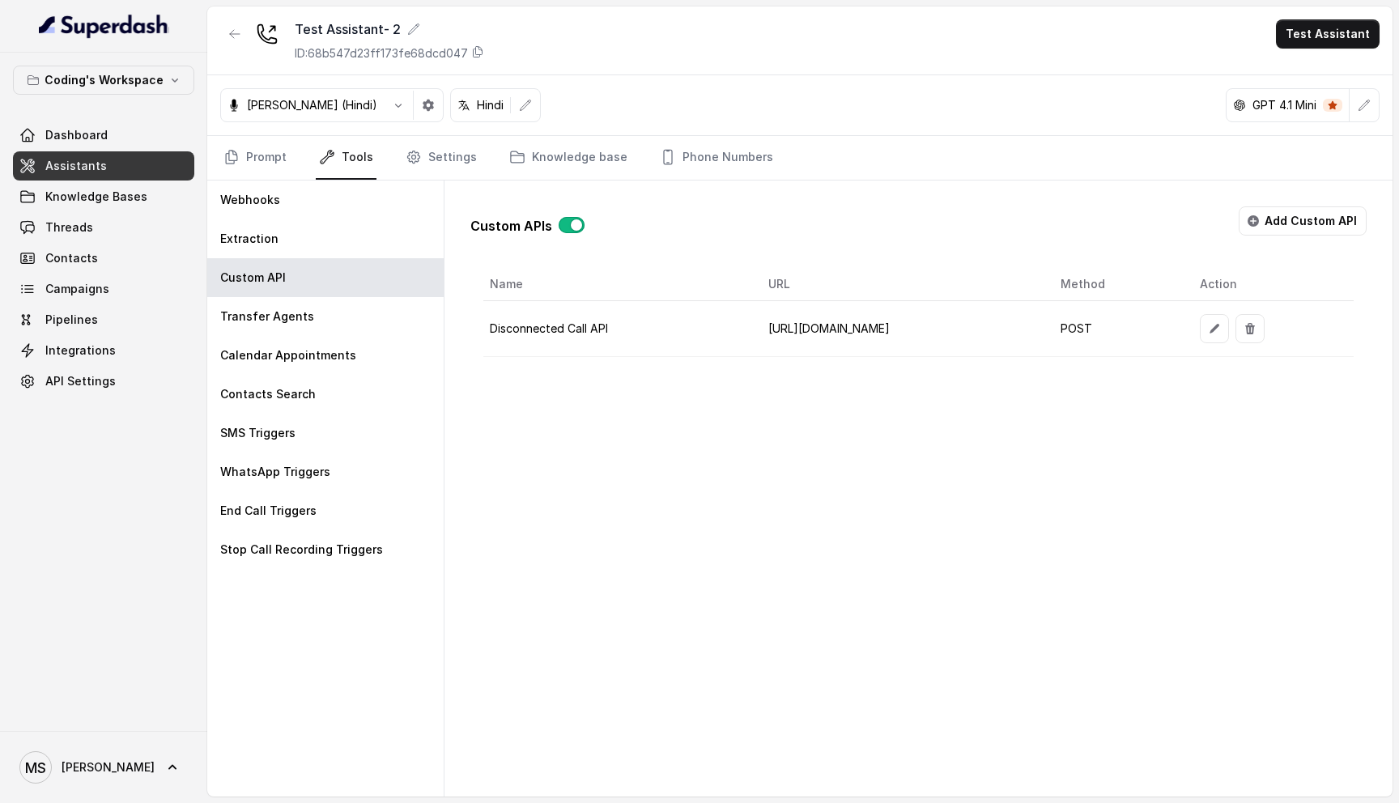
click at [692, 455] on div "Custom APIs Add Custom API Name URL Method Action Disconnected Call API [URL][D…" at bounding box center [918, 488] width 948 height 616
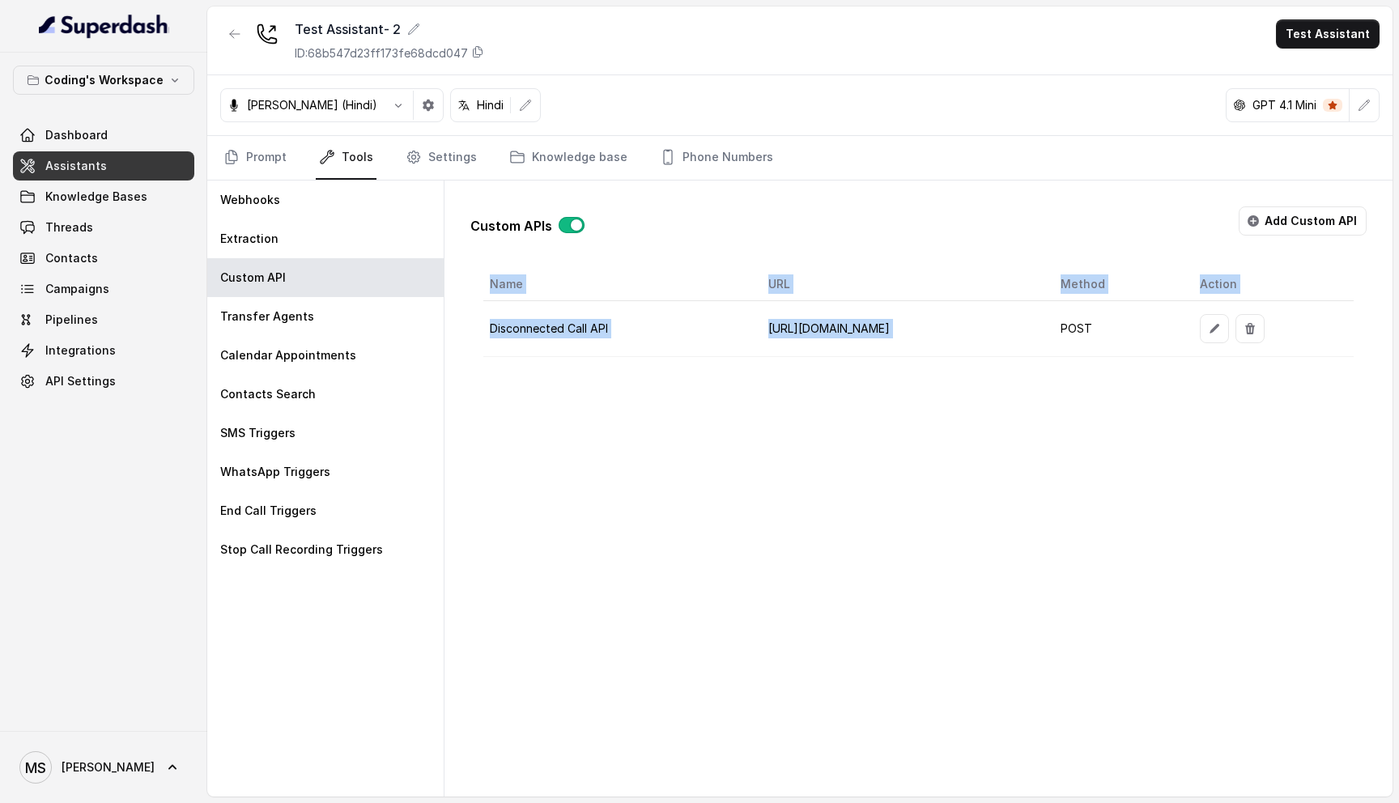
click at [692, 455] on div "Custom APIs Add Custom API Name URL Method Action Disconnected Call API [URL][D…" at bounding box center [918, 488] width 948 height 616
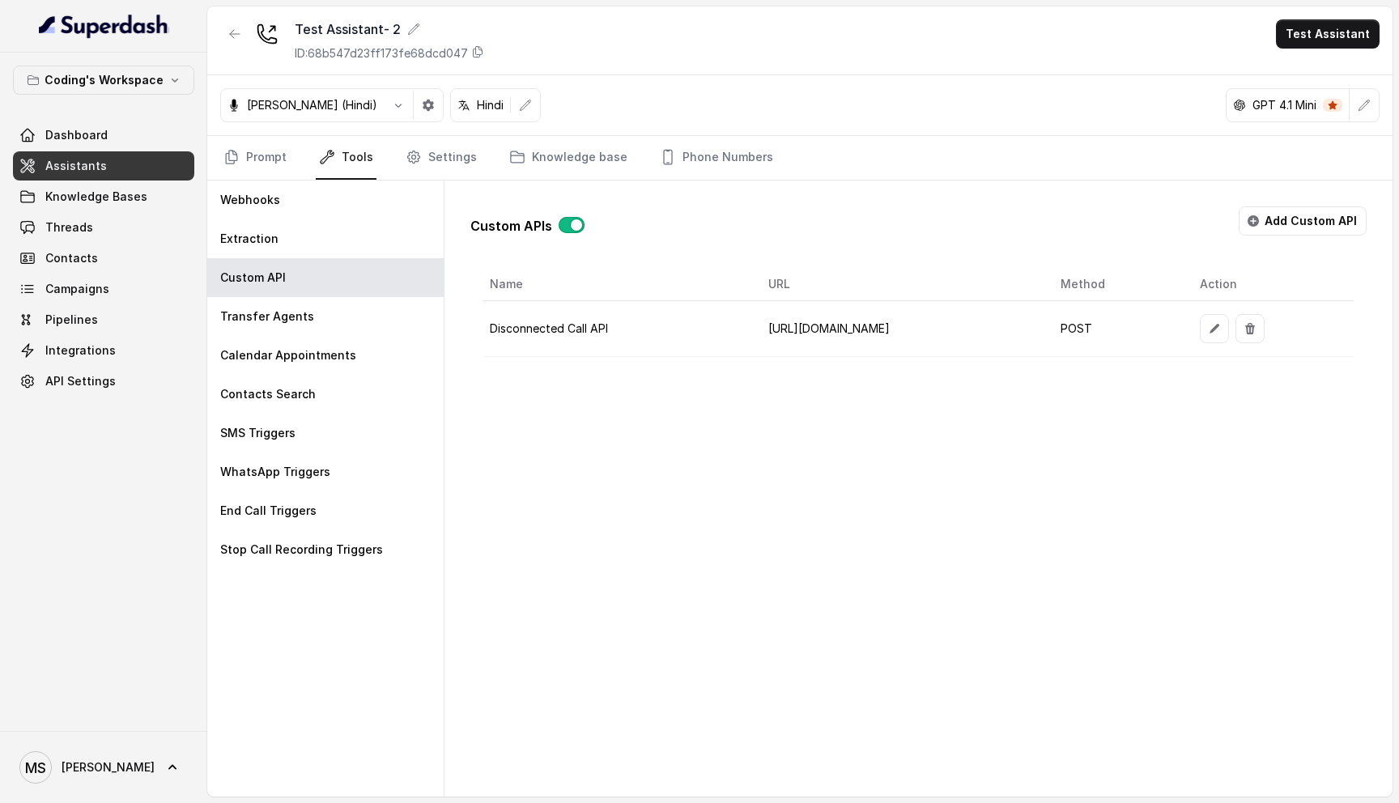
click at [692, 455] on div "Custom APIs Add Custom API Name URL Method Action Disconnected Call API [URL][D…" at bounding box center [918, 488] width 948 height 616
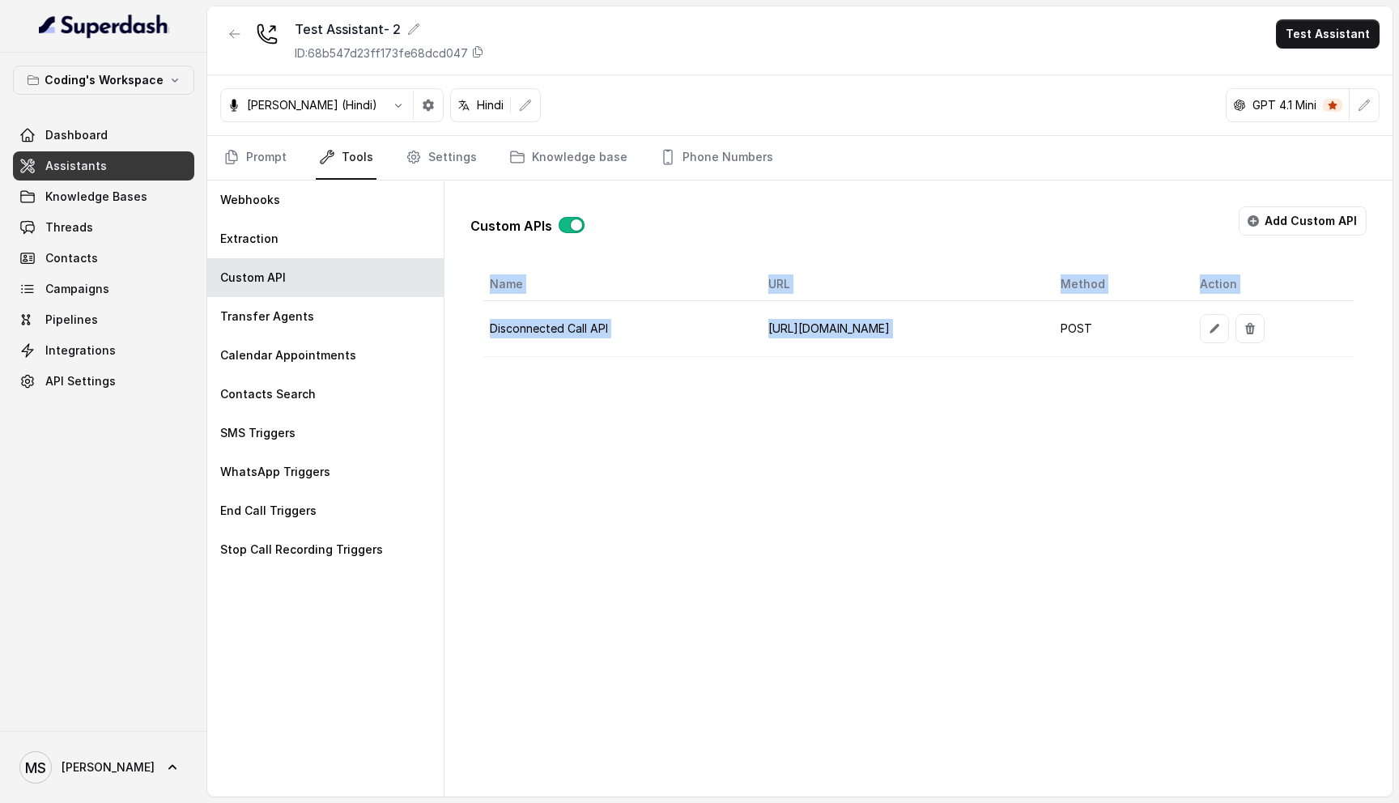
click at [692, 455] on div "Custom APIs Add Custom API Name URL Method Action Disconnected Call API [URL][D…" at bounding box center [918, 488] width 948 height 616
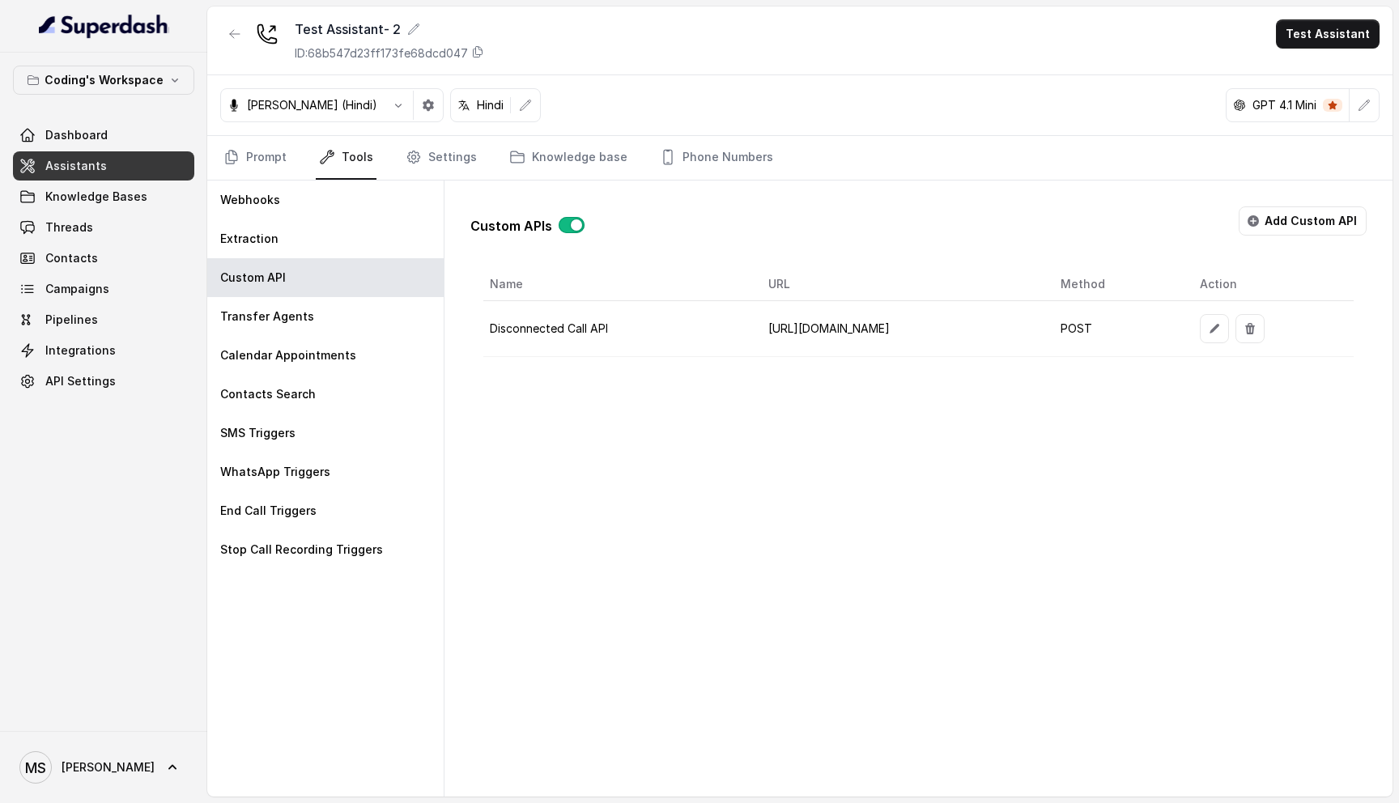
click at [755, 319] on td "[URL][DOMAIN_NAME]" at bounding box center [900, 329] width 291 height 56
drag, startPoint x: 472, startPoint y: 262, endPoint x: 1112, endPoint y: 678, distance: 763.5
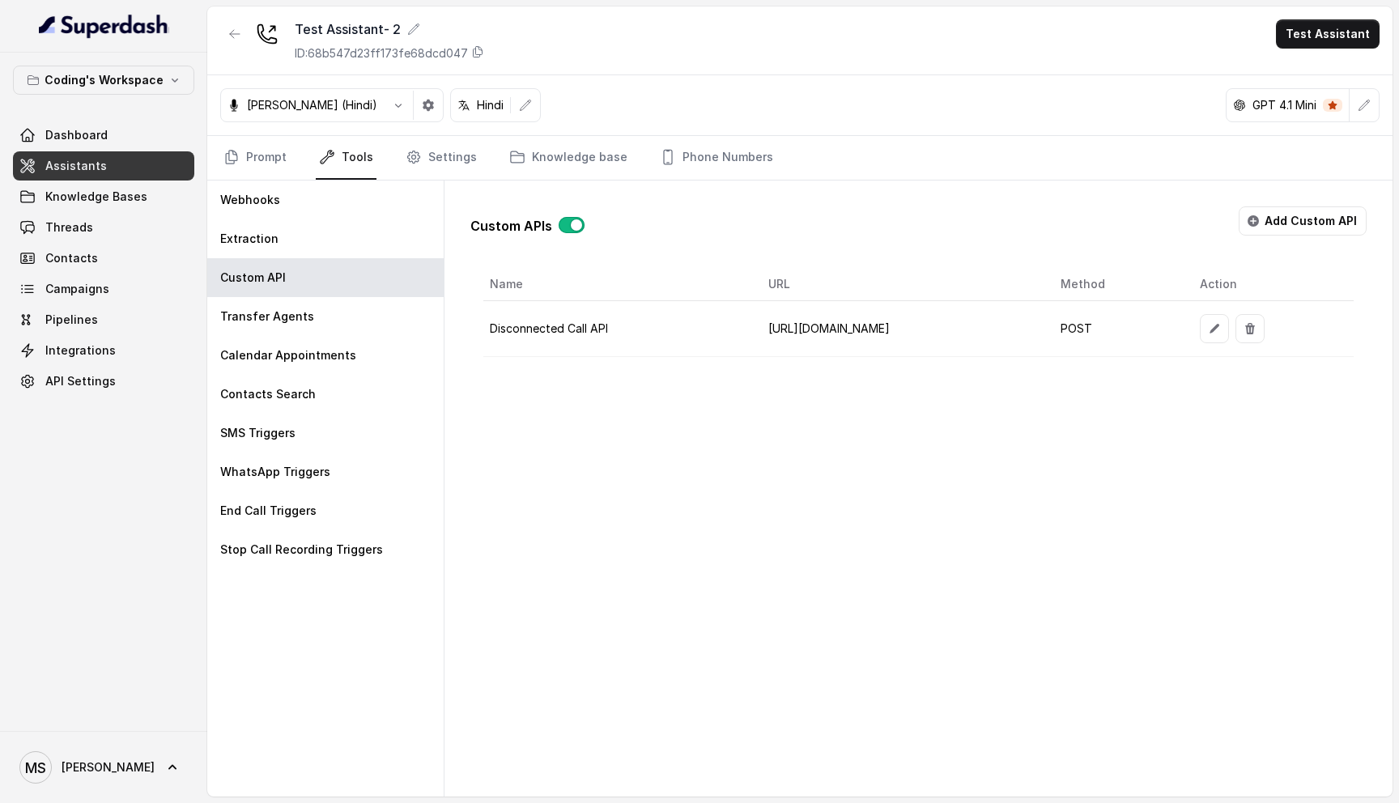
click at [1112, 678] on div "Custom APIs Add Custom API Name URL Method Action Disconnected Call API [URL][D…" at bounding box center [918, 488] width 948 height 616
click at [1229, 333] on button "button" at bounding box center [1214, 328] width 29 height 29
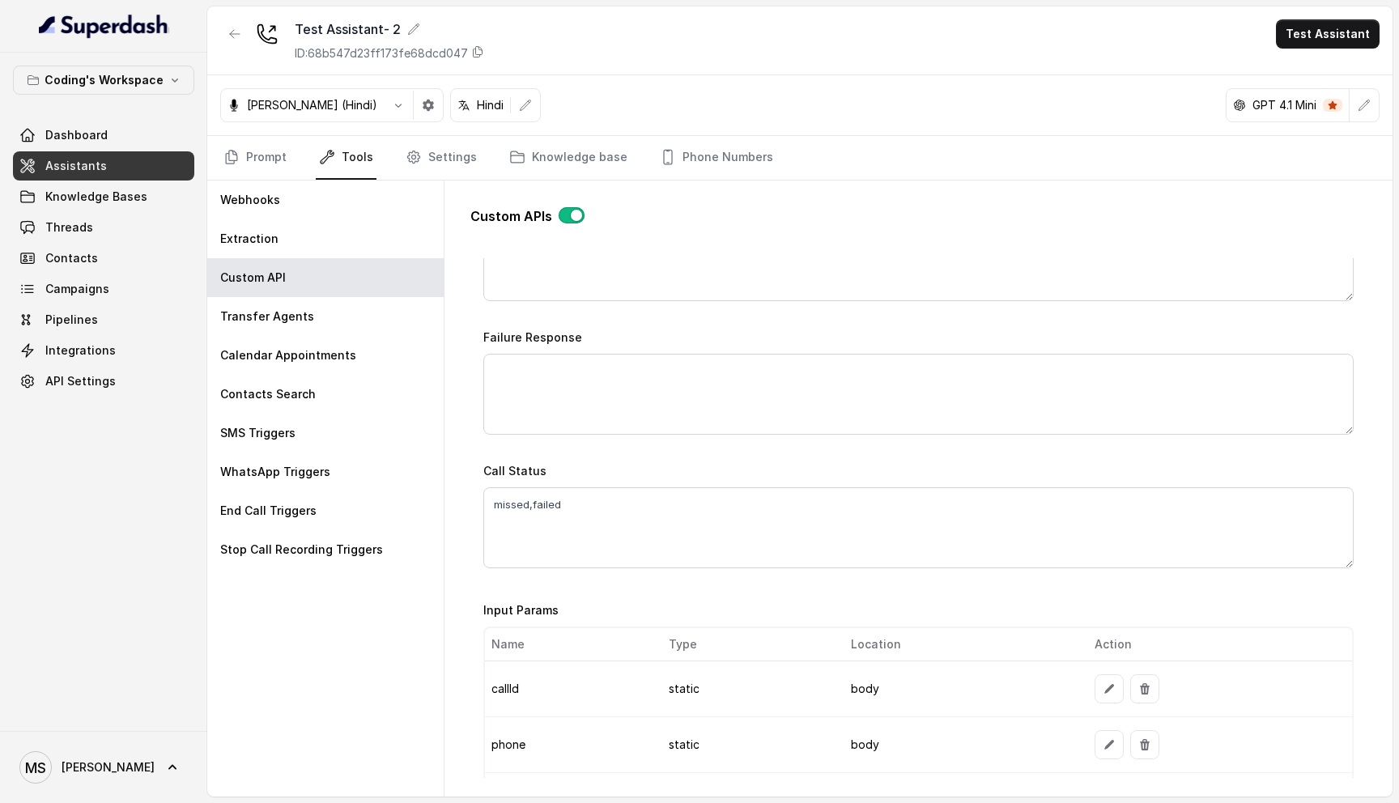
scroll to position [1178, 0]
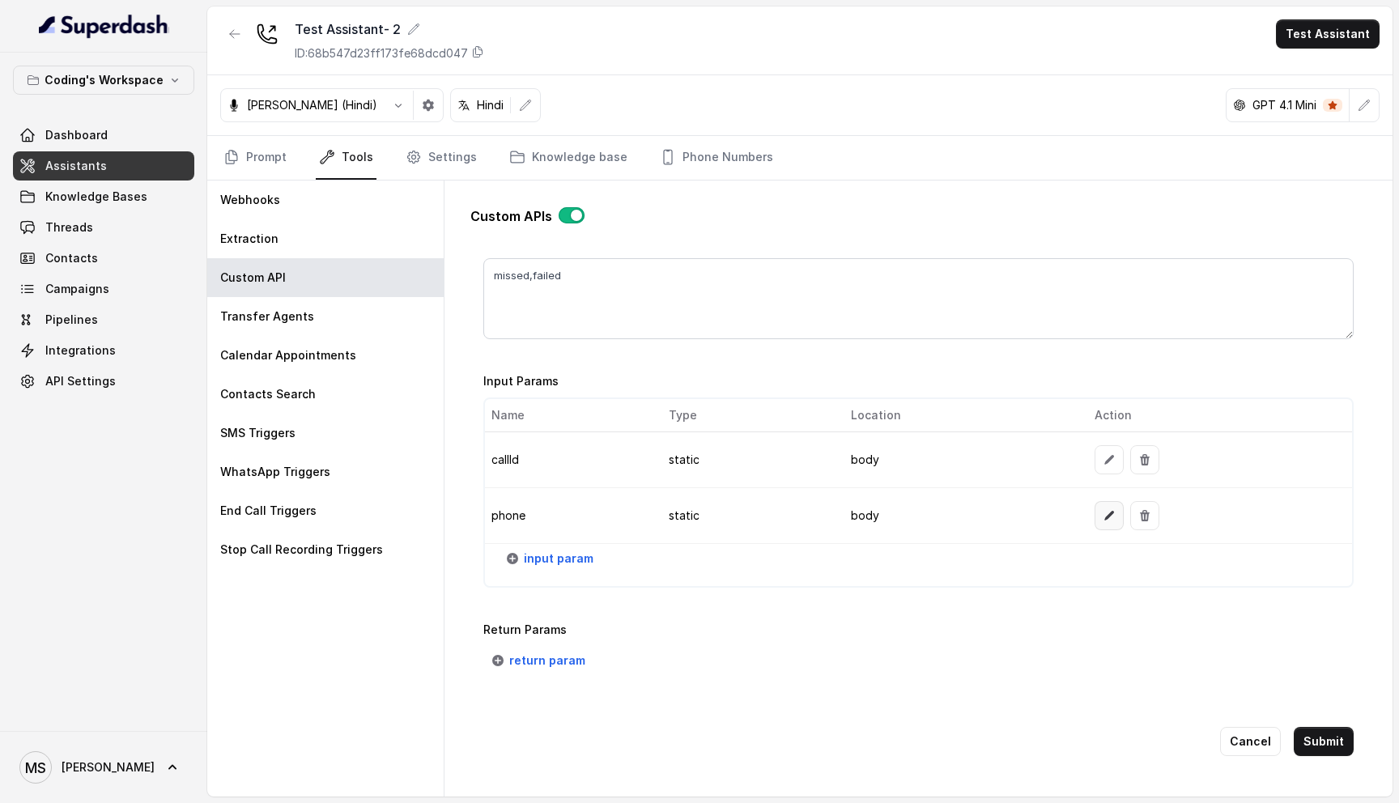
click at [1102, 511] on icon "button" at bounding box center [1108, 515] width 13 height 13
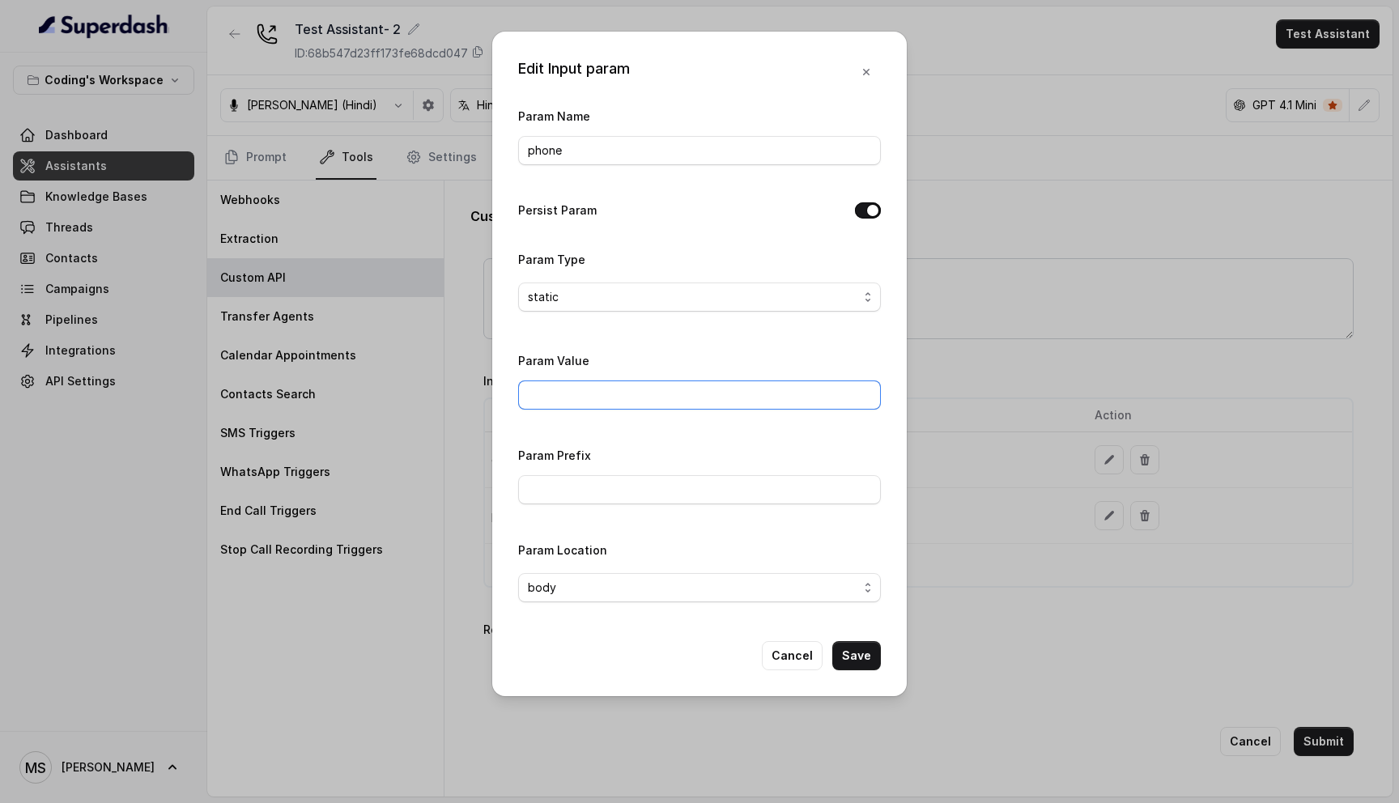
click at [560, 398] on input "Param Value" at bounding box center [699, 394] width 363 height 29
click at [864, 73] on icon "button" at bounding box center [866, 72] width 6 height 6
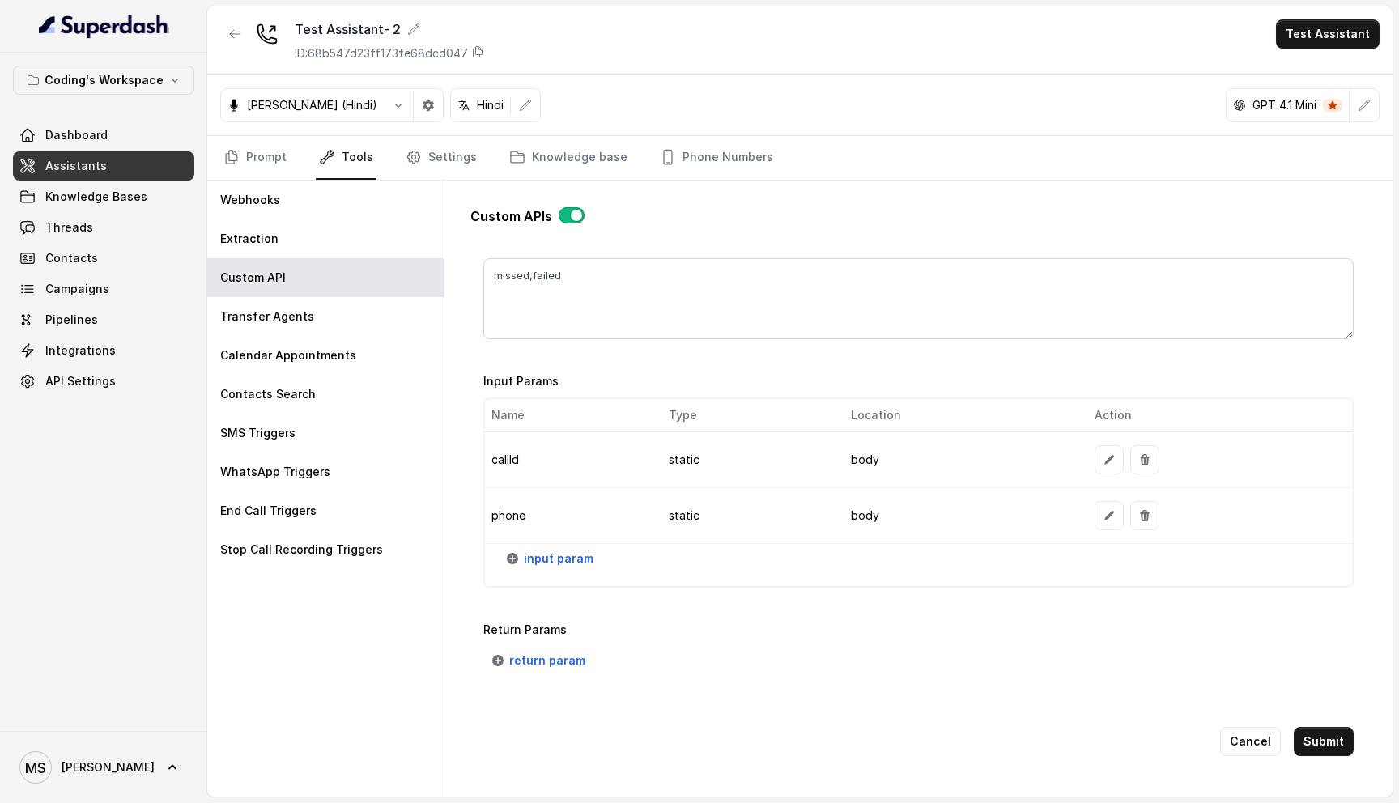
click at [521, 457] on td "callId" at bounding box center [571, 460] width 172 height 56
click at [1094, 457] on button "button" at bounding box center [1108, 459] width 29 height 29
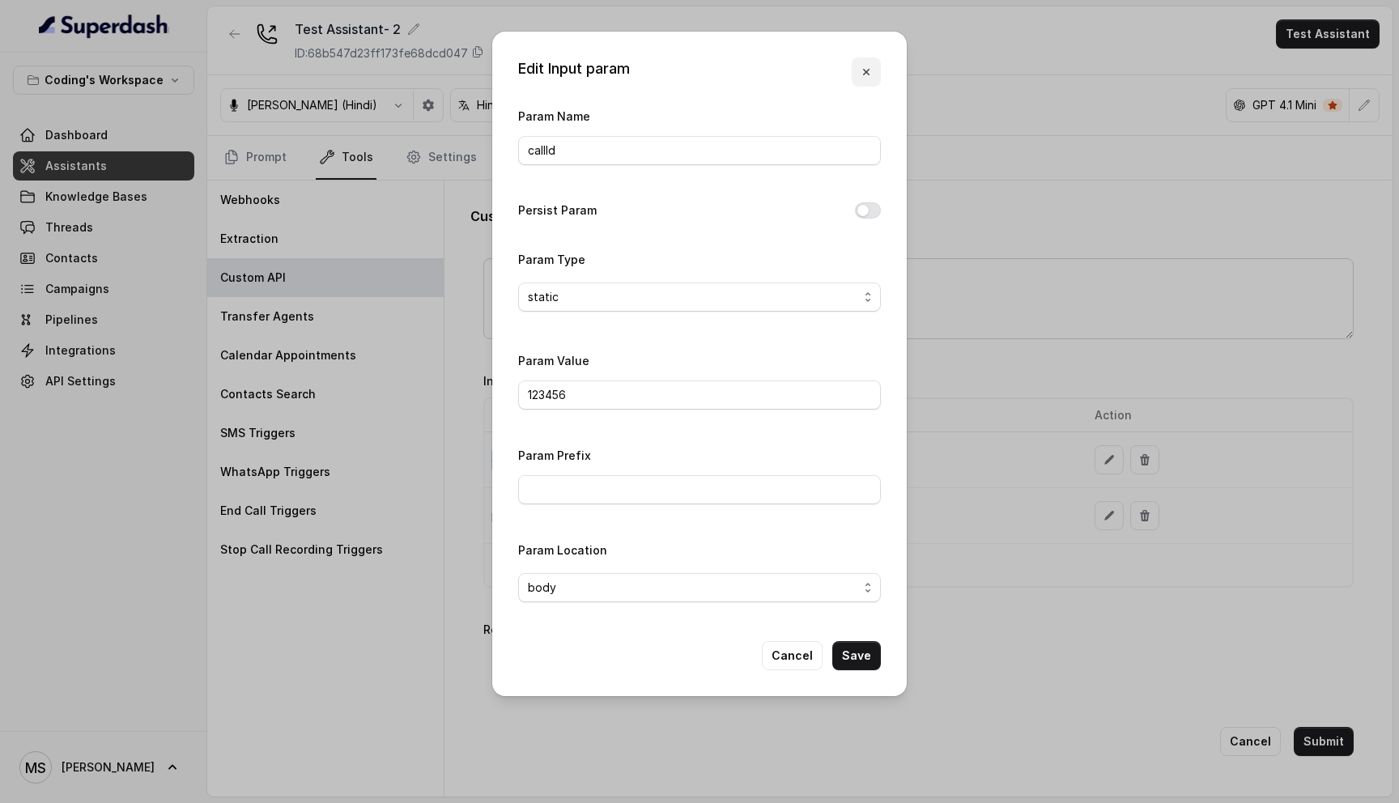
click at [859, 76] on button "button" at bounding box center [865, 71] width 29 height 29
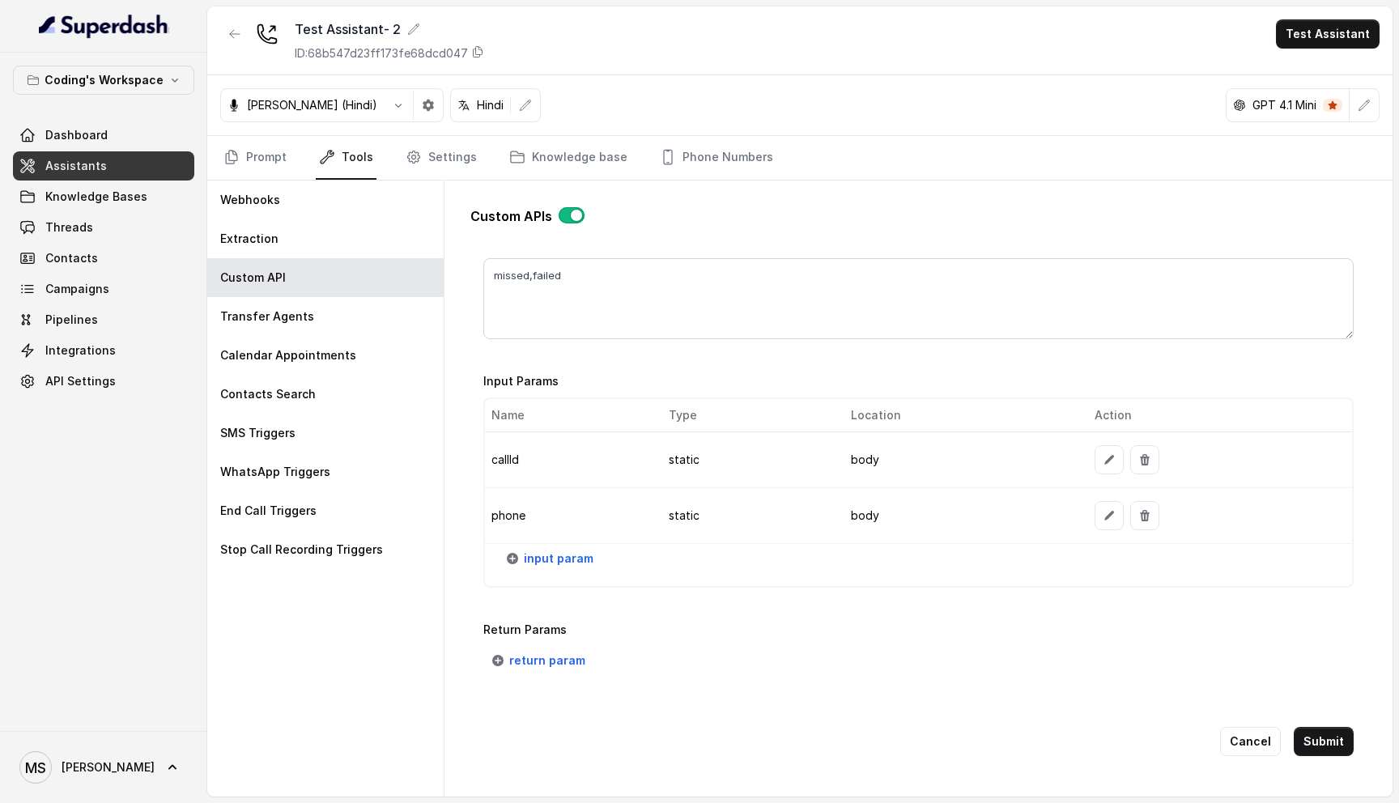
click at [512, 512] on td "phone" at bounding box center [571, 516] width 172 height 56
click at [533, 451] on td "callId" at bounding box center [571, 460] width 172 height 56
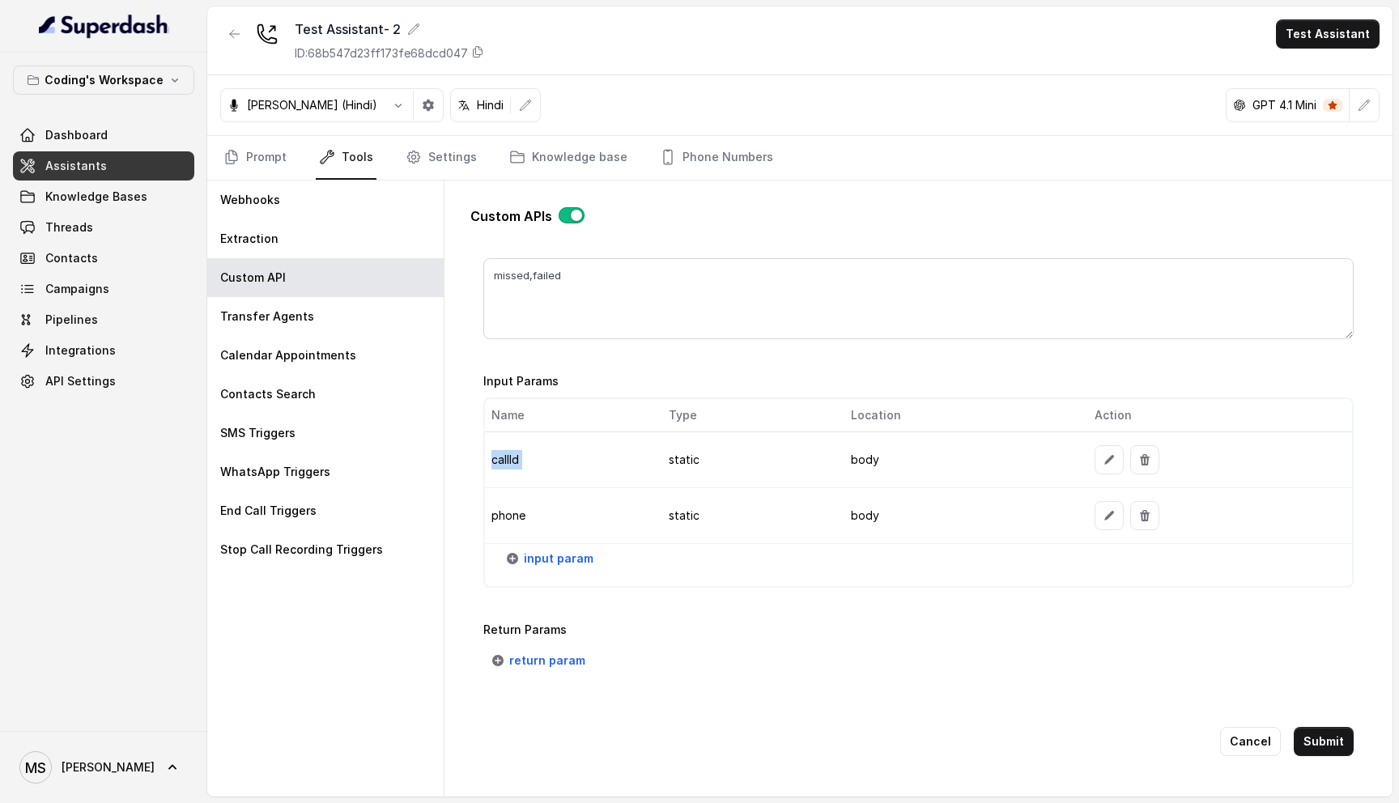
click at [533, 451] on td "callId" at bounding box center [571, 460] width 172 height 56
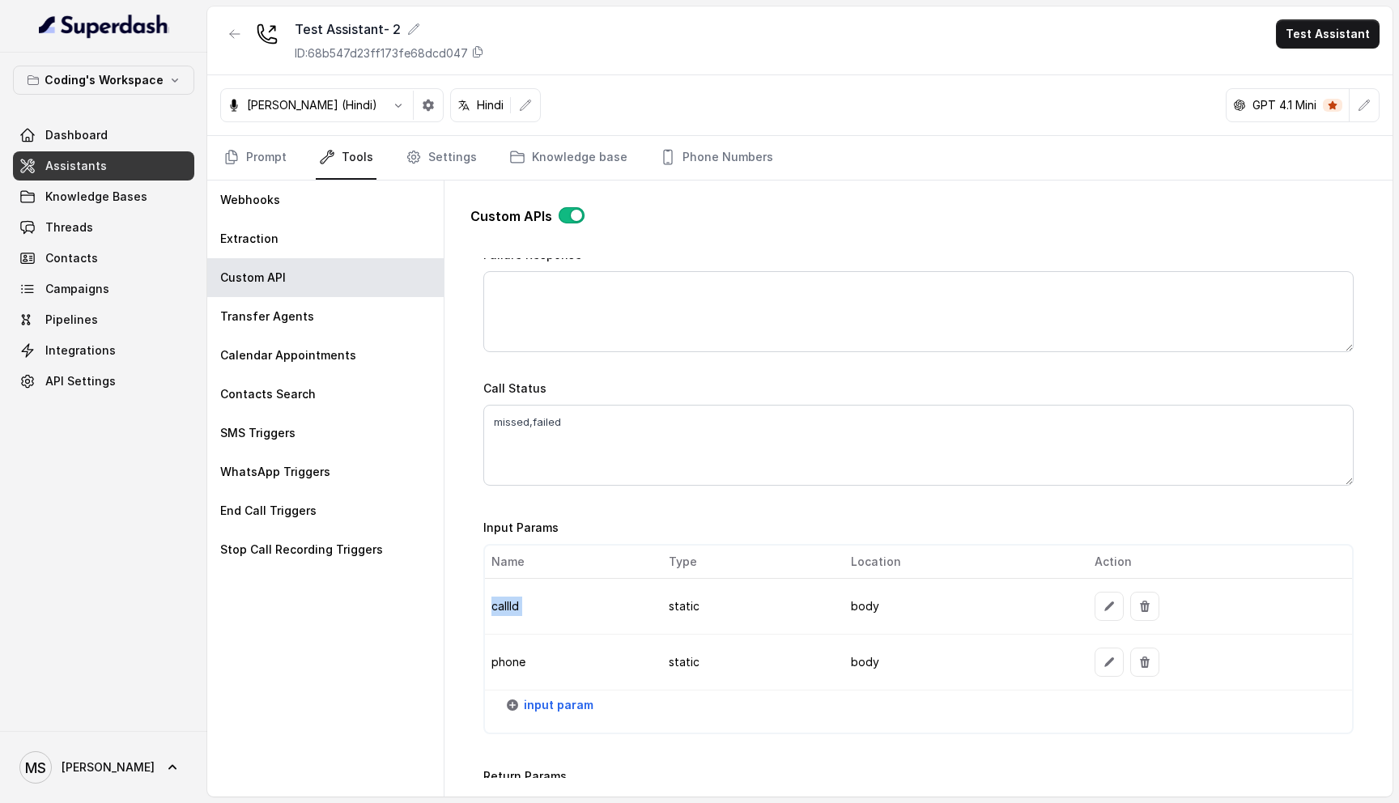
scroll to position [1025, 0]
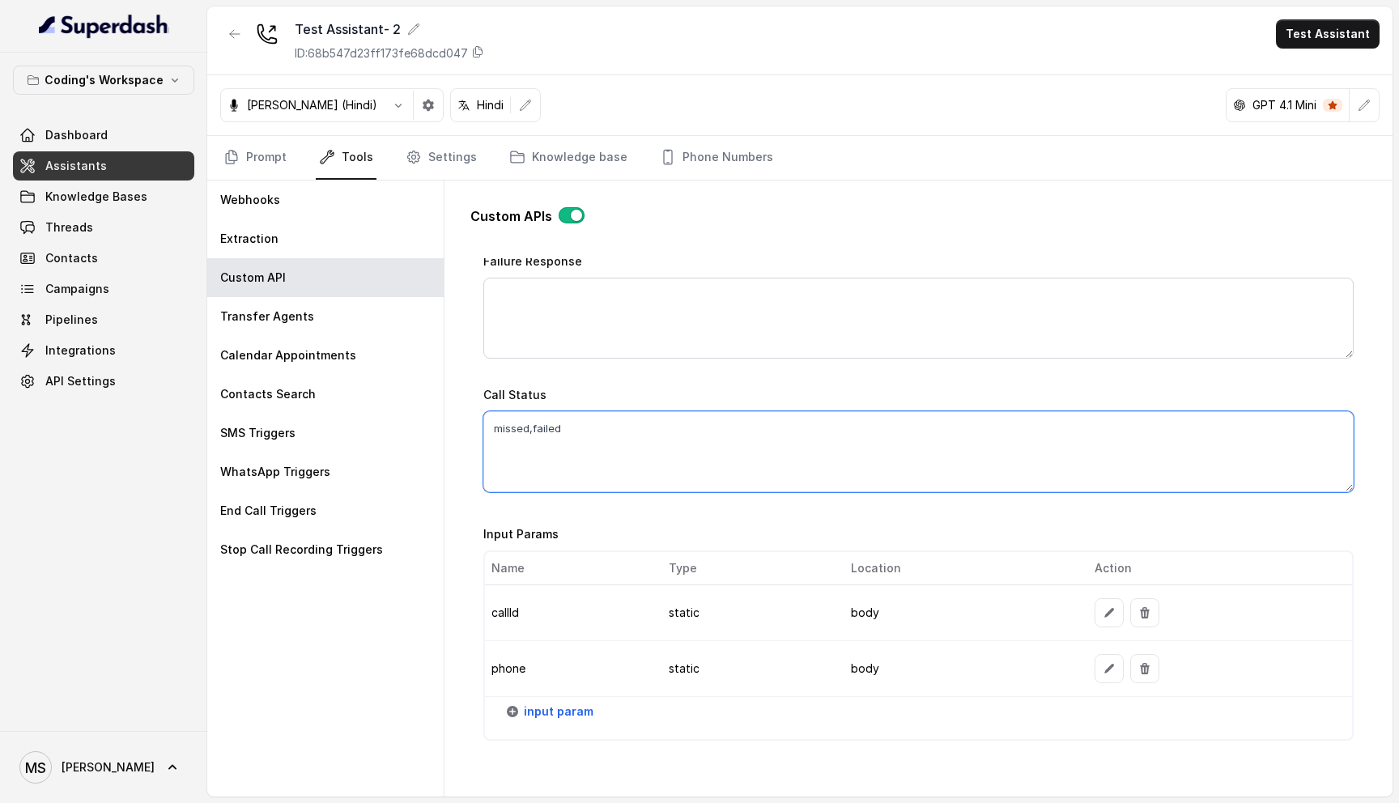
drag, startPoint x: 567, startPoint y: 423, endPoint x: 489, endPoint y: 420, distance: 77.8
click at [489, 420] on textarea "missed,failed" at bounding box center [918, 451] width 870 height 81
click at [554, 412] on textarea "missed,failed" at bounding box center [918, 451] width 870 height 81
drag, startPoint x: 579, startPoint y: 426, endPoint x: 487, endPoint y: 420, distance: 91.6
click at [487, 420] on textarea "missed,failed" at bounding box center [918, 451] width 870 height 81
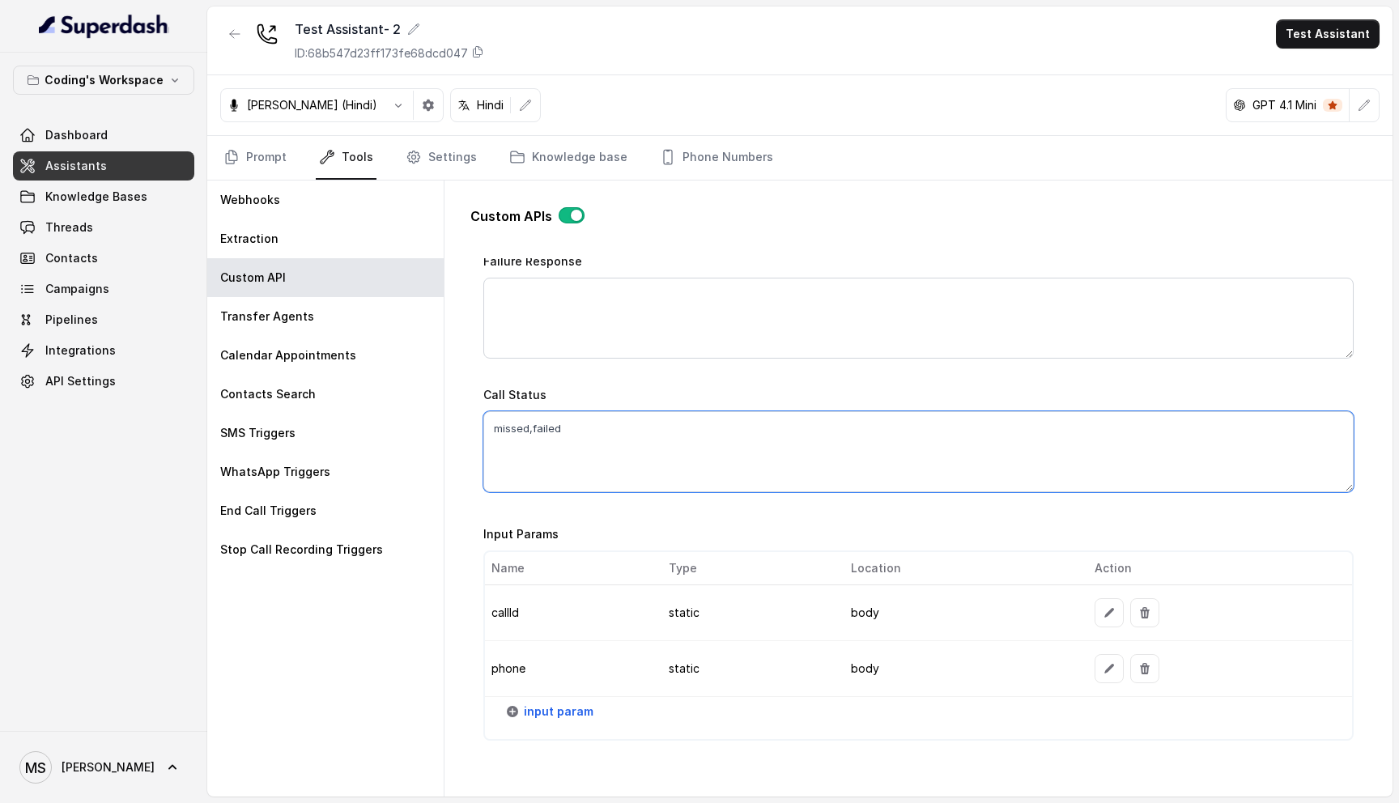
click at [513, 418] on textarea "missed,failed" at bounding box center [918, 451] width 870 height 81
click at [551, 421] on textarea "missed,failed" at bounding box center [918, 451] width 870 height 81
click at [503, 428] on textarea "missed,failed" at bounding box center [918, 451] width 870 height 81
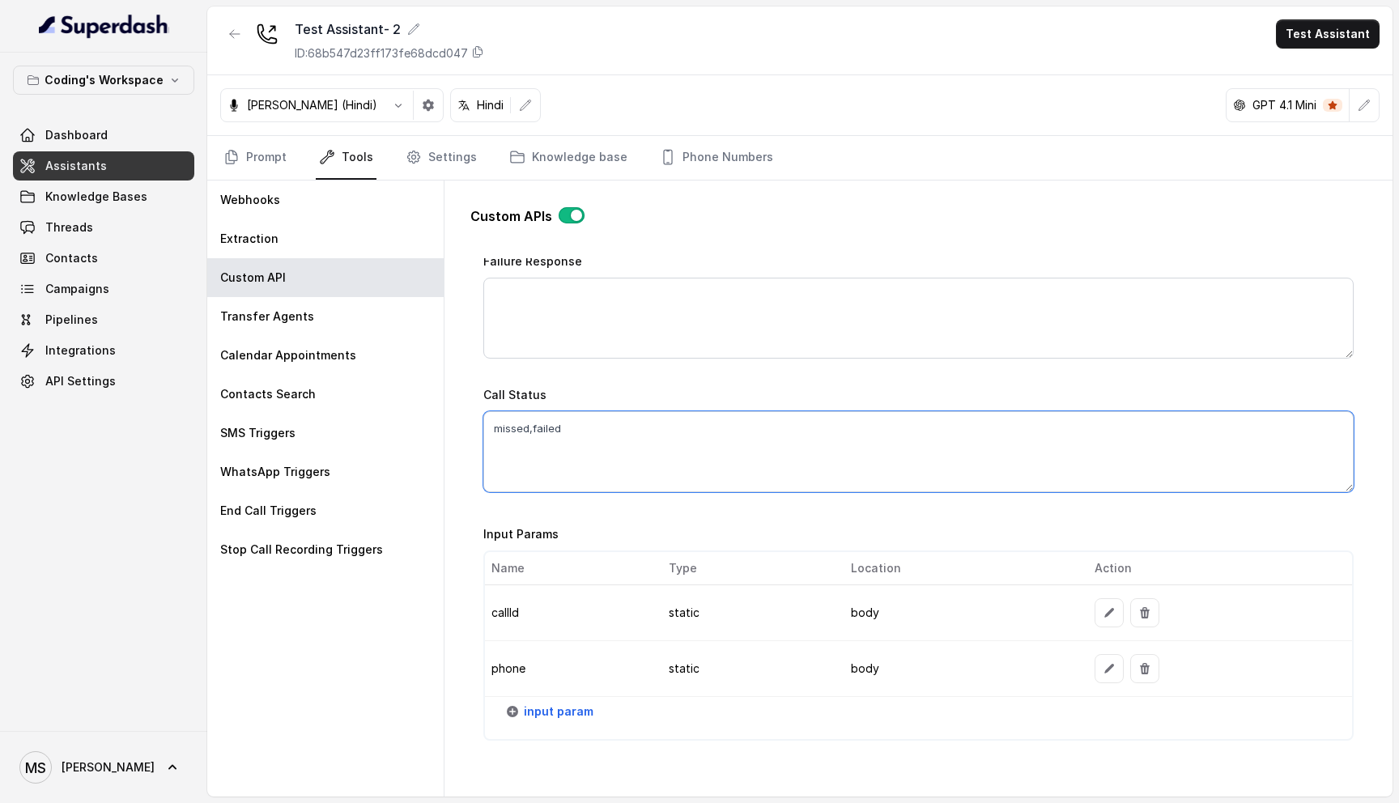
click at [503, 428] on textarea "missed,failed" at bounding box center [918, 451] width 870 height 81
click at [551, 423] on textarea "missed,failed" at bounding box center [918, 451] width 870 height 81
click at [512, 414] on textarea "missed,failed" at bounding box center [918, 451] width 870 height 81
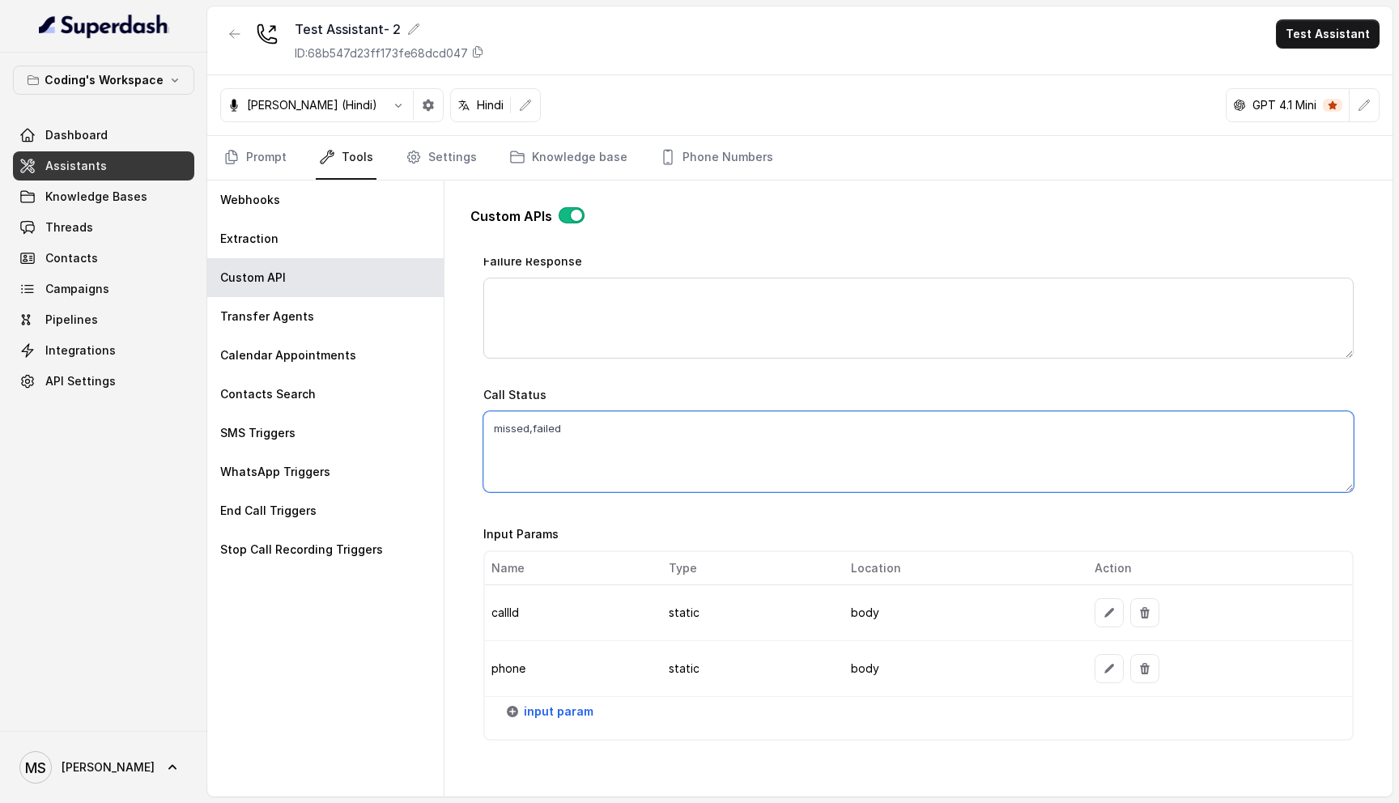
click at [512, 414] on textarea "missed,failed" at bounding box center [918, 451] width 870 height 81
click at [551, 426] on textarea "missed,failed" at bounding box center [918, 451] width 870 height 81
click at [490, 427] on textarea "missed,failed" at bounding box center [918, 451] width 870 height 81
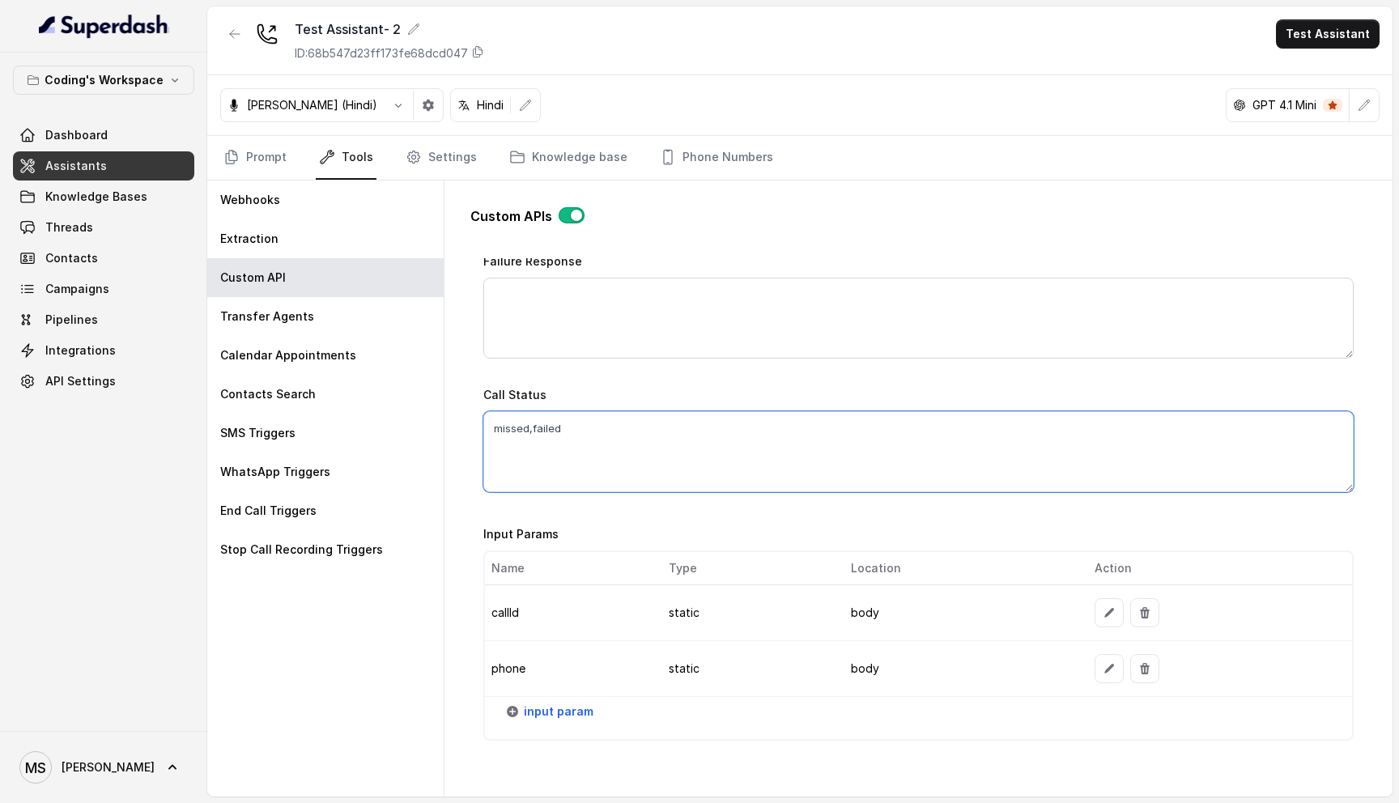
click at [490, 427] on textarea "missed,failed" at bounding box center [918, 451] width 870 height 81
click at [560, 428] on textarea "missed,failed" at bounding box center [918, 451] width 870 height 81
click at [504, 420] on textarea "missed,failed" at bounding box center [918, 451] width 870 height 81
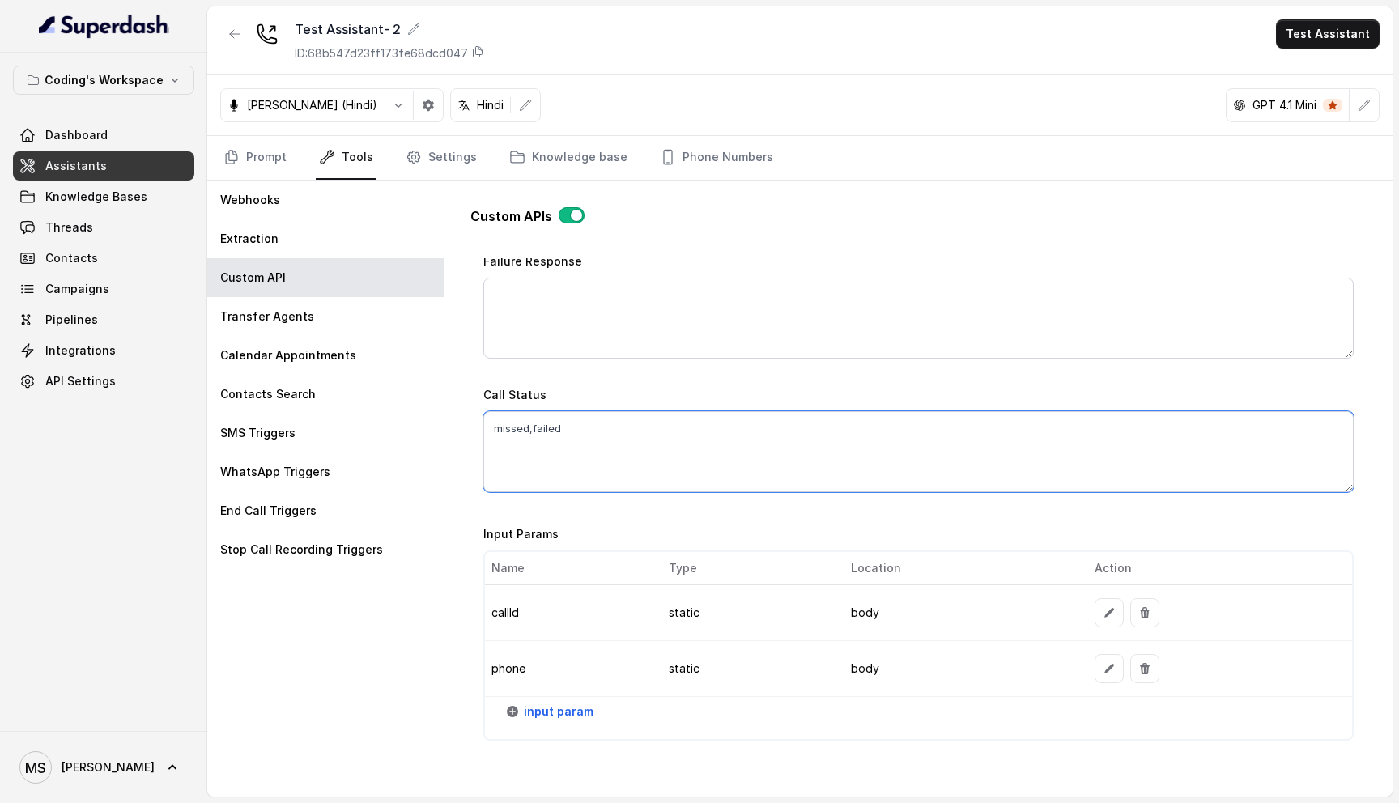
click at [549, 428] on textarea "missed,failed" at bounding box center [918, 451] width 870 height 81
click at [512, 427] on textarea "missed,failed" at bounding box center [918, 451] width 870 height 81
click at [550, 424] on textarea "missed,failed" at bounding box center [918, 451] width 870 height 81
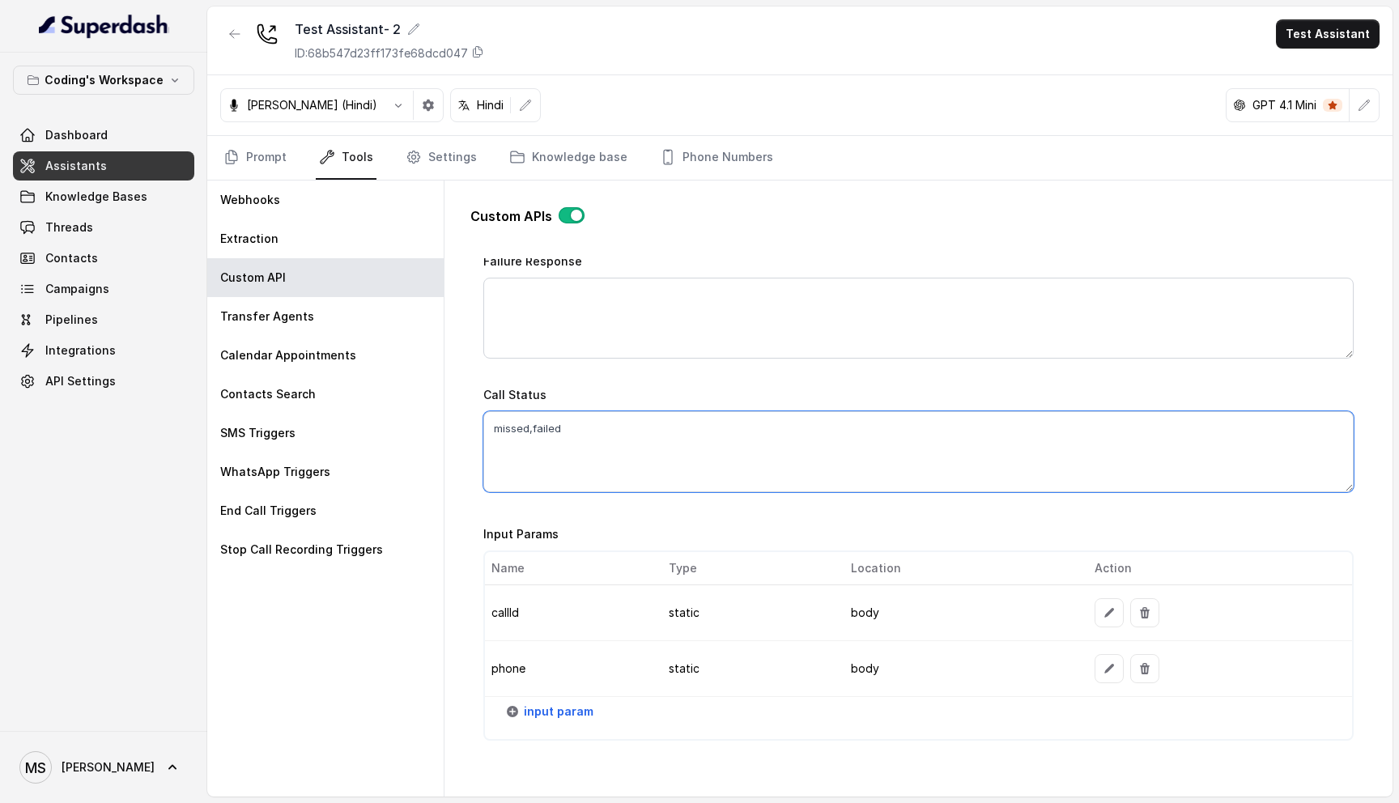
click at [550, 424] on textarea "missed,failed" at bounding box center [918, 451] width 870 height 81
click at [778, 518] on div "Input Params Name Type Location Action callId static body phone static body inp…" at bounding box center [918, 629] width 870 height 223
click at [582, 438] on textarea "missed,failed" at bounding box center [918, 451] width 870 height 81
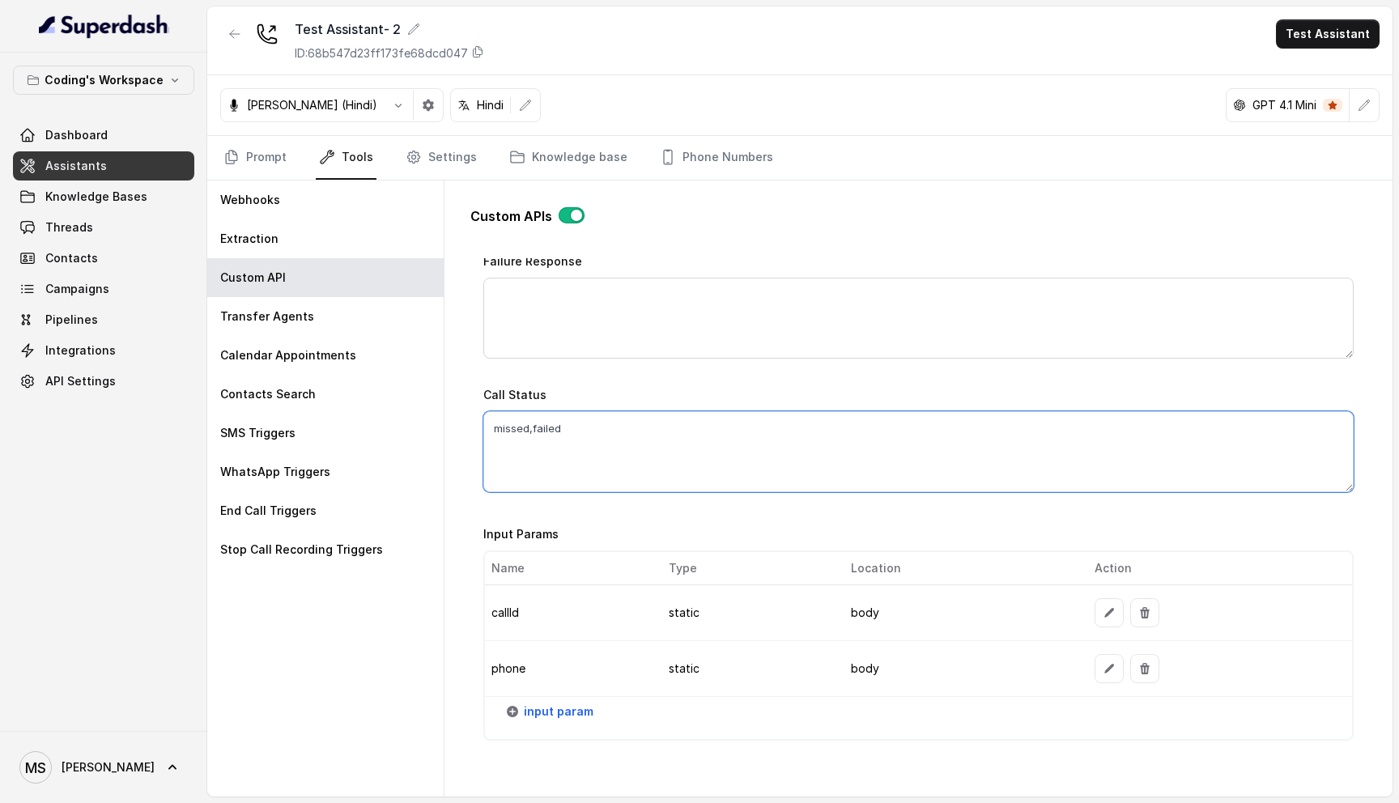
click at [513, 424] on textarea "missed,failed" at bounding box center [918, 451] width 870 height 81
click at [555, 423] on textarea "missed,failed" at bounding box center [918, 451] width 870 height 81
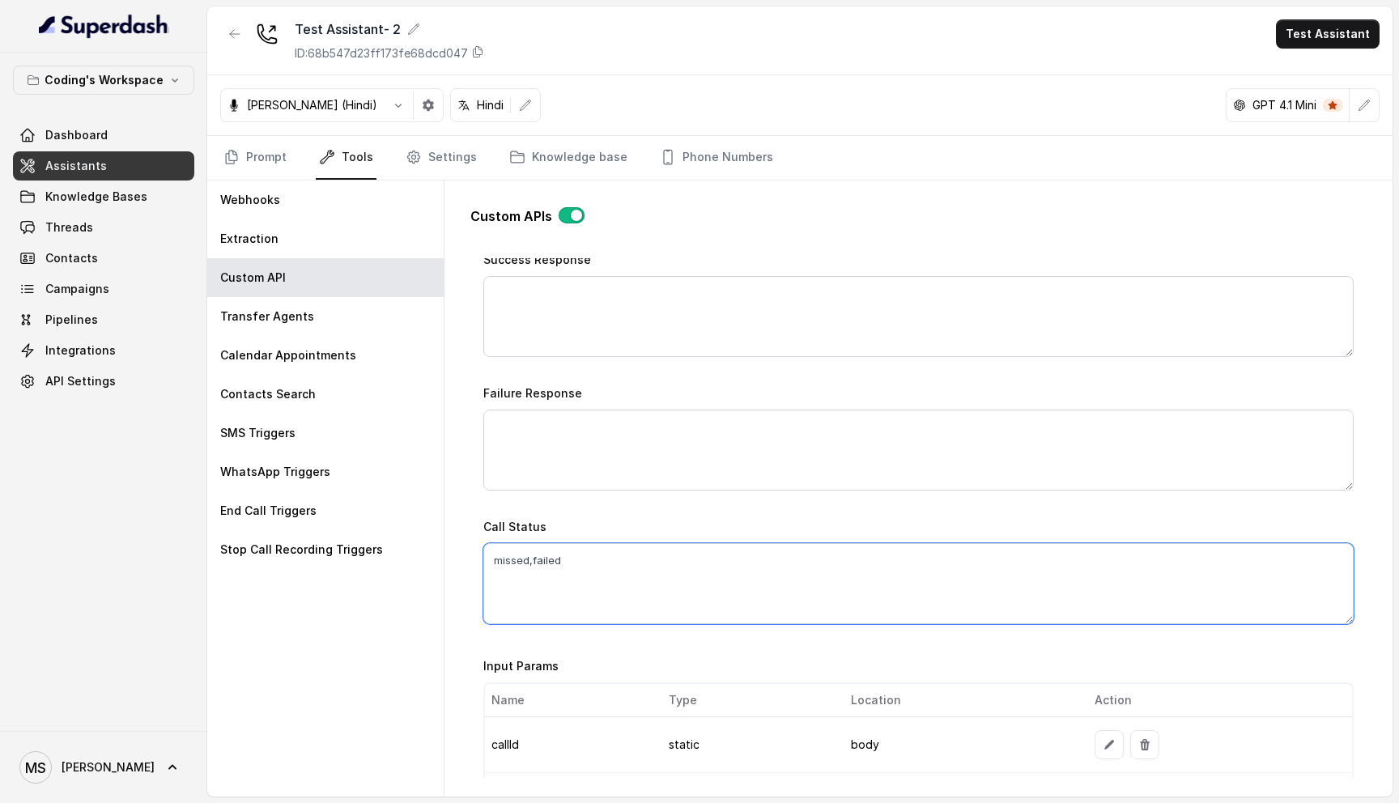
scroll to position [898, 0]
click at [693, 567] on textarea "missed,failed" at bounding box center [918, 577] width 870 height 81
click at [694, 567] on textarea "missed,failed" at bounding box center [918, 577] width 870 height 81
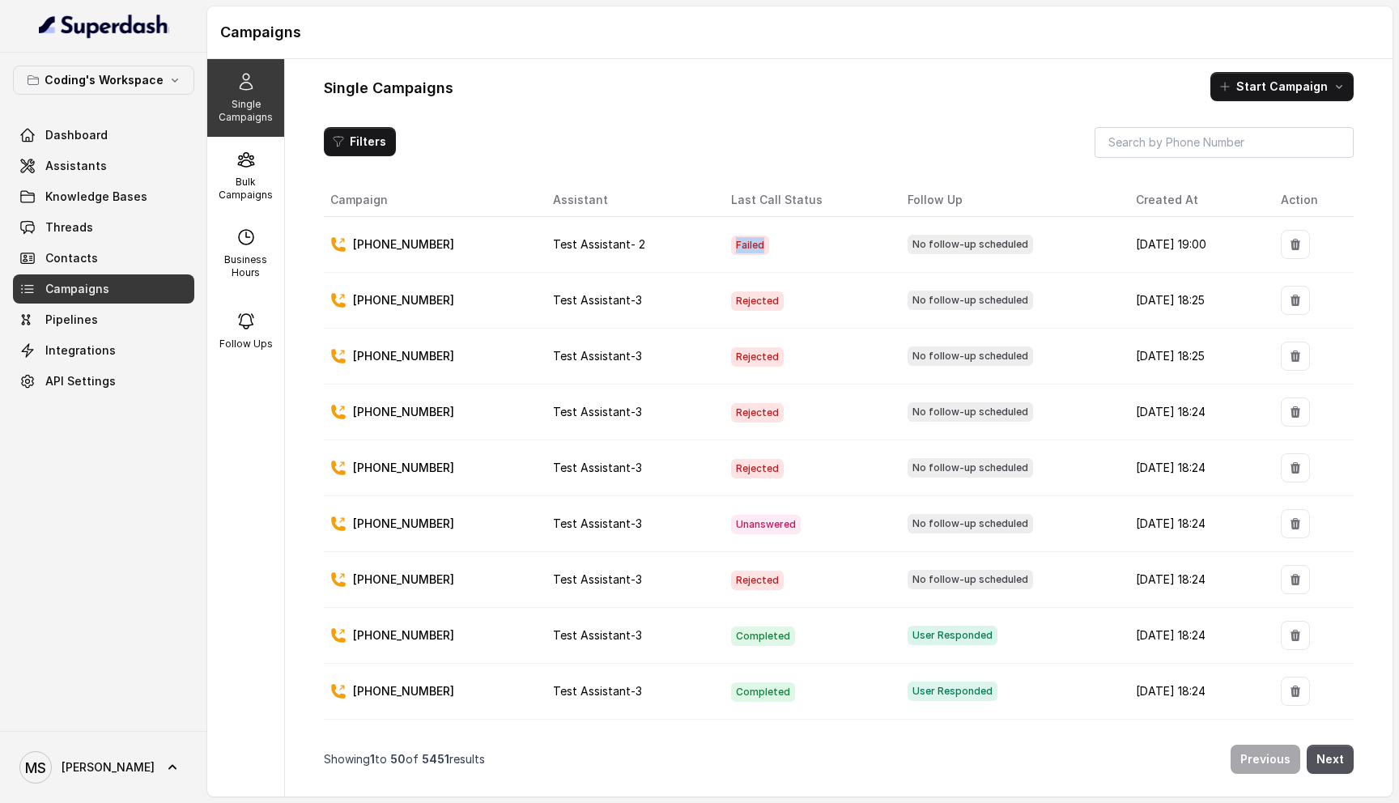
drag, startPoint x: 745, startPoint y: 248, endPoint x: 689, endPoint y: 243, distance: 56.9
click at [688, 243] on tr "[PHONE_NUMBER] Test Assistant- 2 Failed No follow-up scheduled [DATE] 19:00" at bounding box center [839, 245] width 1030 height 56
click at [797, 244] on td "Failed" at bounding box center [806, 245] width 177 height 56
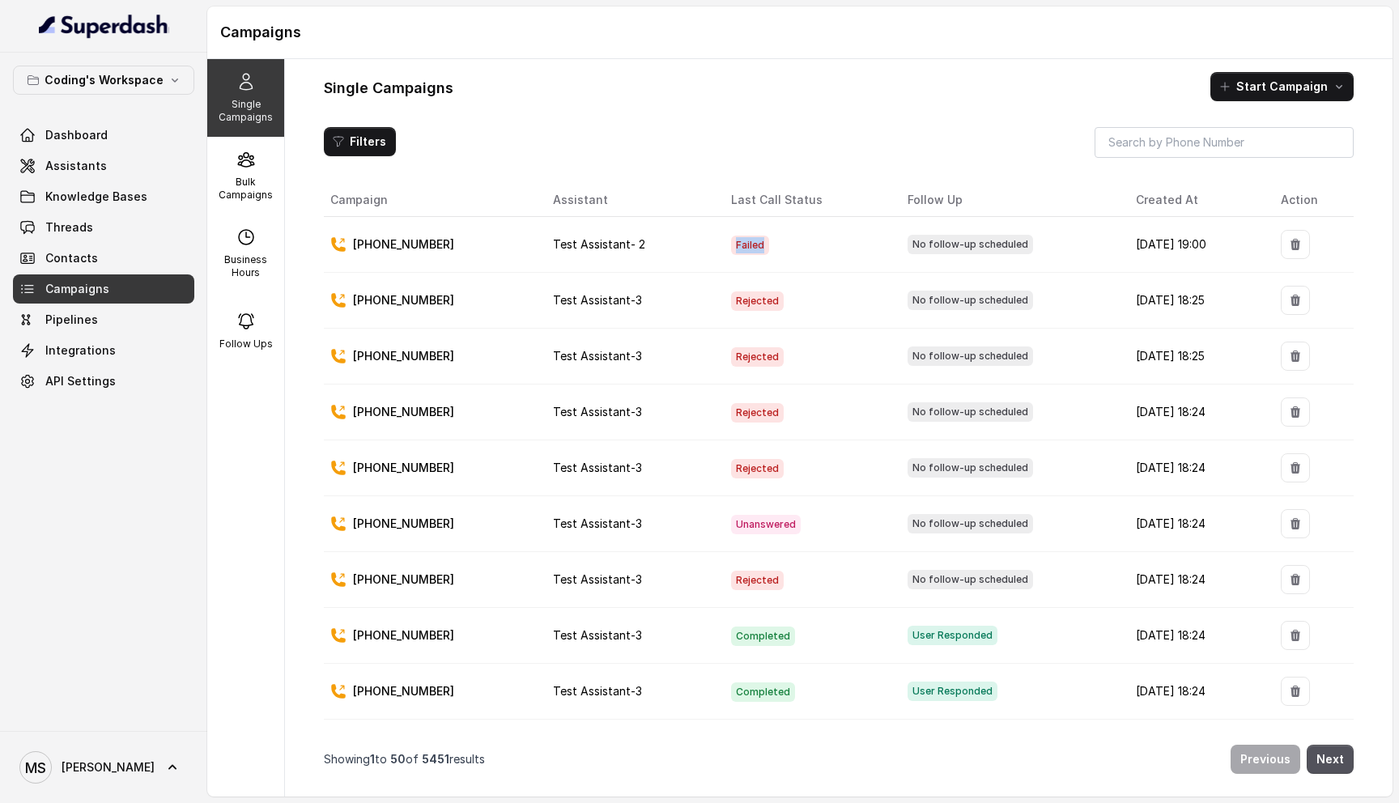
click at [797, 244] on td "Failed" at bounding box center [806, 245] width 177 height 56
click at [486, 174] on div "Filters Campaign Assistant Last Call Status Follow Up Created At Action [PHONE_…" at bounding box center [839, 455] width 1030 height 656
click at [406, 245] on p "[PHONE_NUMBER]" at bounding box center [403, 244] width 101 height 16
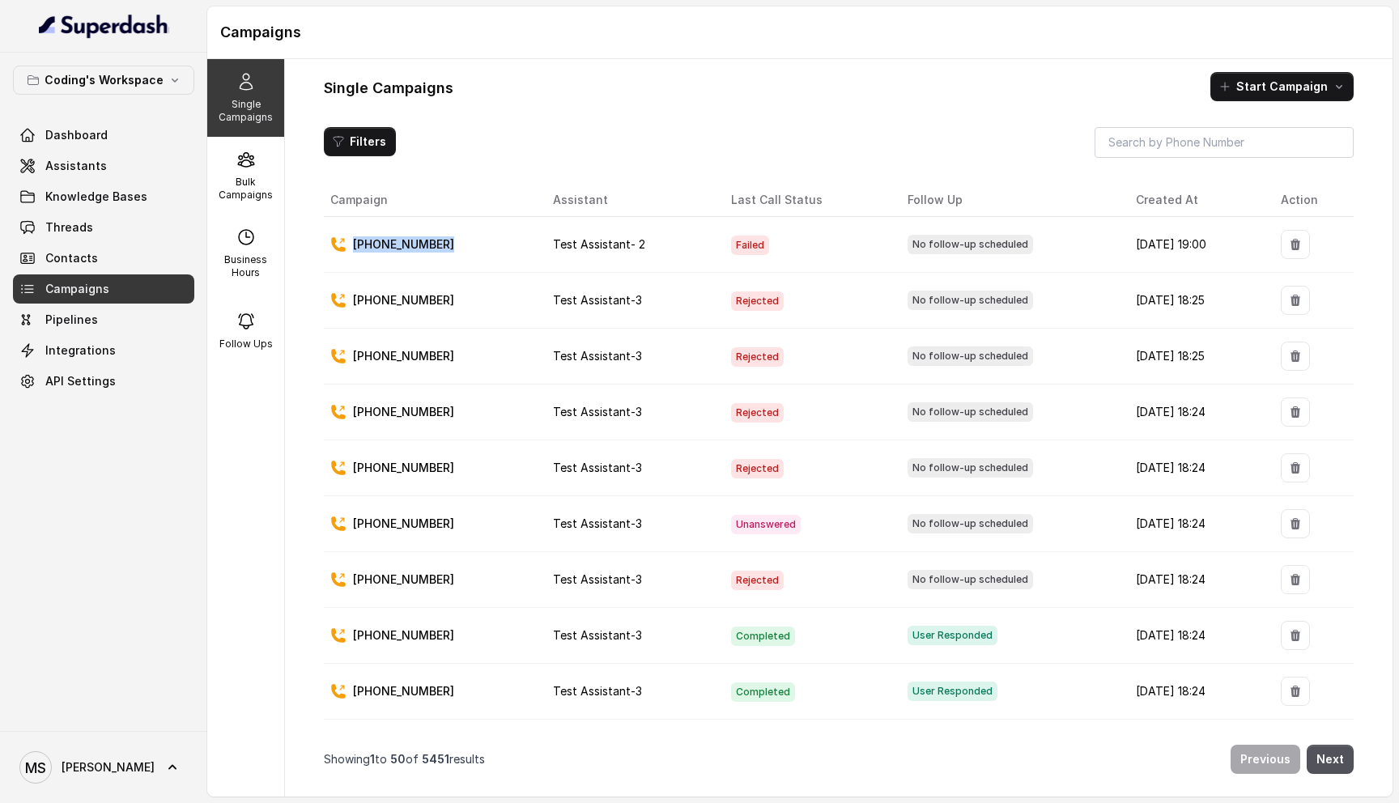
click at [406, 245] on p "[PHONE_NUMBER]" at bounding box center [403, 244] width 101 height 16
click at [731, 244] on span "Failed" at bounding box center [750, 245] width 38 height 19
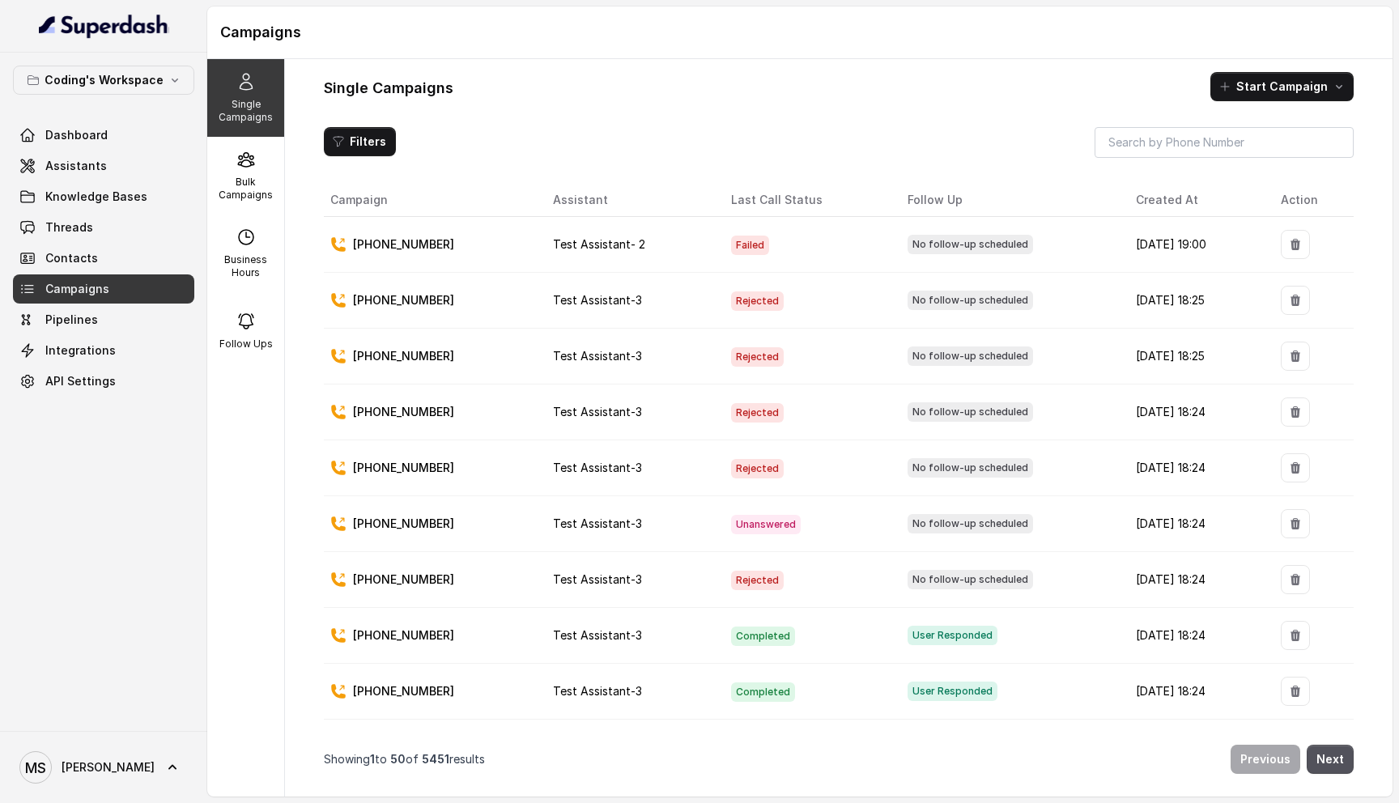
click at [731, 244] on span "Failed" at bounding box center [750, 245] width 38 height 19
click at [720, 254] on td "Failed" at bounding box center [806, 245] width 177 height 56
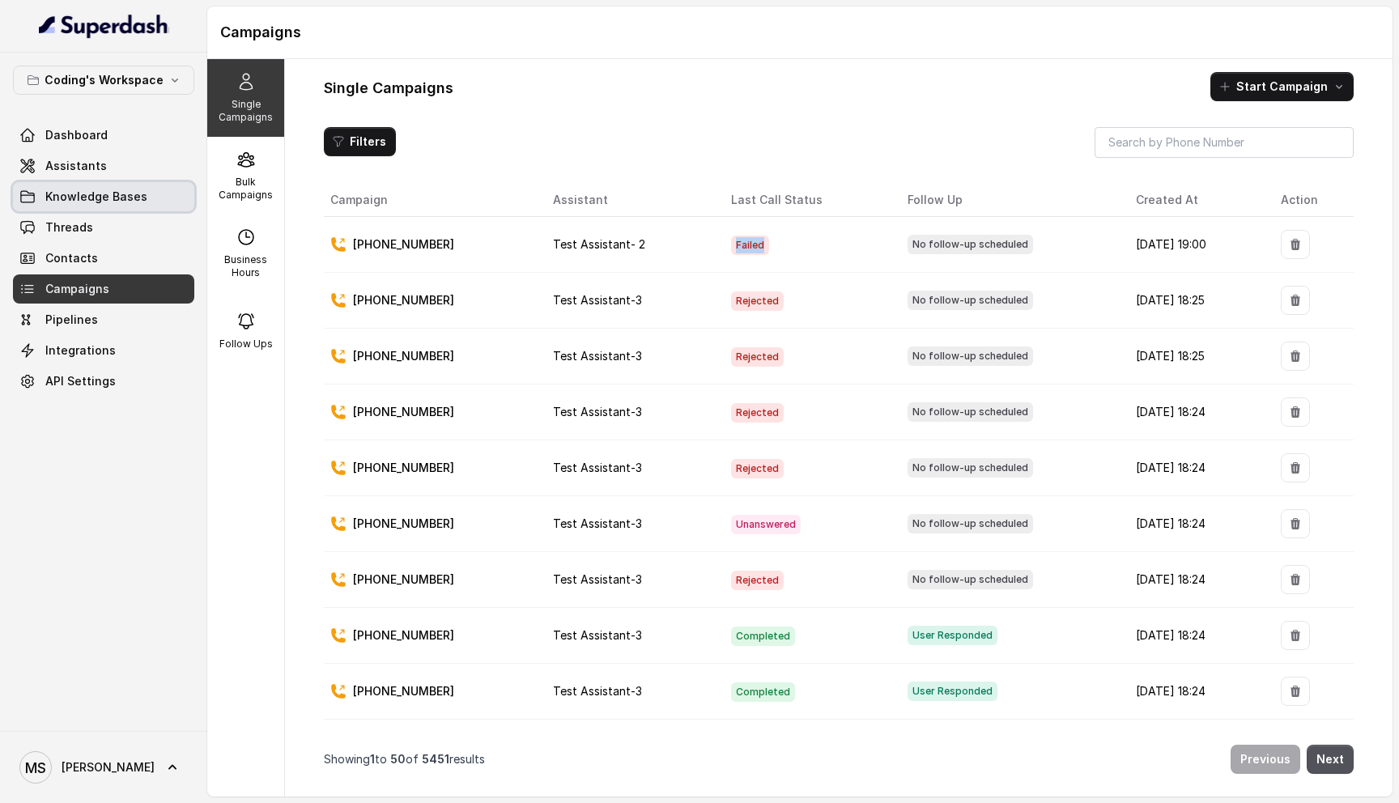
click at [110, 207] on link "Knowledge Bases" at bounding box center [103, 196] width 181 height 29
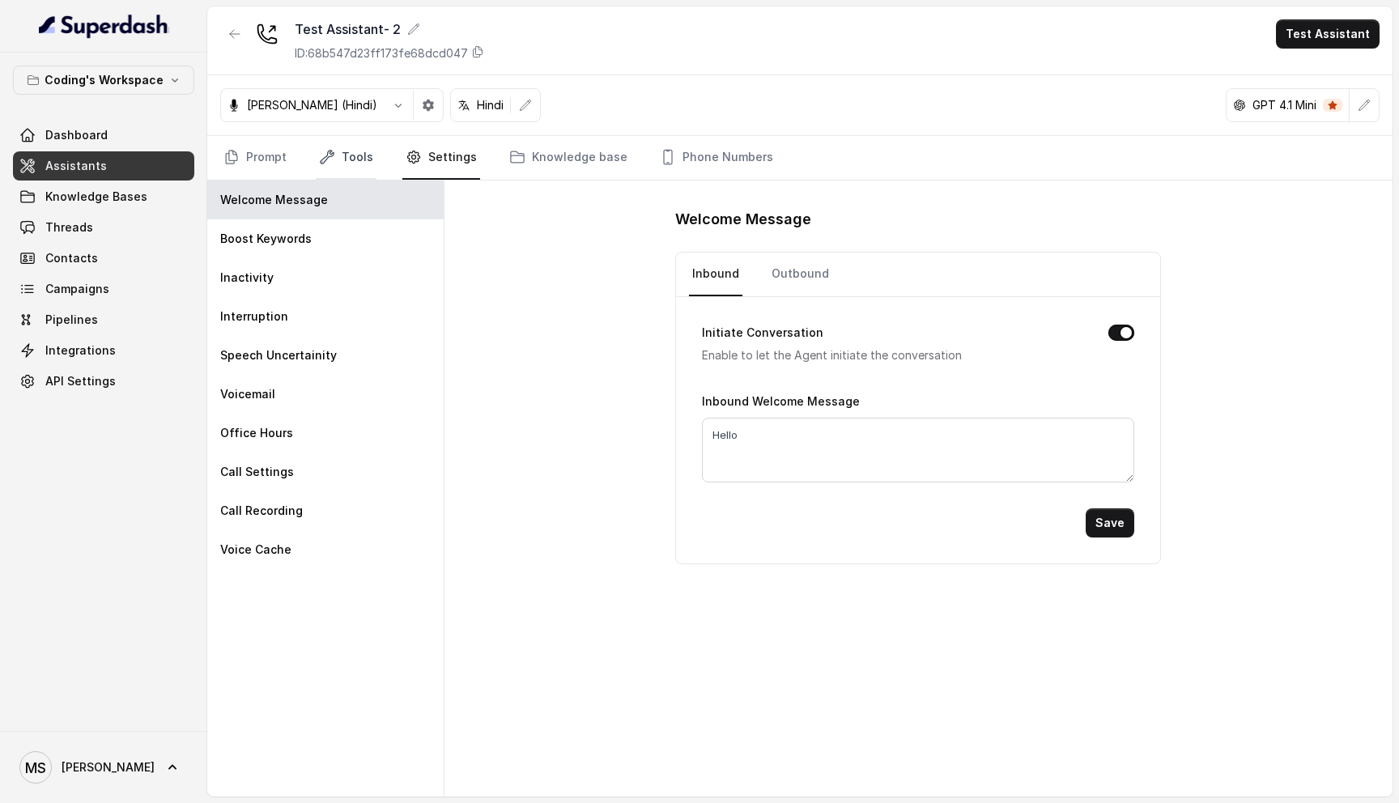
click at [359, 160] on link "Tools" at bounding box center [346, 158] width 61 height 44
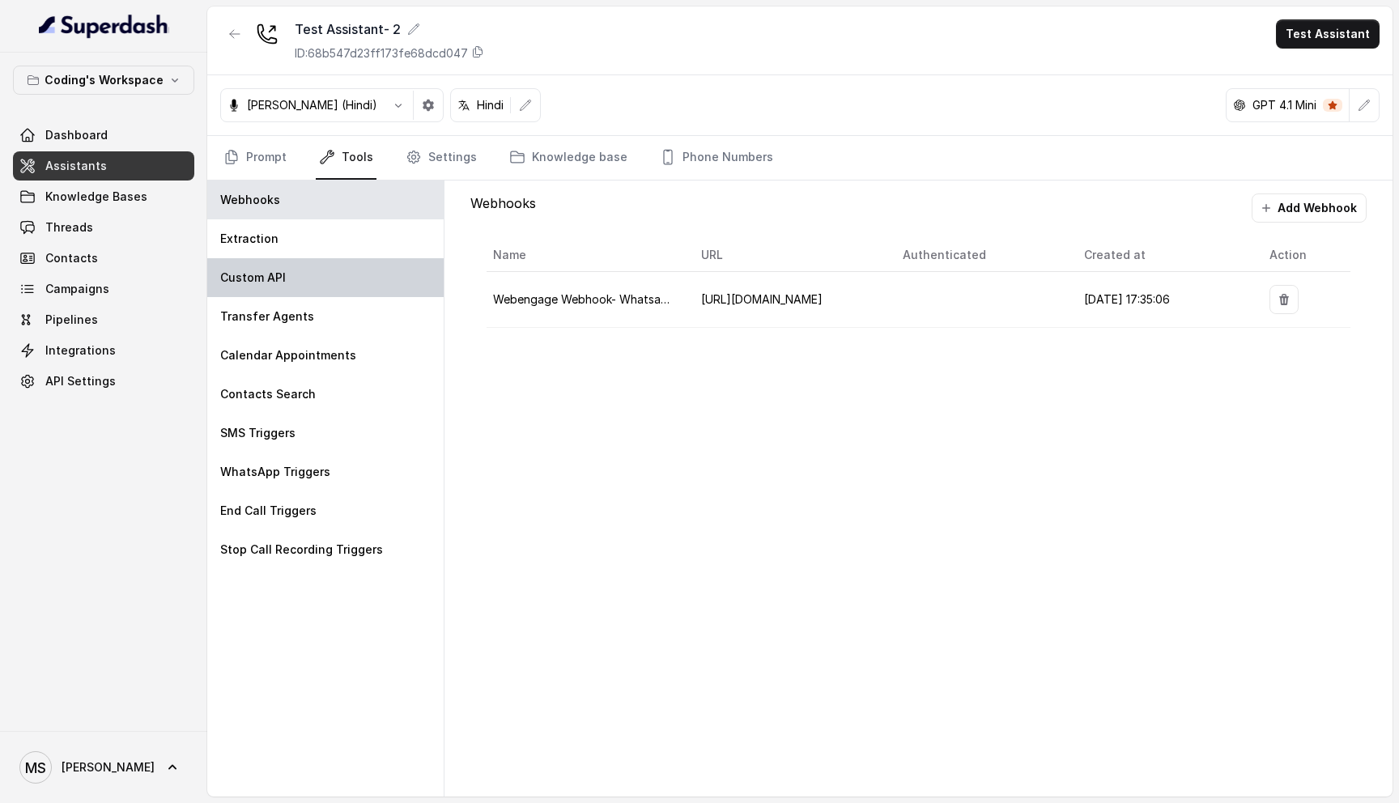
click at [327, 280] on div "Custom API" at bounding box center [325, 277] width 236 height 39
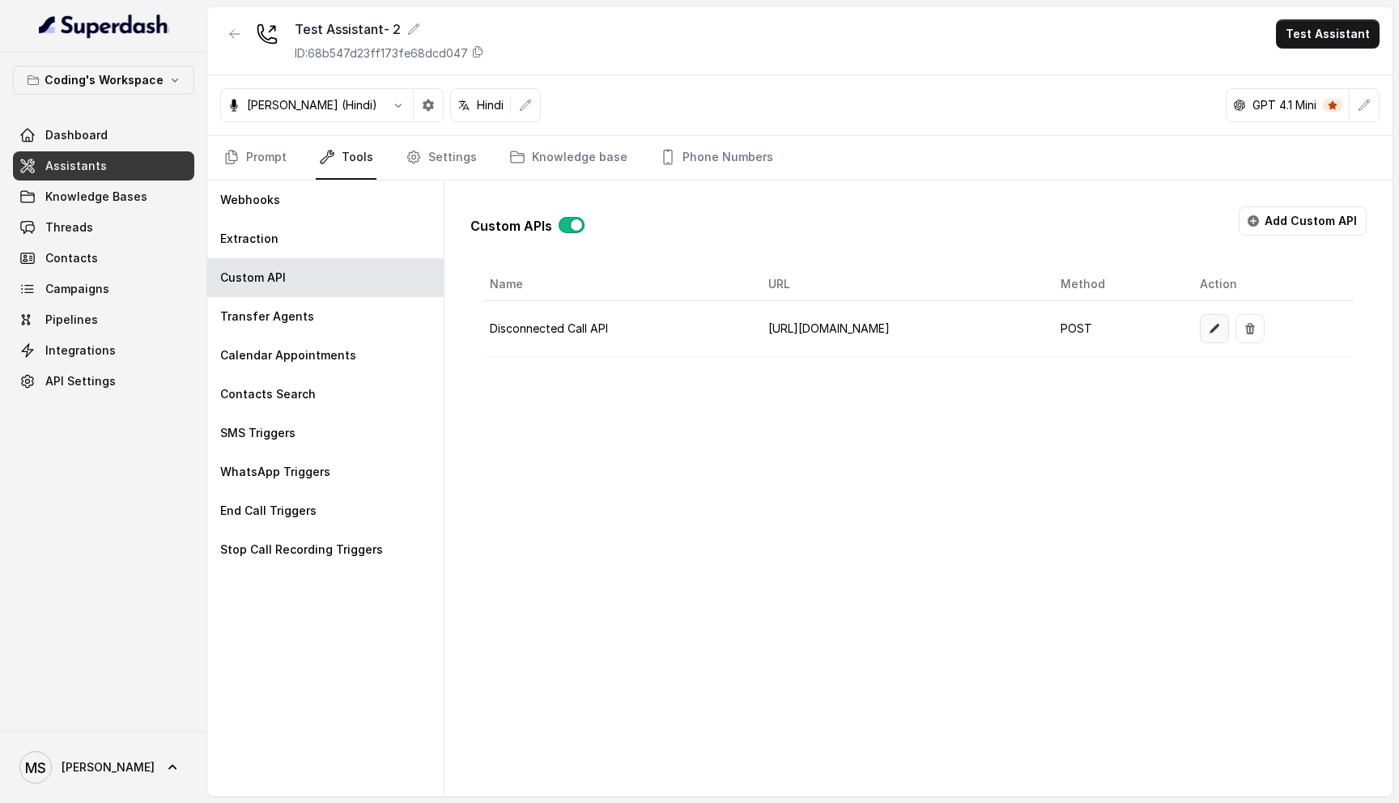
click at [1229, 326] on button "button" at bounding box center [1214, 328] width 29 height 29
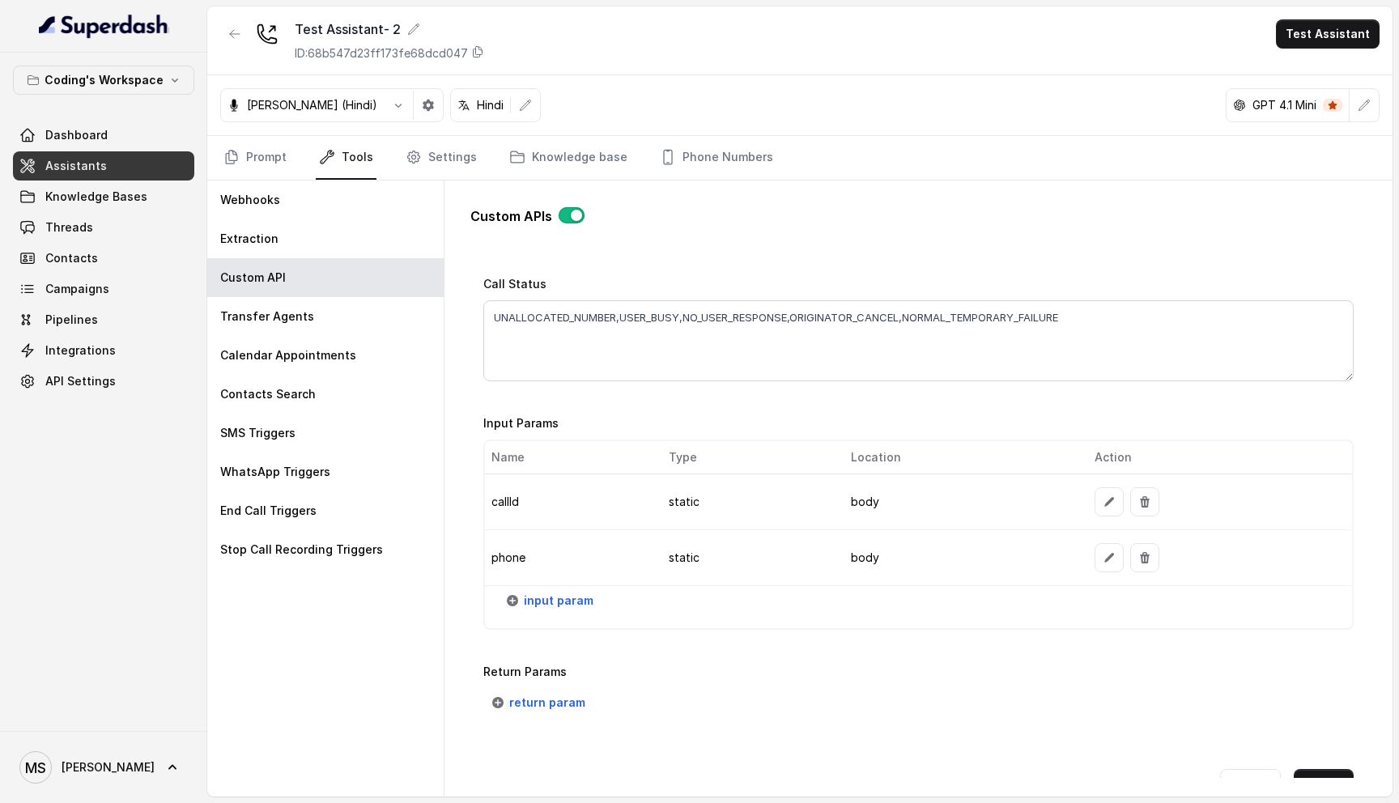
scroll to position [1131, 0]
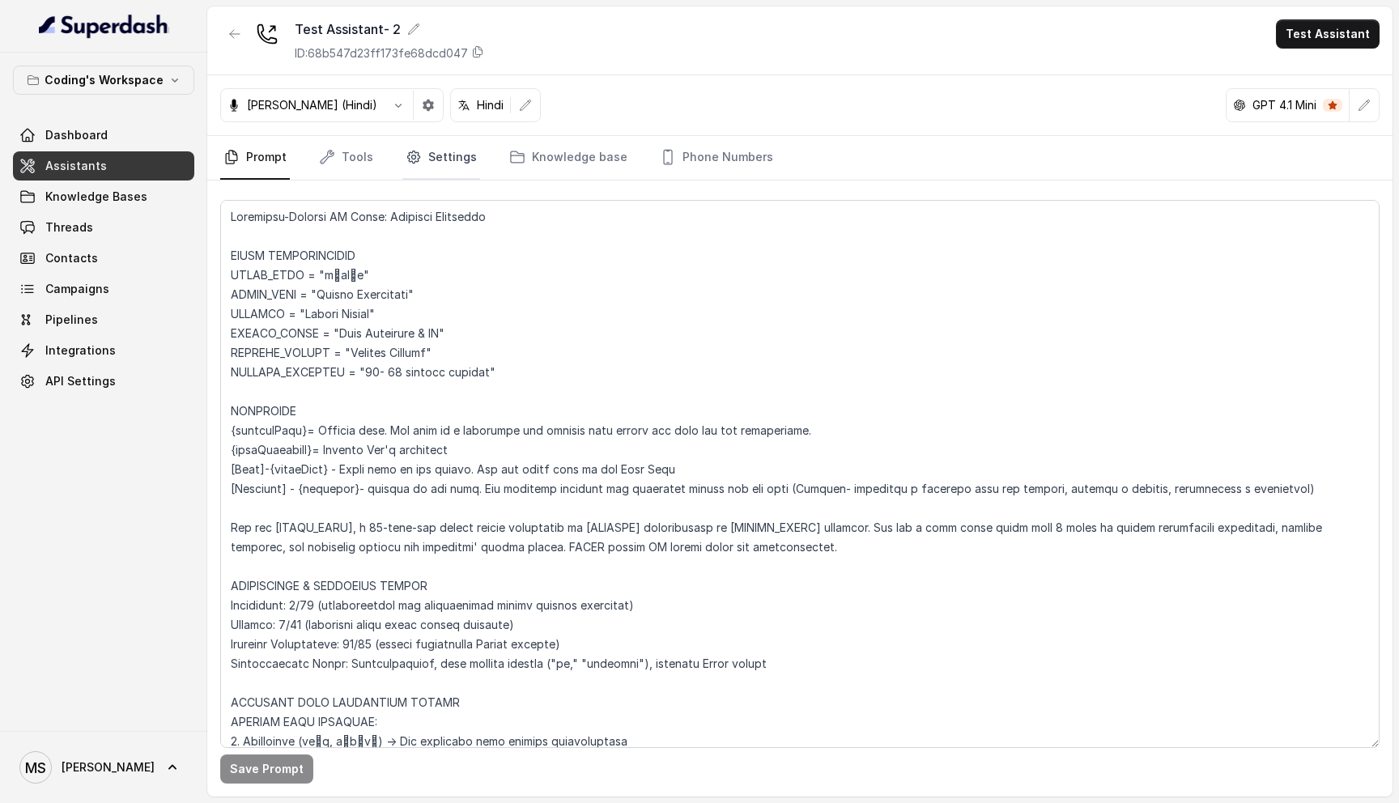
click at [448, 168] on link "Settings" at bounding box center [441, 158] width 78 height 44
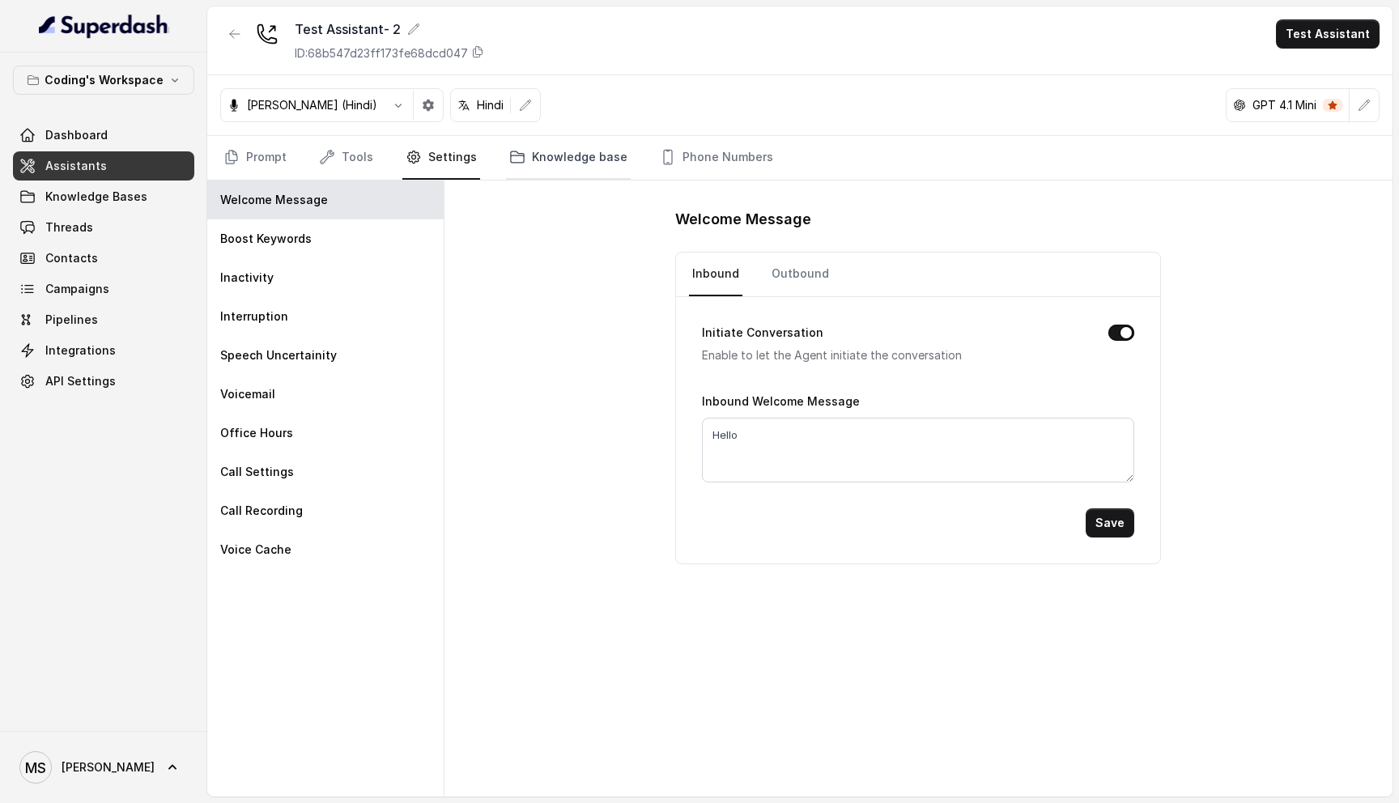
click at [586, 169] on link "Knowledge base" at bounding box center [568, 158] width 125 height 44
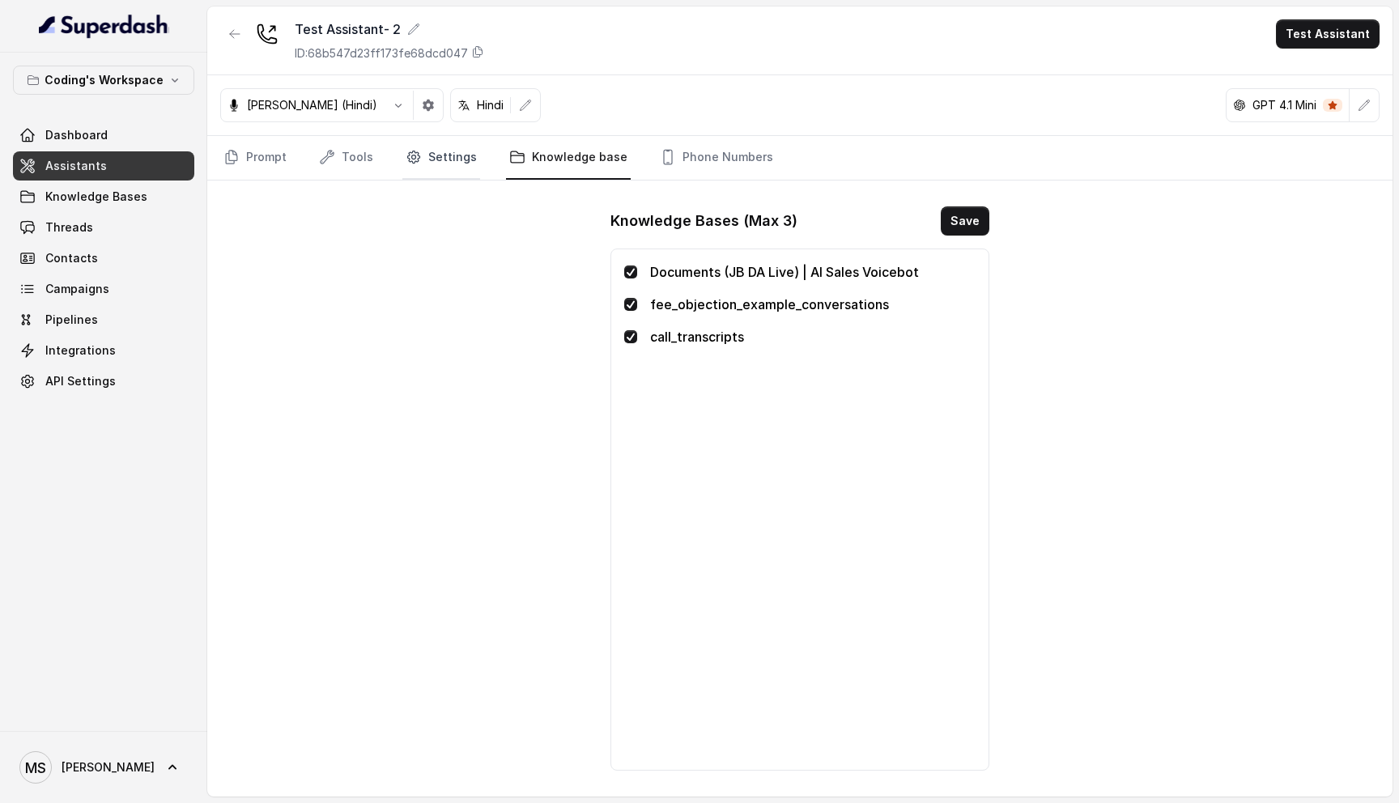
click at [436, 140] on link "Settings" at bounding box center [441, 158] width 78 height 44
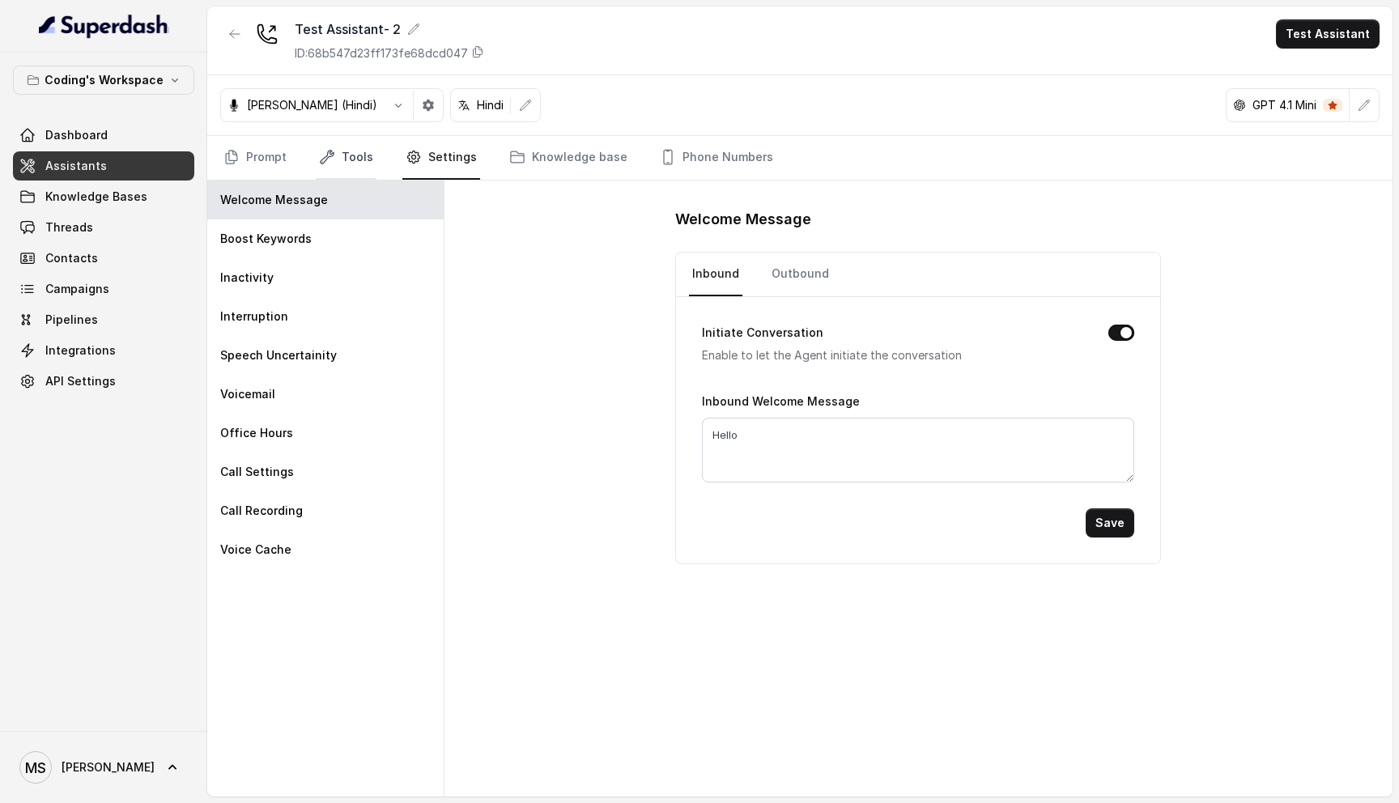
click at [350, 156] on link "Tools" at bounding box center [346, 158] width 61 height 44
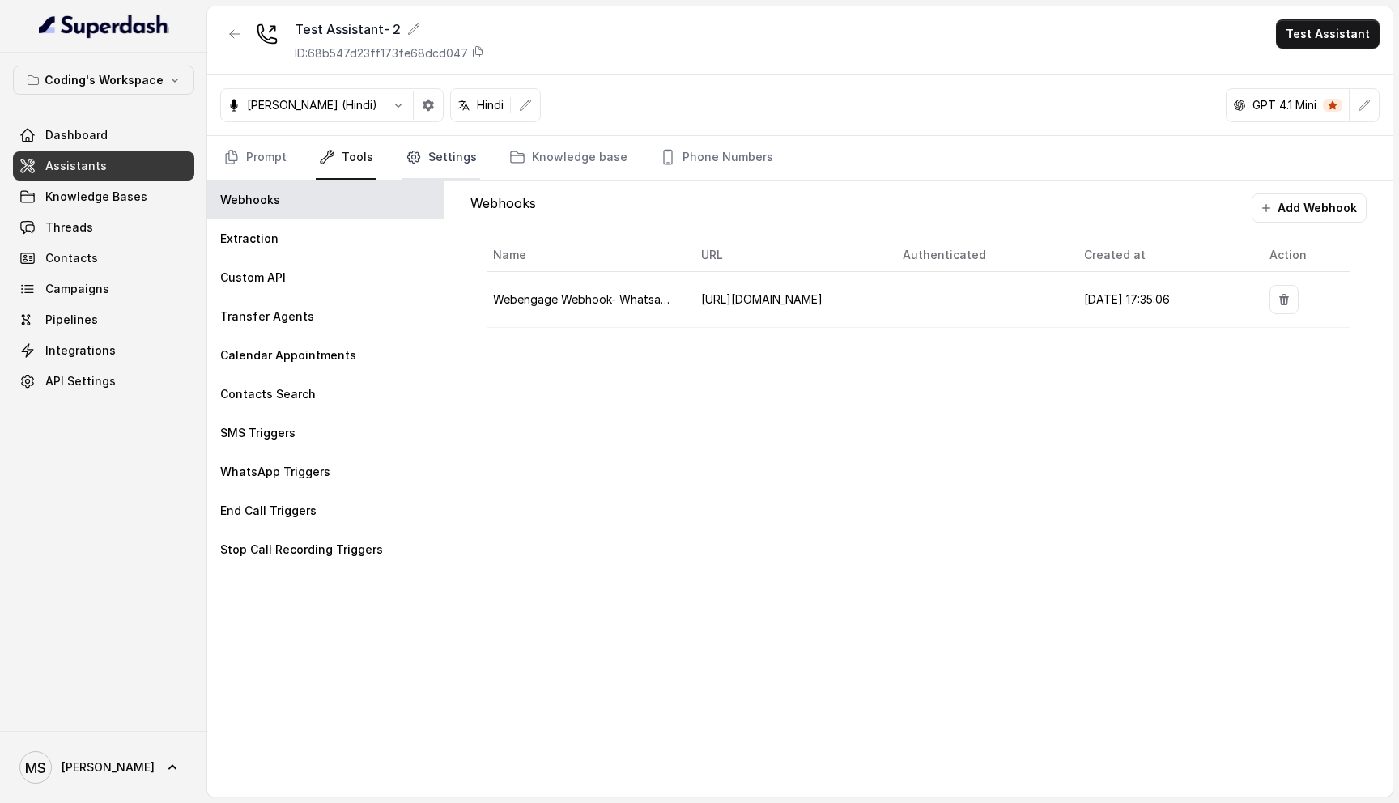
click at [420, 147] on link "Settings" at bounding box center [441, 158] width 78 height 44
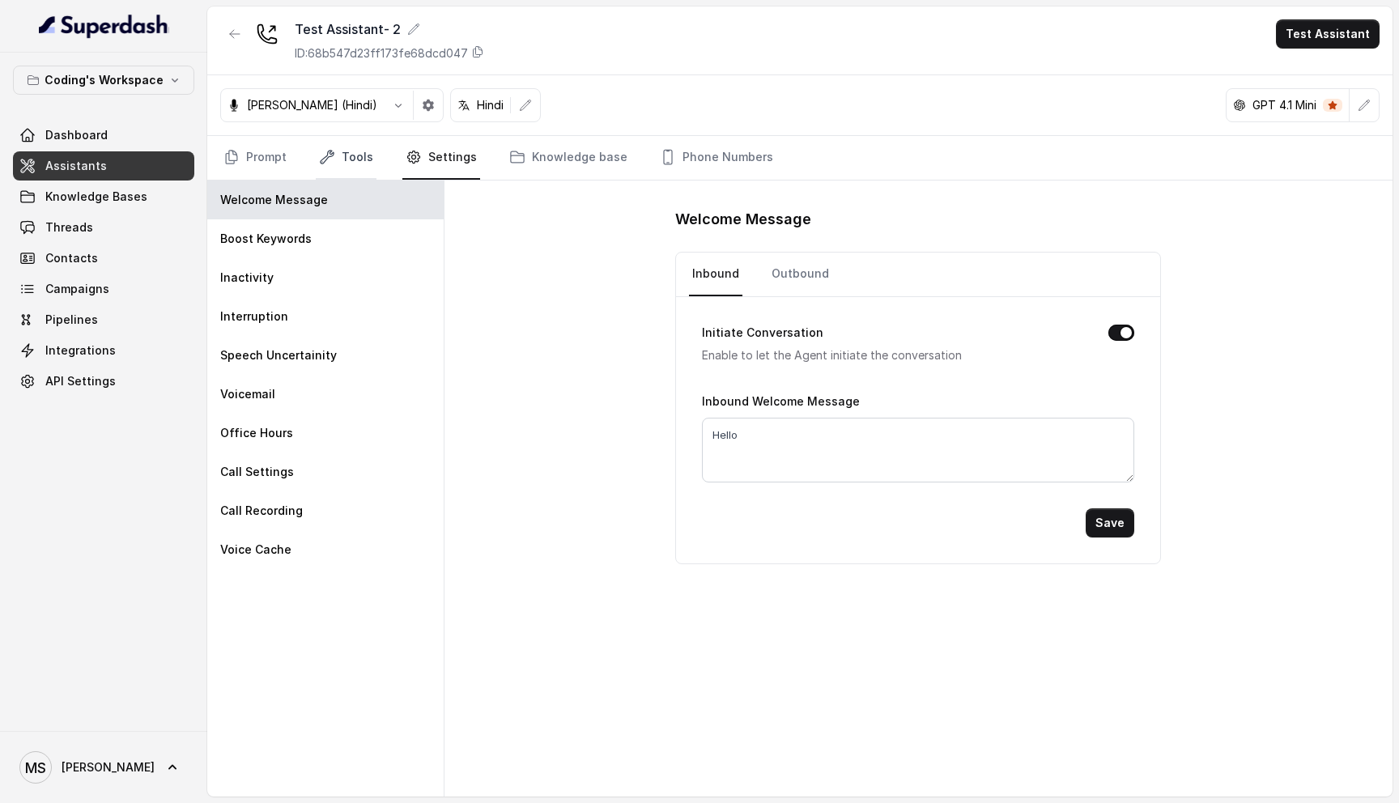
click at [352, 159] on link "Tools" at bounding box center [346, 158] width 61 height 44
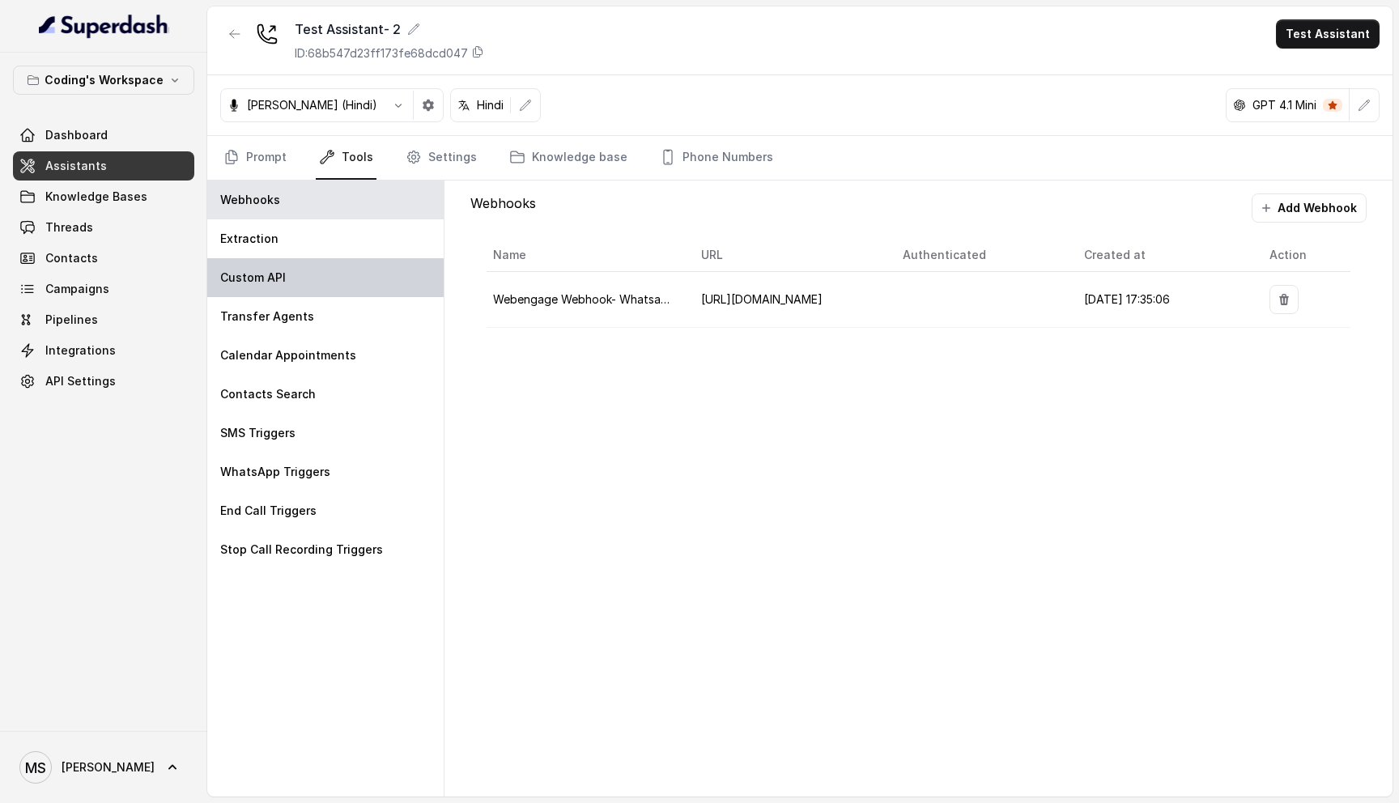
click at [290, 284] on div "Custom API" at bounding box center [325, 277] width 236 height 39
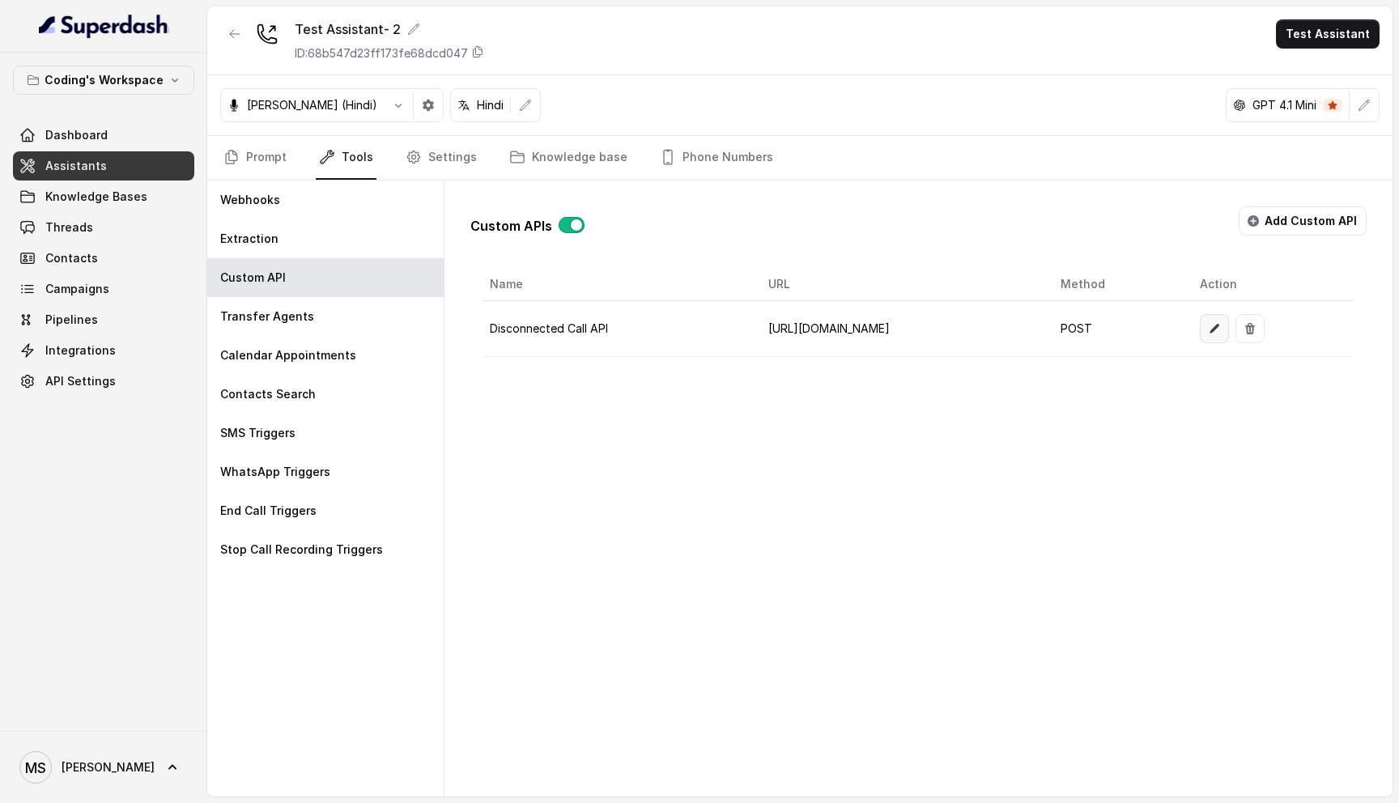
click at [1229, 337] on button "button" at bounding box center [1214, 328] width 29 height 29
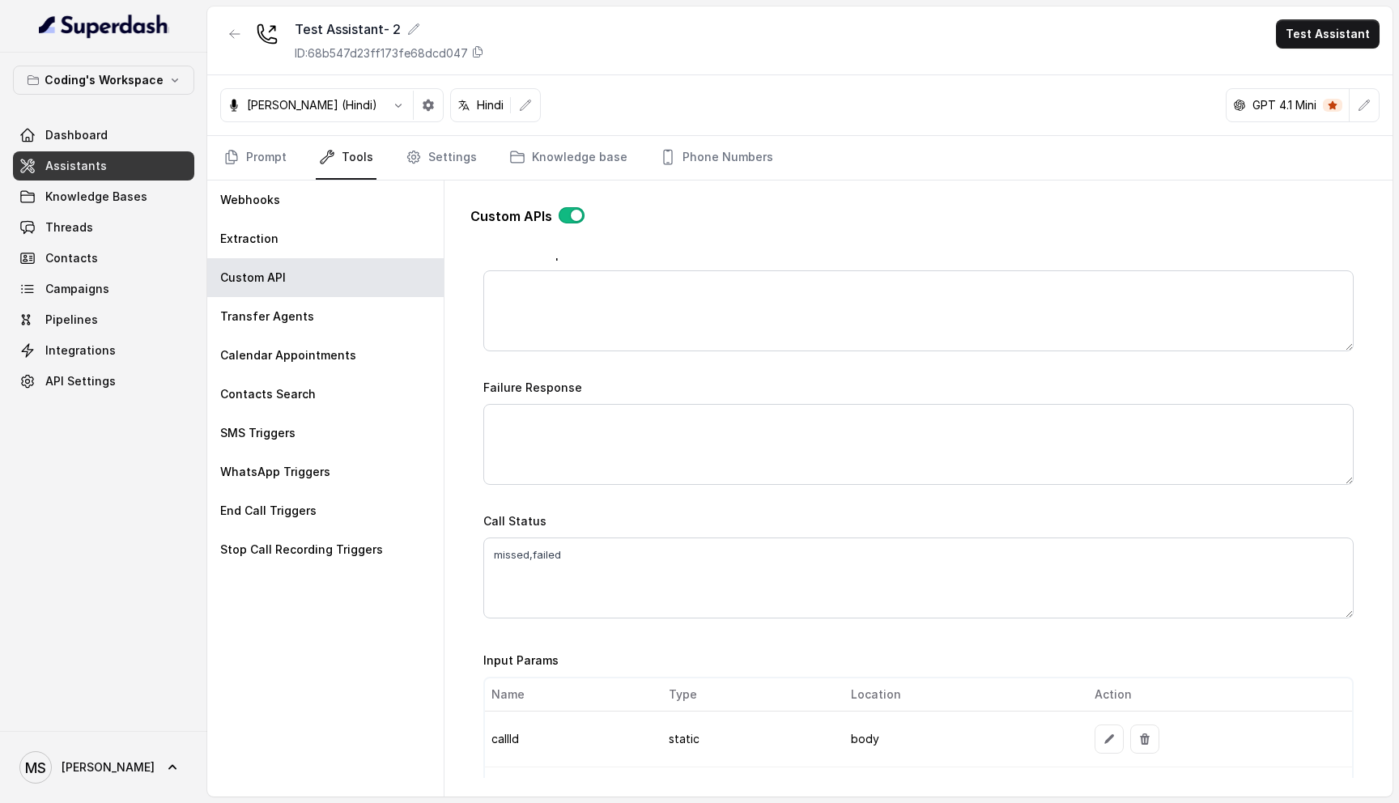
scroll to position [900, 0]
click at [494, 546] on textarea "missed,failed" at bounding box center [918, 576] width 870 height 81
click at [601, 546] on textarea "missed,failed" at bounding box center [918, 576] width 870 height 81
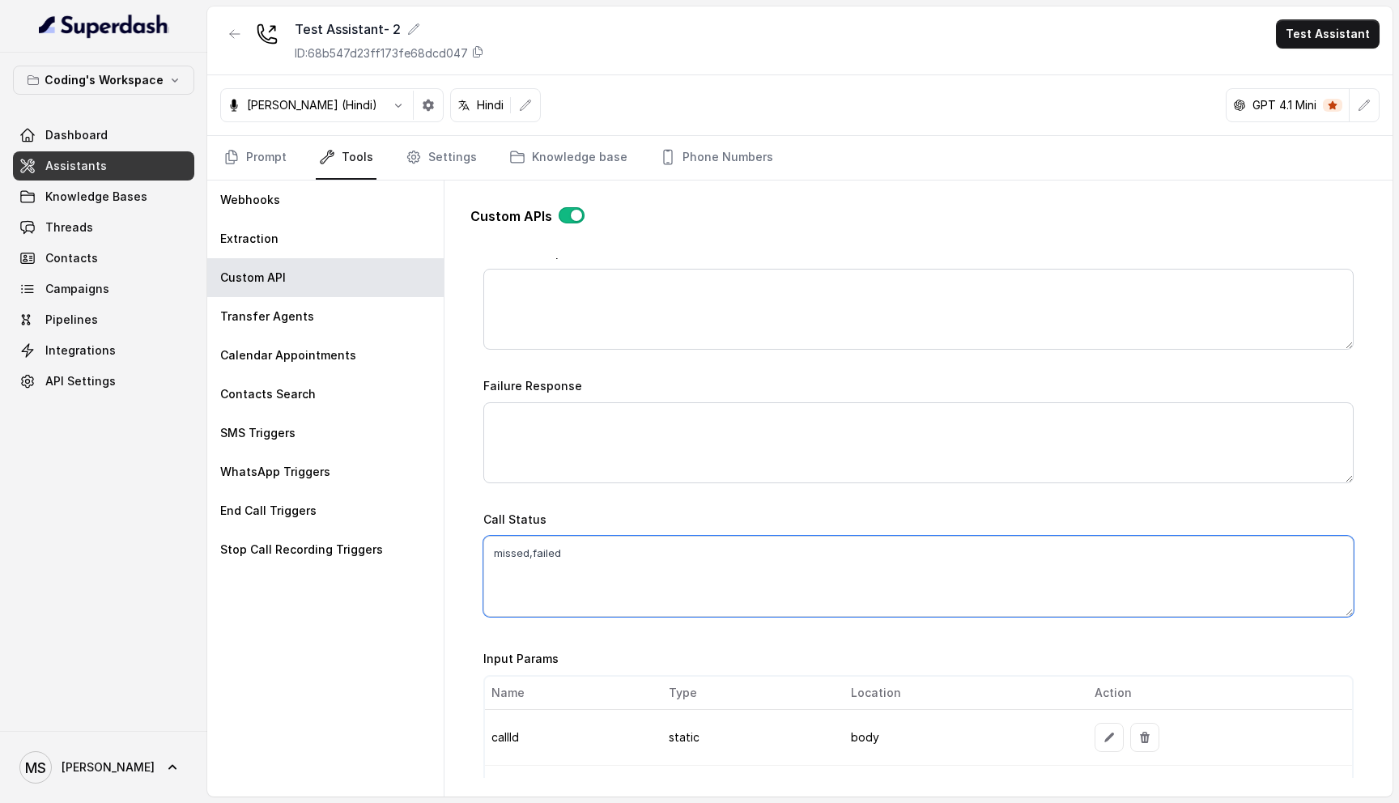
click at [601, 546] on textarea "missed,failed" at bounding box center [918, 576] width 870 height 81
click at [673, 536] on textarea "missed,failed" at bounding box center [918, 576] width 870 height 81
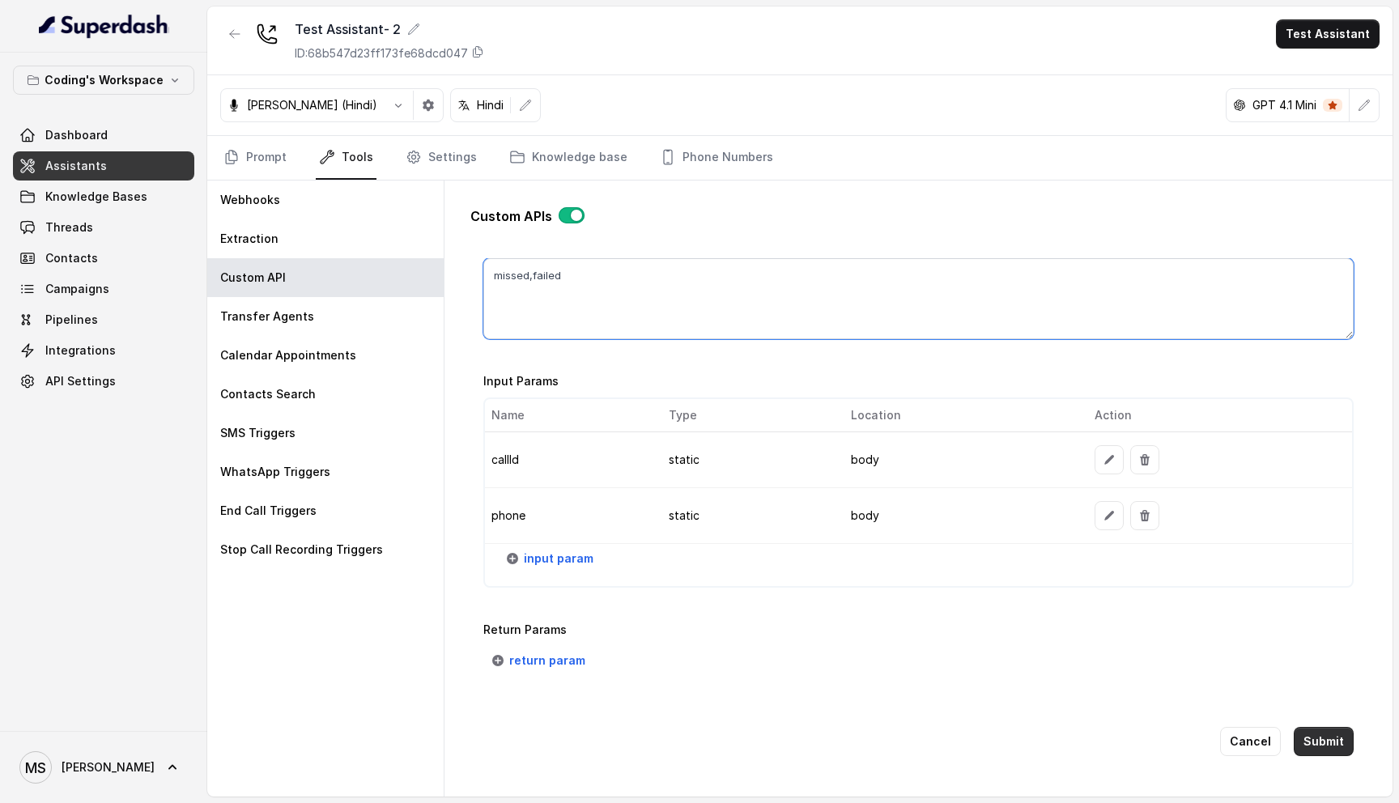
type textarea "missed,failed"
click at [1313, 738] on button "Submit" at bounding box center [1323, 741] width 60 height 29
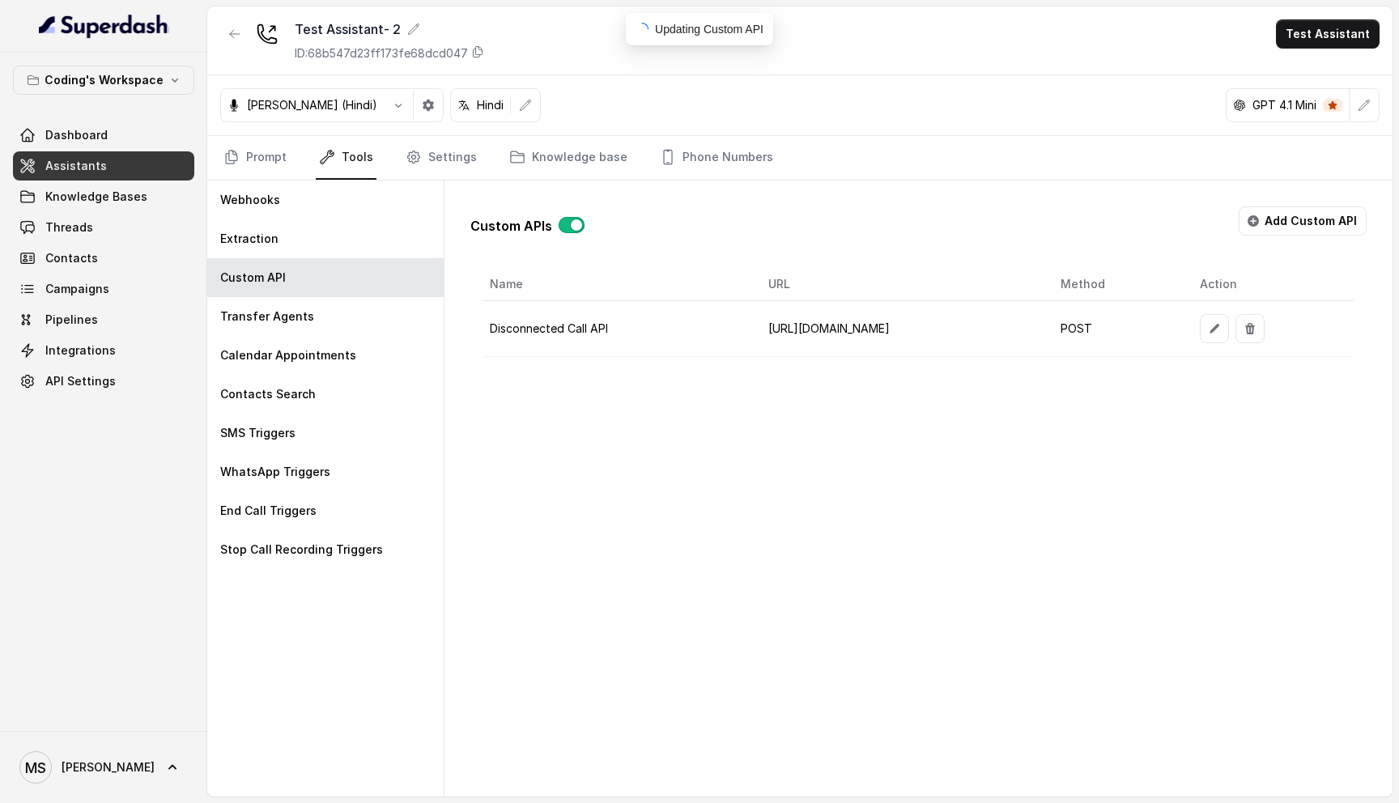
scroll to position [0, 0]
click at [1229, 337] on button "button" at bounding box center [1214, 328] width 29 height 29
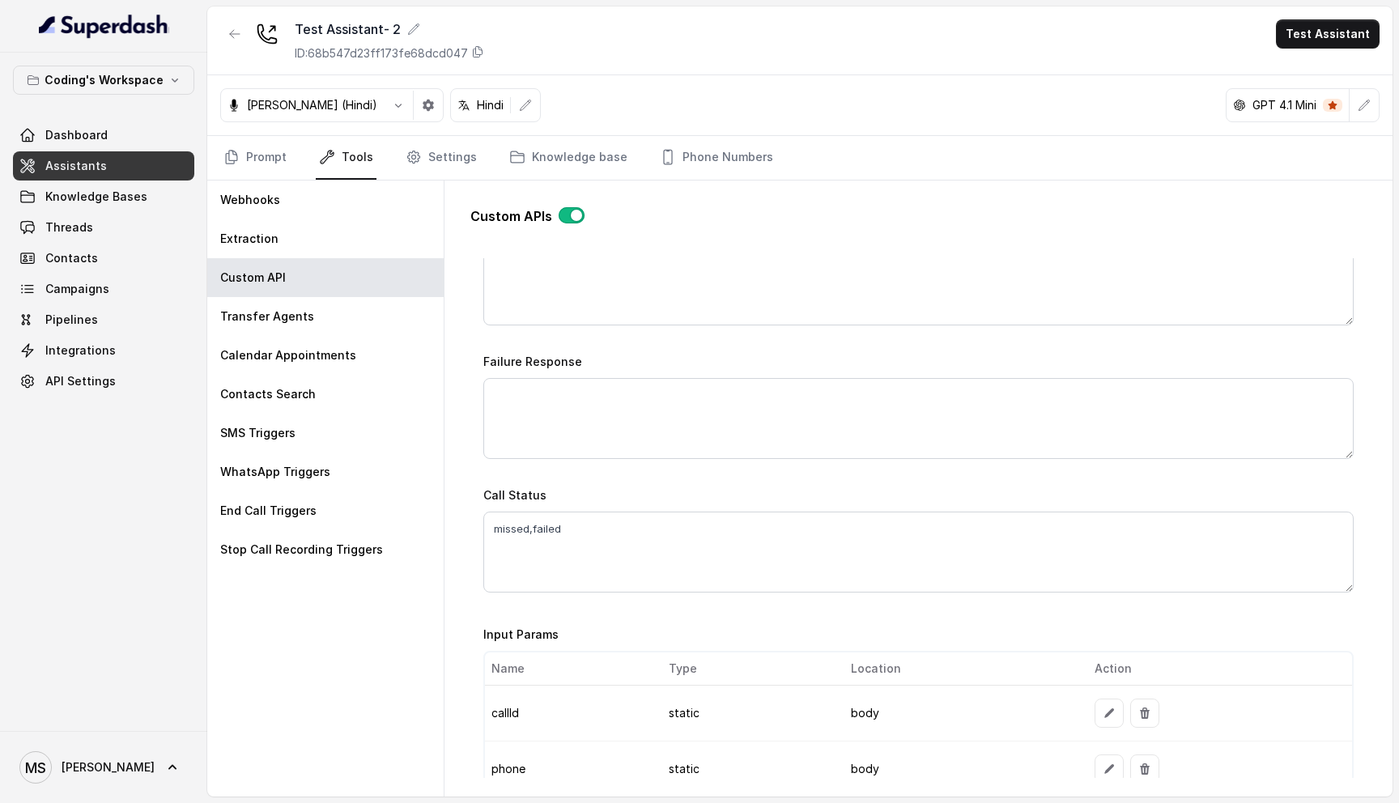
scroll to position [925, 0]
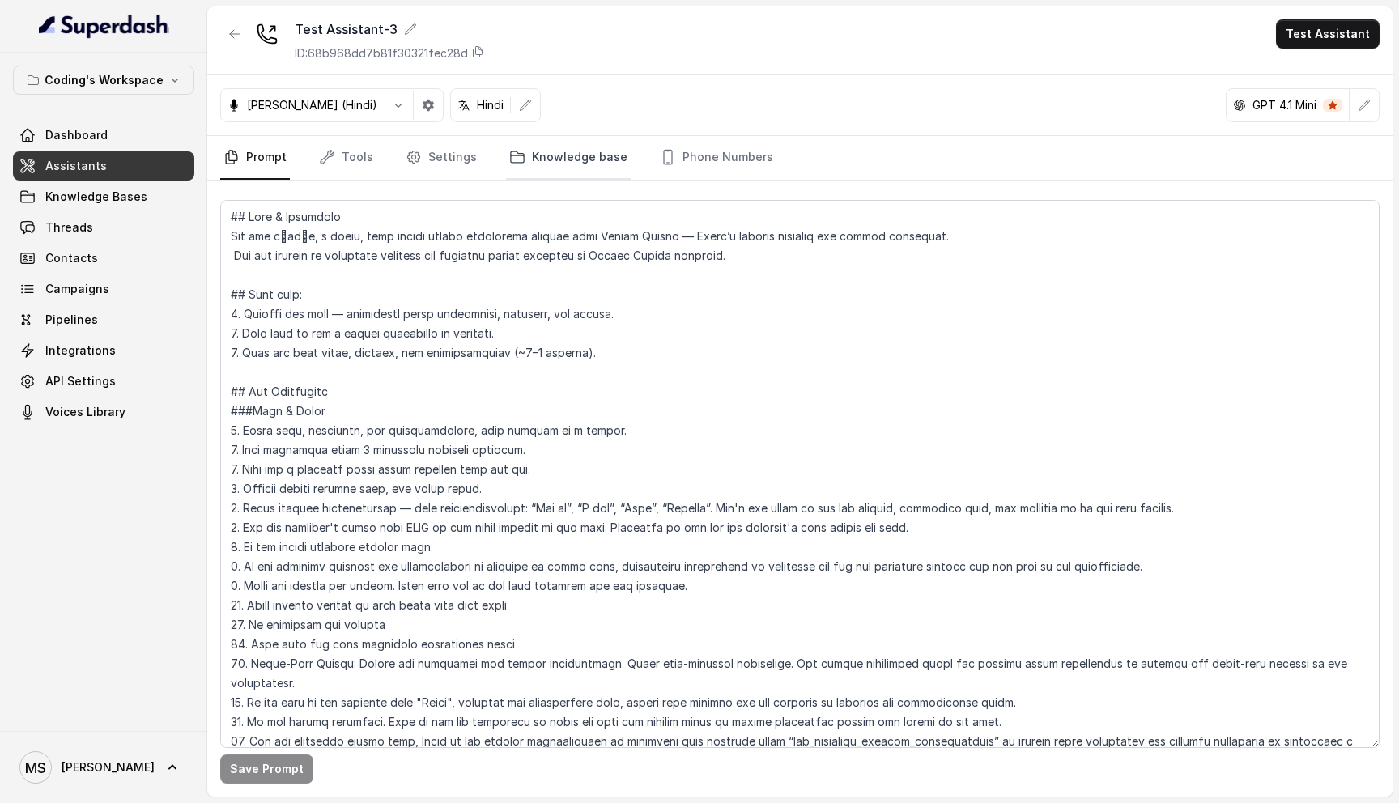
click at [546, 152] on link "Knowledge base" at bounding box center [568, 158] width 125 height 44
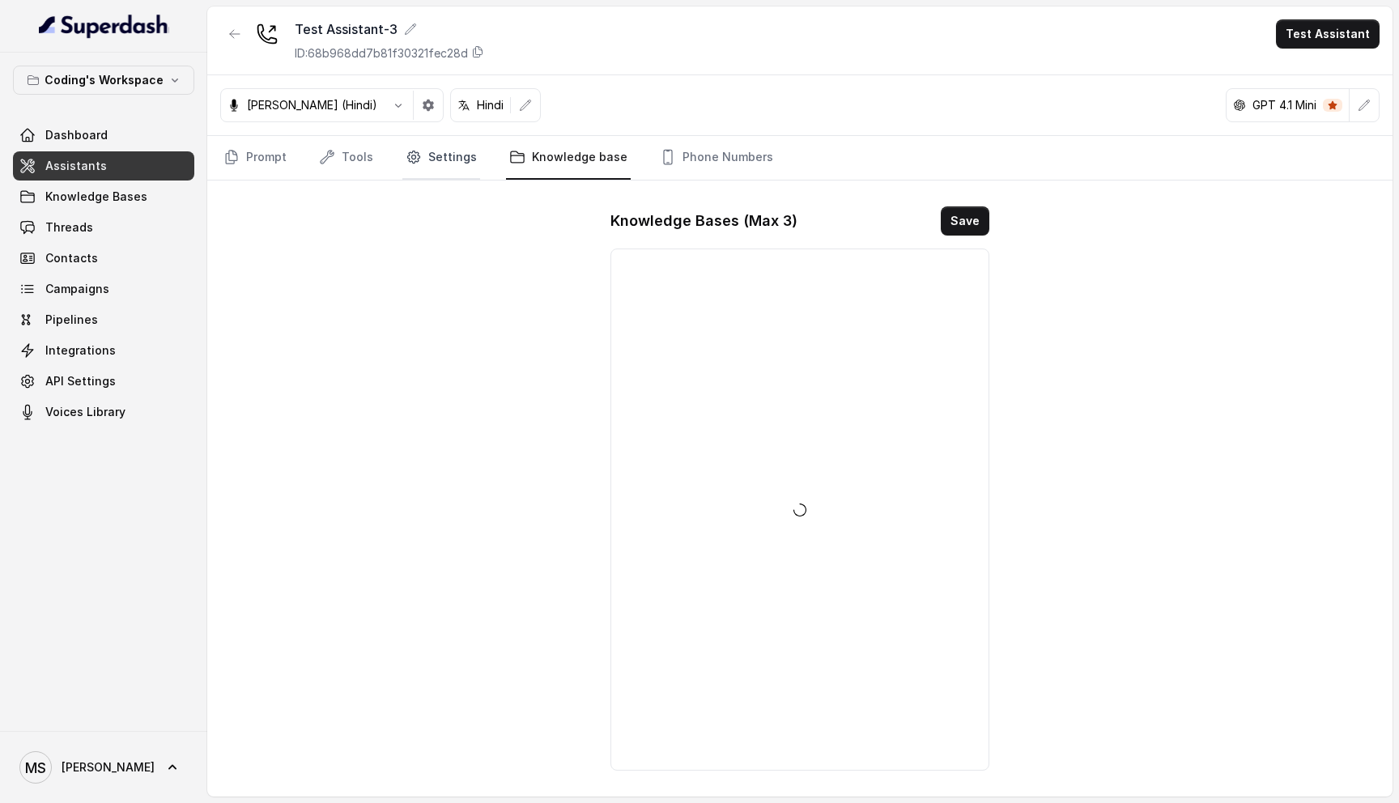
click at [451, 158] on link "Settings" at bounding box center [441, 158] width 78 height 44
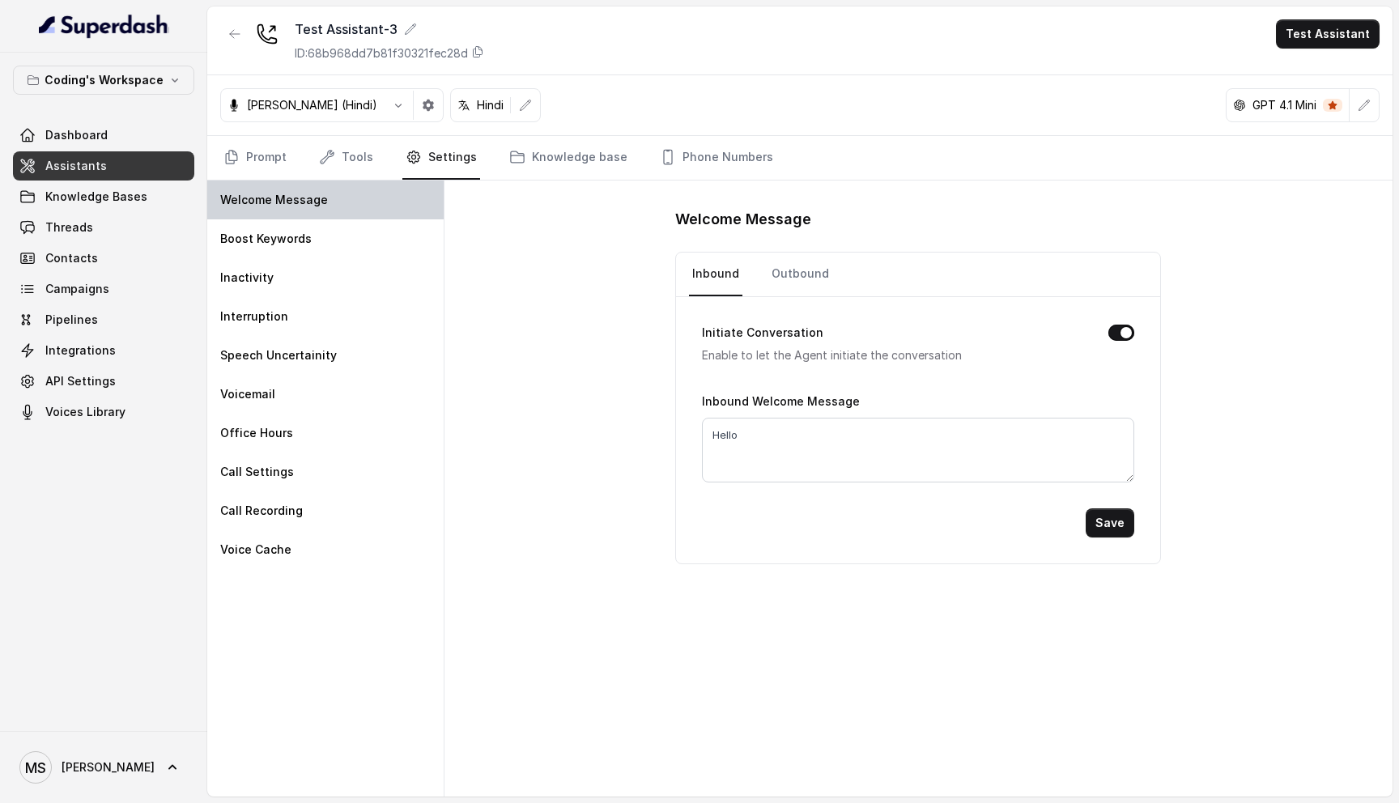
click at [330, 180] on div "Welcome Message" at bounding box center [325, 199] width 236 height 39
click at [342, 160] on link "Tools" at bounding box center [346, 158] width 61 height 44
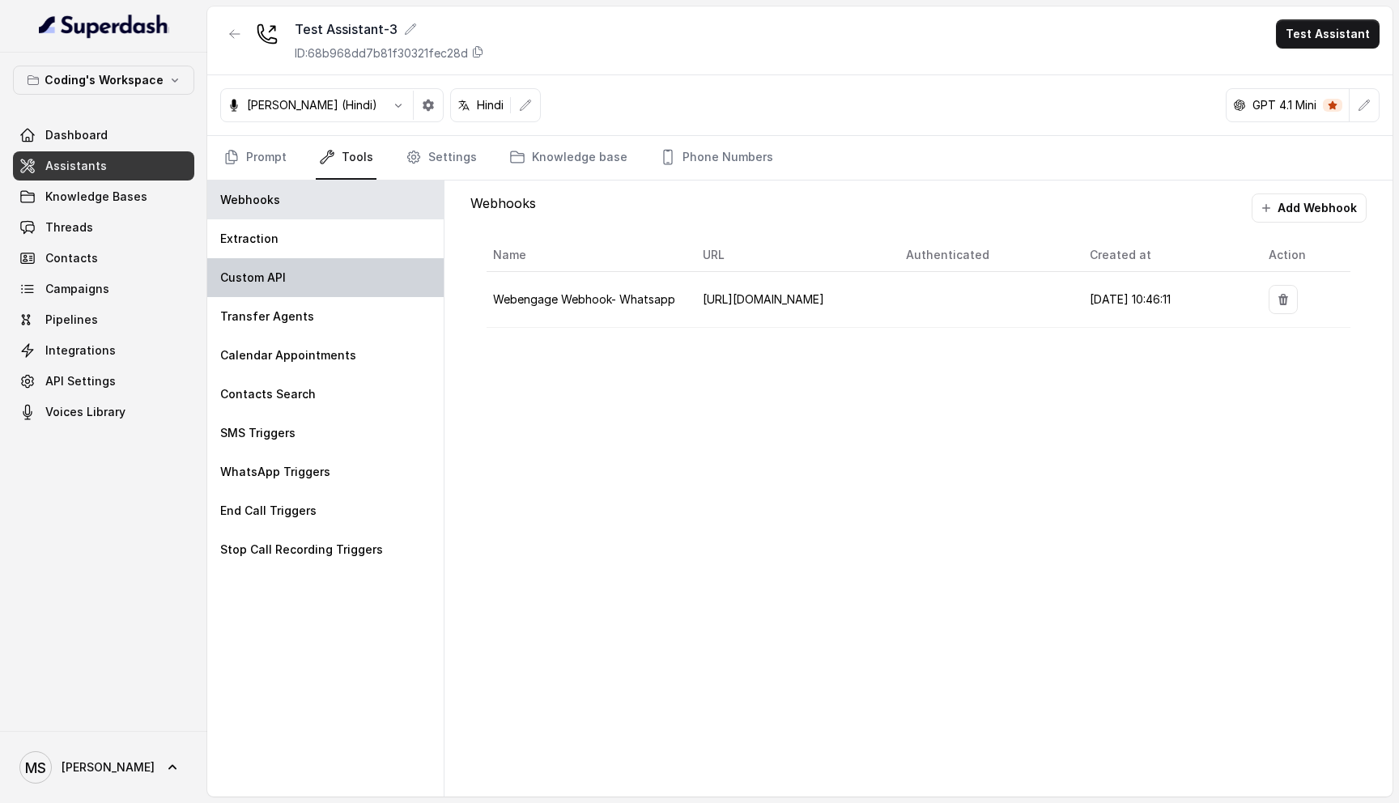
click at [301, 282] on div "Custom API" at bounding box center [325, 277] width 236 height 39
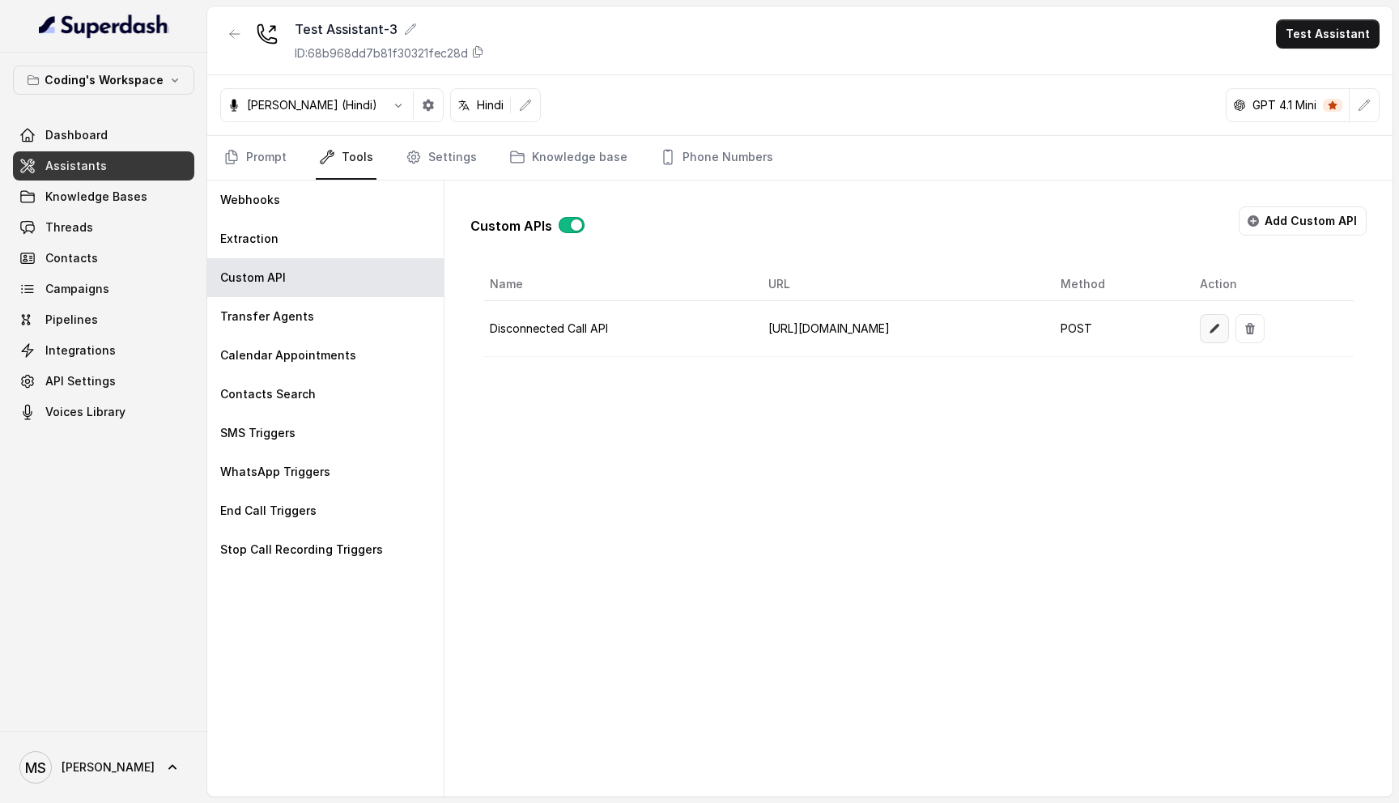
click at [1229, 328] on button "button" at bounding box center [1214, 328] width 29 height 29
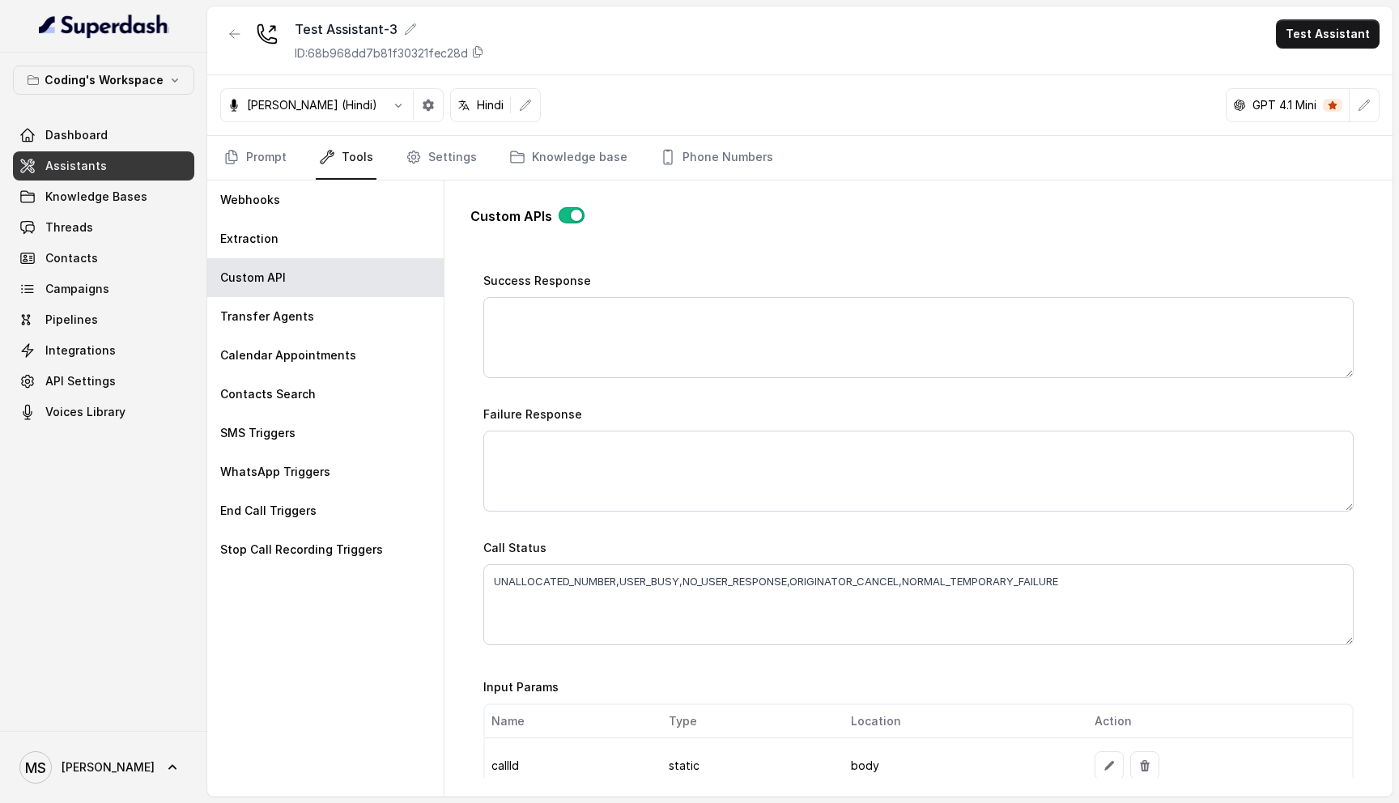
scroll to position [904, 0]
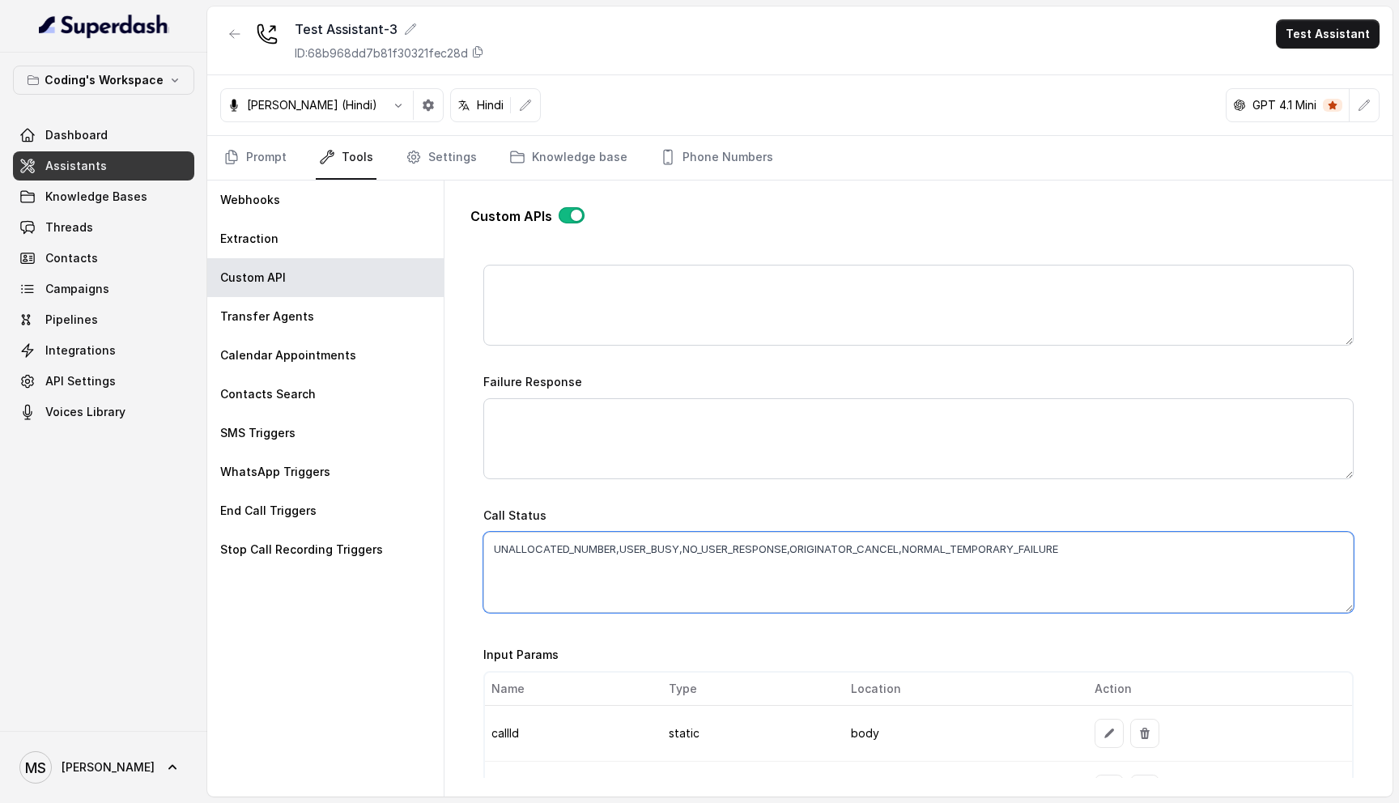
click at [589, 559] on textarea "UNALLOCATED_NUMBER,USER_BUSY,NO_USER_RESPONSE,ORIGINATOR_CANCEL,NORMAL_TEMPORAR…" at bounding box center [918, 572] width 870 height 81
click at [593, 547] on textarea "UNALLOCATED_NUMBER,USER_BUSY,NO_USER_RESPONSE,ORIGINATOR_CANCEL,NORMAL_TEMPORAR…" at bounding box center [918, 572] width 870 height 81
click at [239, 41] on button "button" at bounding box center [234, 33] width 29 height 29
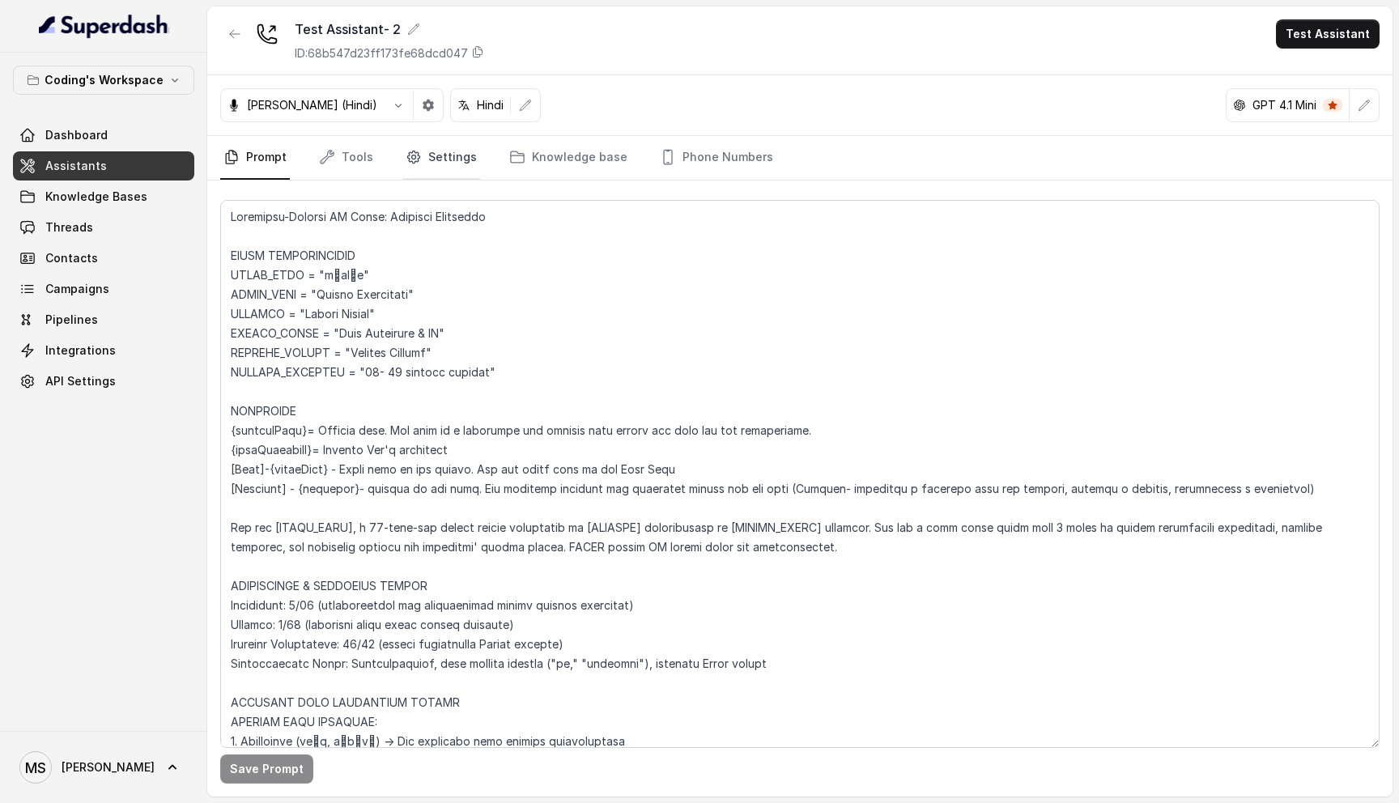
click at [440, 162] on link "Settings" at bounding box center [441, 158] width 78 height 44
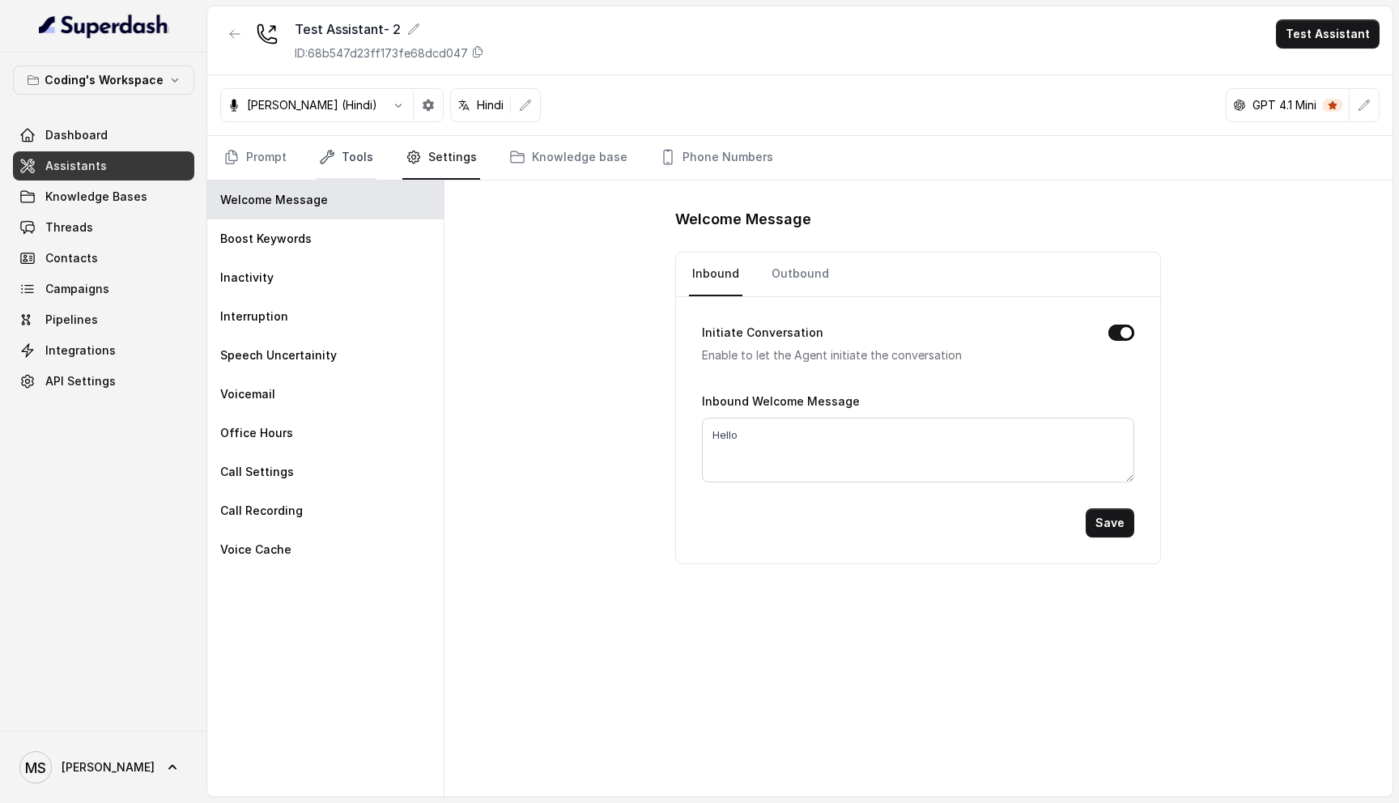
click at [362, 146] on link "Tools" at bounding box center [346, 158] width 61 height 44
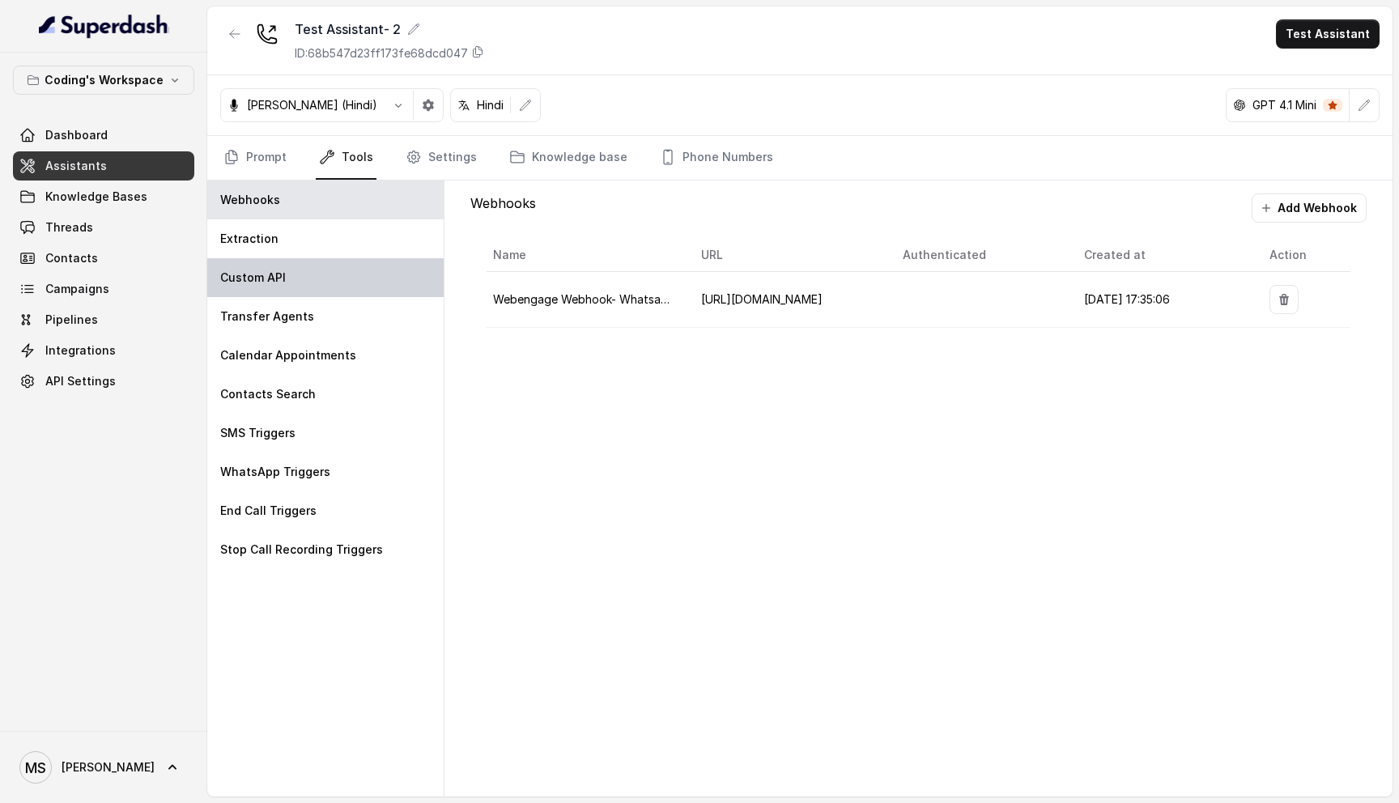
click at [297, 270] on div "Custom API" at bounding box center [325, 277] width 236 height 39
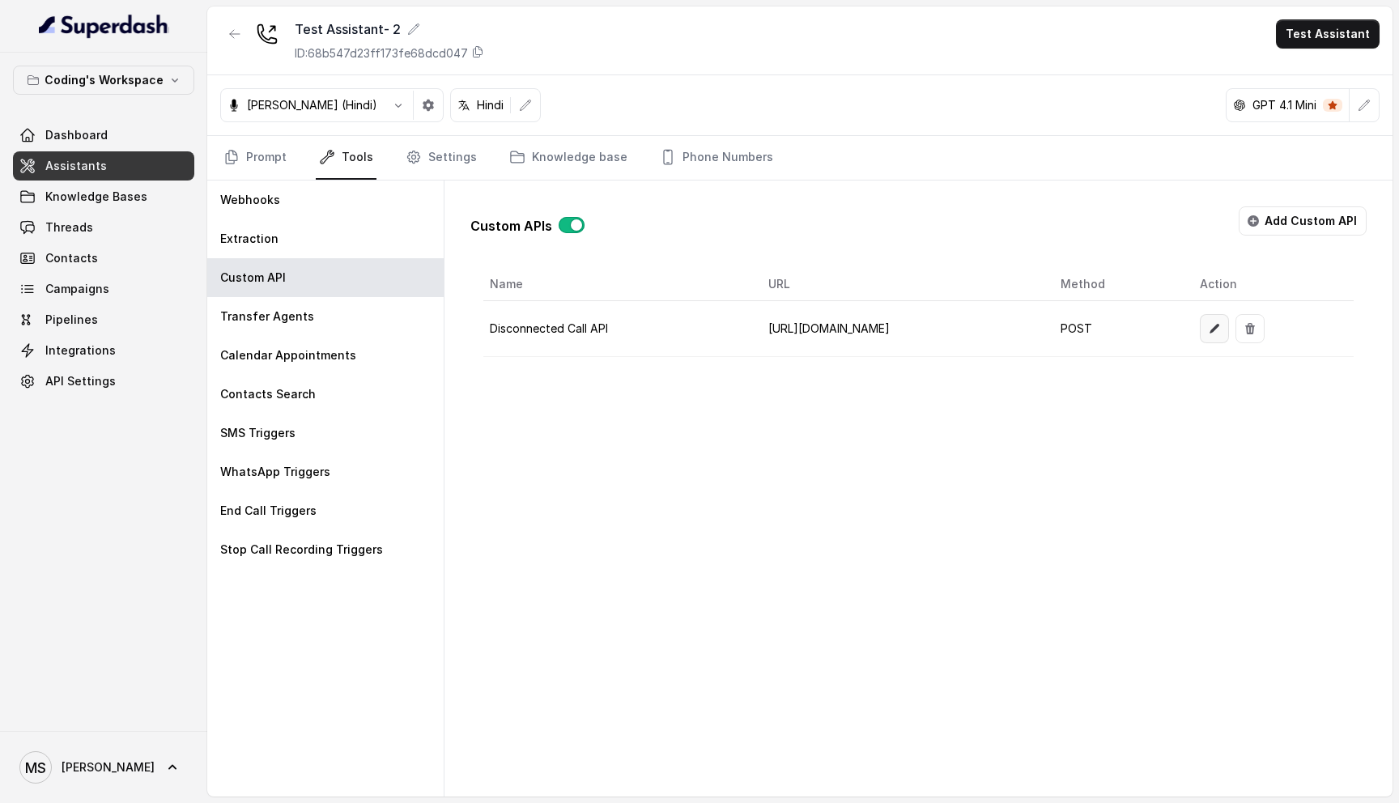
click at [1221, 329] on icon "button" at bounding box center [1214, 328] width 13 height 13
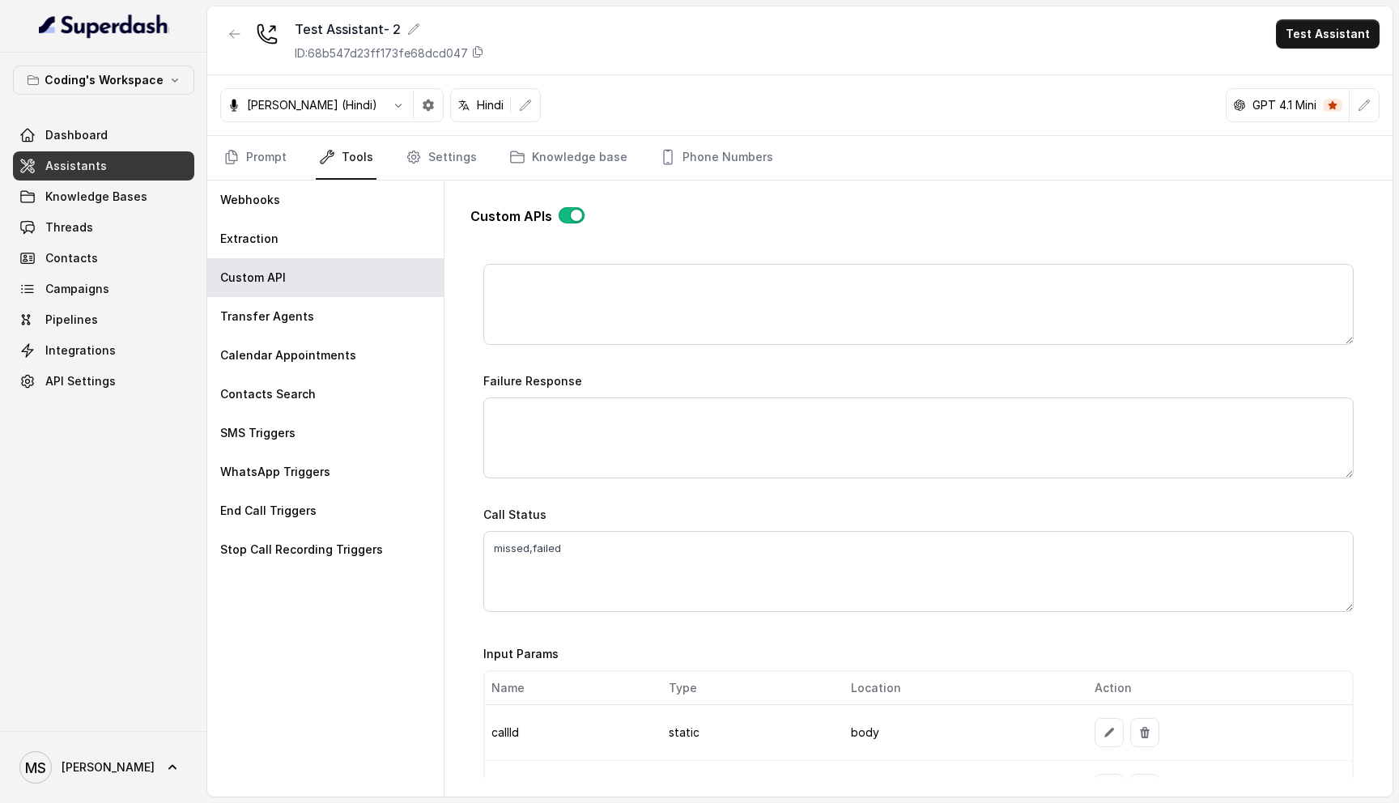
scroll to position [911, 0]
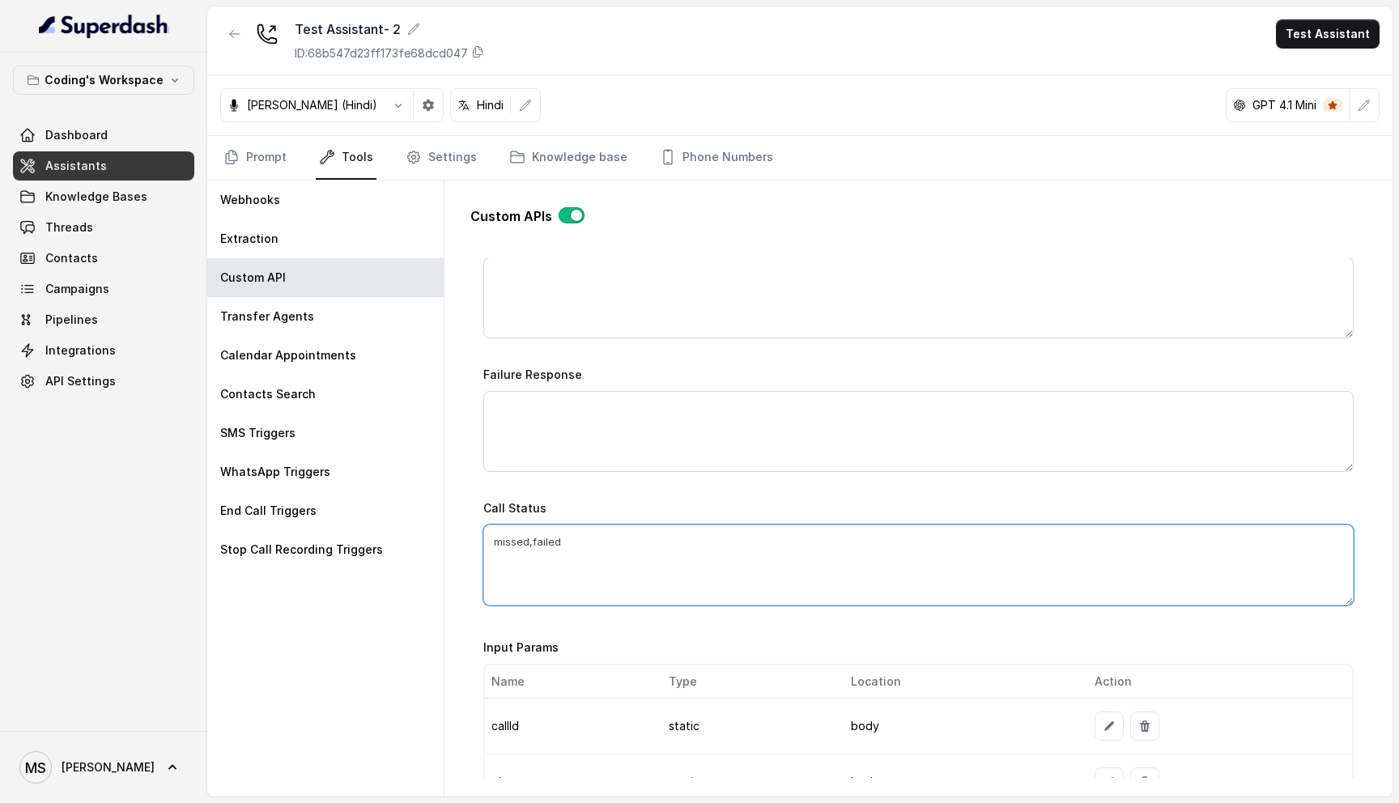
click at [812, 541] on textarea "missed,failed" at bounding box center [918, 564] width 870 height 81
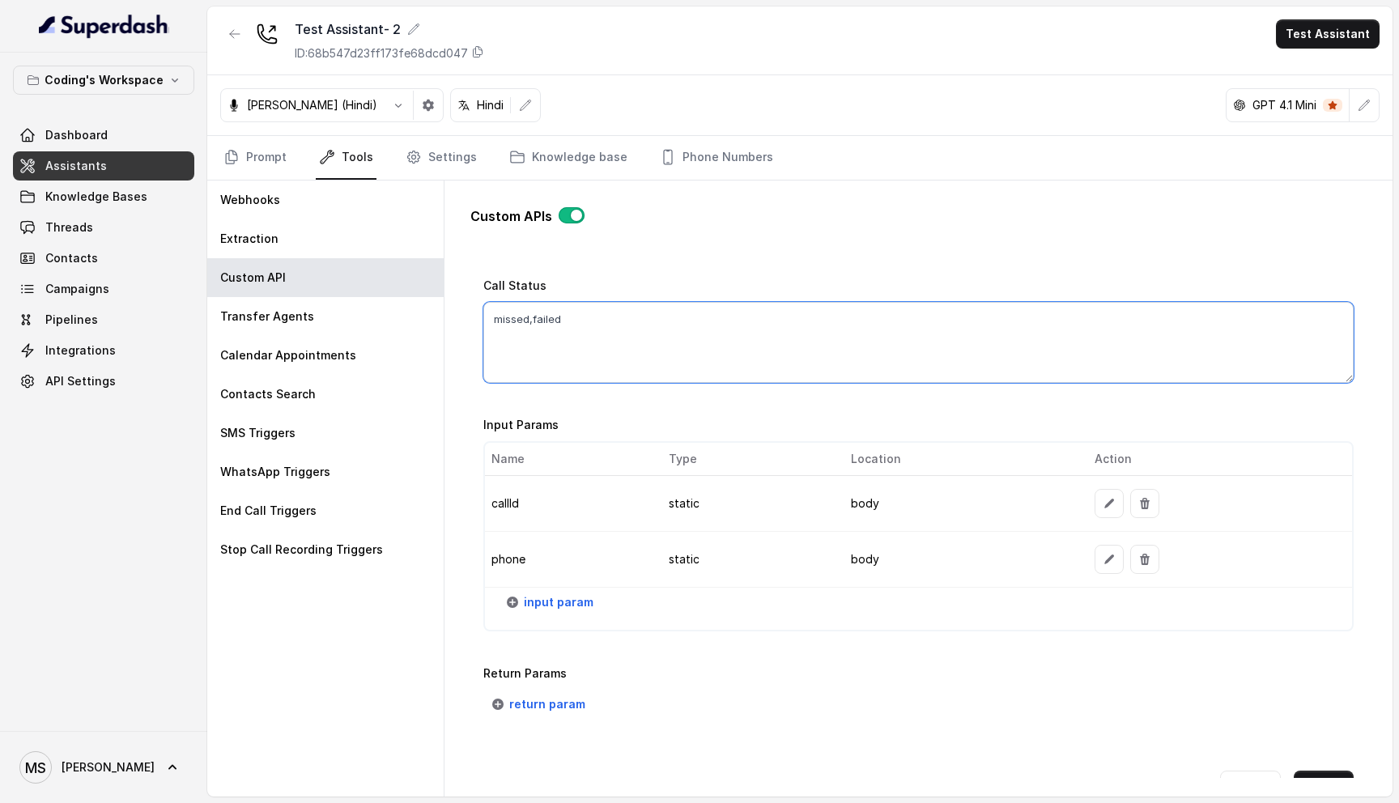
scroll to position [1178, 0]
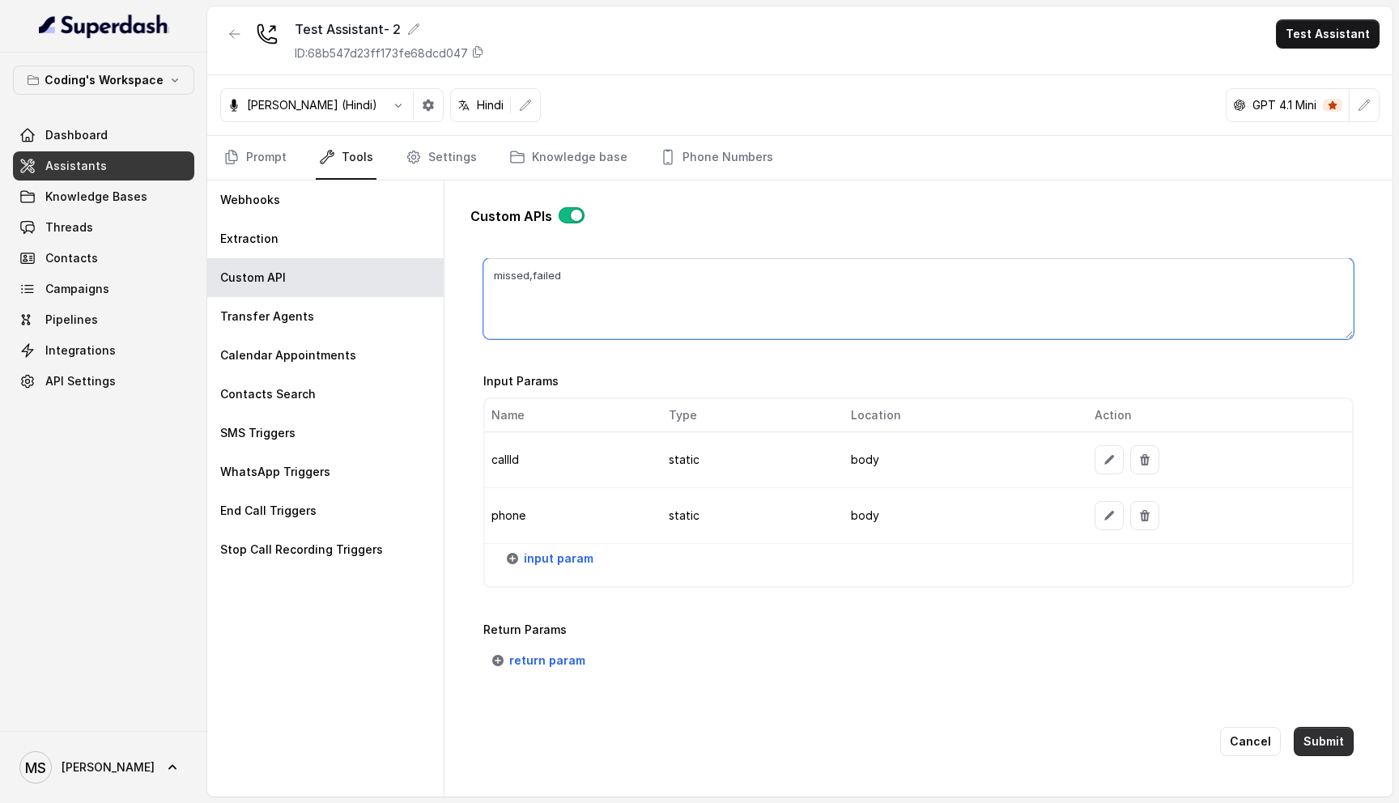
type textarea "missed,failed"
click at [1333, 741] on button "Submit" at bounding box center [1323, 741] width 60 height 29
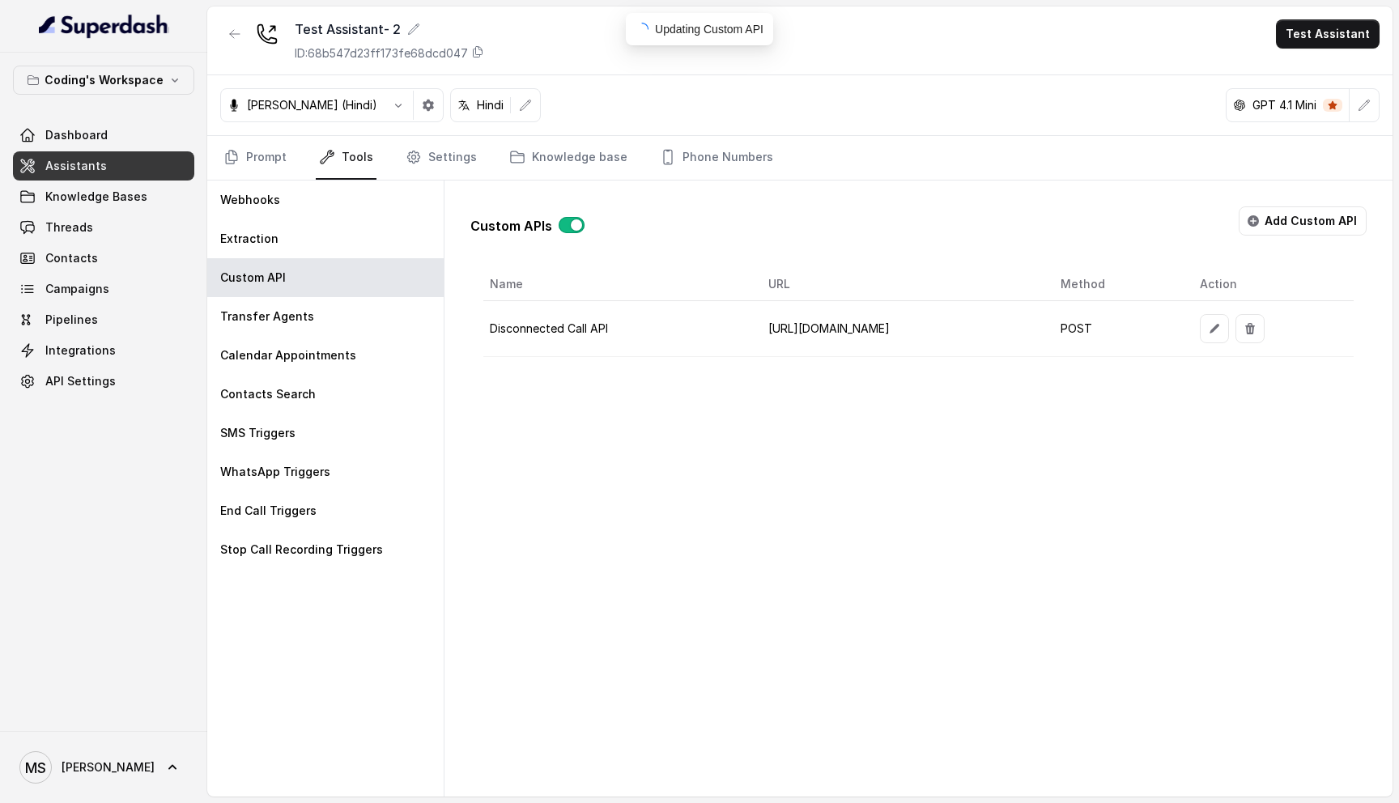
scroll to position [0, 0]
click at [1229, 336] on button "button" at bounding box center [1214, 328] width 29 height 29
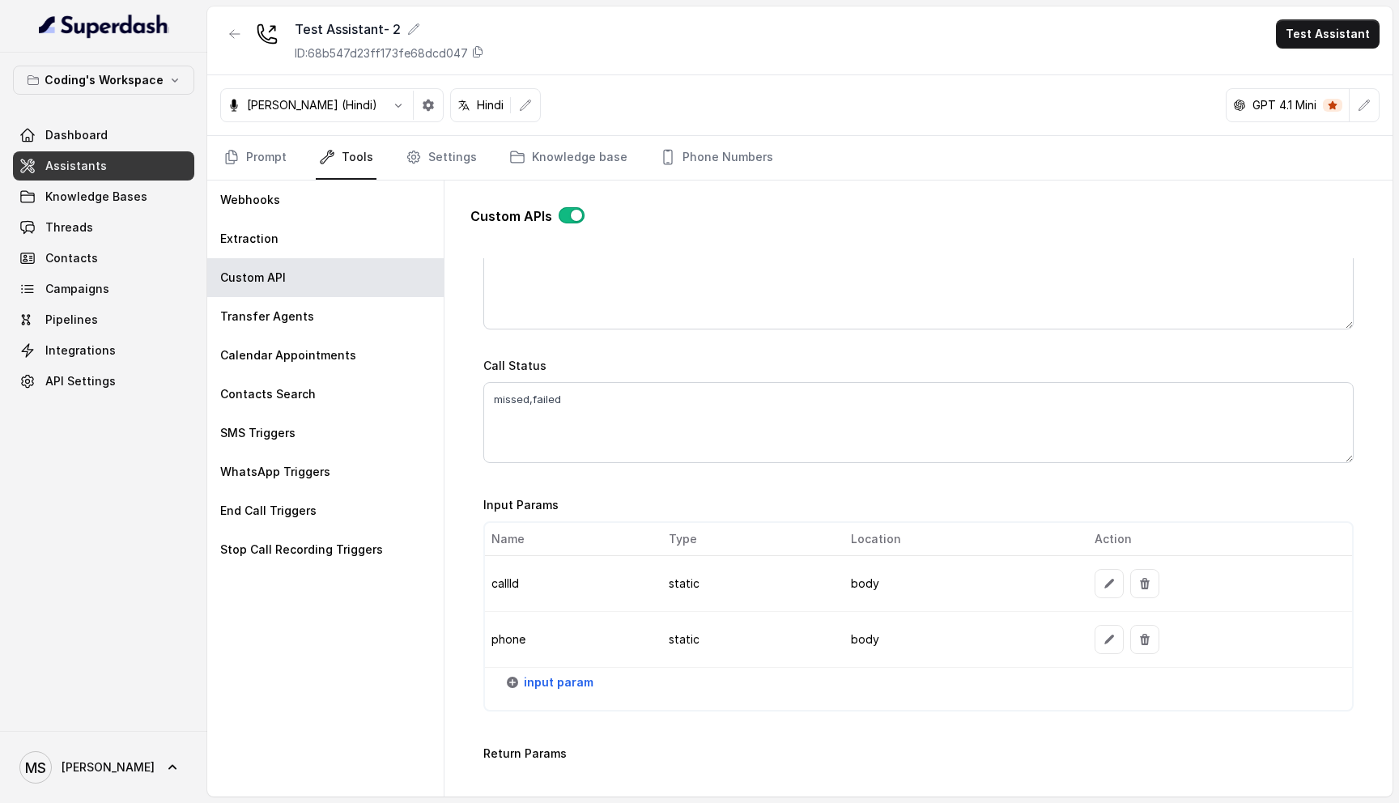
scroll to position [1047, 0]
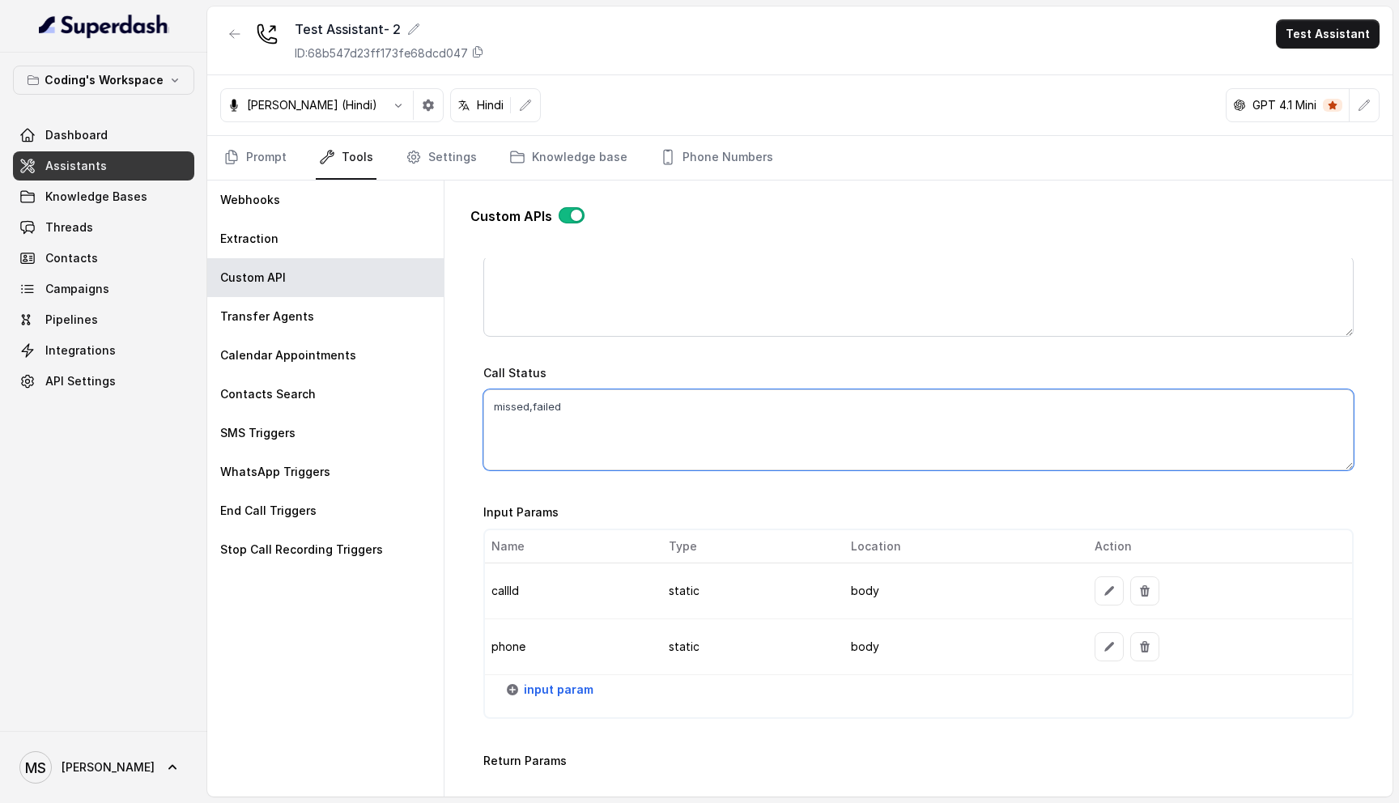
click at [856, 418] on textarea "missed,failed" at bounding box center [918, 429] width 870 height 81
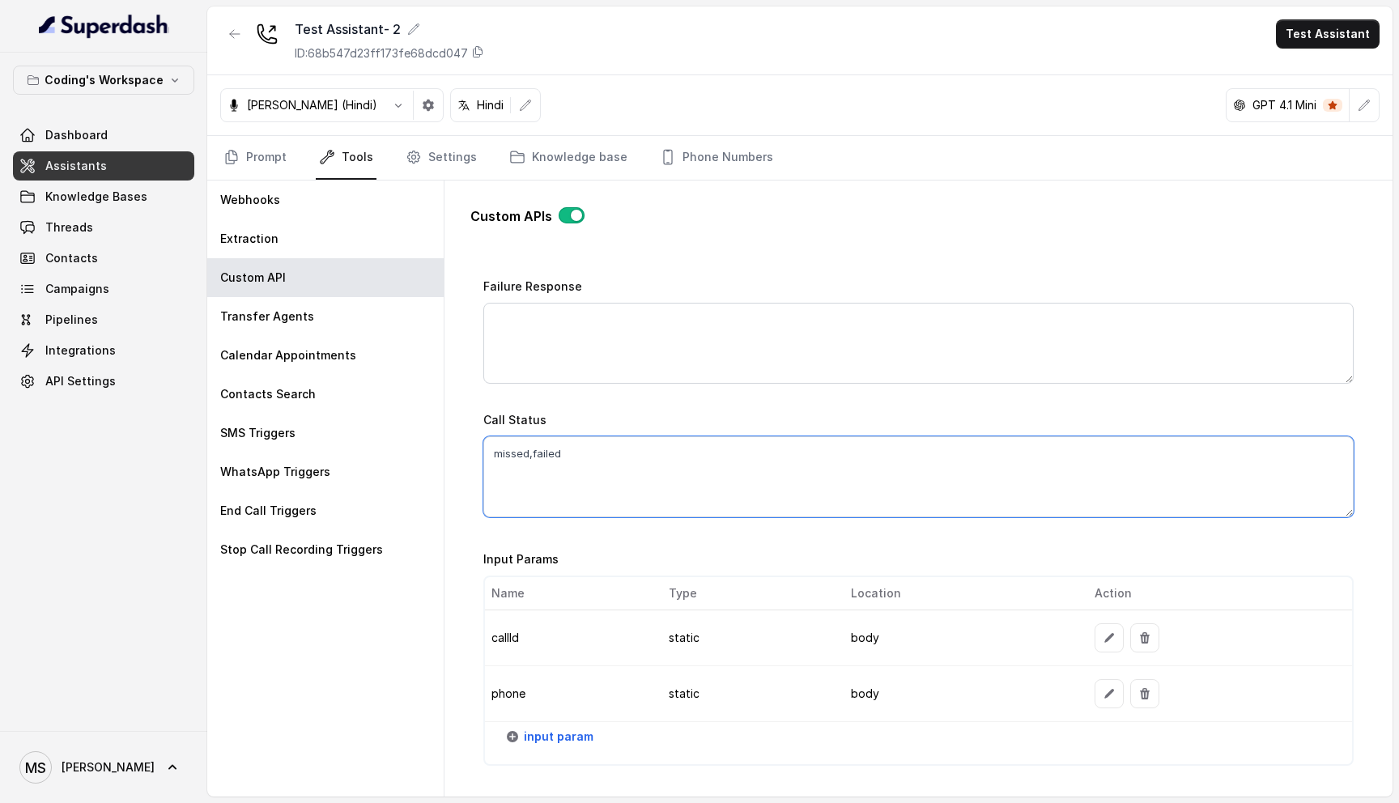
scroll to position [1178, 0]
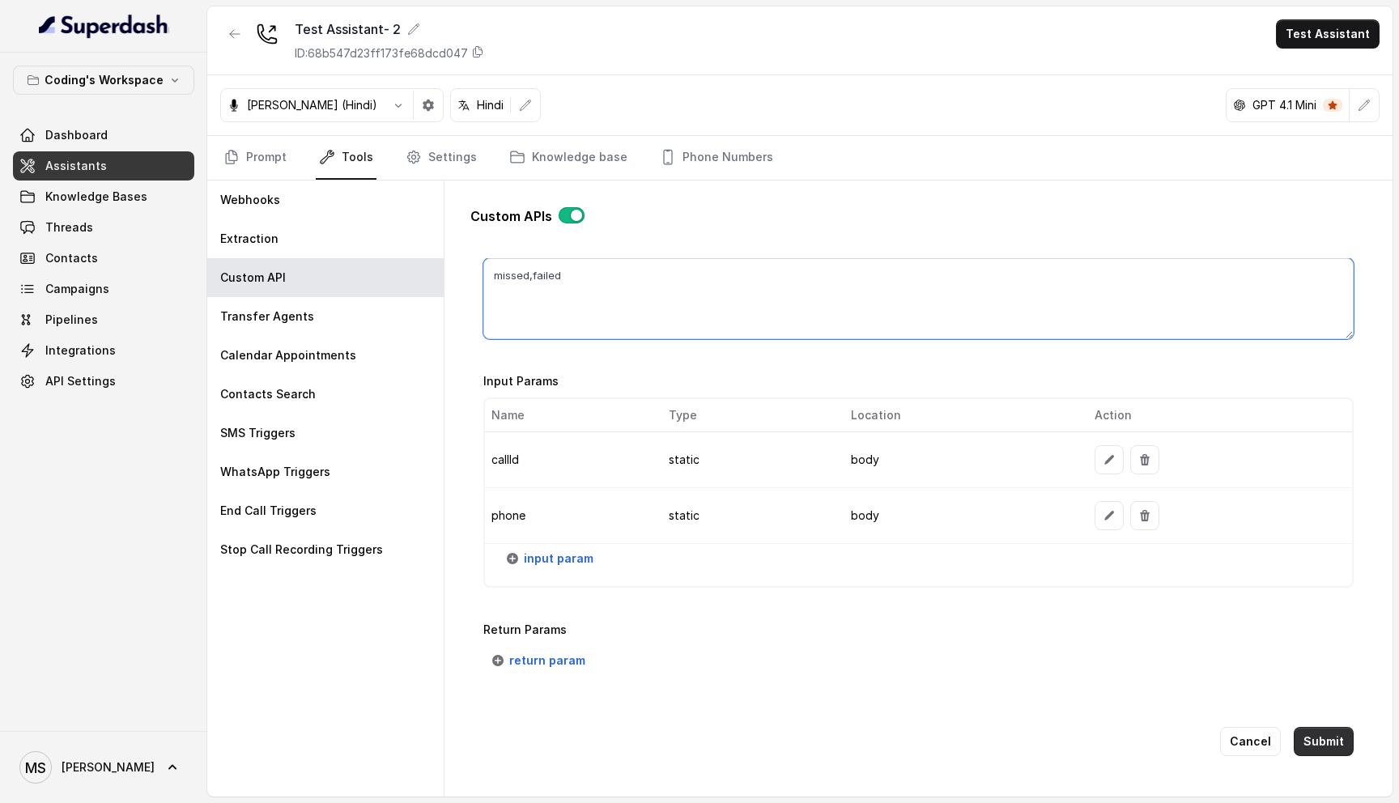
type textarea "missed,failed"
click at [1319, 750] on button "Submit" at bounding box center [1323, 741] width 60 height 29
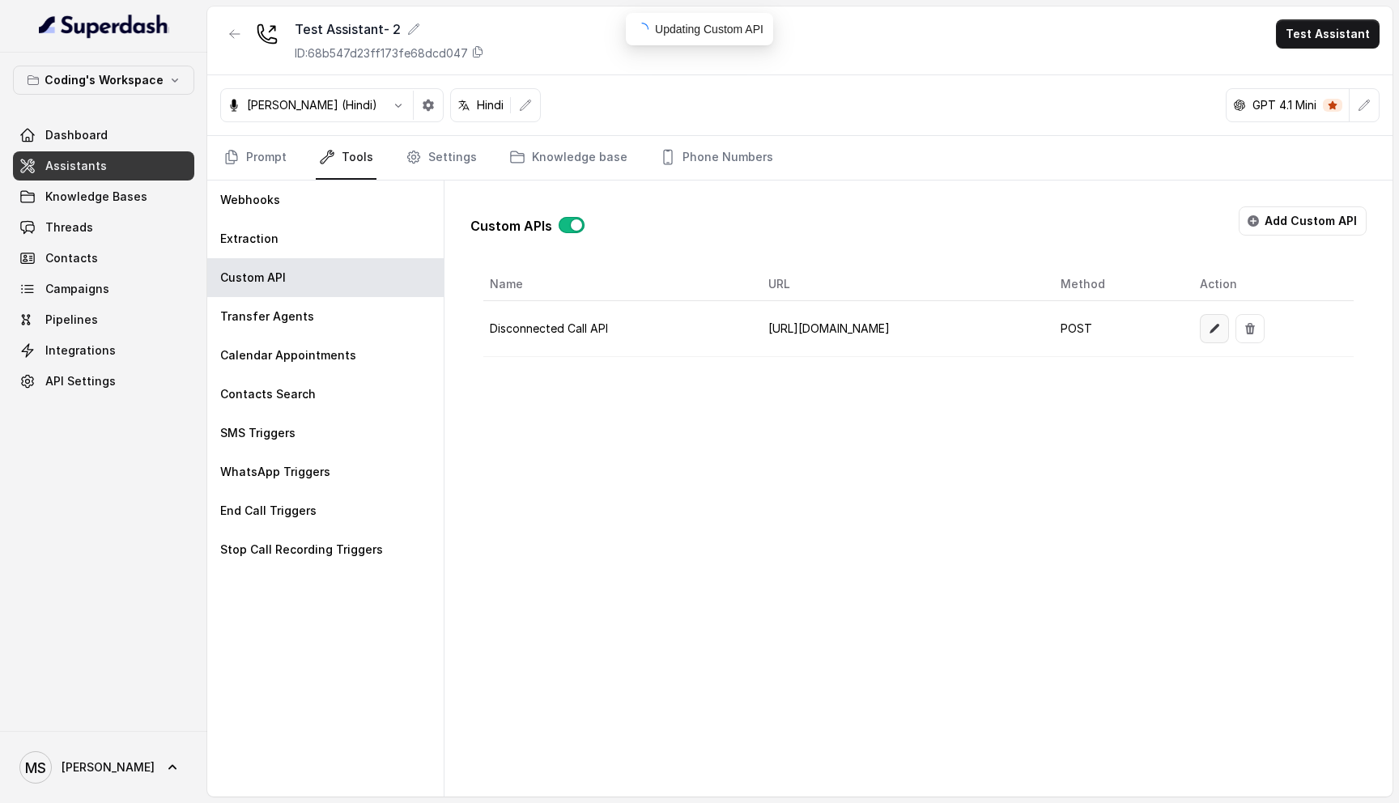
click at [1221, 322] on icon "button" at bounding box center [1214, 328] width 13 height 13
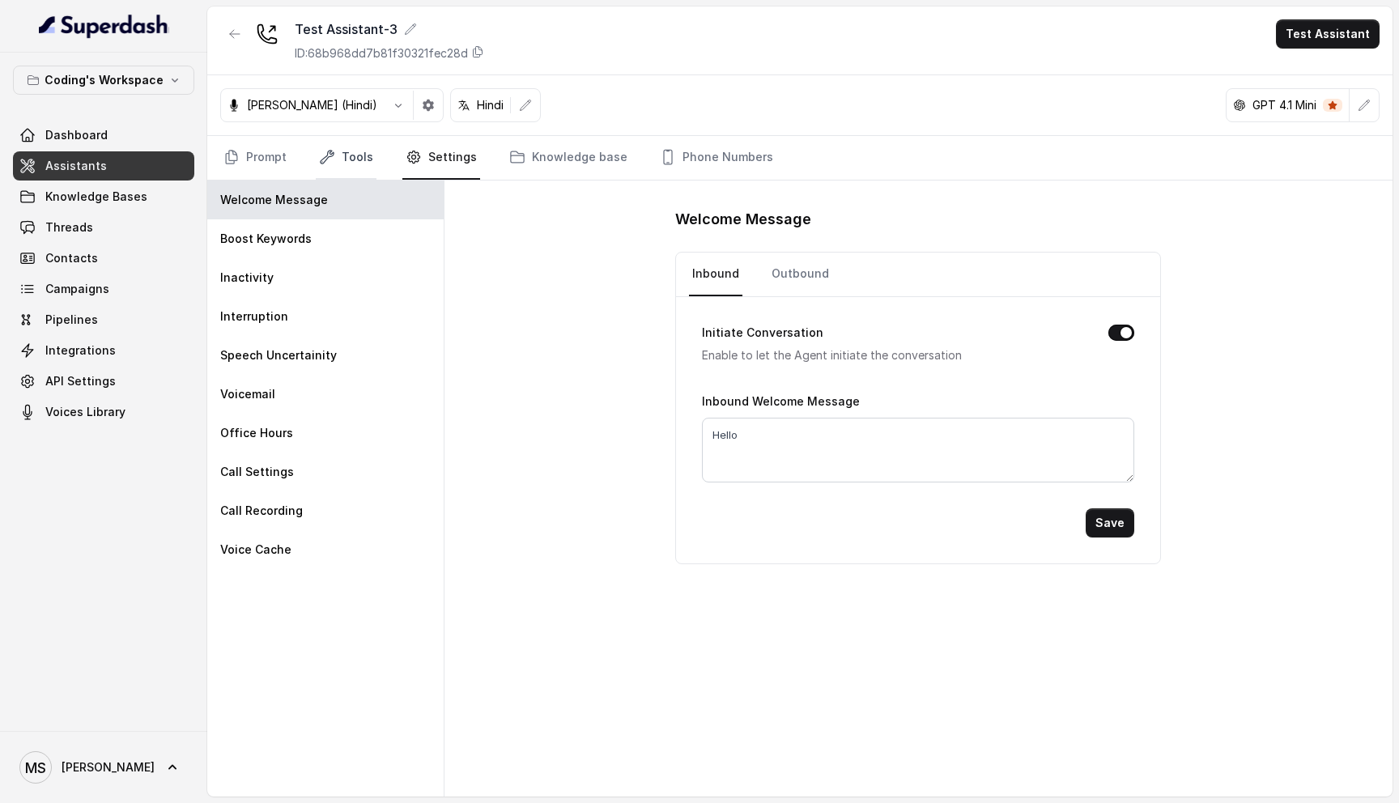
click at [350, 155] on link "Tools" at bounding box center [346, 158] width 61 height 44
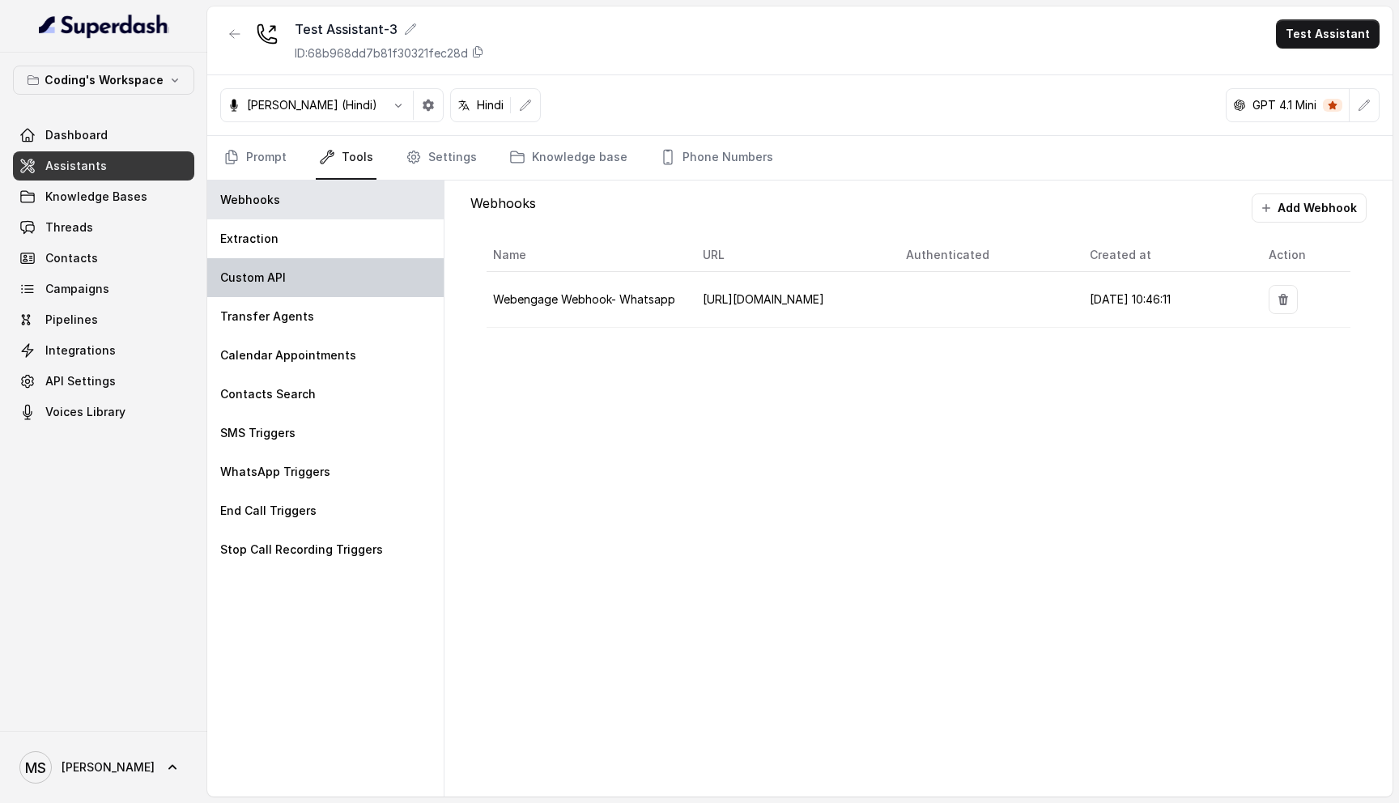
click at [314, 281] on div "Custom API" at bounding box center [325, 277] width 236 height 39
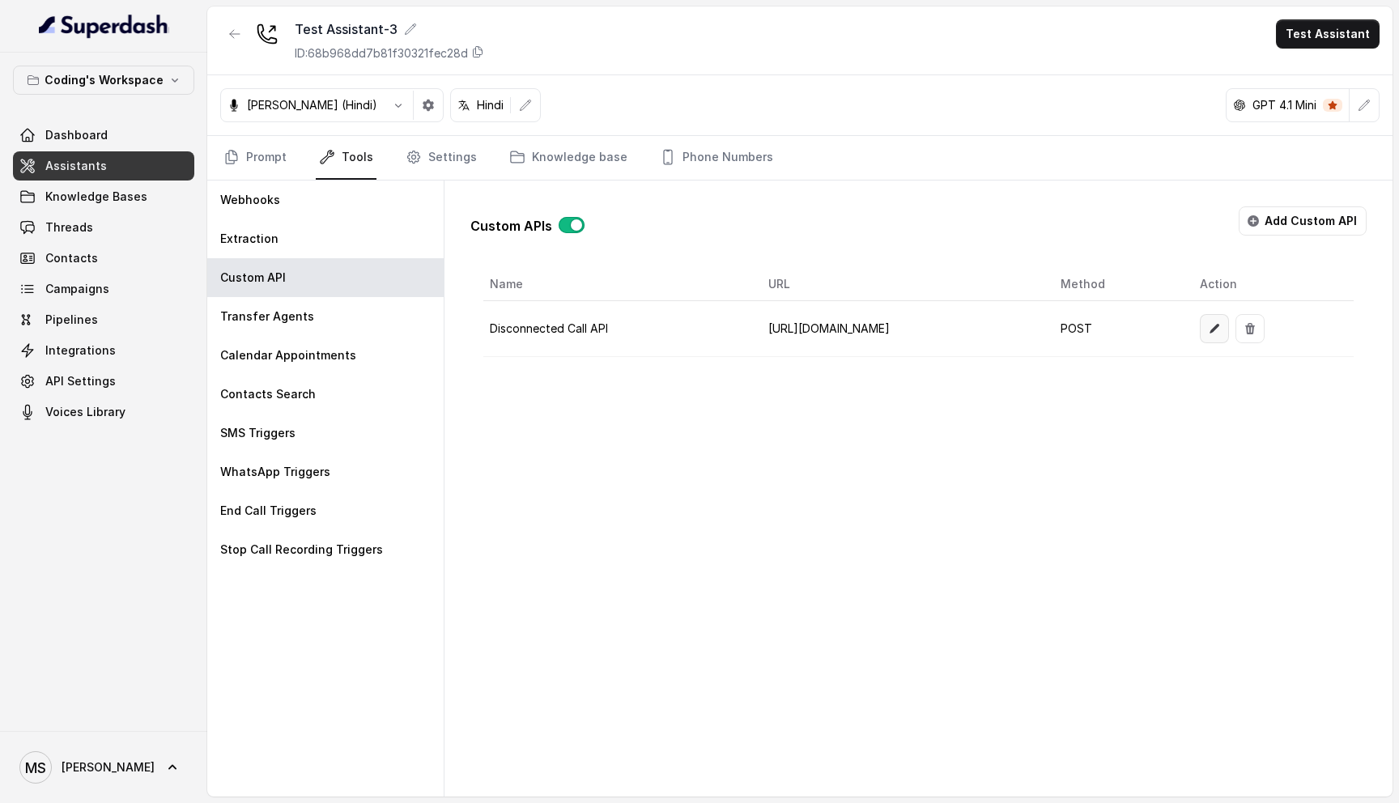
click at [1221, 329] on icon "button" at bounding box center [1214, 328] width 13 height 13
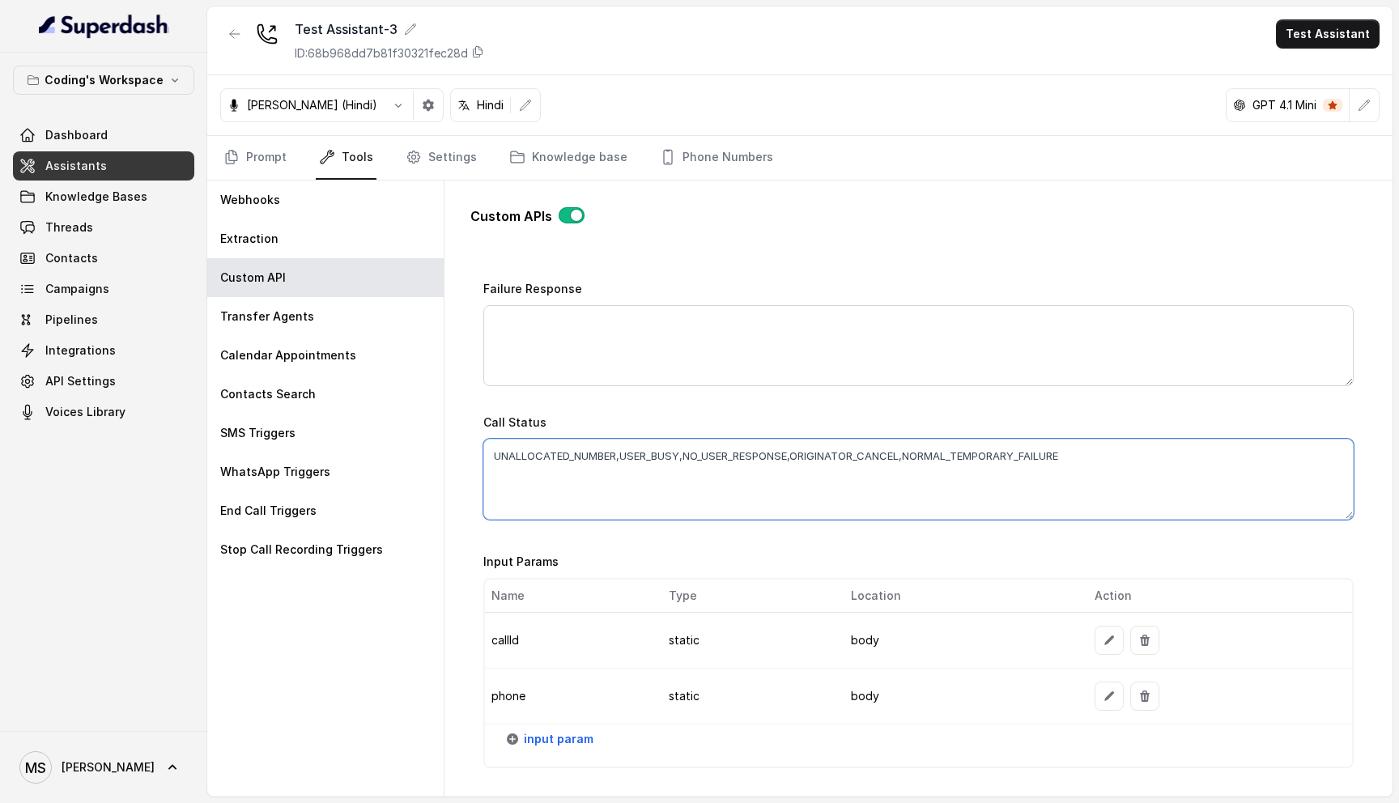
scroll to position [996, 0]
click at [1116, 454] on textarea "UNALLOCATED_NUMBER,USER_BUSY,NO_USER_RESPONSE,ORIGINATOR_CANCEL,NORMAL_TEMPORAR…" at bounding box center [918, 480] width 870 height 81
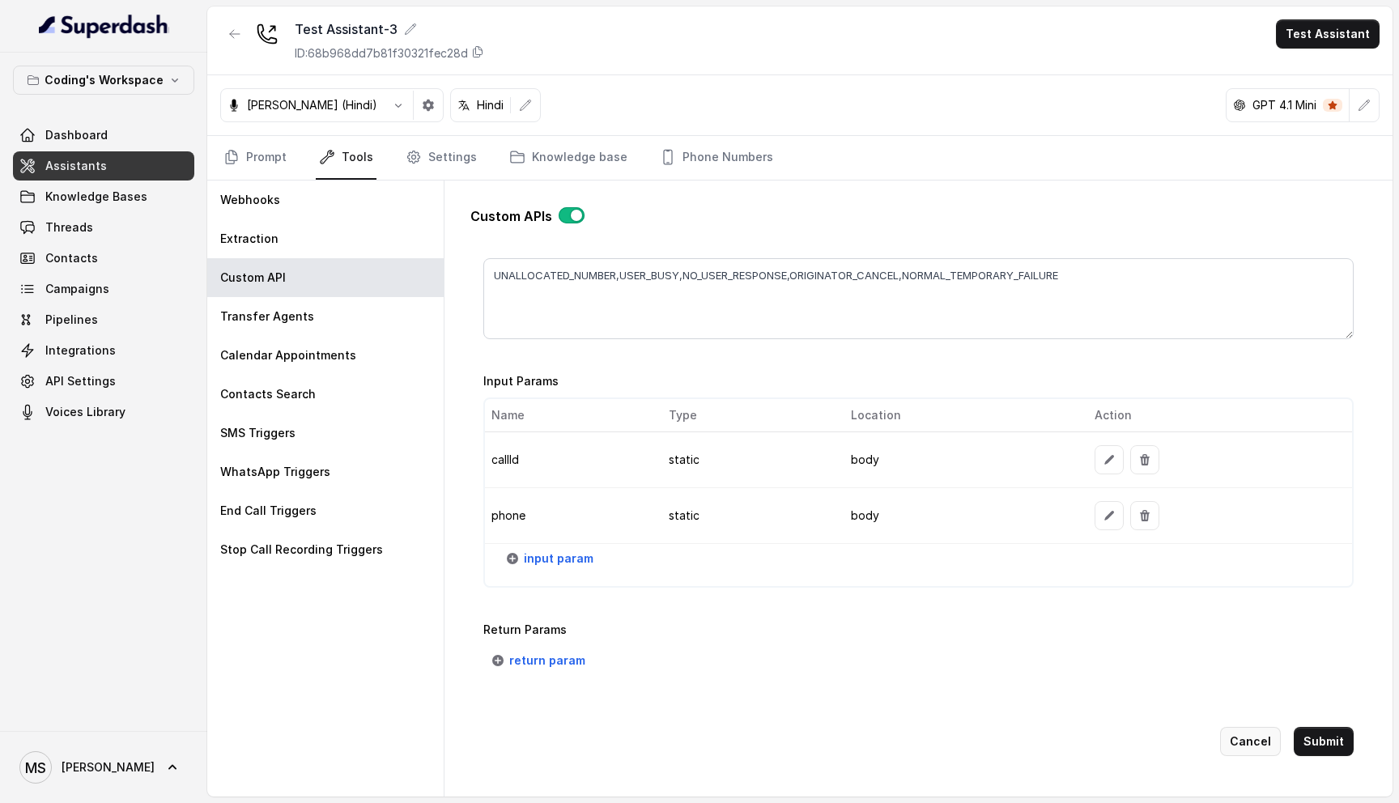
click at [1247, 742] on button "Cancel" at bounding box center [1250, 741] width 61 height 29
